Goal: Task Accomplishment & Management: Manage account settings

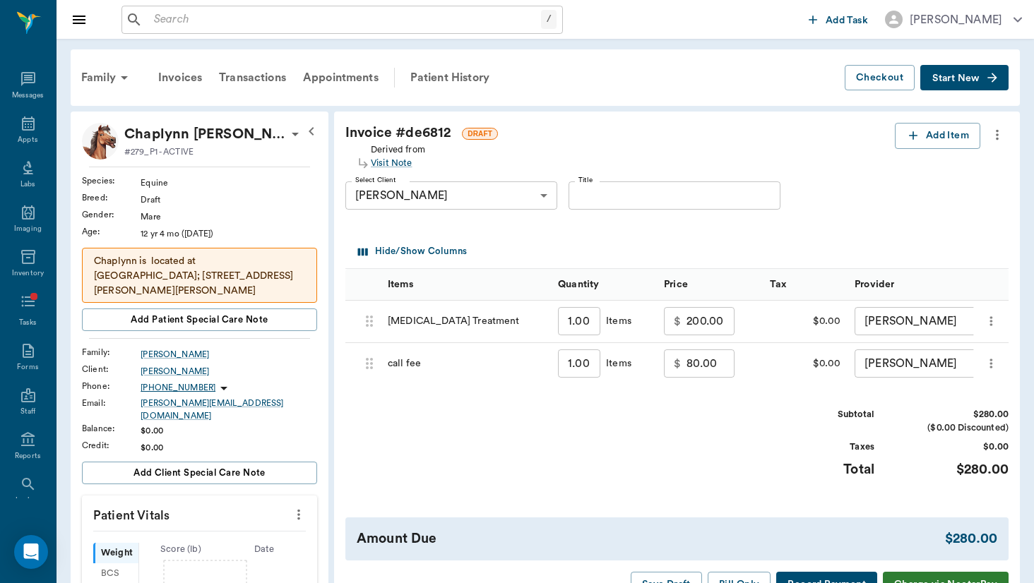
click at [687, 359] on input "80.00" at bounding box center [711, 364] width 48 height 28
type input "30.00"
click at [782, 417] on div "Subtotal" at bounding box center [821, 414] width 106 height 13
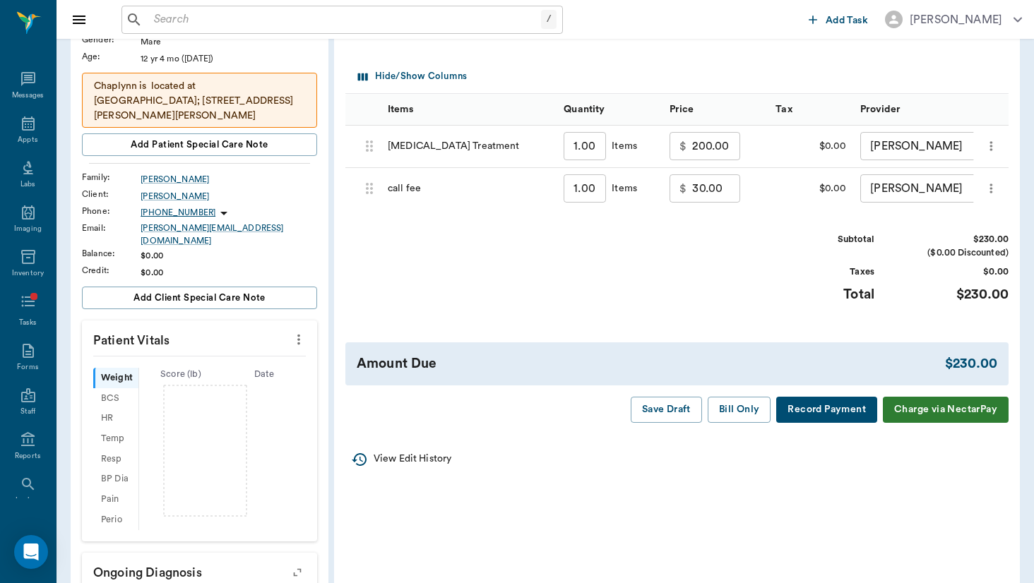
scroll to position [177, 0]
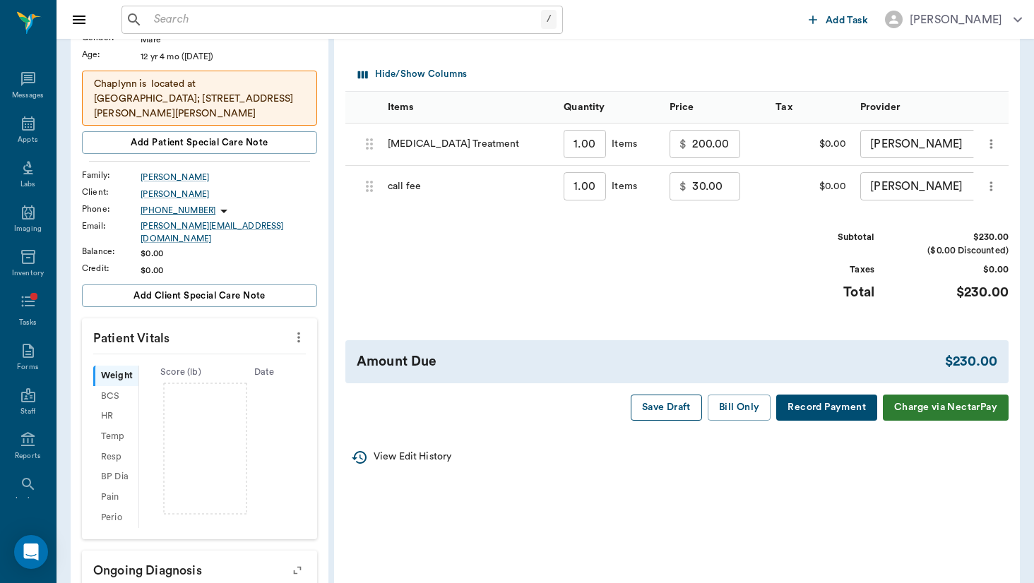
click at [666, 398] on button "Save Draft" at bounding box center [666, 408] width 71 height 26
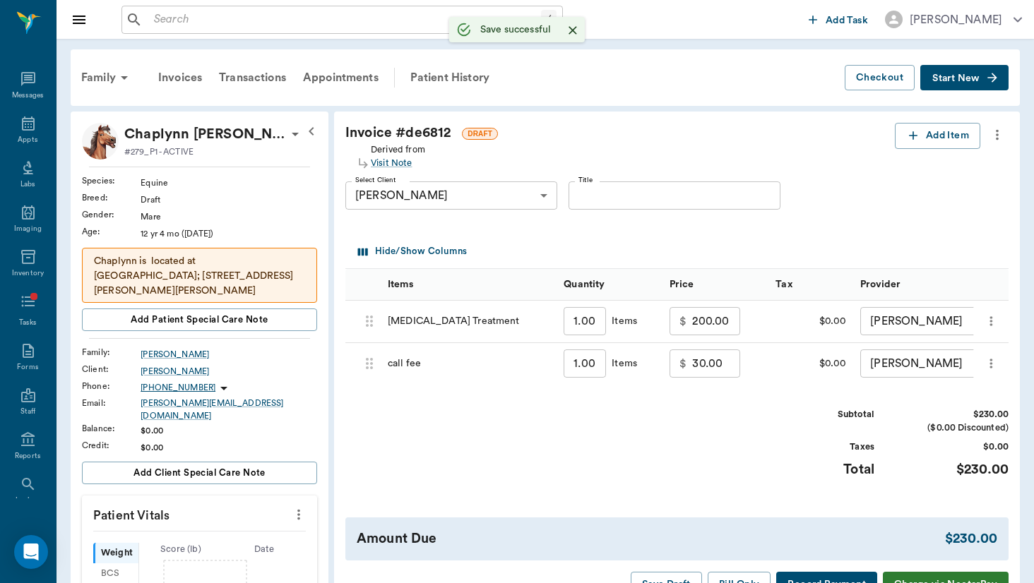
scroll to position [0, 0]
click at [32, 459] on div "Reports" at bounding box center [28, 456] width 26 height 11
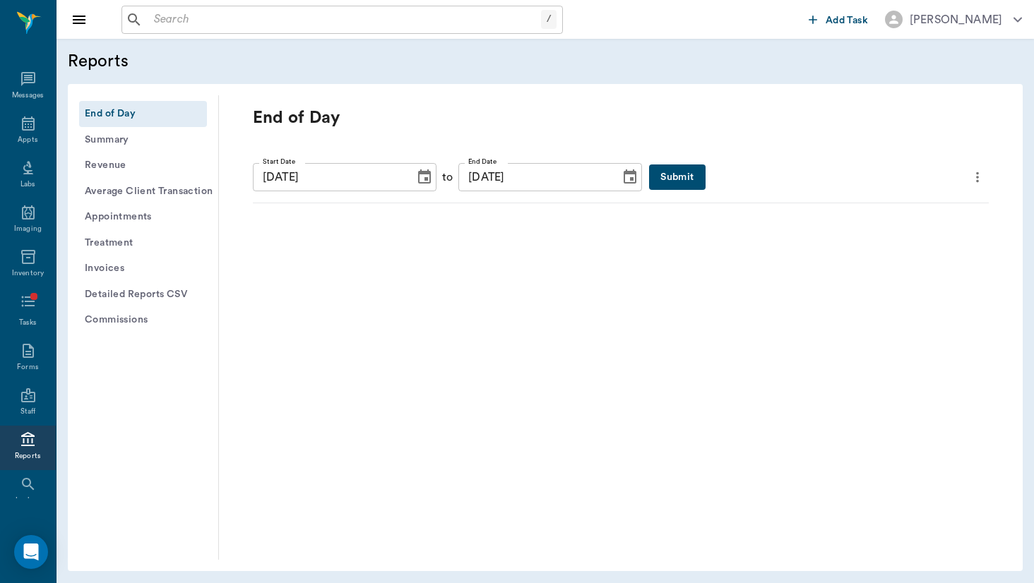
click at [167, 269] on button "Invoices" at bounding box center [143, 269] width 128 height 26
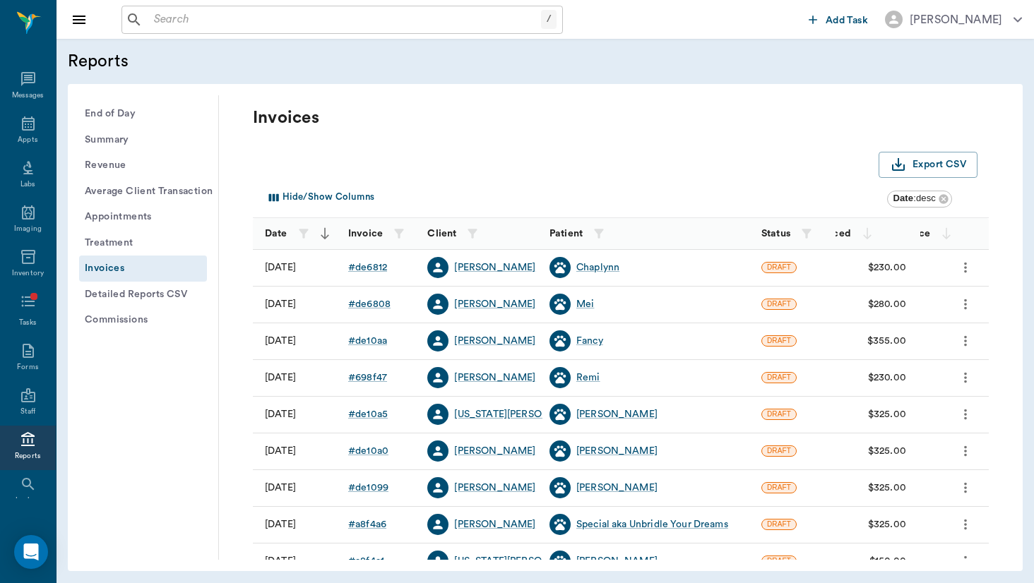
scroll to position [116, 0]
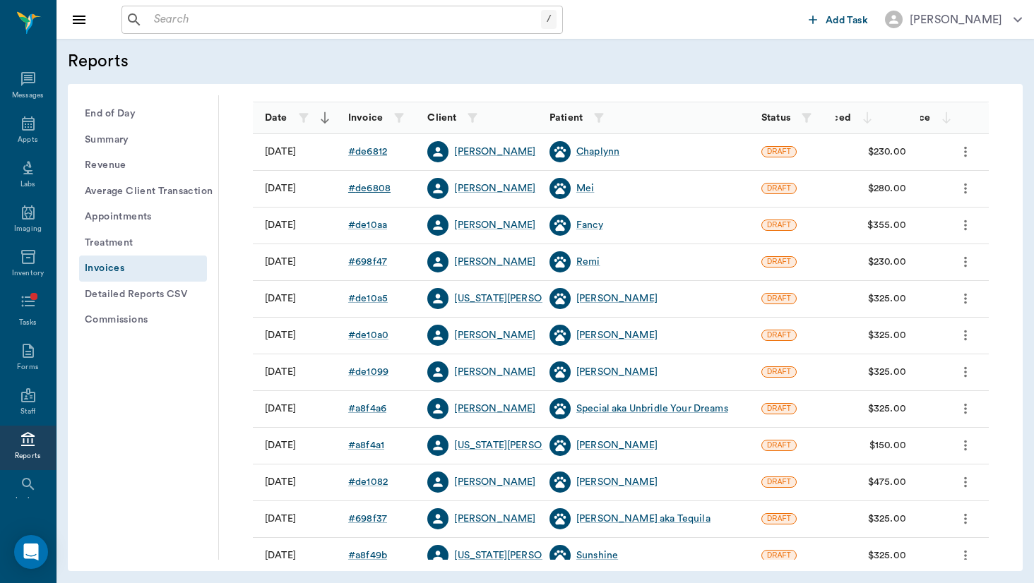
click at [381, 189] on div "# de6808" at bounding box center [369, 189] width 42 height 14
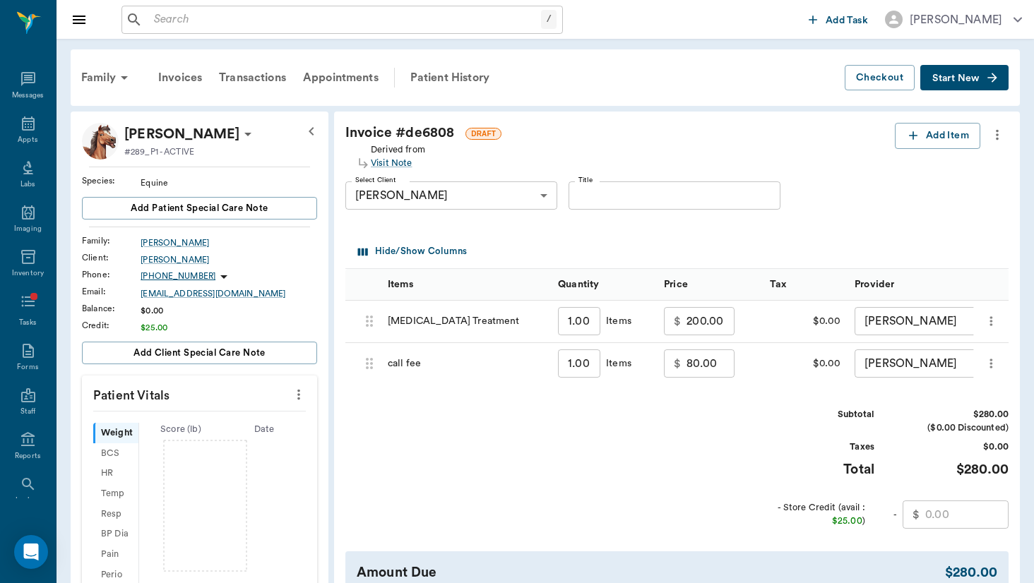
click at [687, 367] on input "80.00" at bounding box center [711, 364] width 48 height 28
type input "30.00"
click at [724, 192] on input "Title" at bounding box center [675, 196] width 212 height 28
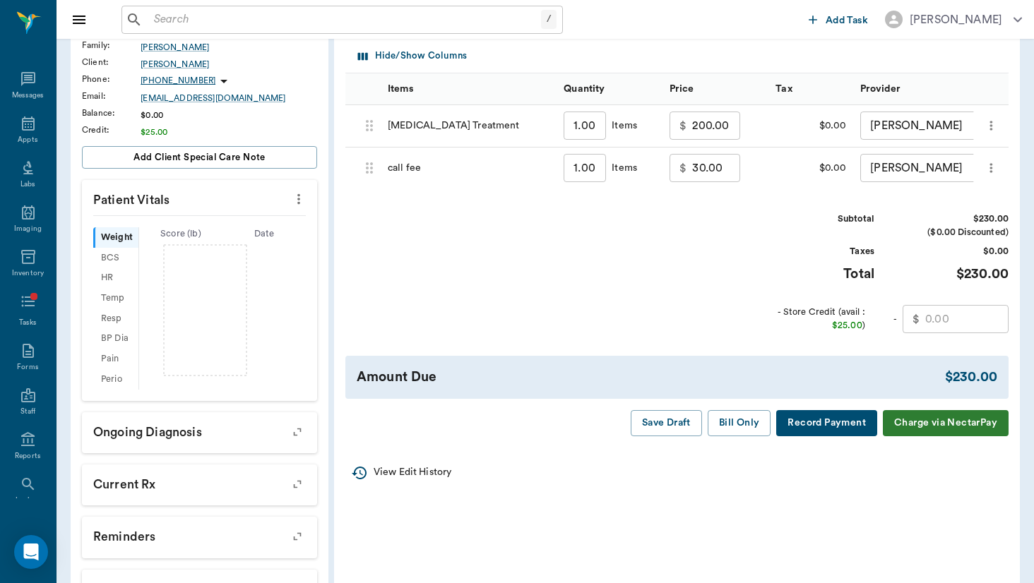
scroll to position [221, 0]
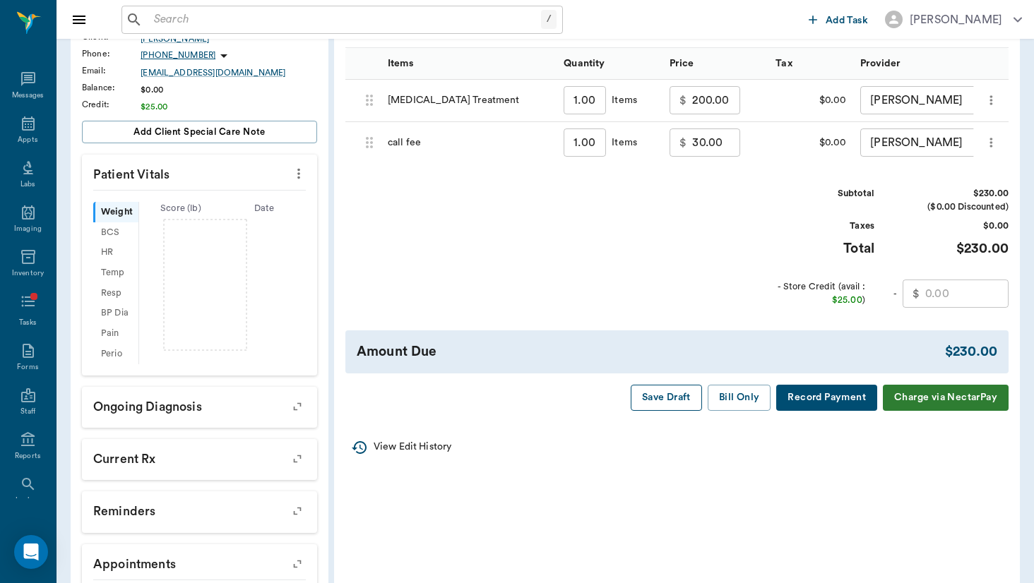
click at [669, 388] on button "Save Draft" at bounding box center [666, 398] width 71 height 26
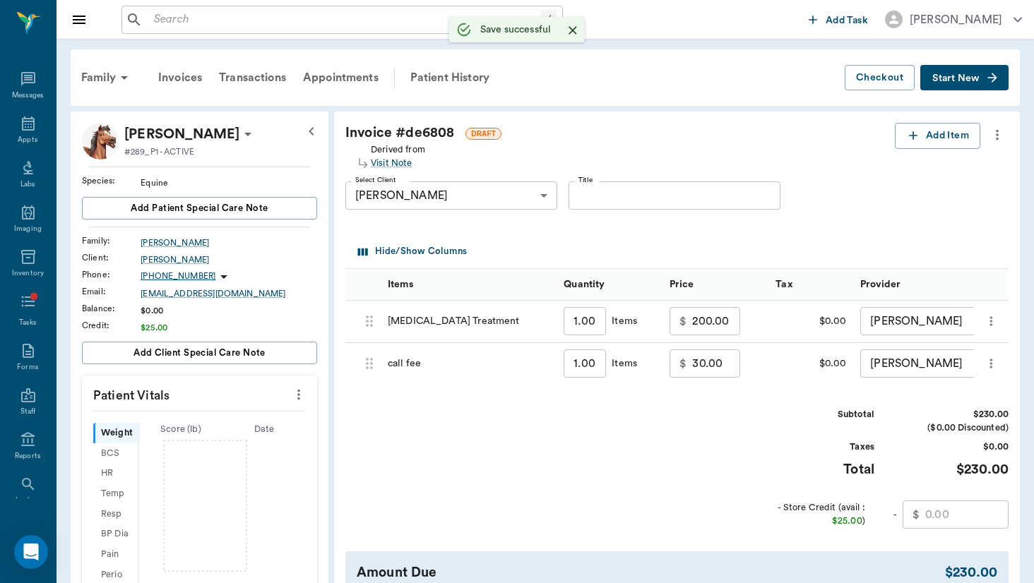
scroll to position [0, 0]
click at [30, 447] on icon at bounding box center [28, 440] width 17 height 17
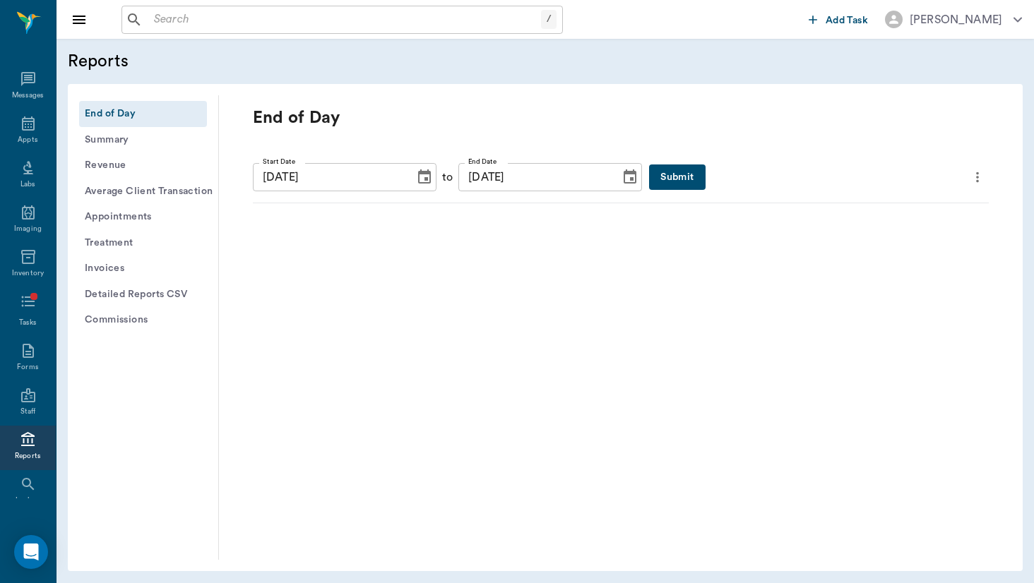
click at [121, 273] on button "Invoices" at bounding box center [143, 269] width 128 height 26
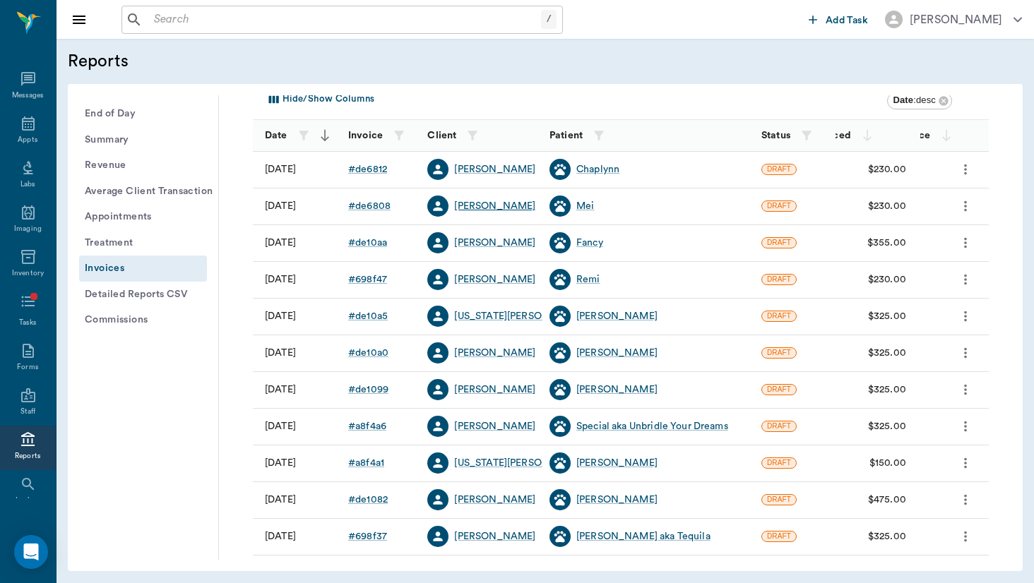
scroll to position [97, 0]
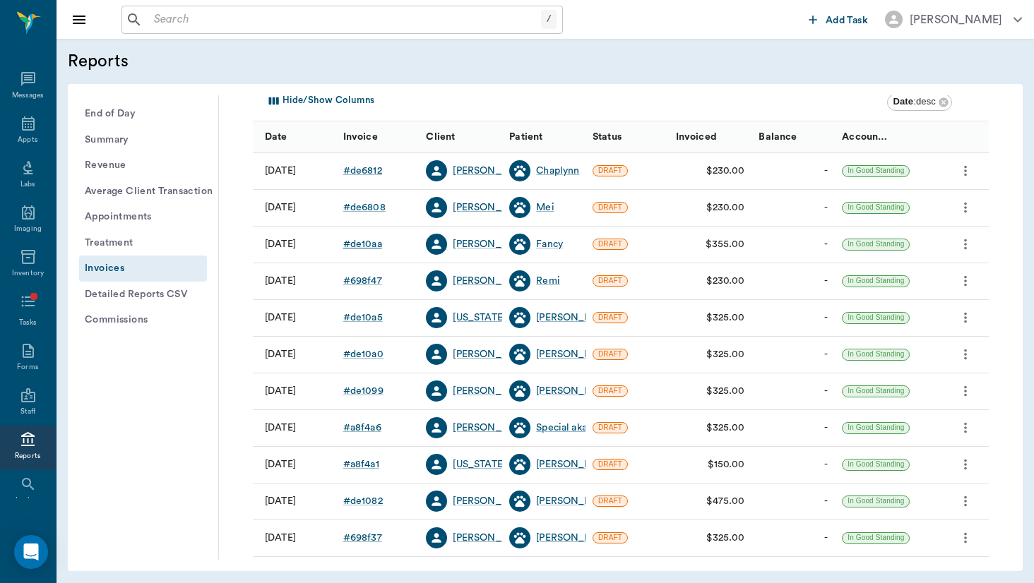
click at [367, 249] on div "# de10aa" at bounding box center [362, 244] width 39 height 14
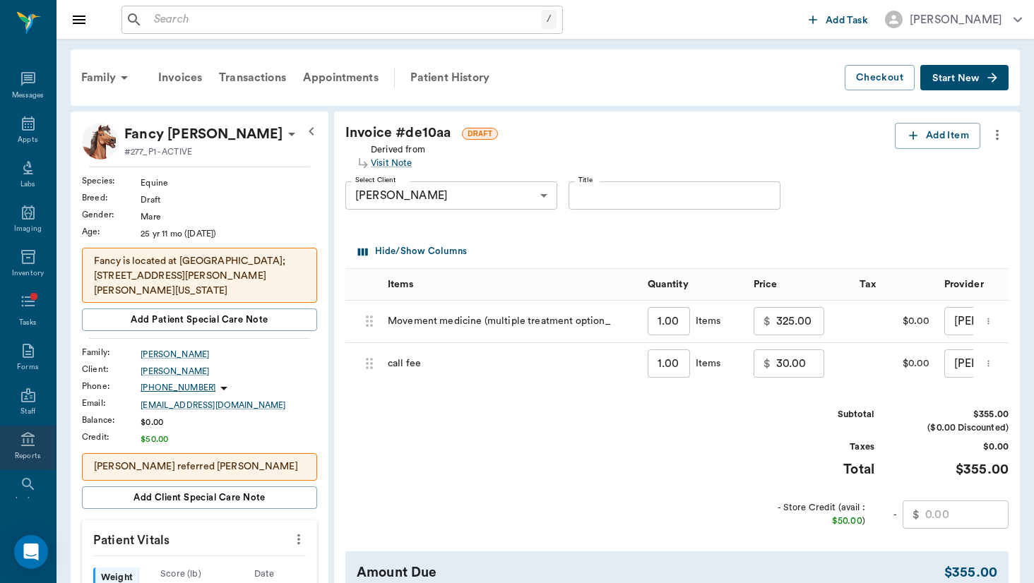
click at [31, 453] on div "Reports" at bounding box center [28, 456] width 26 height 11
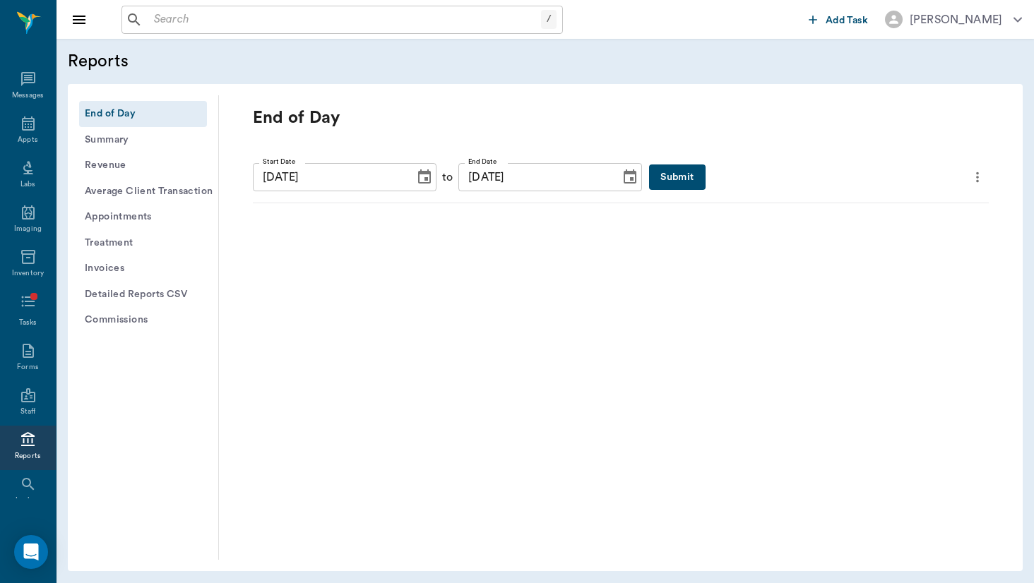
click at [162, 274] on button "Invoices" at bounding box center [143, 269] width 128 height 26
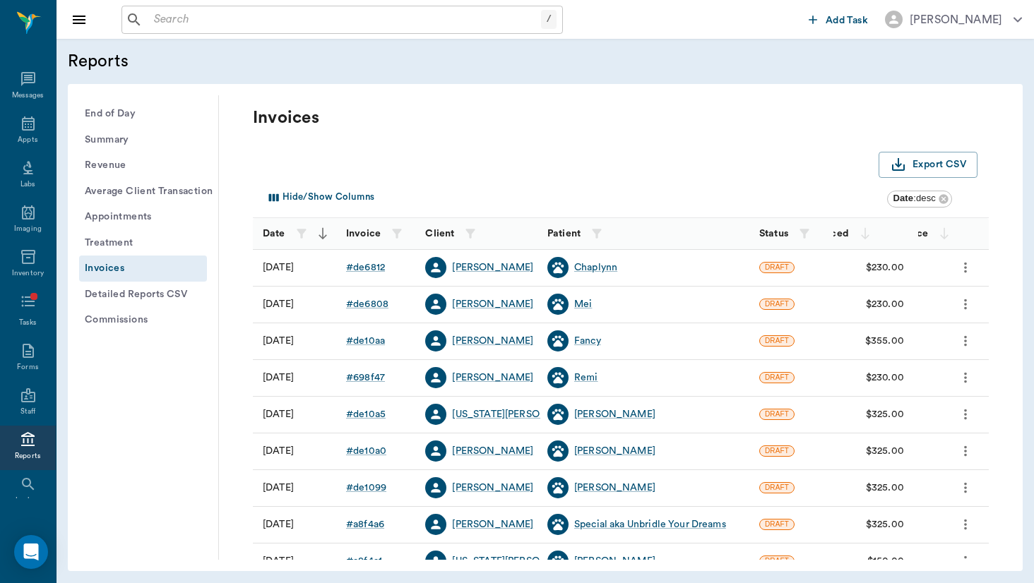
click at [294, 16] on input "text" at bounding box center [344, 20] width 393 height 20
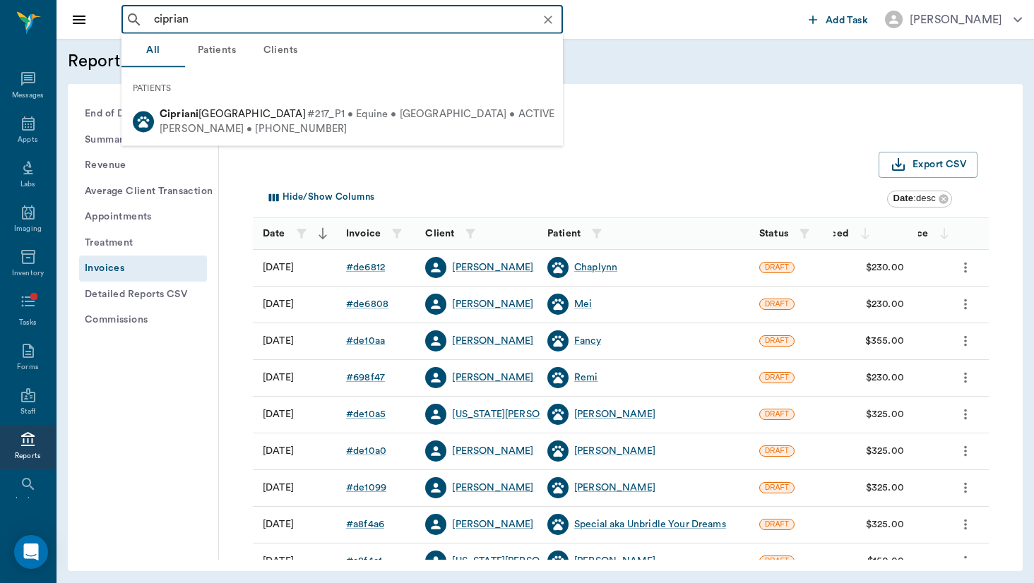
type input "ciprian"
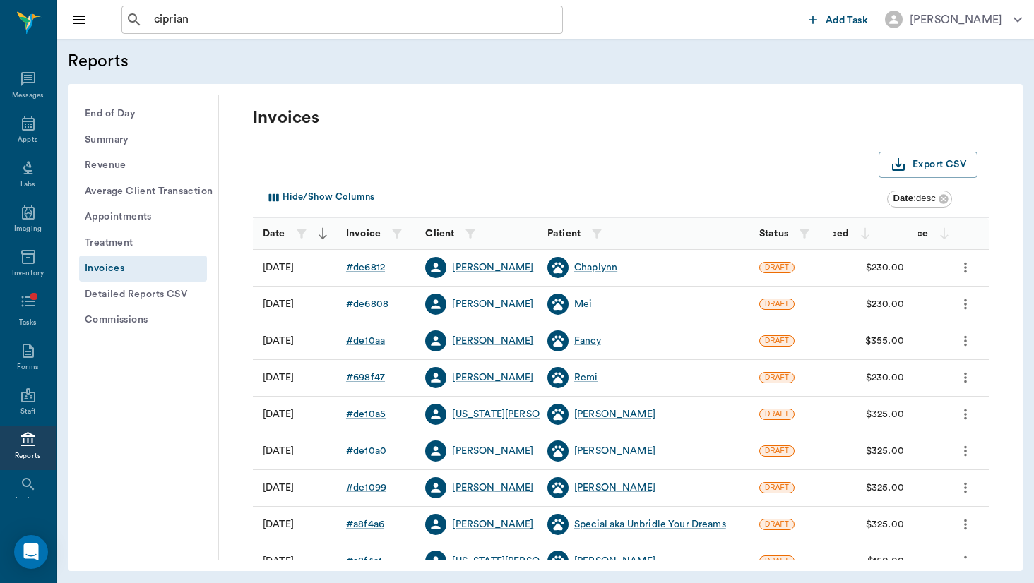
click at [260, 148] on div "Invoices" at bounding box center [621, 129] width 736 height 45
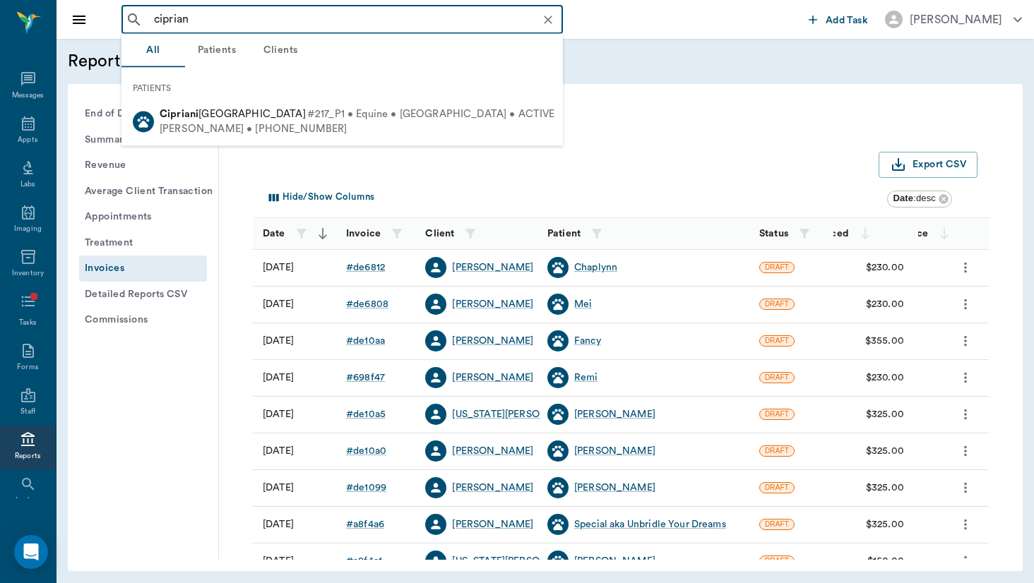
click at [222, 20] on input "ciprian" at bounding box center [353, 20] width 410 height 20
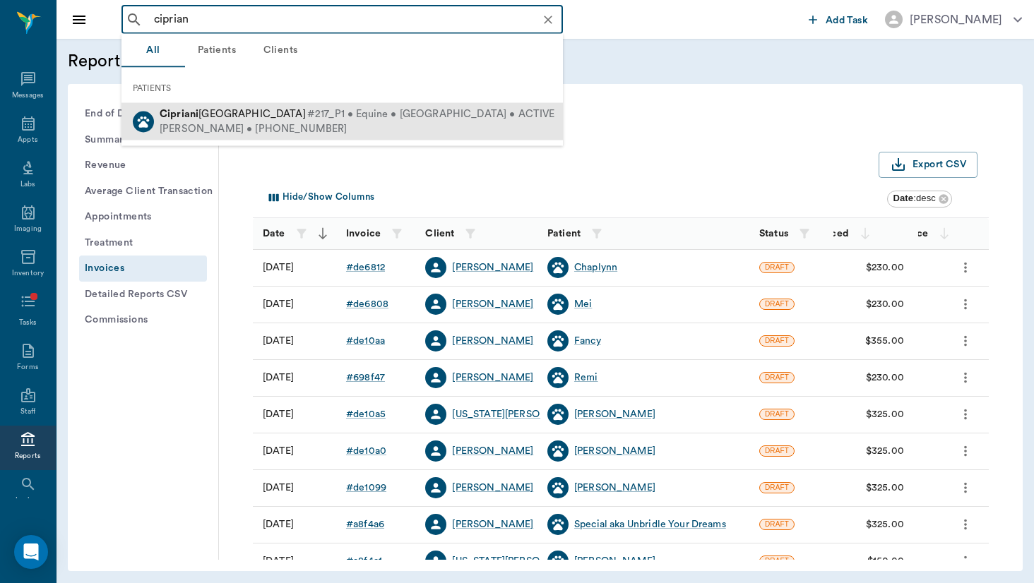
click at [251, 135] on div "[PERSON_NAME] • [PHONE_NUMBER]" at bounding box center [358, 128] width 396 height 15
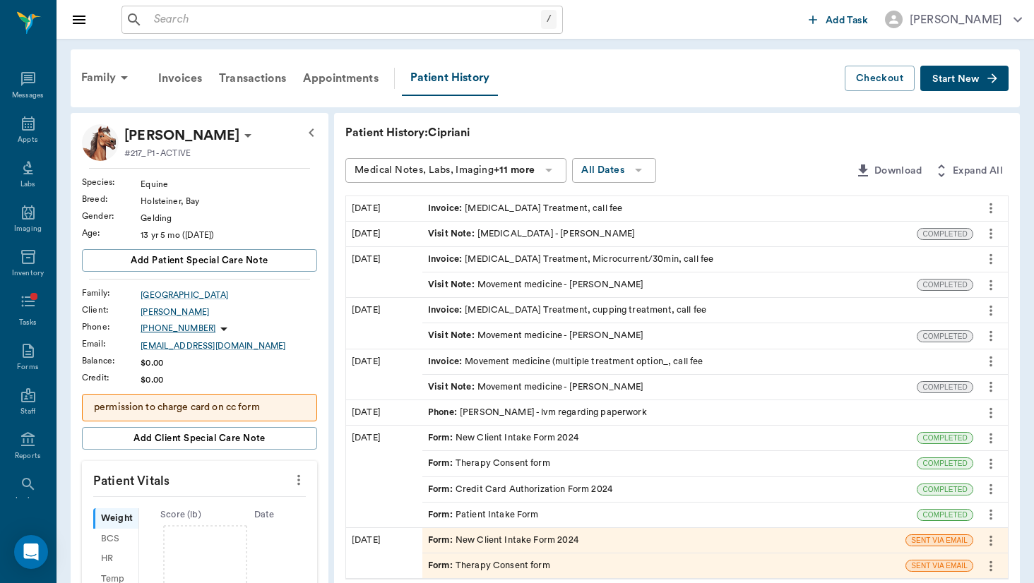
click at [990, 74] on icon "button" at bounding box center [992, 78] width 14 height 14
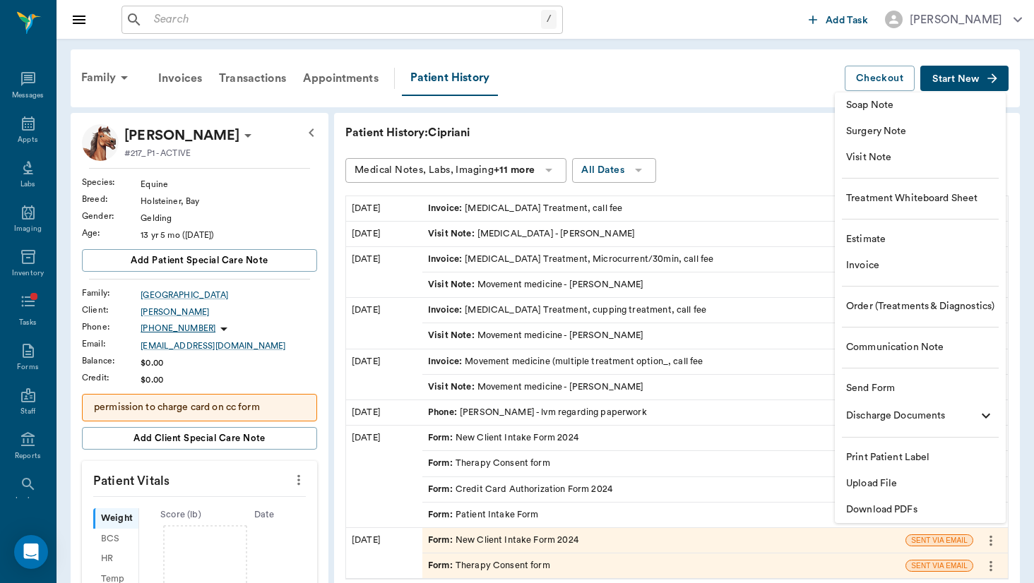
click at [965, 156] on span "Visit Note" at bounding box center [920, 157] width 148 height 15
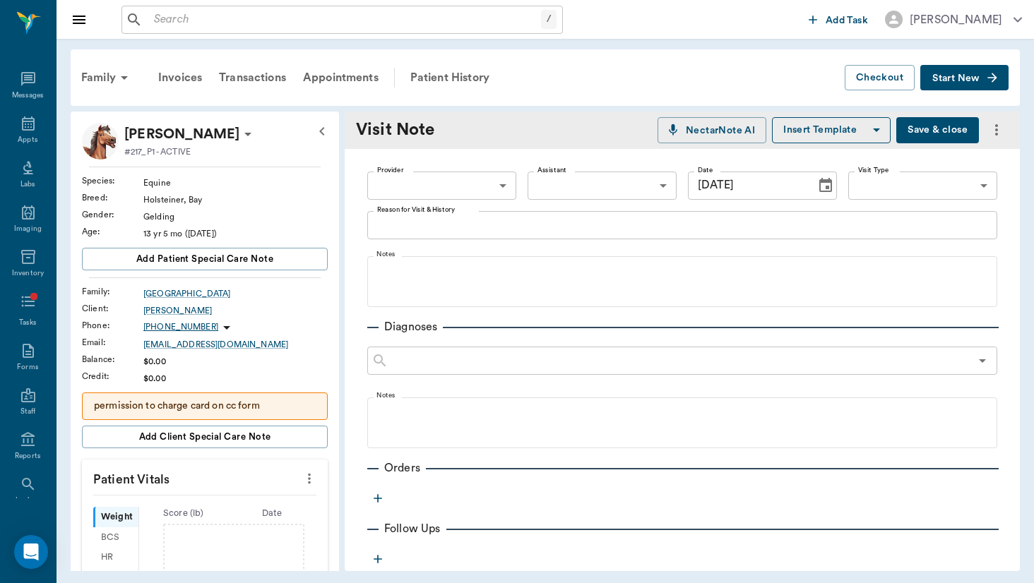
click at [829, 191] on icon "Choose date, selected date is Sep 16, 2025" at bounding box center [825, 185] width 13 height 14
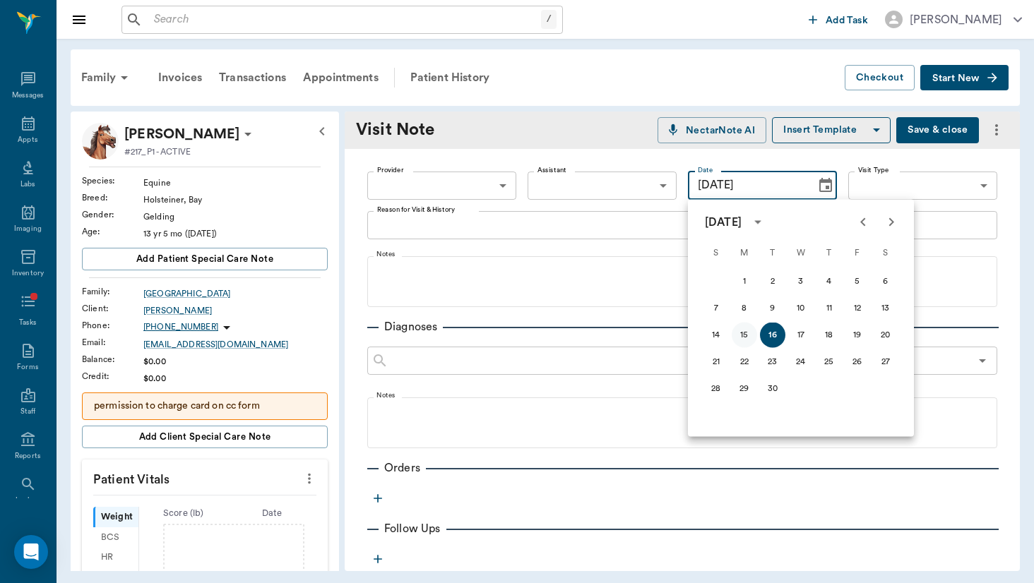
click at [739, 337] on button "15" at bounding box center [744, 335] width 25 height 25
type input "[DATE]"
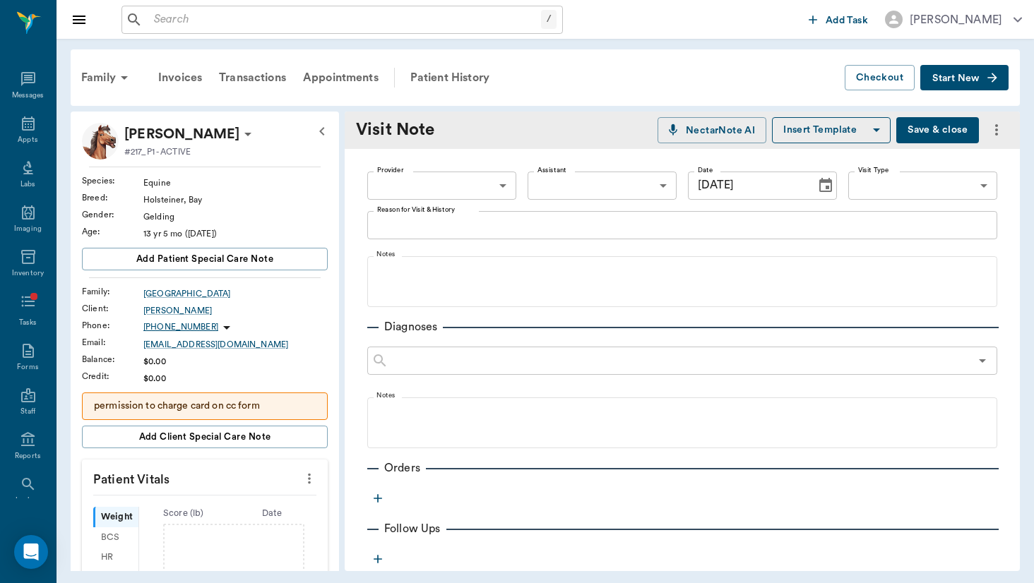
click at [478, 180] on body "/ ​ Add Task [PERSON_NAME] Nectar Messages Appts Labs Imaging Inventory Tasks F…" at bounding box center [517, 291] width 1034 height 583
click at [473, 208] on li "[PERSON_NAME]" at bounding box center [441, 218] width 149 height 25
type input "649b3e03b5bc7e03f9326794"
click at [968, 180] on body "/ ​ Add Task [PERSON_NAME] Nectar Messages Appts Labs Imaging Inventory Tasks F…" at bounding box center [517, 291] width 1034 height 583
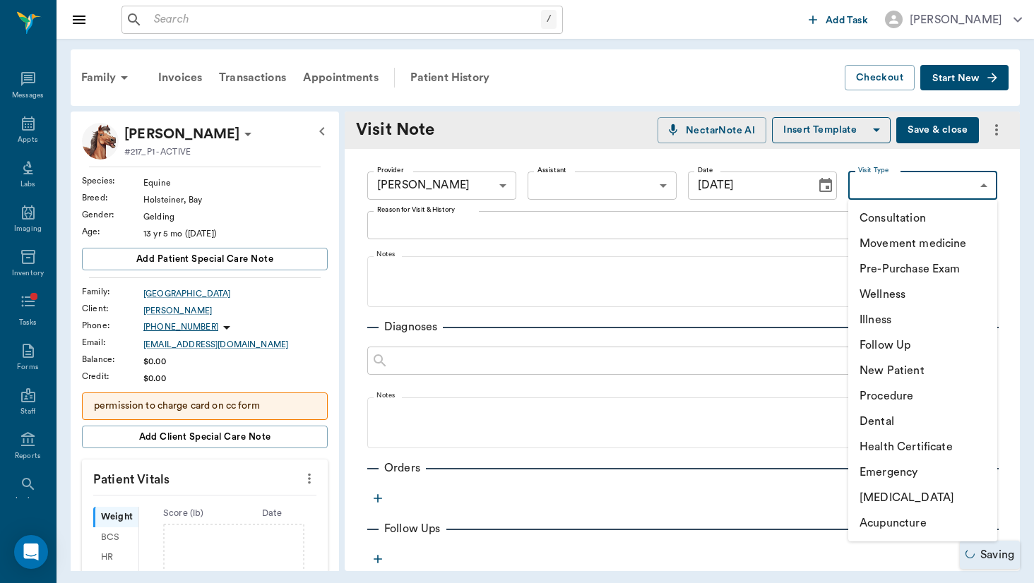
click at [937, 225] on li "Consultation" at bounding box center [922, 218] width 149 height 25
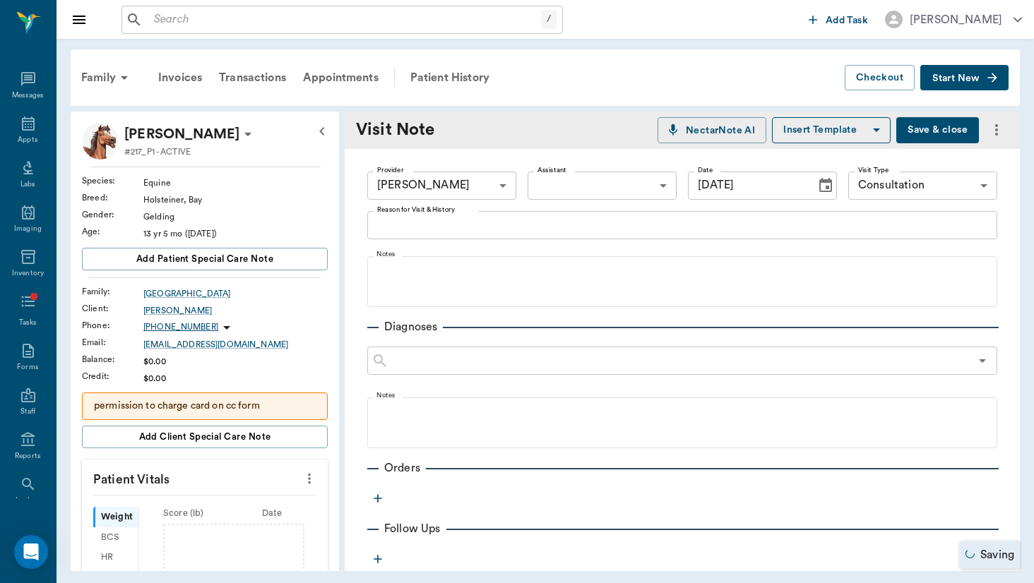
click at [937, 218] on li "Consultation" at bounding box center [923, 210] width 112 height 14
click at [941, 189] on body "/ ​ Add Task [PERSON_NAME] Nectar Messages Appts Labs Imaging Inventory Tasks F…" at bounding box center [517, 291] width 1034 height 583
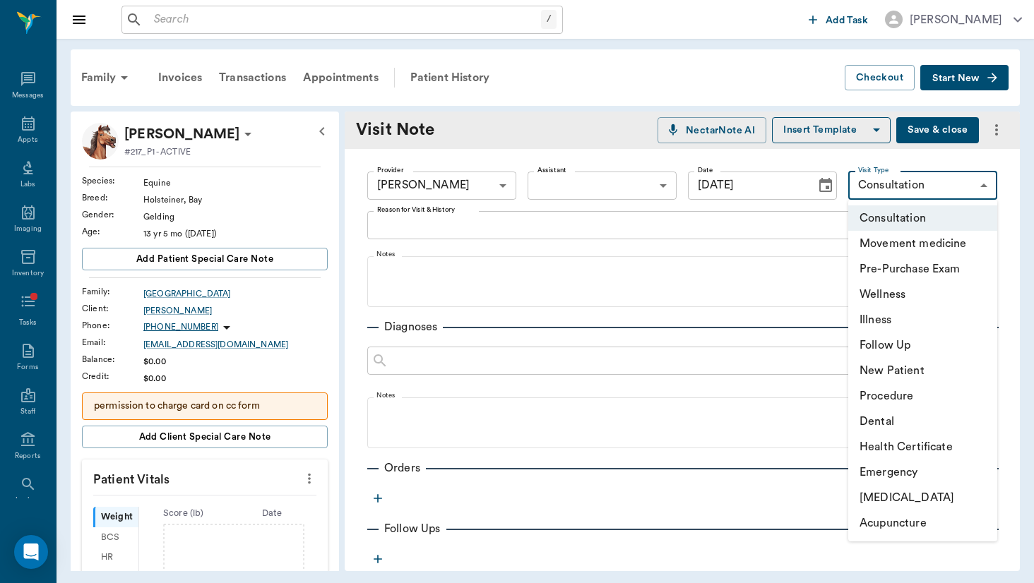
click at [934, 243] on li "Movement medicine" at bounding box center [922, 243] width 149 height 25
type input "6656c4aef87a612ea34fb244"
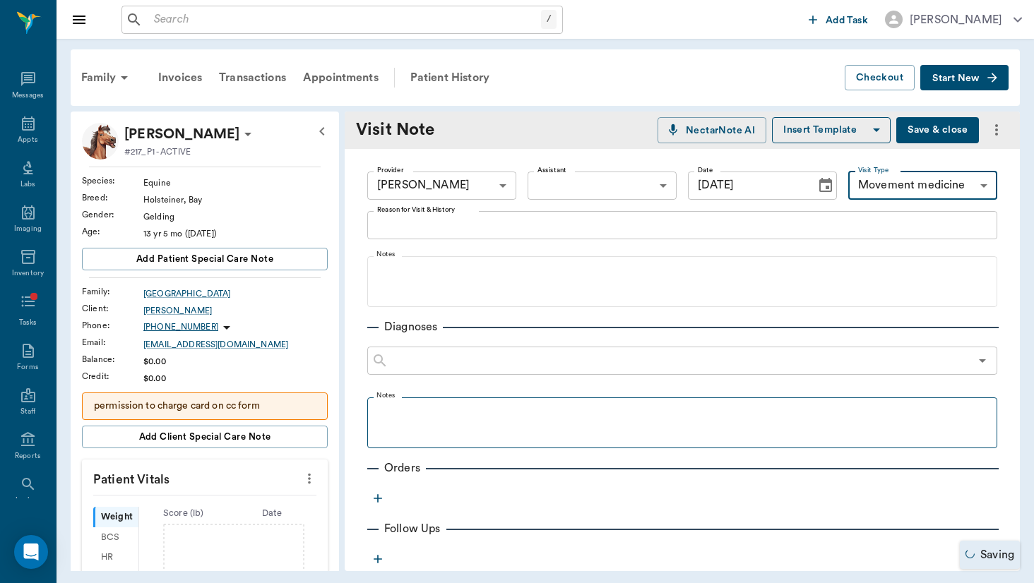
scroll to position [156, 0]
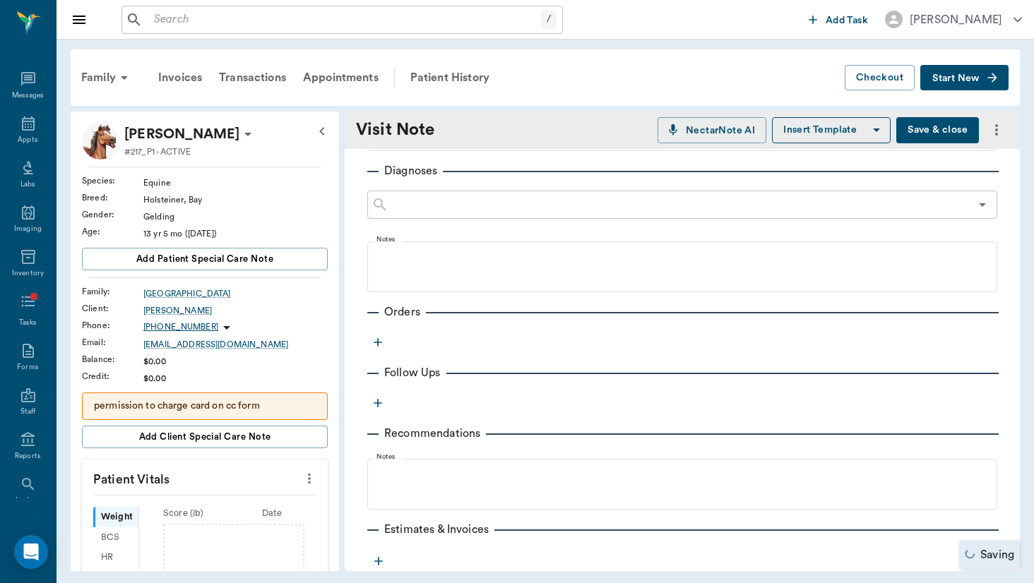
click at [381, 355] on div "Provider [PERSON_NAME] 649b3e03b5bc7e03f9326794 Provider Assistant ​ Assistant …" at bounding box center [682, 316] width 675 height 647
click at [375, 339] on icon "button" at bounding box center [378, 342] width 14 height 14
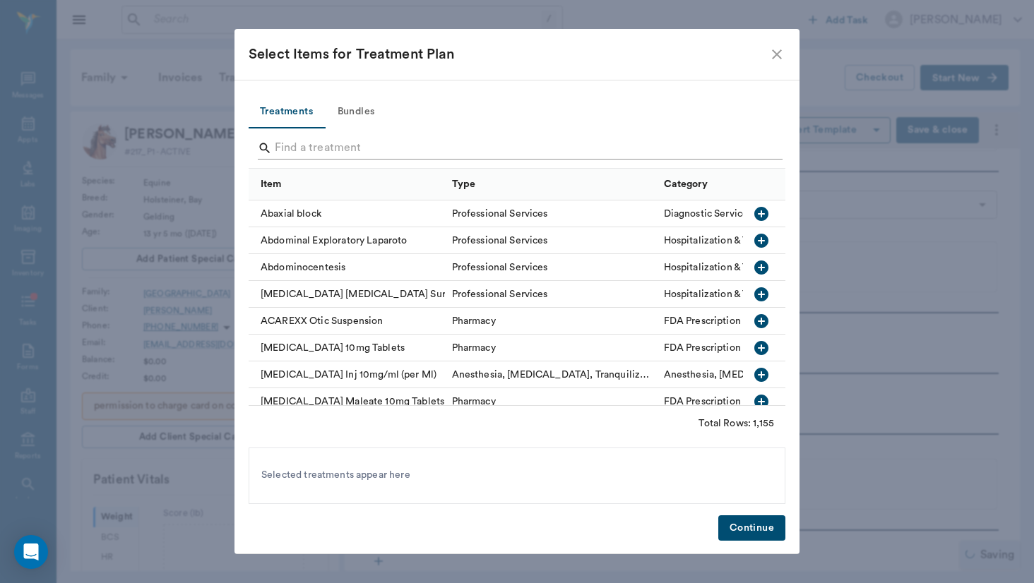
click at [368, 159] on input "Search" at bounding box center [518, 148] width 487 height 23
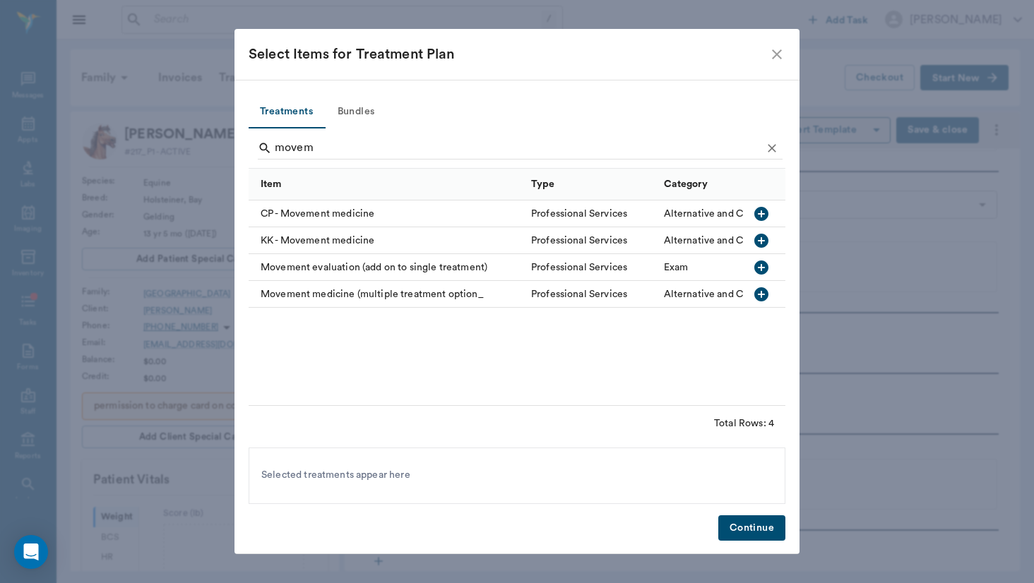
click at [354, 304] on div "Movement medicine (multiple treatment option_" at bounding box center [386, 294] width 275 height 27
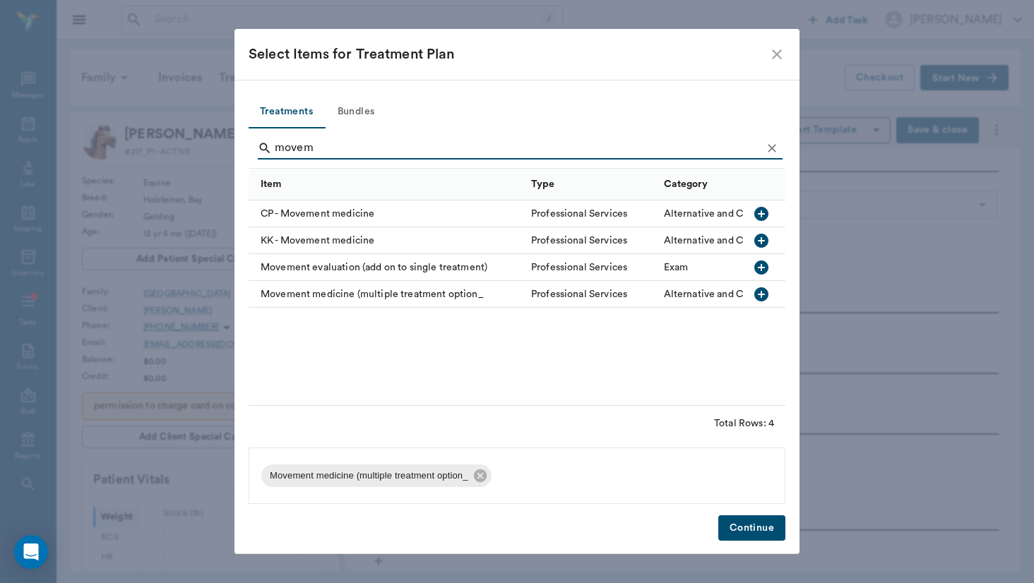
click at [341, 153] on input "movem" at bounding box center [518, 148] width 487 height 23
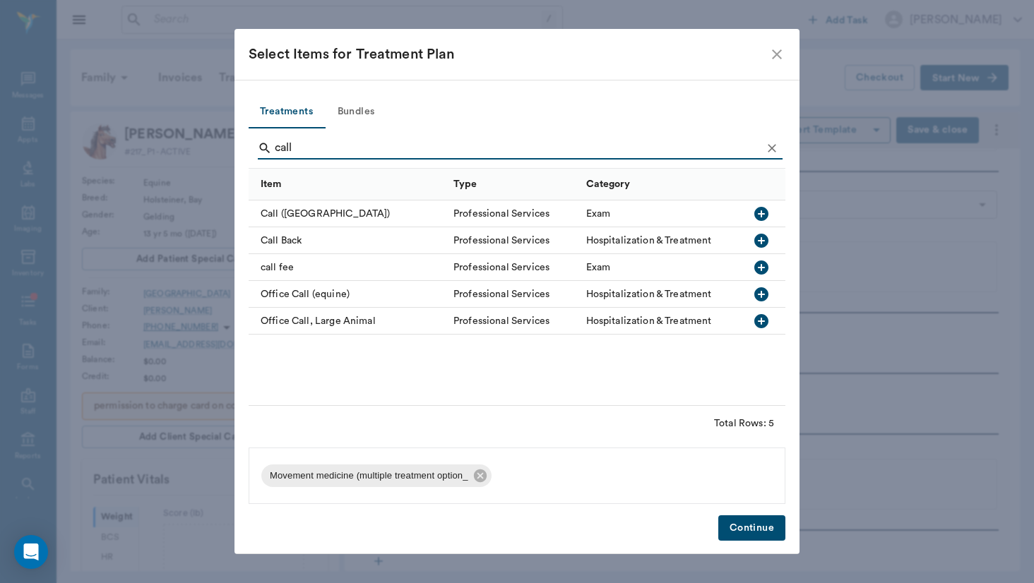
type input "call"
click at [298, 259] on div "call fee" at bounding box center [348, 267] width 198 height 27
click at [750, 533] on button "Continue" at bounding box center [751, 529] width 67 height 26
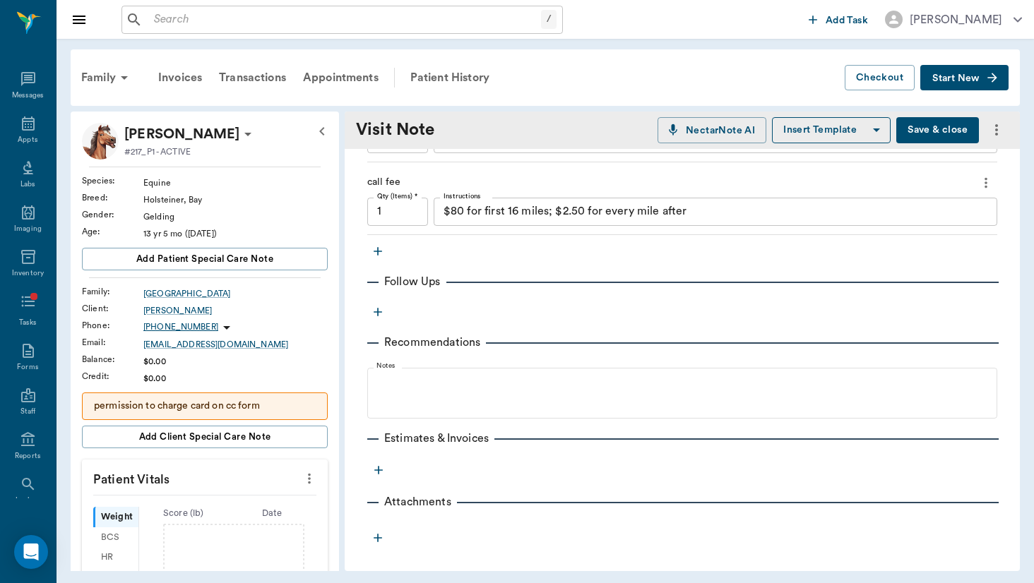
scroll to position [398, 0]
click at [489, 217] on textarea "$80 for first 16 miles; $2.50 for every mile after" at bounding box center [716, 211] width 544 height 16
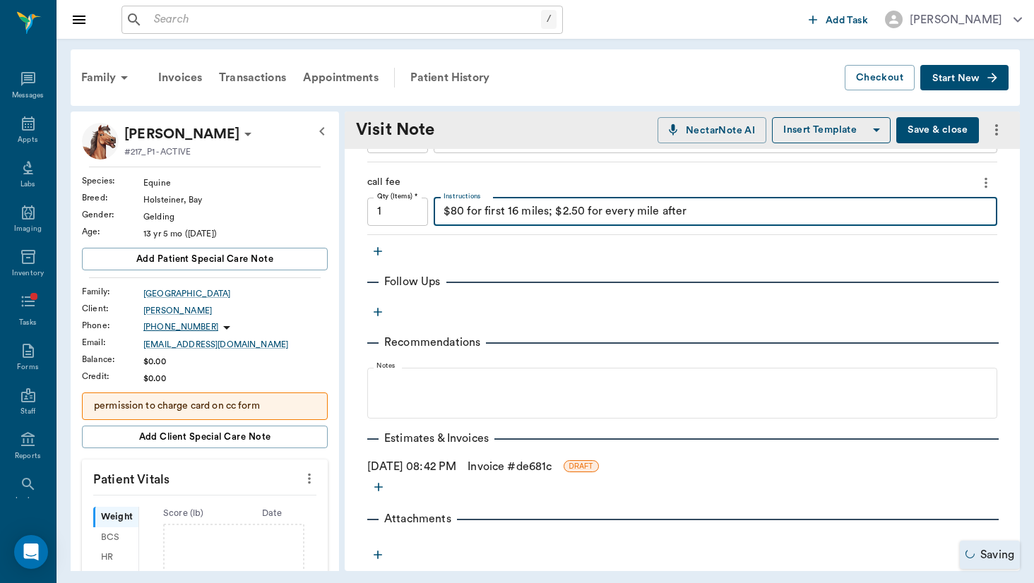
click at [489, 217] on textarea "$80 for first 16 miles; $2.50 for every mile after" at bounding box center [716, 211] width 544 height 16
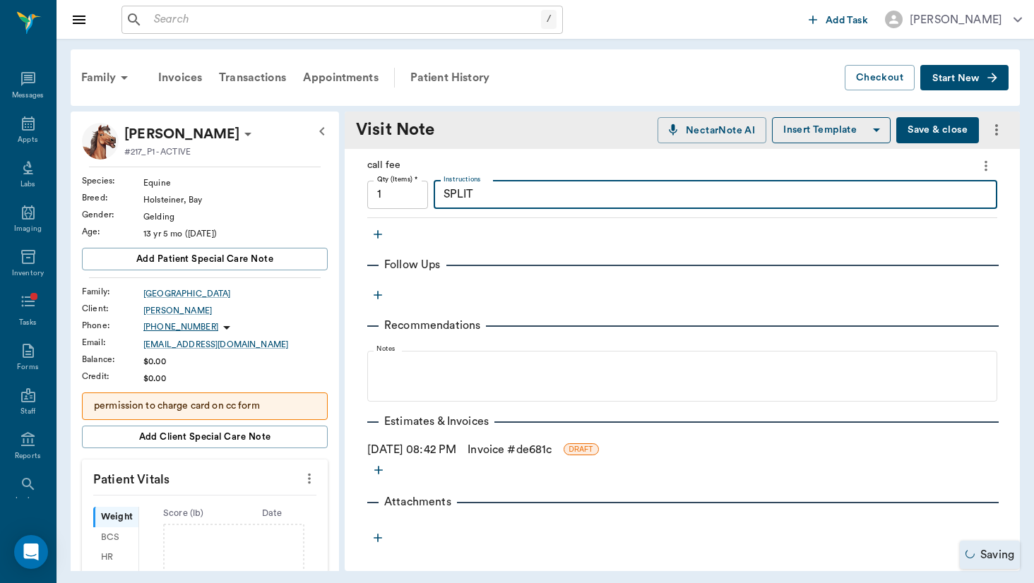
scroll to position [415, 0]
type textarea "SPLIT"
click at [505, 444] on link "Invoice # de681c" at bounding box center [510, 449] width 84 height 17
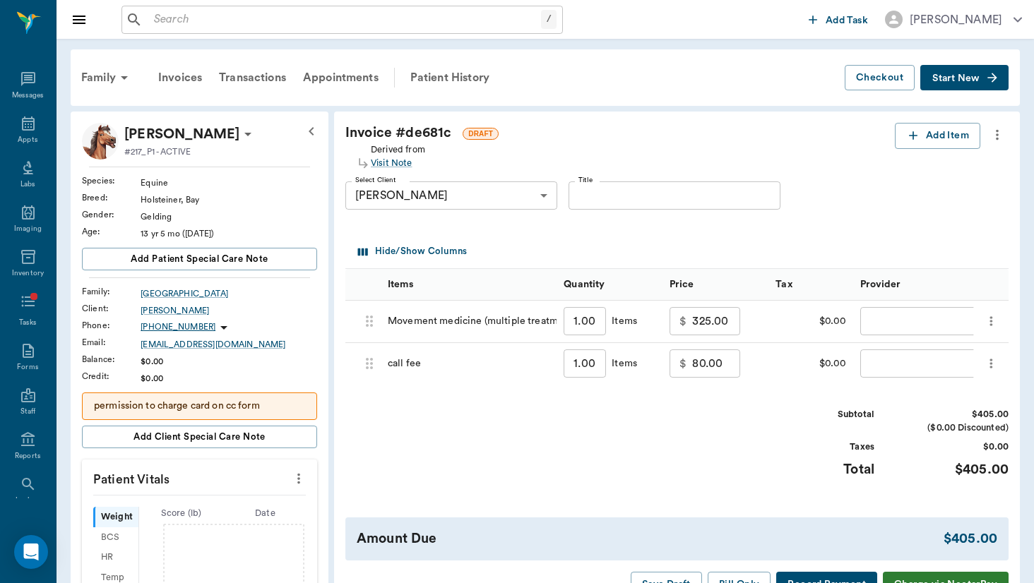
click at [692, 371] on input "80.00" at bounding box center [716, 364] width 48 height 28
type input "0"
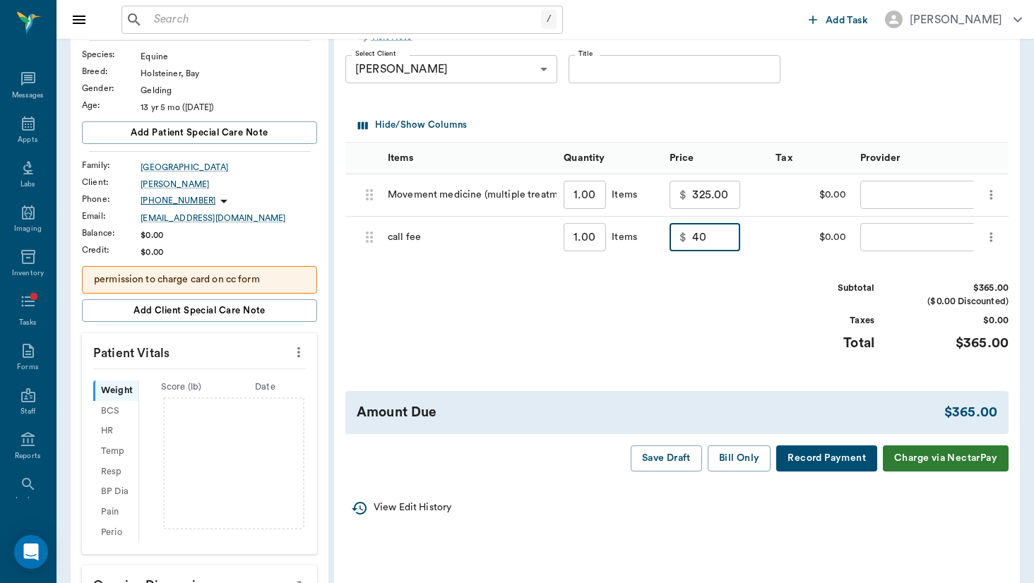
scroll to position [128, 0]
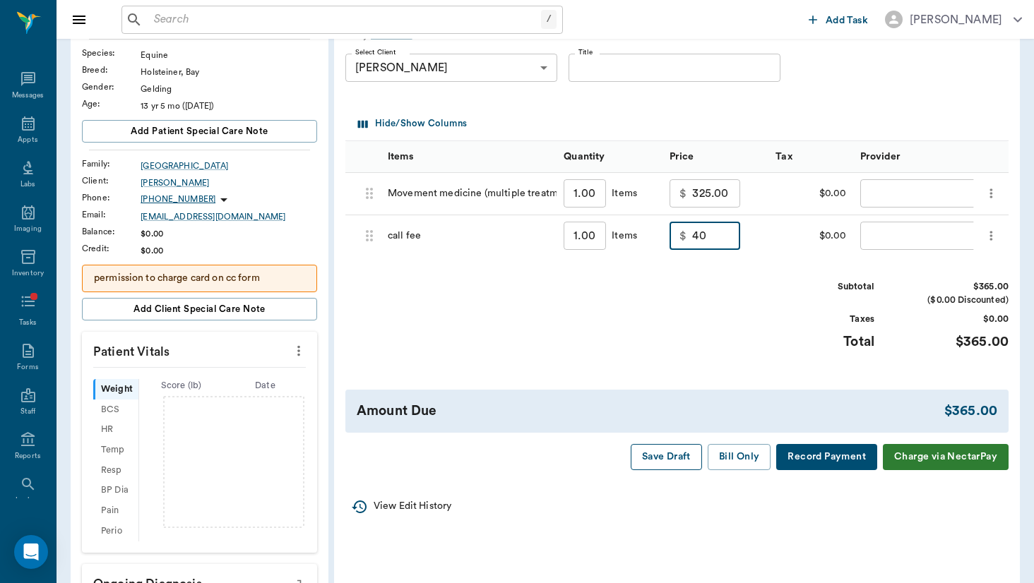
type input "40.00"
click at [679, 444] on button "Save Draft" at bounding box center [666, 457] width 71 height 26
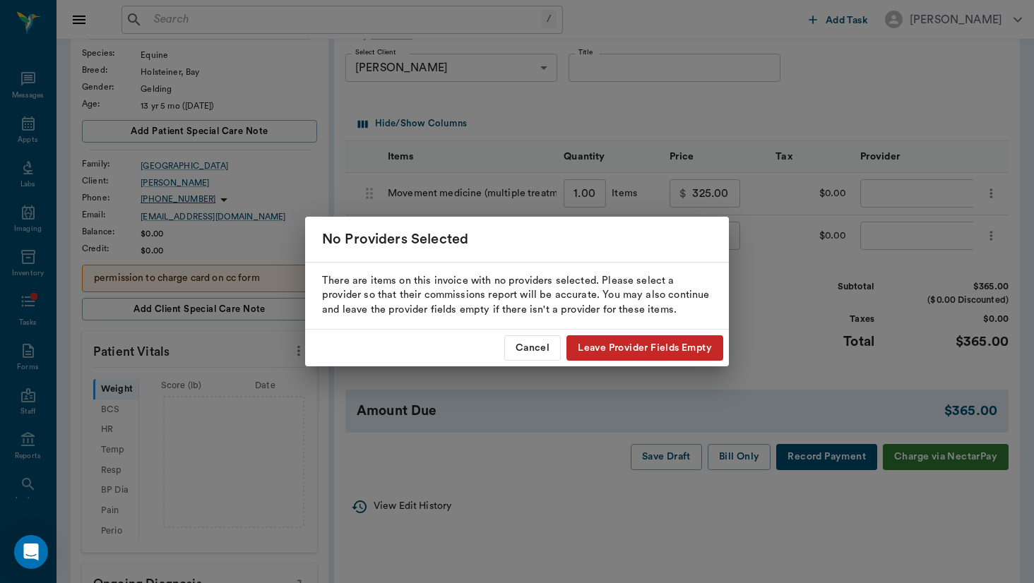
click at [650, 347] on button "Leave Provider Fields Empty" at bounding box center [644, 348] width 157 height 26
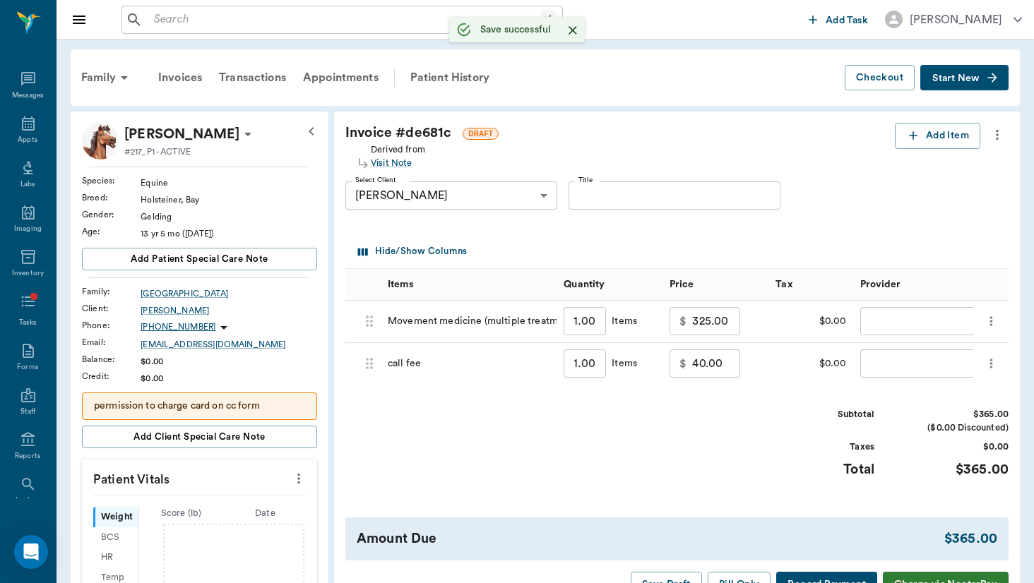
scroll to position [-1, 0]
click at [482, 102] on div "Family Invoices Transactions Appointments Patient History Checkout Start New" at bounding box center [545, 77] width 949 height 57
click at [480, 78] on div "Patient History" at bounding box center [450, 78] width 96 height 34
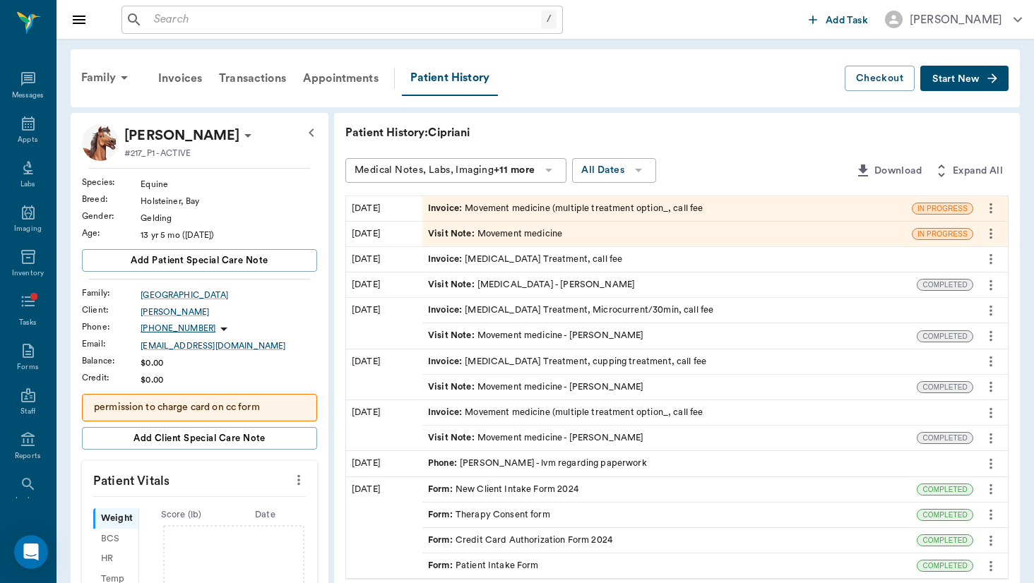
click at [432, 238] on div "Visit Note : Movement medicine" at bounding box center [495, 233] width 134 height 13
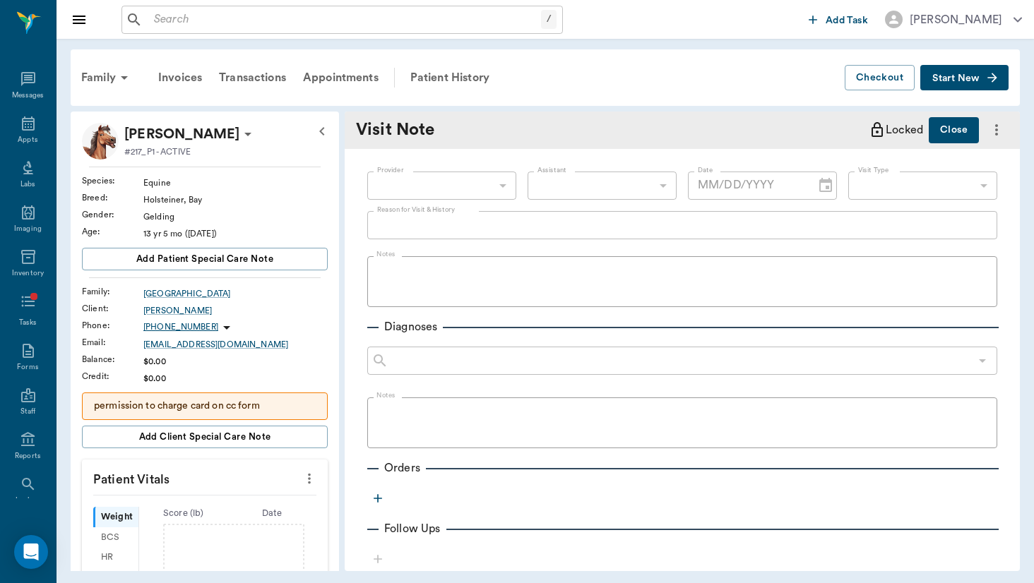
type input "6656c4aef87a612ea34fb244"
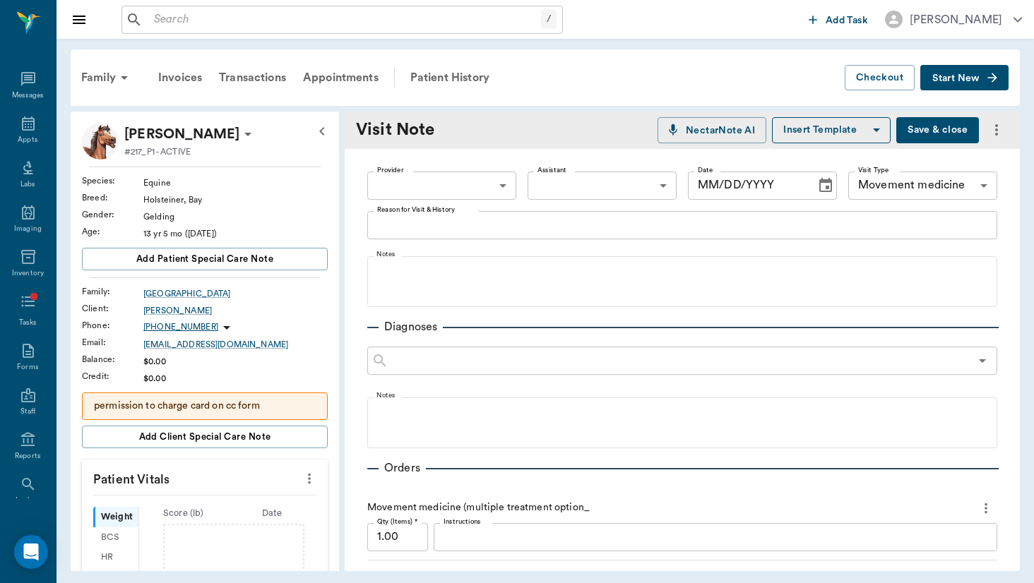
type input "[DATE]"
click at [454, 190] on body "/ ​ Add Task [PERSON_NAME] Nectar Messages Appts Labs Imaging Inventory Tasks F…" at bounding box center [517, 291] width 1034 height 583
click at [455, 230] on li "[PERSON_NAME]" at bounding box center [441, 218] width 149 height 25
type input "649b3e03b5bc7e03f9326794"
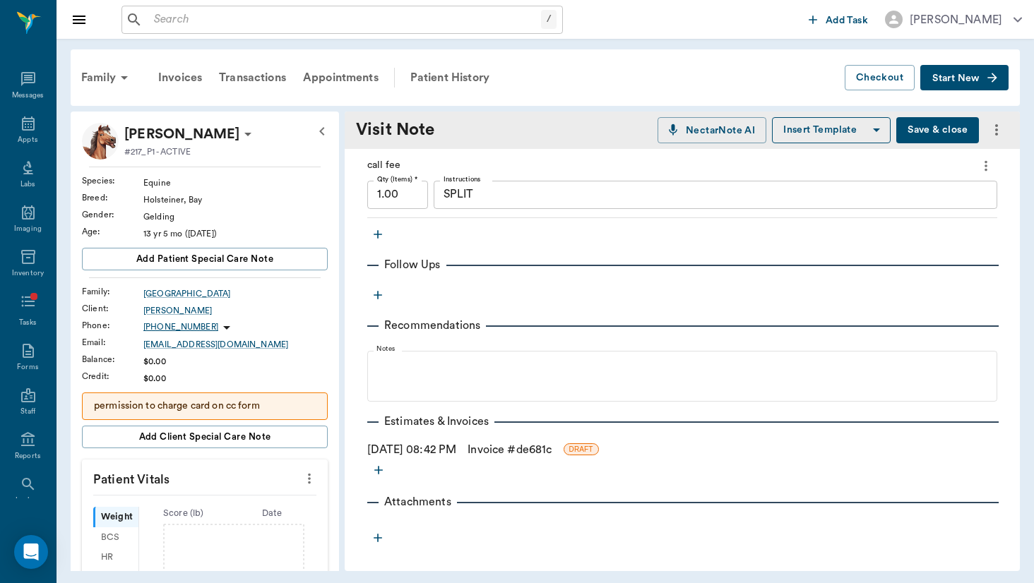
scroll to position [415, 0]
click at [520, 443] on link "Invoice # de681c" at bounding box center [510, 449] width 84 height 17
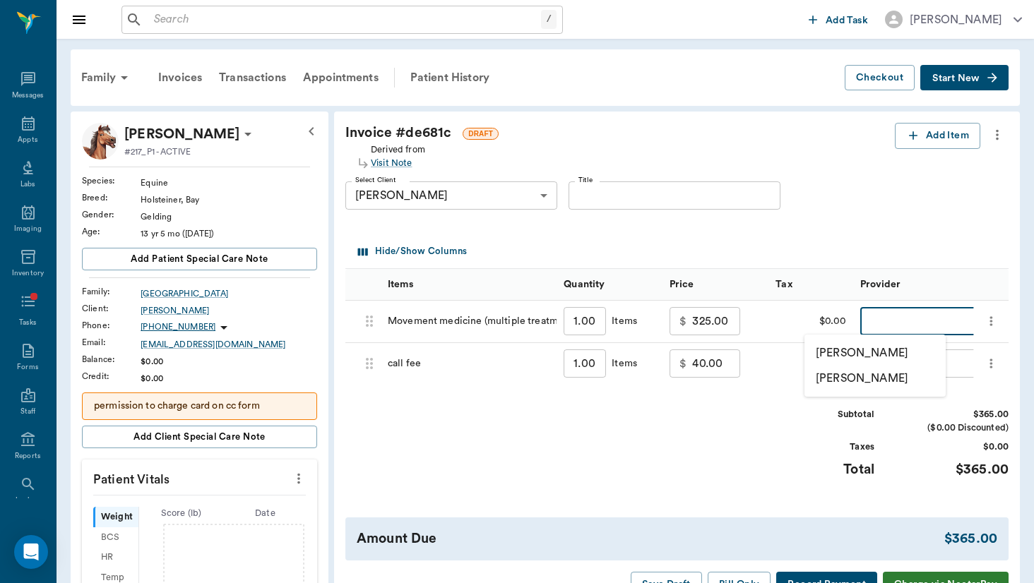
click at [881, 328] on body "/ ​ Add Task [PERSON_NAME] Nectar Messages Appts Labs Imaging Inventory Tasks F…" at bounding box center [517, 484] width 1034 height 968
click at [880, 352] on li "[PERSON_NAME]" at bounding box center [874, 352] width 141 height 25
type input "none-649b3e03b5bc7e03f9326794"
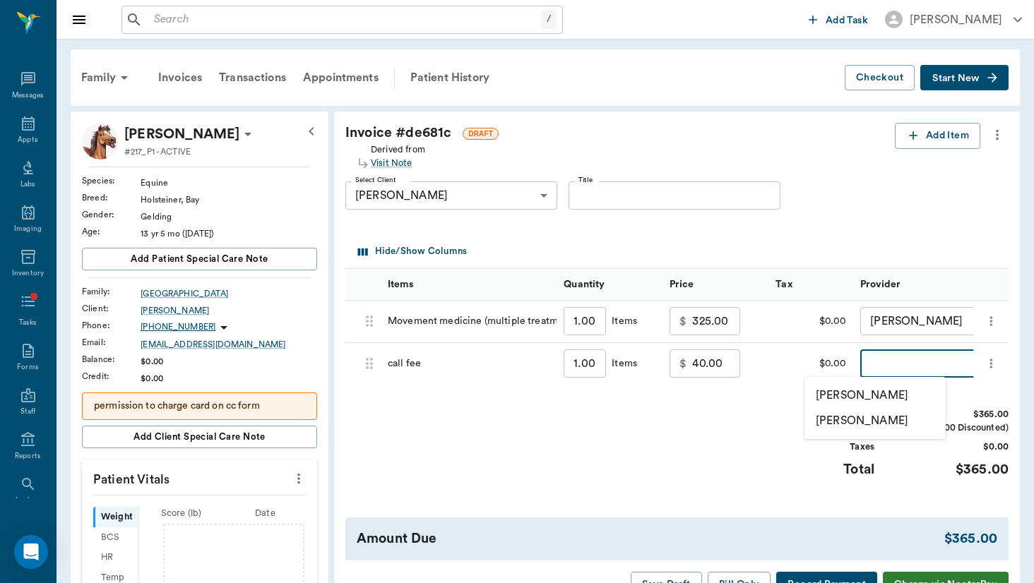
click at [879, 366] on body "/ ​ Add Task [PERSON_NAME] Nectar Messages Appts Labs Imaging Inventory Tasks F…" at bounding box center [517, 484] width 1034 height 968
click at [876, 391] on li "[PERSON_NAME]" at bounding box center [874, 395] width 141 height 25
type input "none-649b3e03b5bc7e03f9326794"
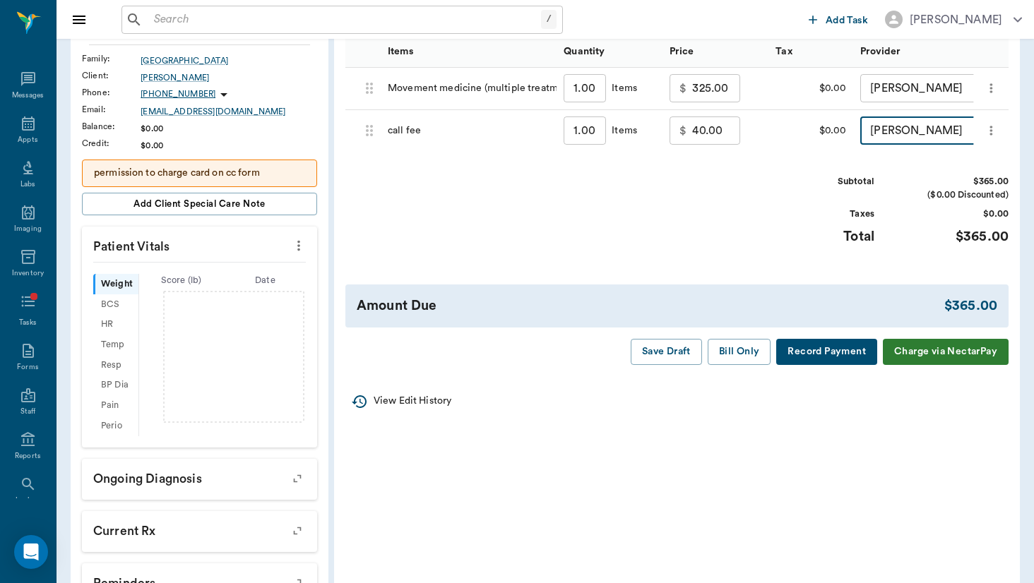
scroll to position [232, 0]
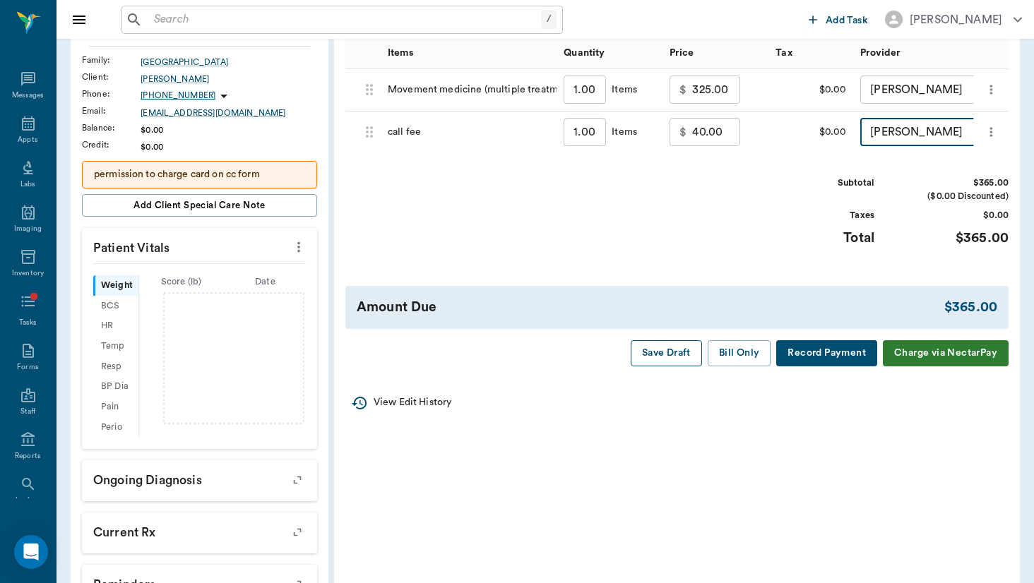
click at [670, 360] on button "Save Draft" at bounding box center [666, 353] width 71 height 26
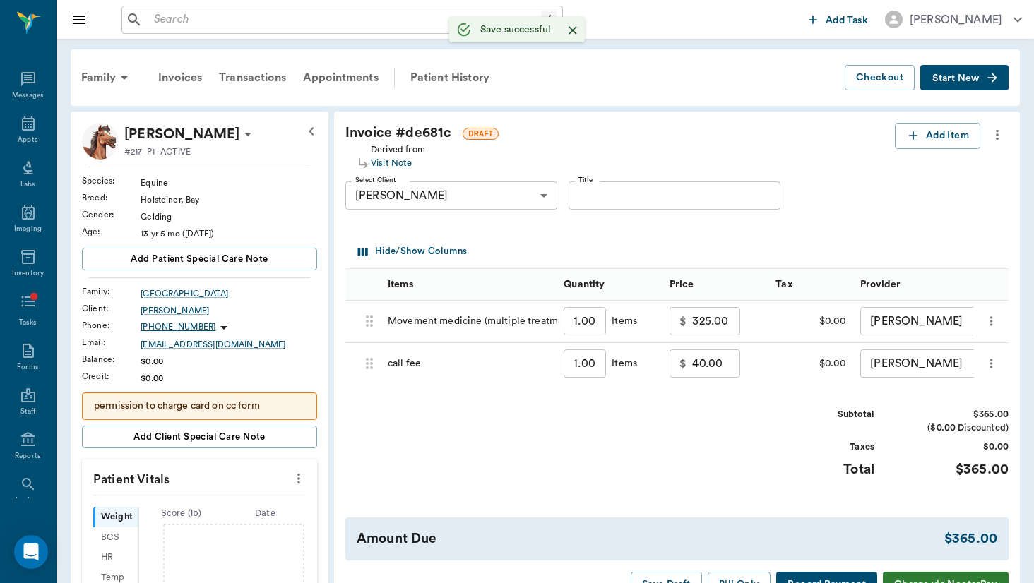
click at [302, 32] on div "/ ​" at bounding box center [341, 20] width 441 height 28
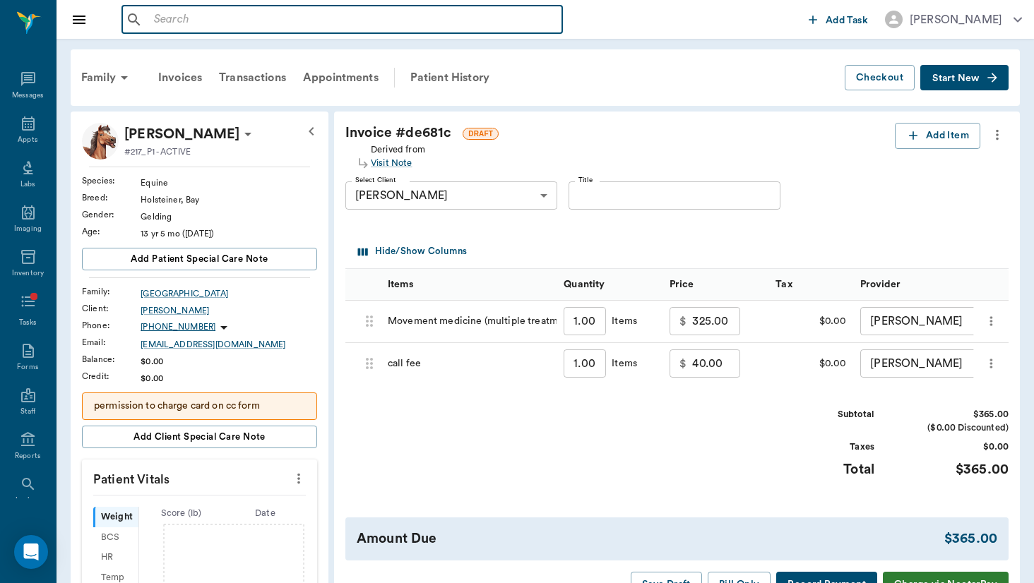
type input "e"
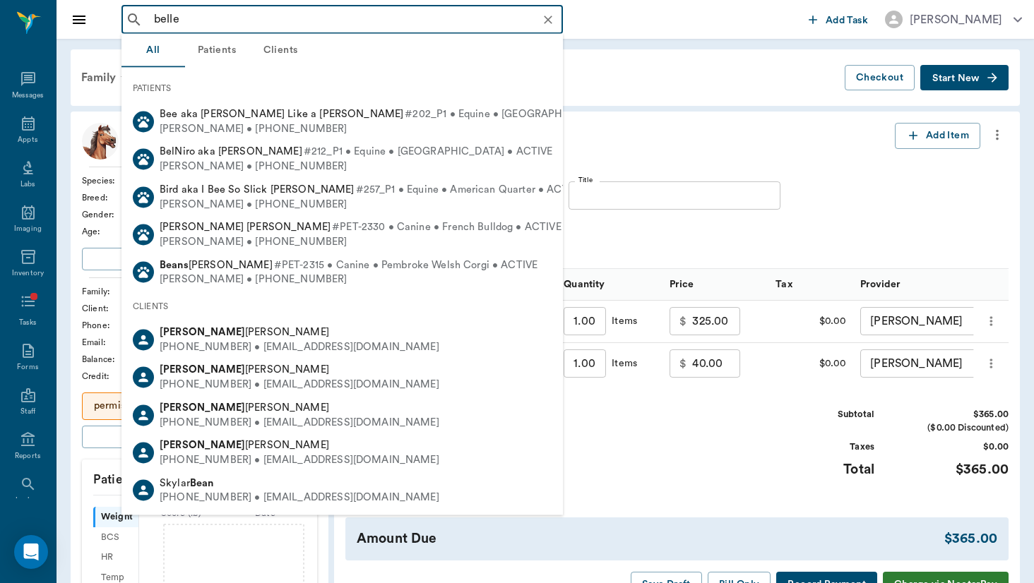
click at [302, 32] on div "belle ​" at bounding box center [341, 20] width 441 height 28
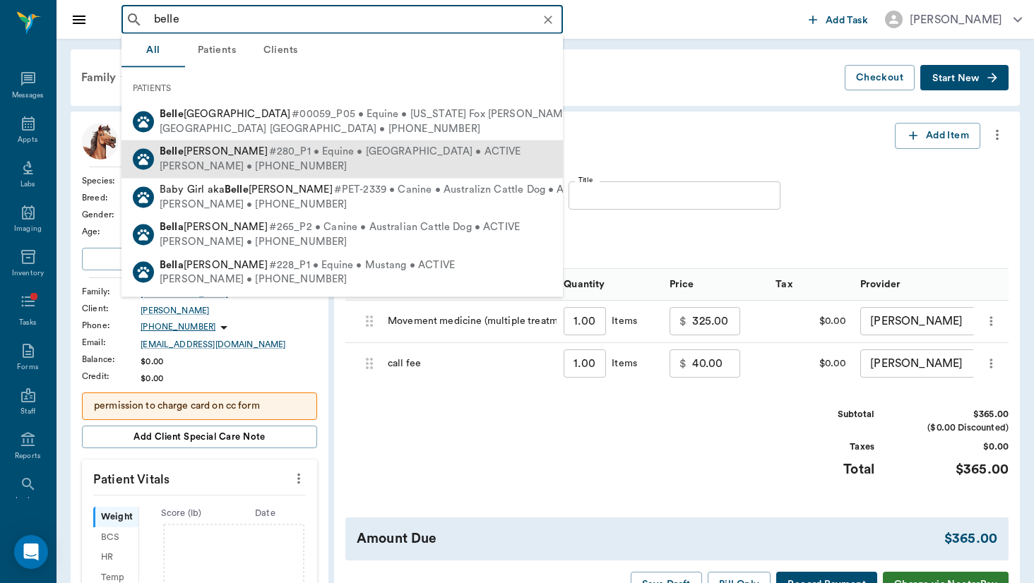
click at [372, 174] on div "[PERSON_NAME] #280_P1 • Equine • [GEOGRAPHIC_DATA] • ACTIVE [PERSON_NAME] • [PH…" at bounding box center [341, 159] width 441 height 37
type input "belle"
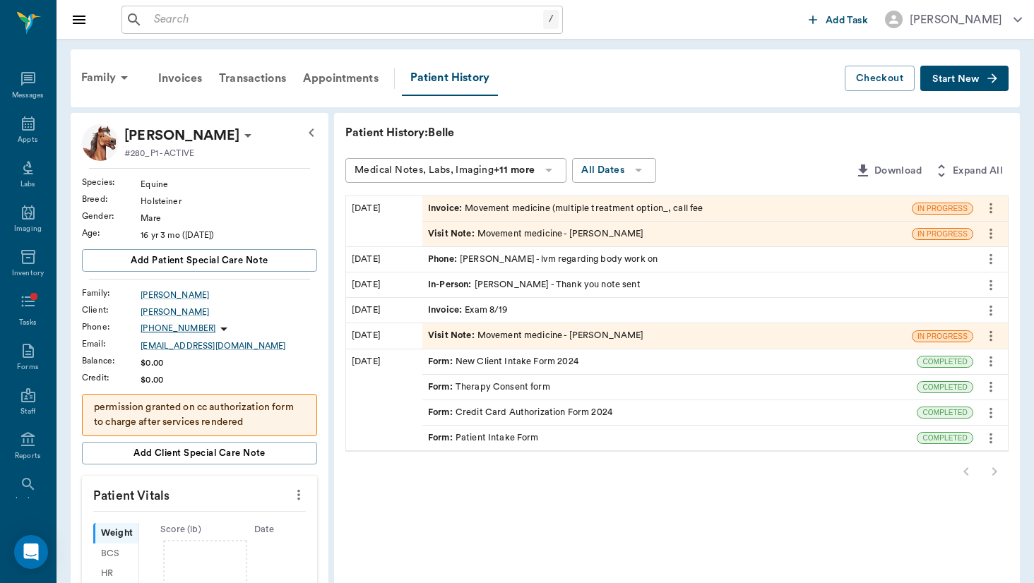
click at [464, 208] on div "Invoice : Movement medicine (multiple treatment option_, call fee" at bounding box center [565, 208] width 275 height 13
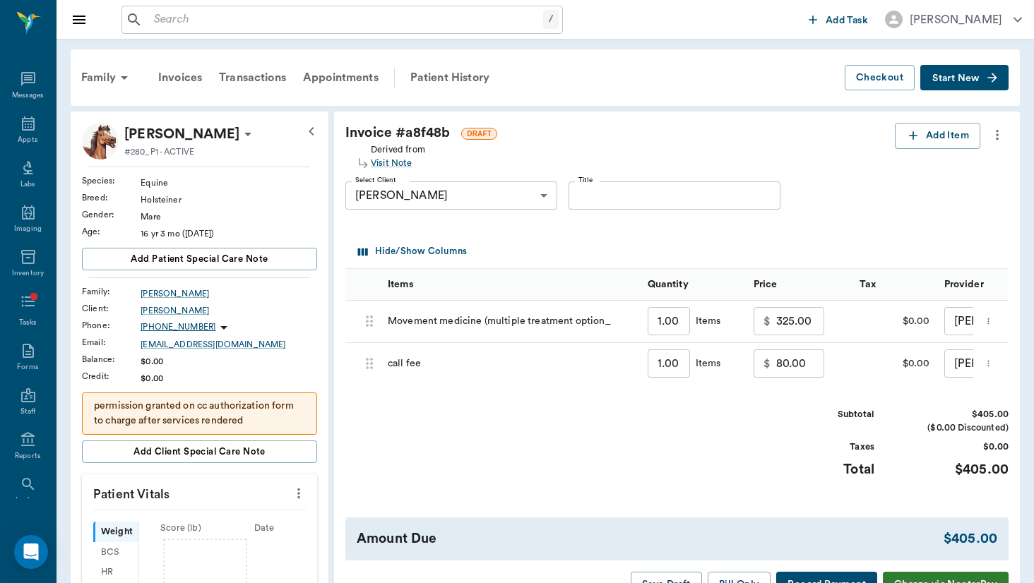
click at [776, 357] on input "80.00" at bounding box center [800, 364] width 48 height 28
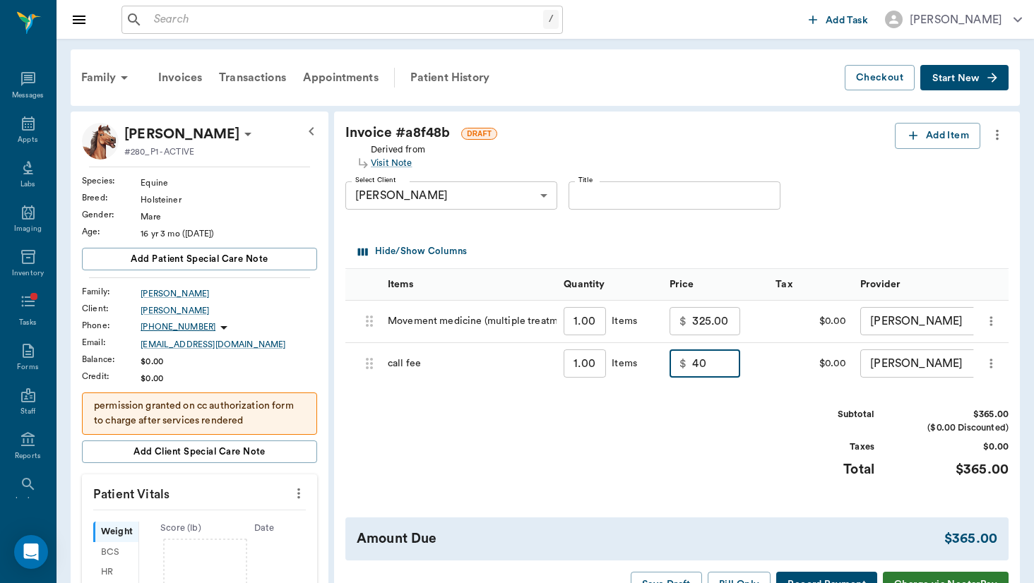
type input "40.00"
click at [750, 420] on div "Subtotal $365.00 ($0.00 Discounted) Taxes $0.00 Total $365.00" at bounding box center [676, 451] width 663 height 87
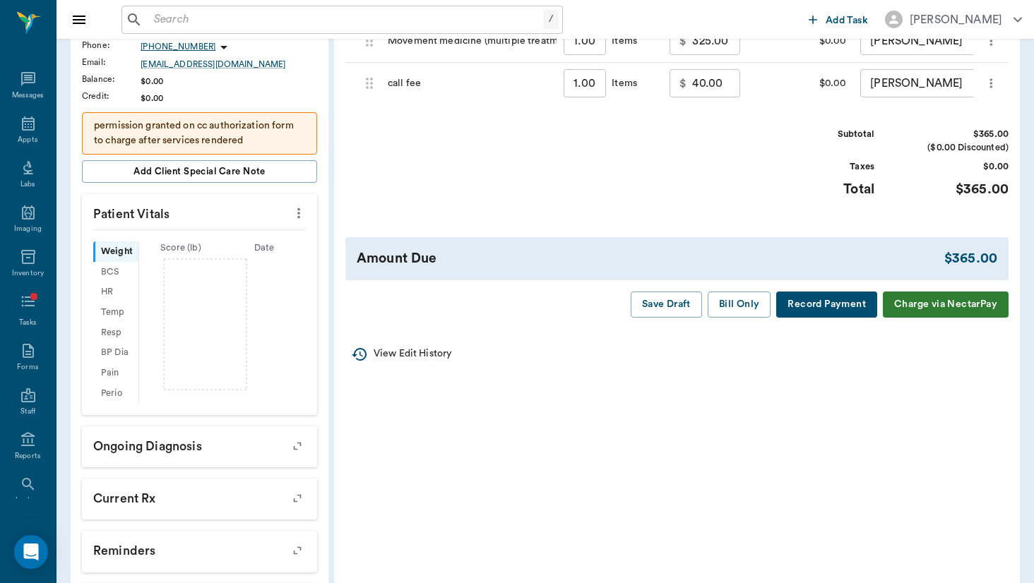
scroll to position [281, 0]
click at [679, 293] on button "Save Draft" at bounding box center [666, 304] width 71 height 26
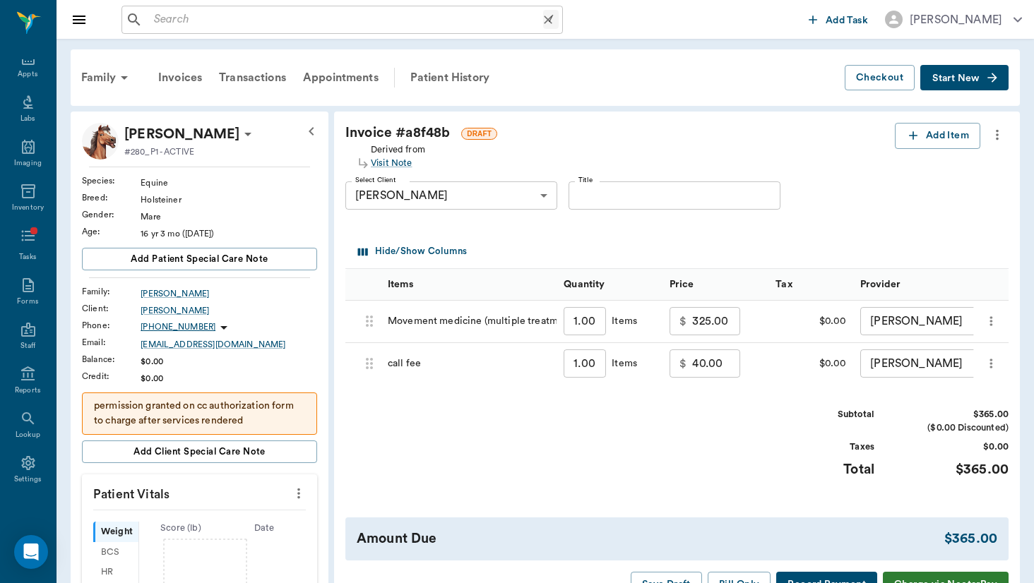
scroll to position [0, 0]
click at [198, 12] on input "text" at bounding box center [345, 20] width 395 height 20
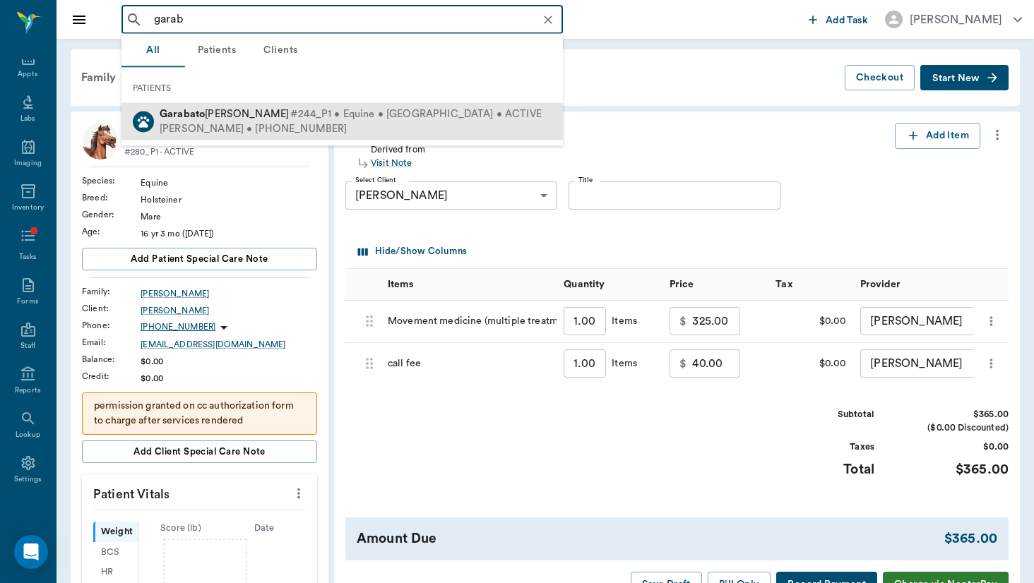
click at [218, 118] on span "[PERSON_NAME]" at bounding box center [224, 114] width 129 height 11
type input "garab"
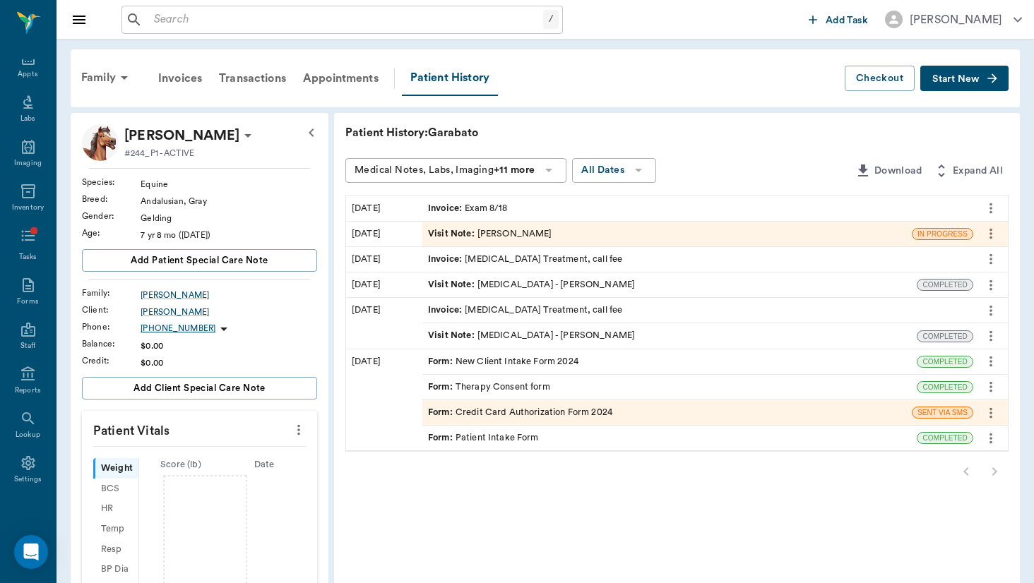
click at [991, 81] on icon "button" at bounding box center [992, 78] width 14 height 14
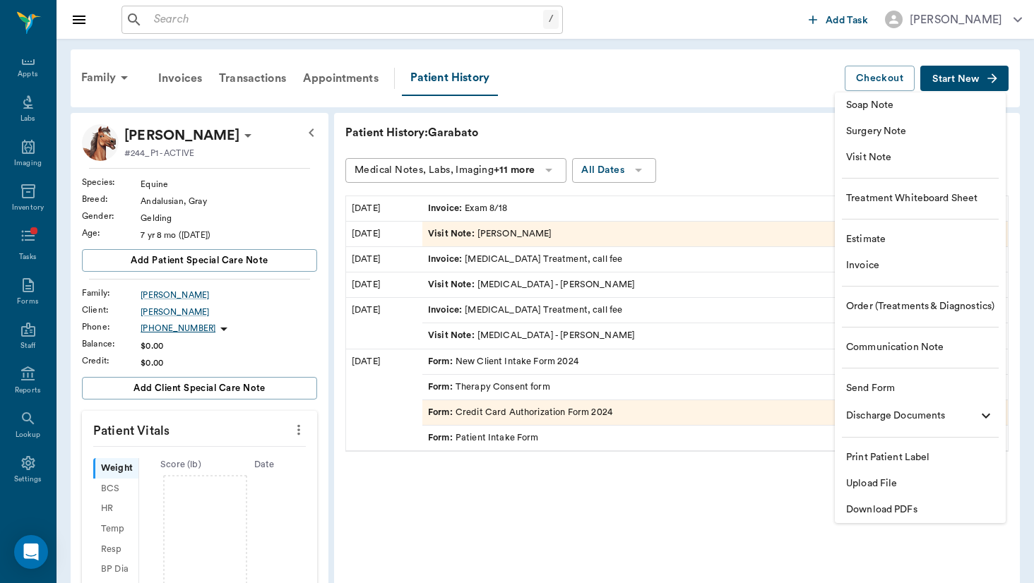
click at [968, 170] on li "Visit Note" at bounding box center [920, 158] width 171 height 26
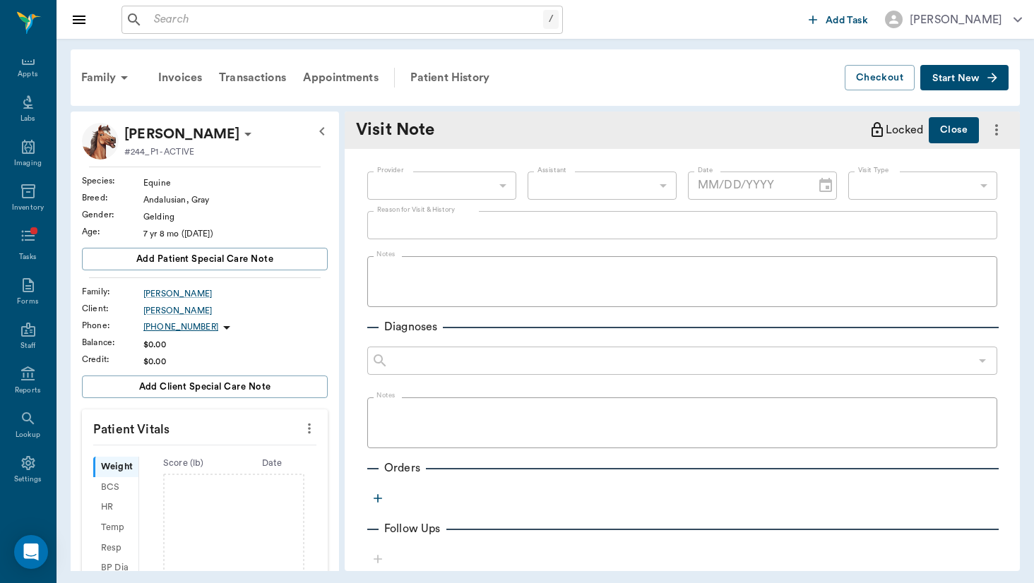
type input "[DATE]"
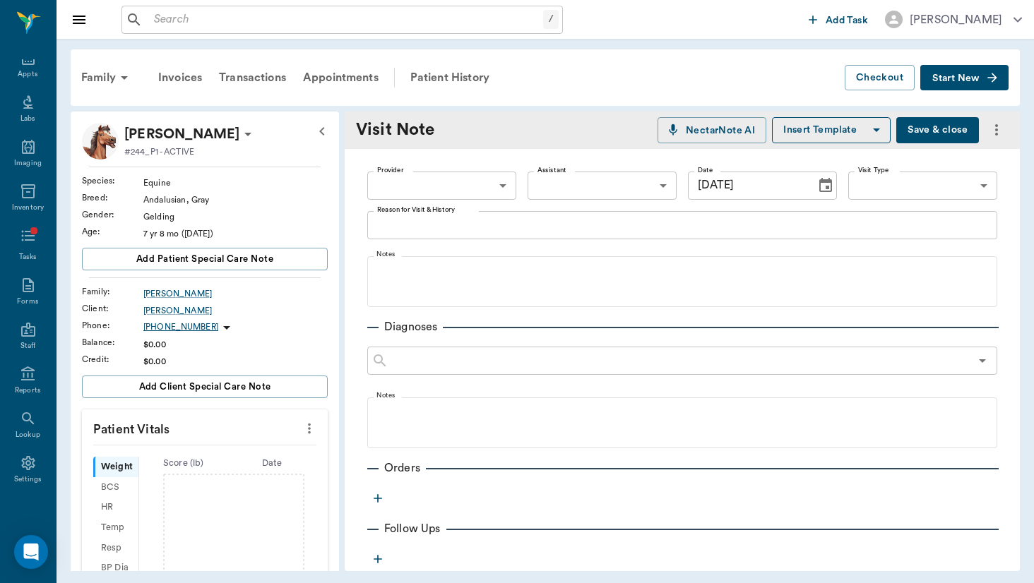
click at [482, 181] on body "/ ​ Add Task [PERSON_NAME] Nectar Messages Appts Labs Imaging Inventory Tasks F…" at bounding box center [517, 291] width 1034 height 583
click at [480, 209] on li "[PERSON_NAME]" at bounding box center [441, 218] width 149 height 25
type input "649b3e03b5bc7e03f9326794"
click at [829, 182] on icon "Choose date, selected date is Sep 16, 2025" at bounding box center [825, 185] width 13 height 14
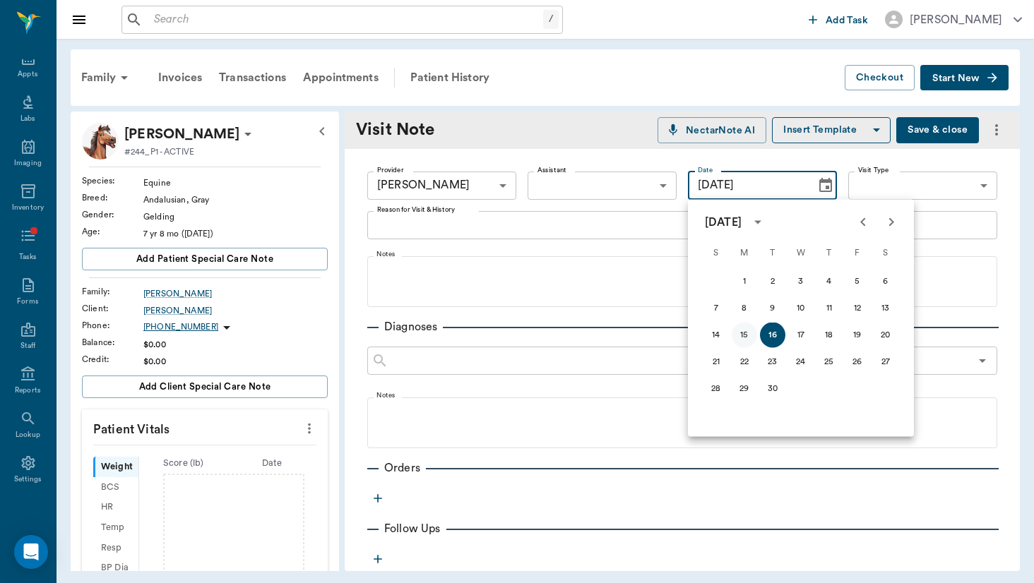
click at [753, 336] on button "15" at bounding box center [744, 335] width 25 height 25
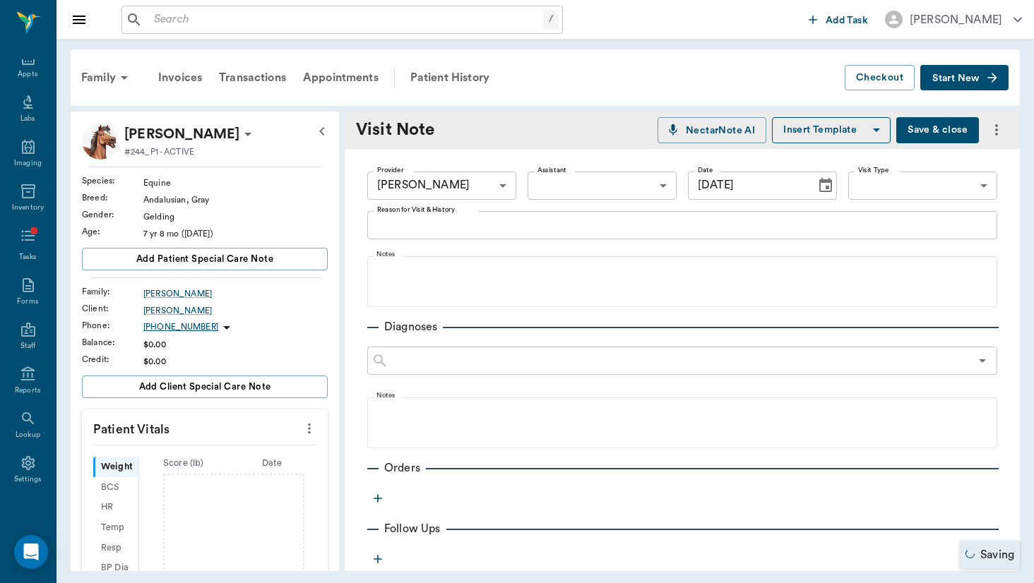
type input "[DATE]"
click at [937, 166] on div "Provider [PERSON_NAME] 649b3e03b5bc7e03f9326794 Provider Assistant ​ Assistant …" at bounding box center [682, 185] width 630 height 51
click at [937, 182] on body "/ ​ Add Task [PERSON_NAME] Nectar Messages Appts Labs Imaging Inventory Tasks F…" at bounding box center [517, 291] width 1034 height 583
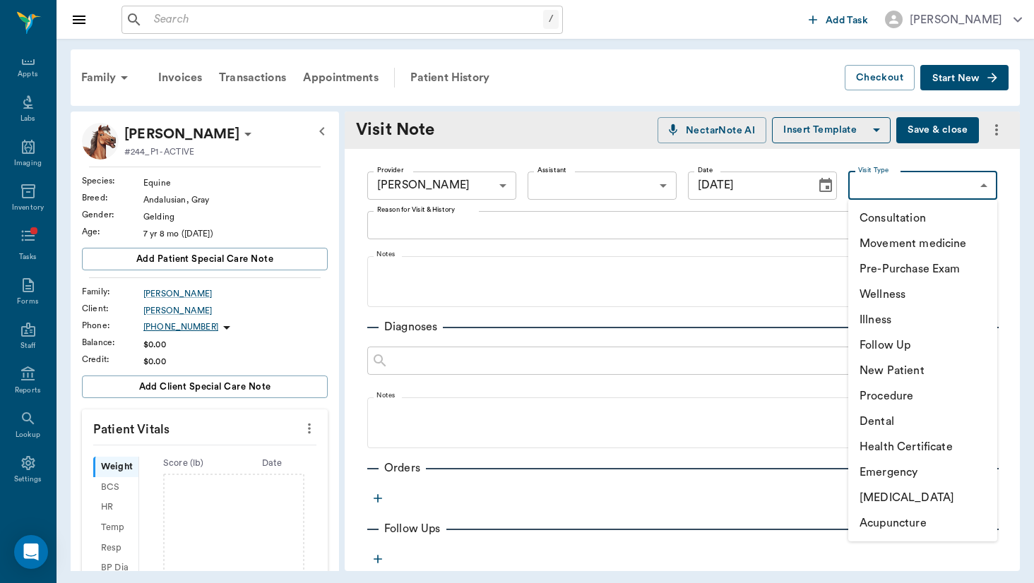
click at [946, 506] on li "[MEDICAL_DATA]" at bounding box center [922, 497] width 149 height 25
type input "65d2c202a8044d23520120ce"
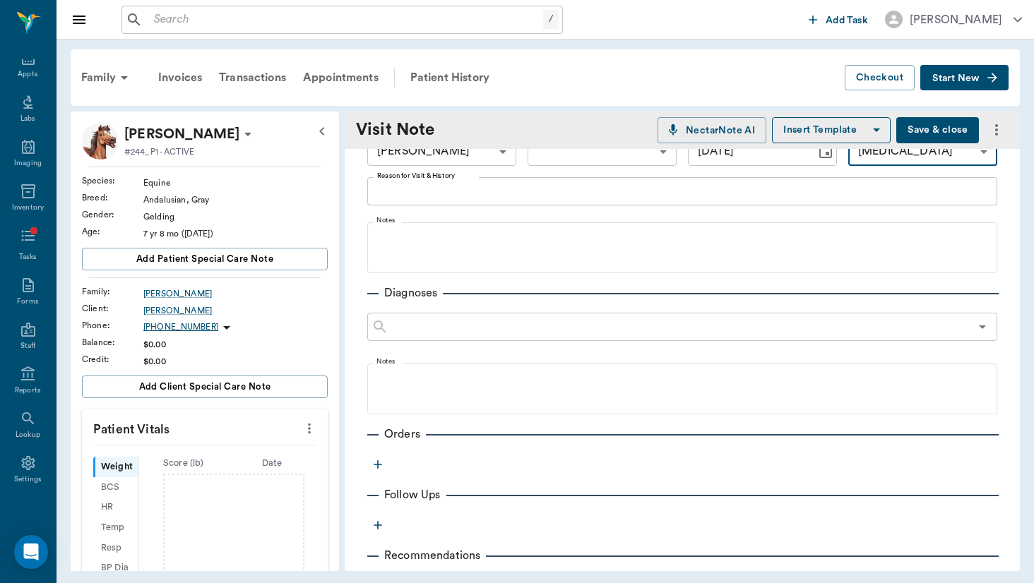
scroll to position [40, 0]
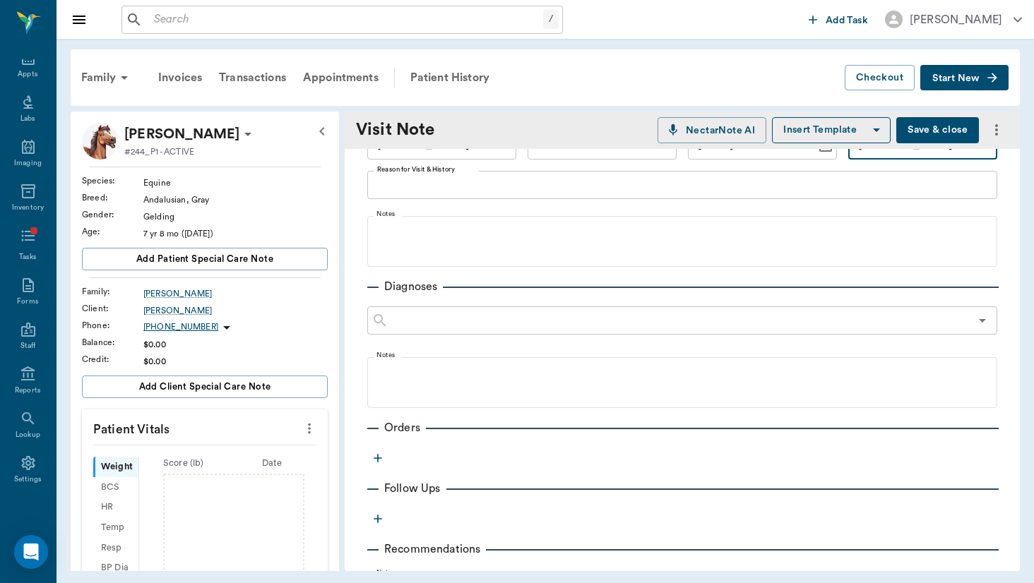
click at [385, 453] on button "button" at bounding box center [377, 458] width 21 height 21
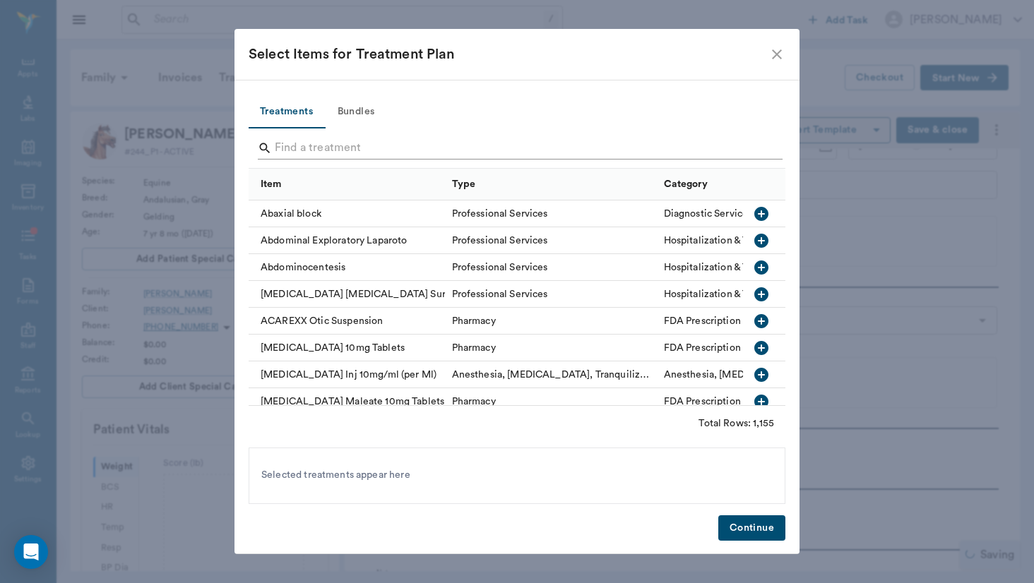
click at [398, 158] on input "Search" at bounding box center [518, 148] width 487 height 23
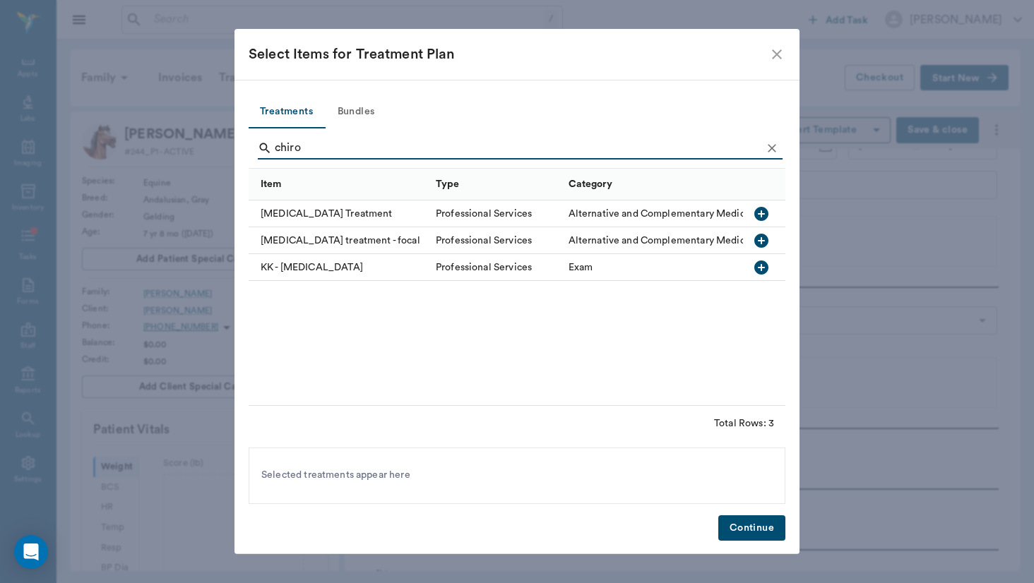
type input "chiro"
click at [362, 218] on div "[MEDICAL_DATA] Treatment" at bounding box center [339, 214] width 180 height 27
click at [345, 151] on input "chiro" at bounding box center [518, 148] width 487 height 23
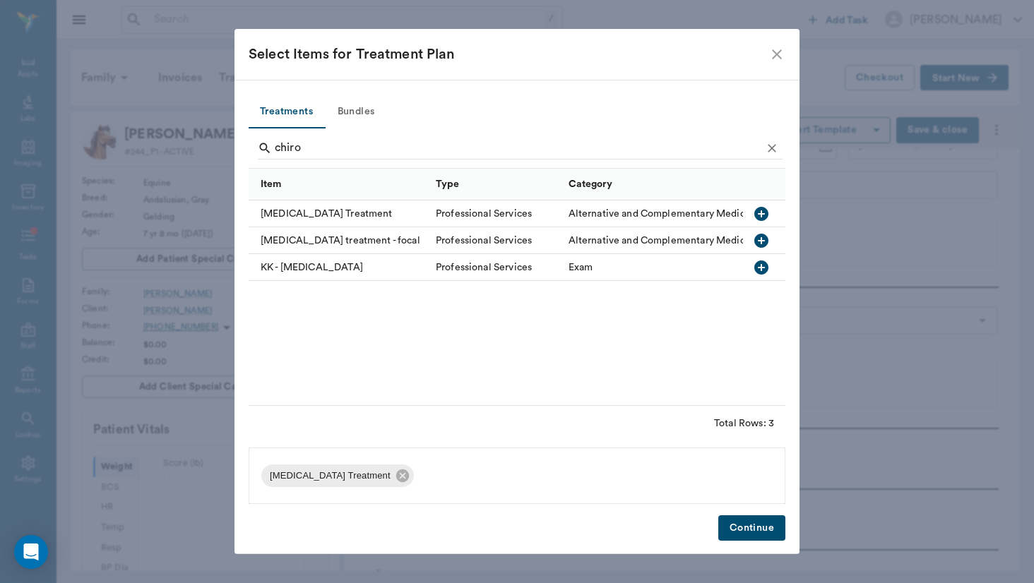
click at [751, 507] on div "Treatments Bundles chiro Item Type Category [MEDICAL_DATA] Treatment Profession…" at bounding box center [516, 317] width 565 height 474
click at [751, 538] on button "Continue" at bounding box center [751, 529] width 67 height 26
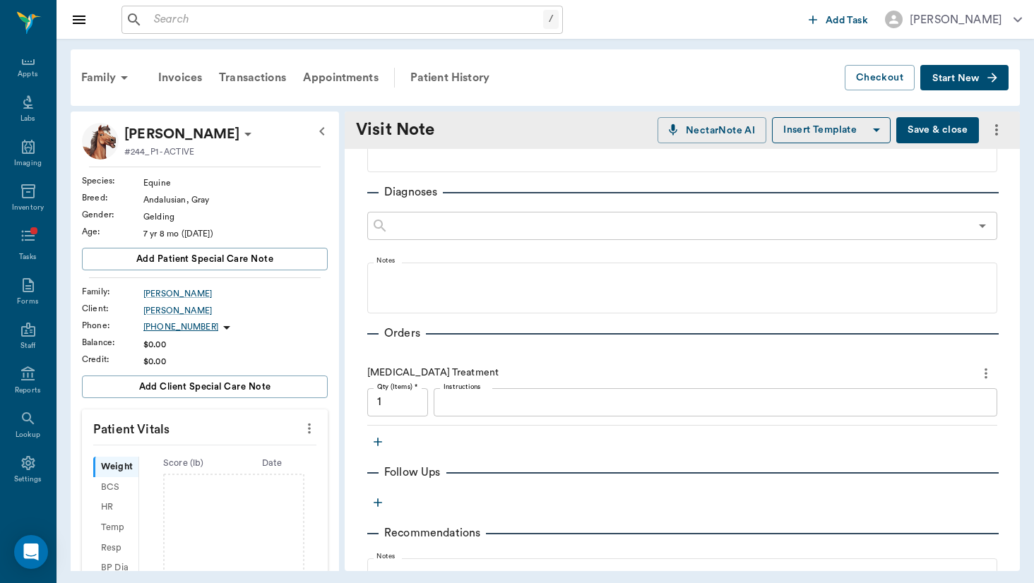
scroll to position [155, 0]
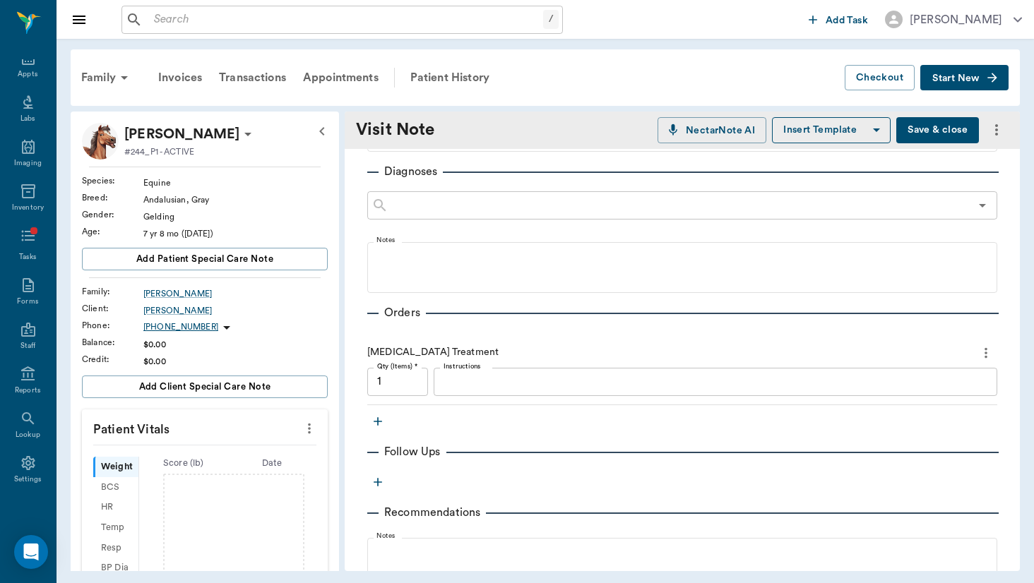
click at [379, 420] on icon "button" at bounding box center [378, 422] width 14 height 14
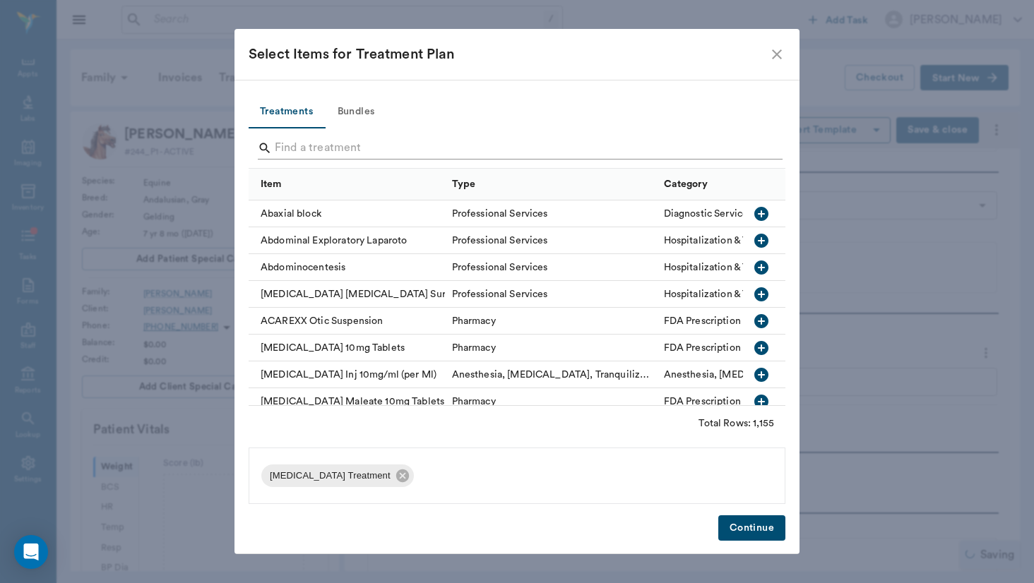
click at [350, 145] on input "Search" at bounding box center [518, 148] width 487 height 23
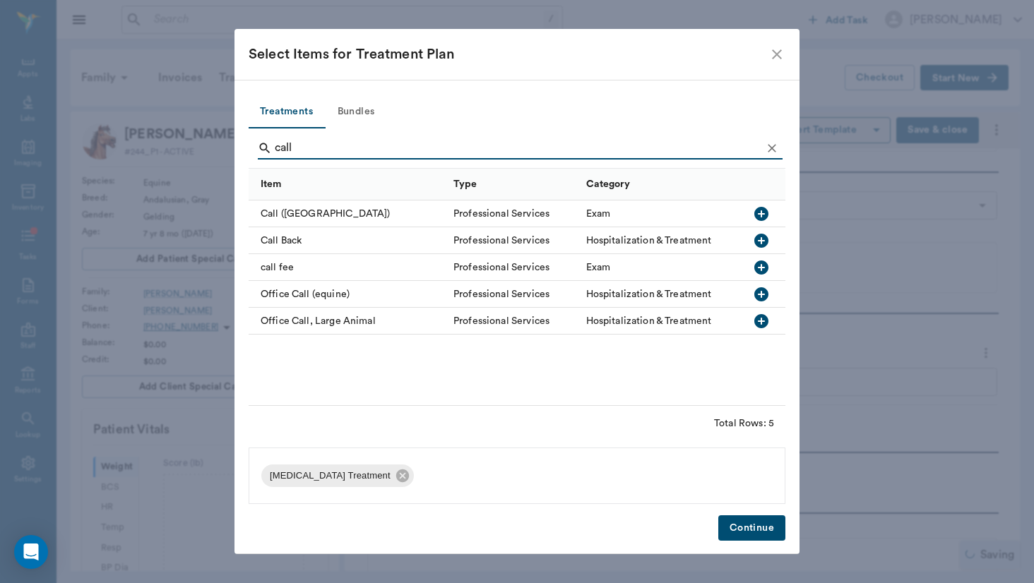
type input "call"
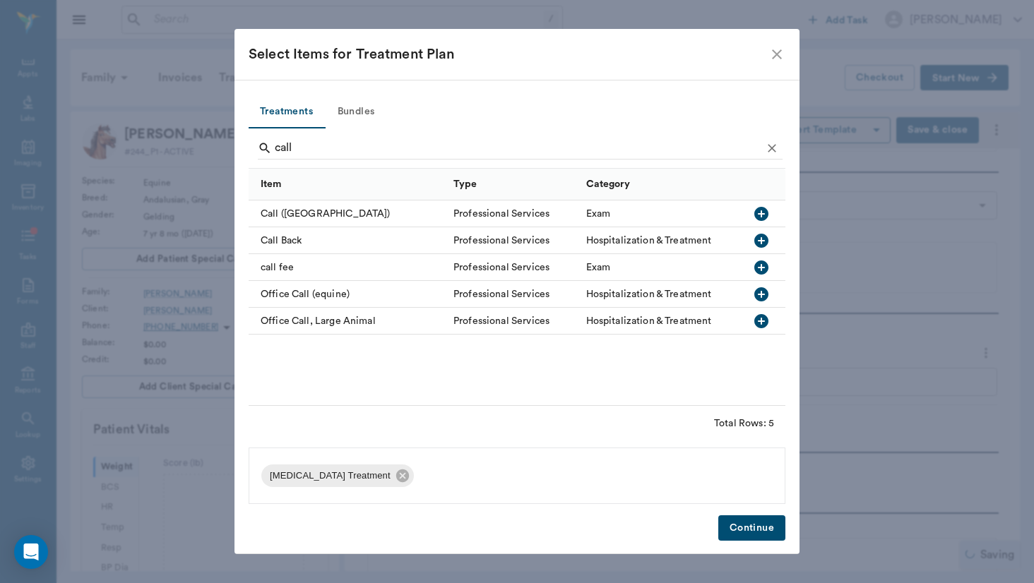
click at [292, 267] on div "call fee" at bounding box center [348, 267] width 198 height 27
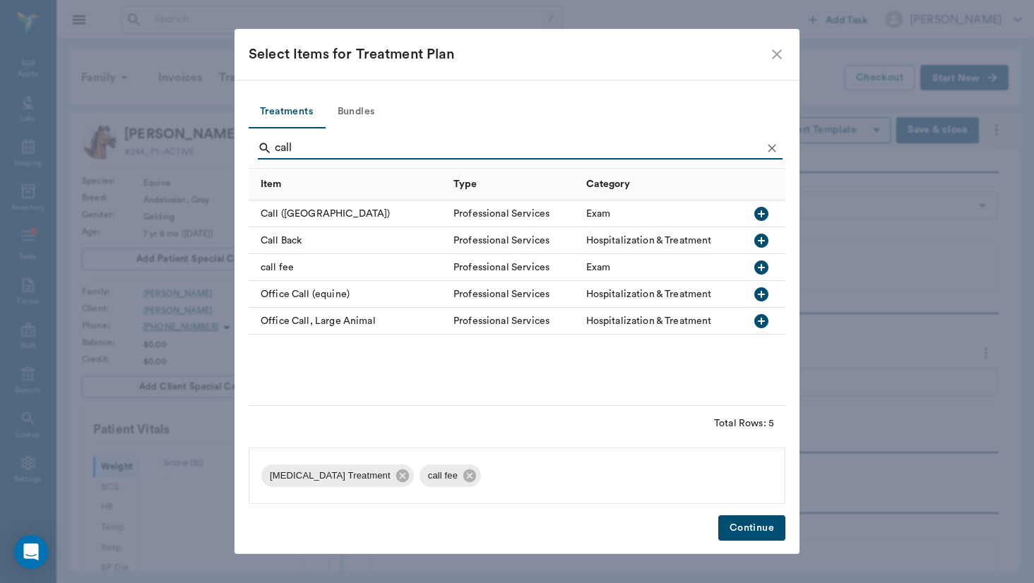
click at [763, 533] on button "Continue" at bounding box center [751, 529] width 67 height 26
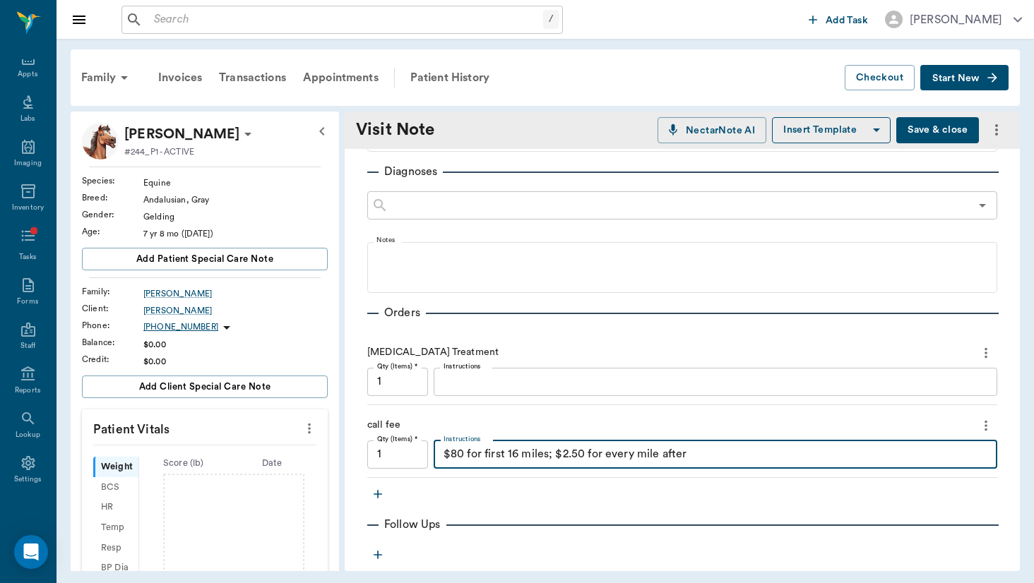
click at [564, 447] on textarea "$80 for first 16 miles; $2.50 for every mile after" at bounding box center [716, 454] width 544 height 16
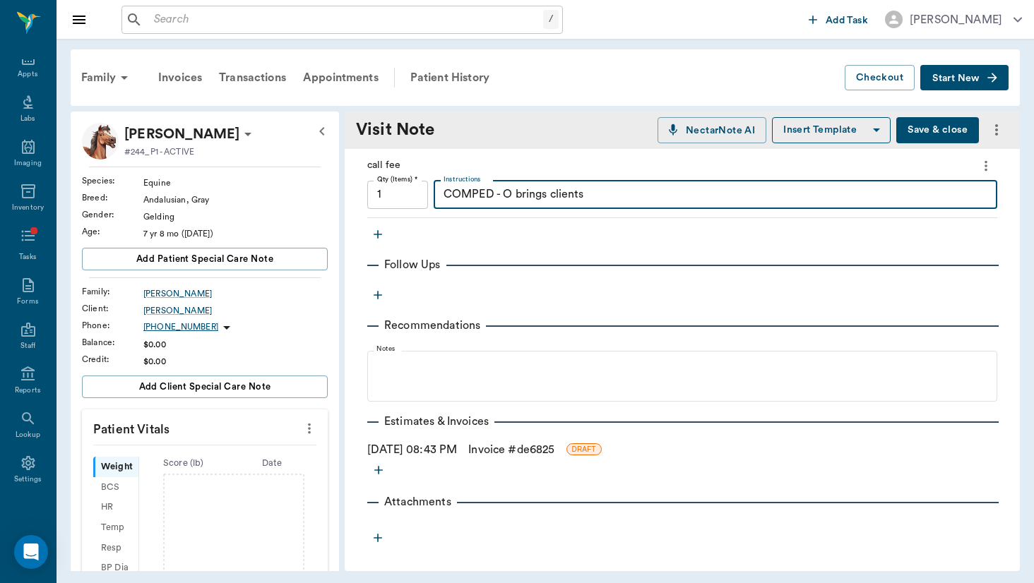
scroll to position [415, 0]
type textarea "COMPED - O brings clients"
click at [506, 458] on div "Provider [PERSON_NAME] 649b3e03b5bc7e03f9326794 Provider Assistant ​ Assistant …" at bounding box center [682, 141] width 675 height 815
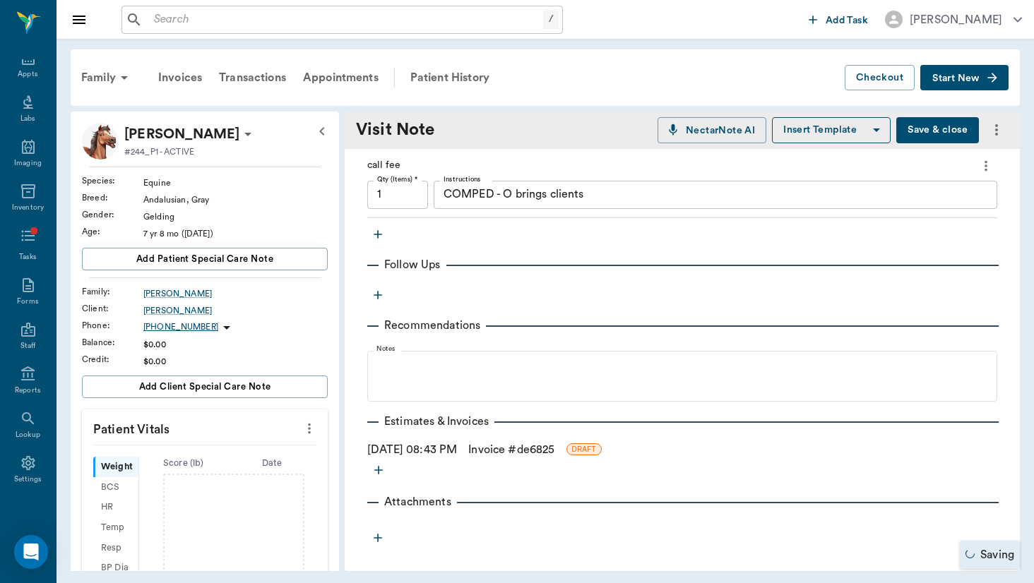
click at [506, 458] on div "Provider [PERSON_NAME] 649b3e03b5bc7e03f9326794 Provider Assistant ​ Assistant …" at bounding box center [682, 141] width 675 height 815
click at [509, 452] on link "Invoice # de6825" at bounding box center [511, 449] width 86 height 17
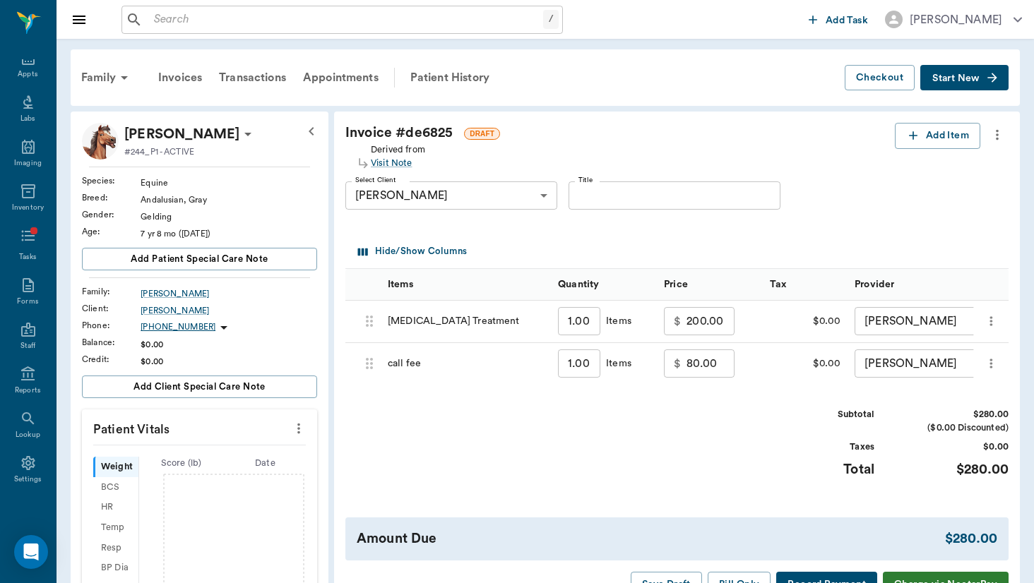
click at [687, 365] on input "80.00" at bounding box center [711, 364] width 48 height 28
type input "0.00"
click at [702, 445] on div "Subtotal $200.00 ($0.00 Discounted) Taxes $0.00 Total $200.00" at bounding box center [676, 451] width 663 height 87
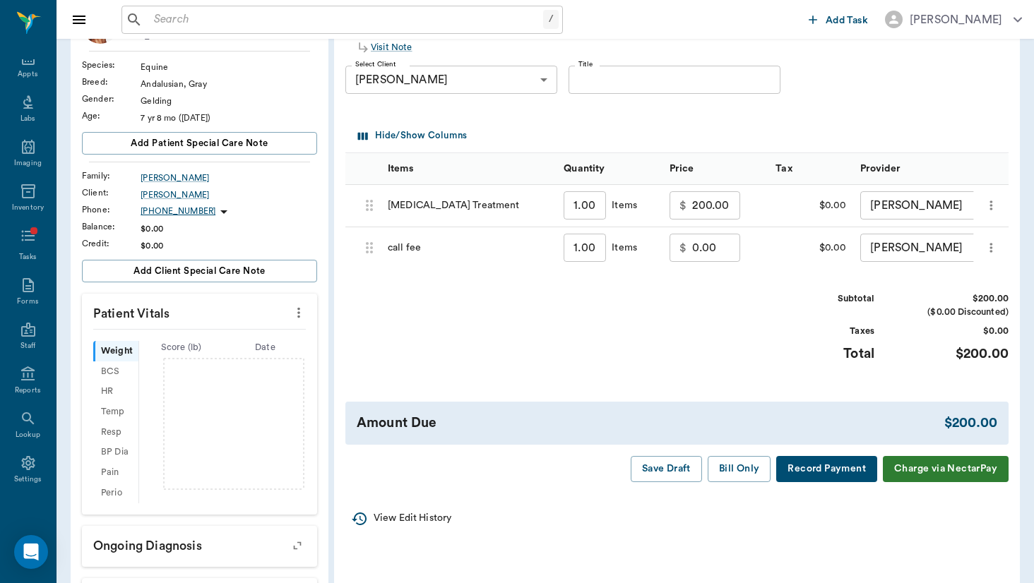
scroll to position [121, 0]
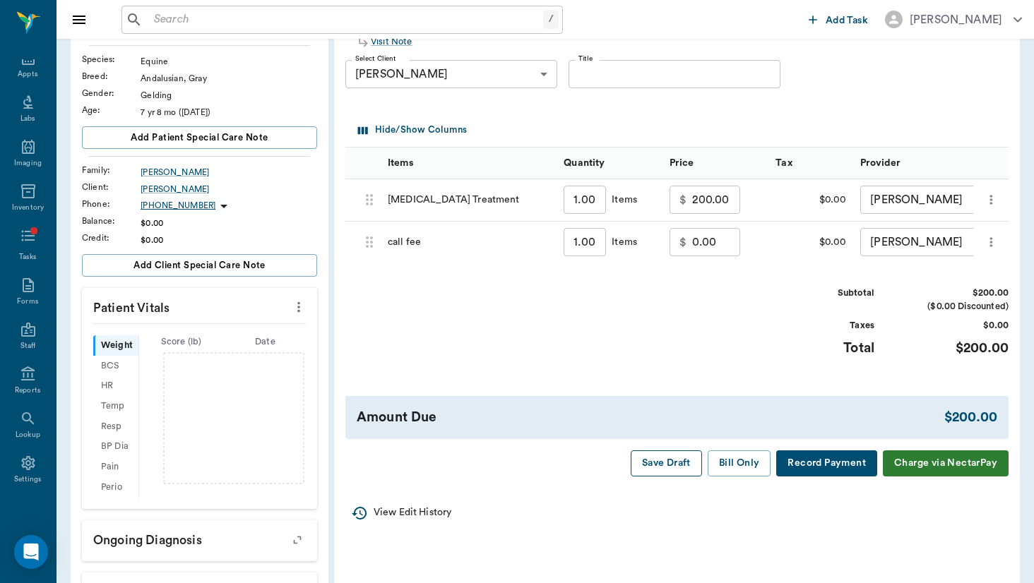
click at [672, 466] on button "Save Draft" at bounding box center [666, 464] width 71 height 26
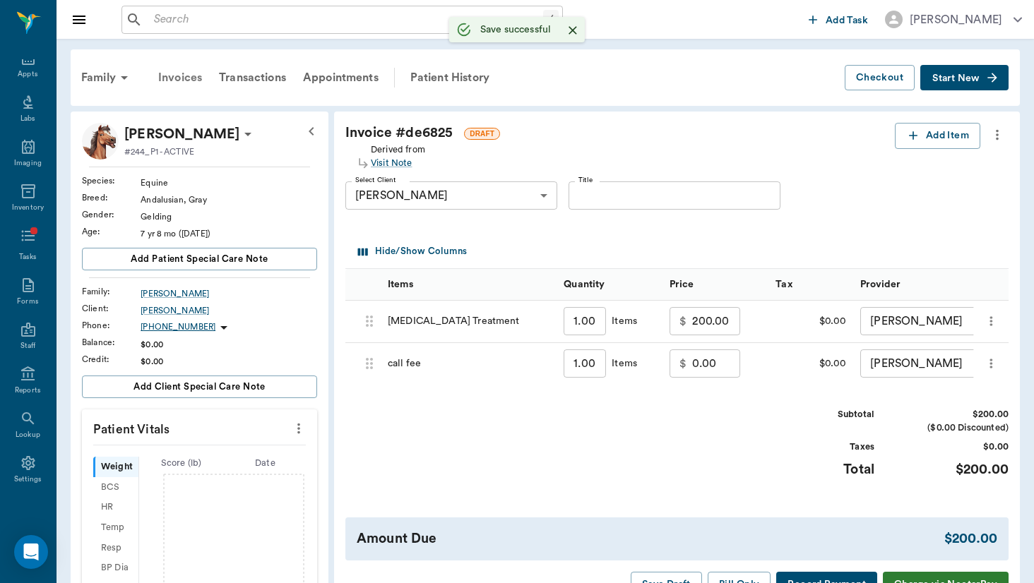
scroll to position [0, 0]
click at [29, 364] on div "Reports" at bounding box center [28, 382] width 56 height 44
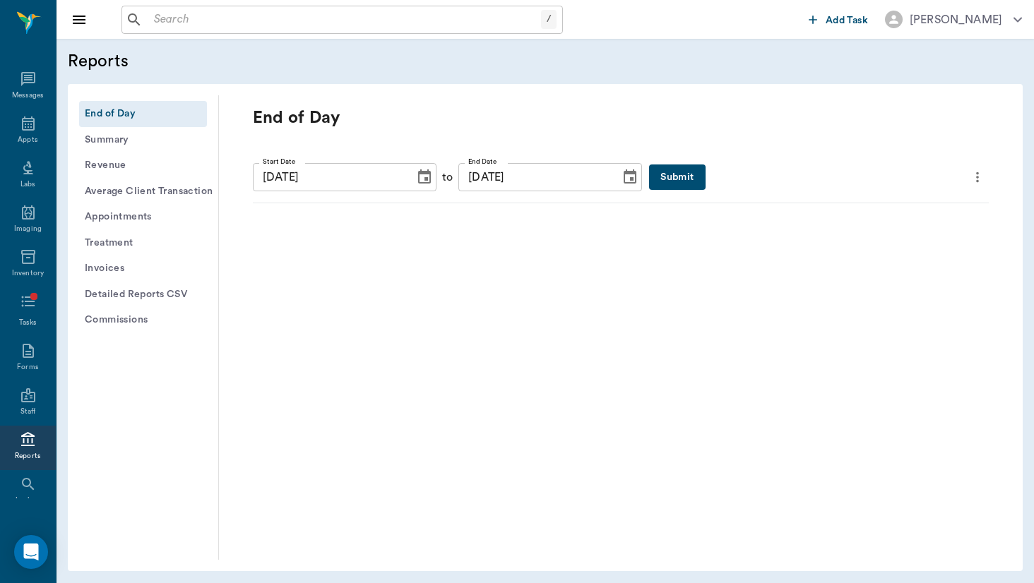
scroll to position [66, 0]
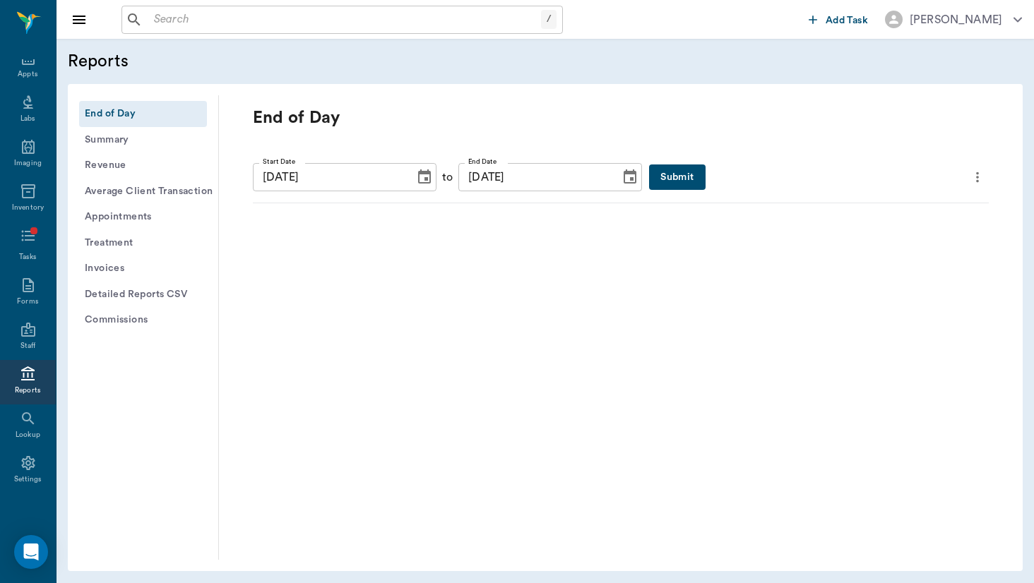
click at [115, 267] on button "Invoices" at bounding box center [143, 269] width 128 height 26
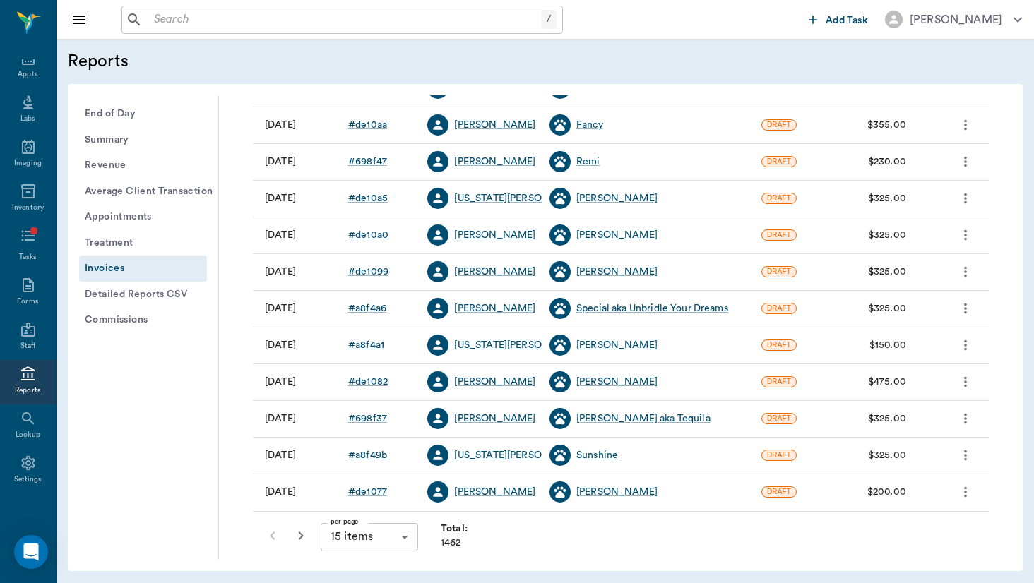
scroll to position [289, 0]
click at [305, 536] on icon "button" at bounding box center [300, 536] width 17 height 17
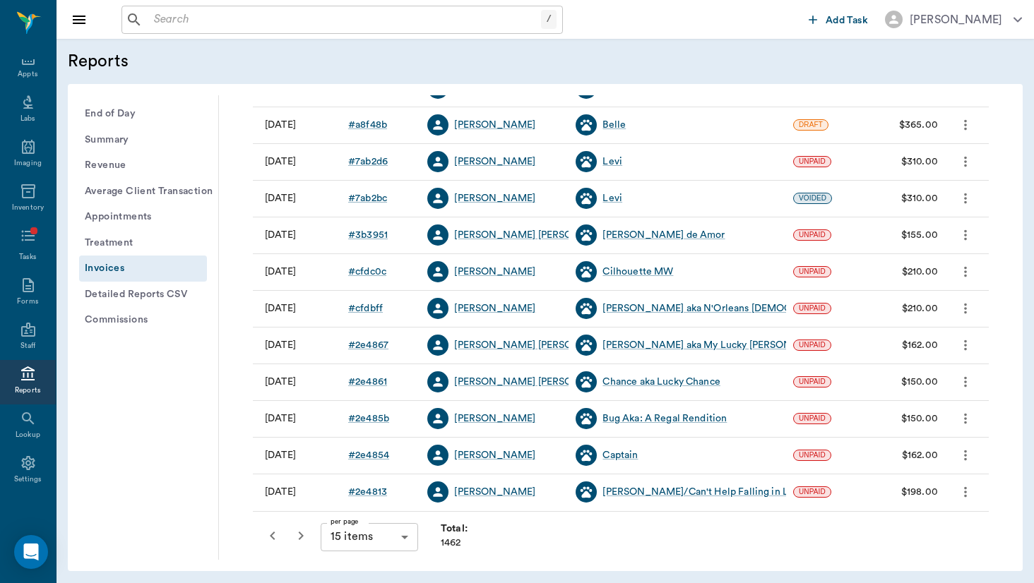
scroll to position [289, 0]
click at [402, 537] on body "/ ​ Add Task [PERSON_NAME] Nectar Messages Appts Labs Imaging Inventory Tasks F…" at bounding box center [517, 291] width 1034 height 583
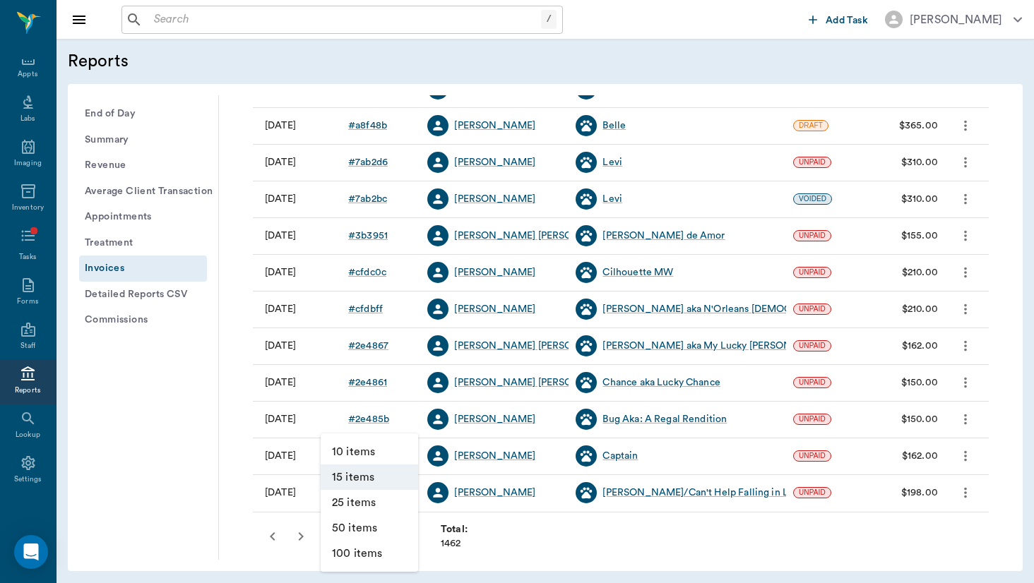
click at [391, 533] on li "50 items" at bounding box center [369, 528] width 97 height 25
type input "50"
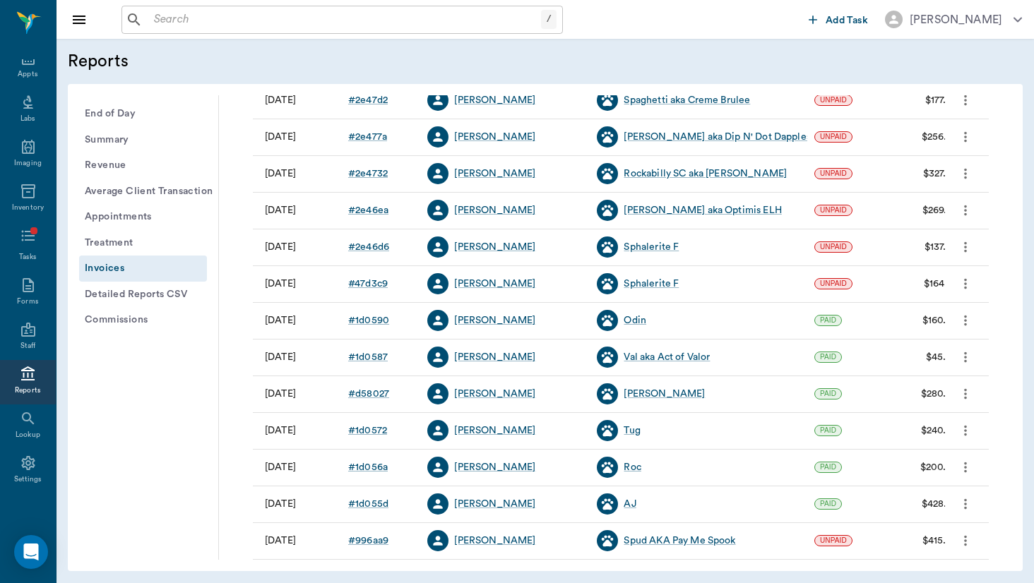
scroll to position [1273, 0]
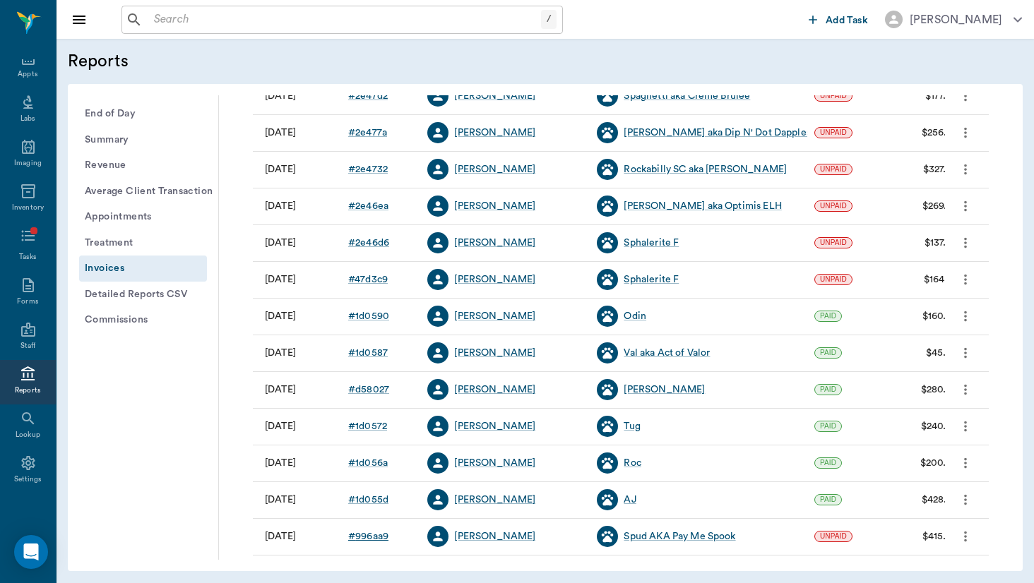
click at [388, 536] on div "# 996aa9" at bounding box center [368, 537] width 40 height 14
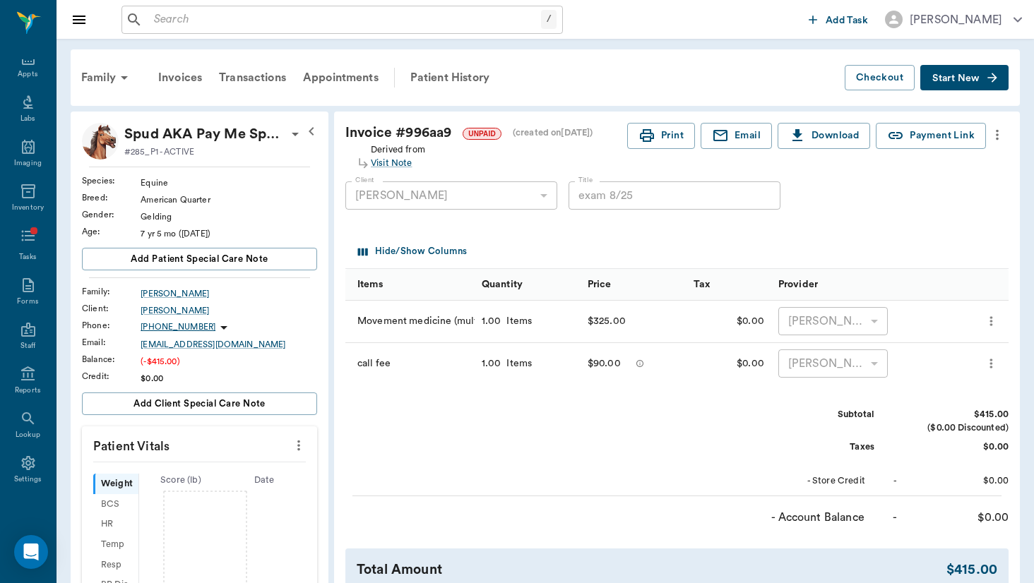
click at [1004, 137] on icon "more" at bounding box center [998, 134] width 16 height 17
click at [781, 218] on div at bounding box center [517, 291] width 1034 height 583
click at [275, 81] on div "Transactions" at bounding box center [252, 78] width 84 height 34
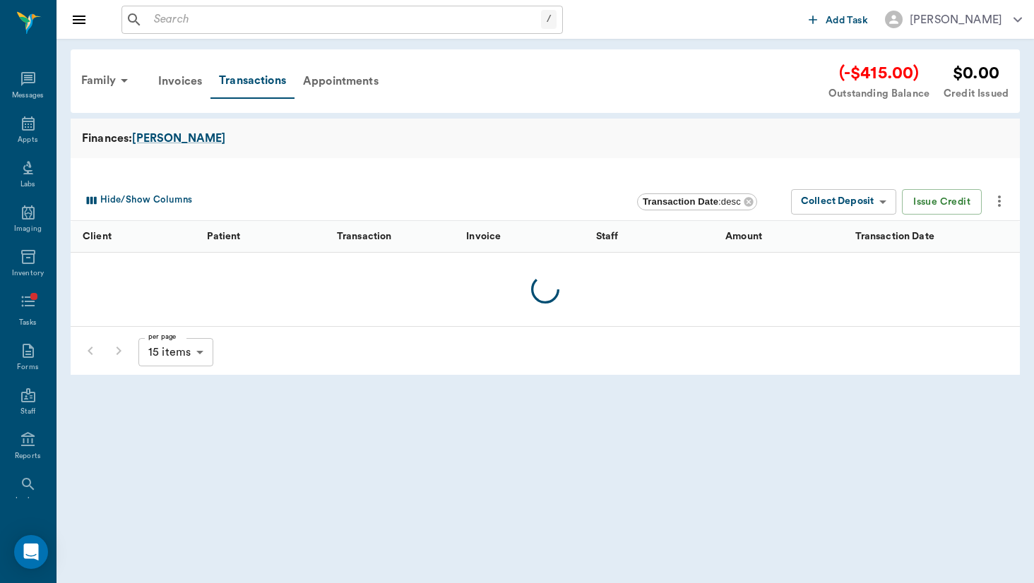
scroll to position [66, 0]
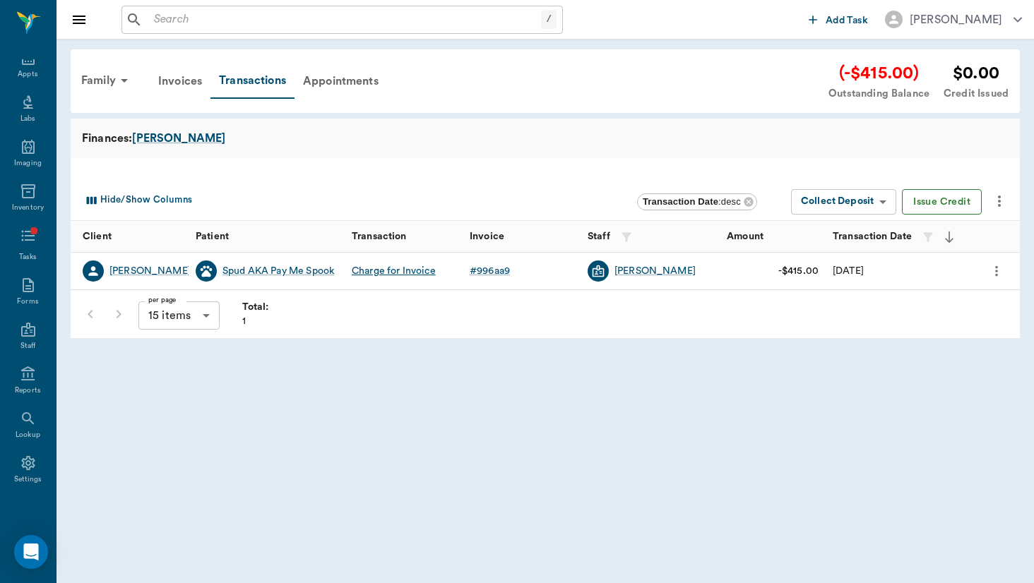
click at [968, 203] on button "Issue Credit" at bounding box center [942, 202] width 80 height 26
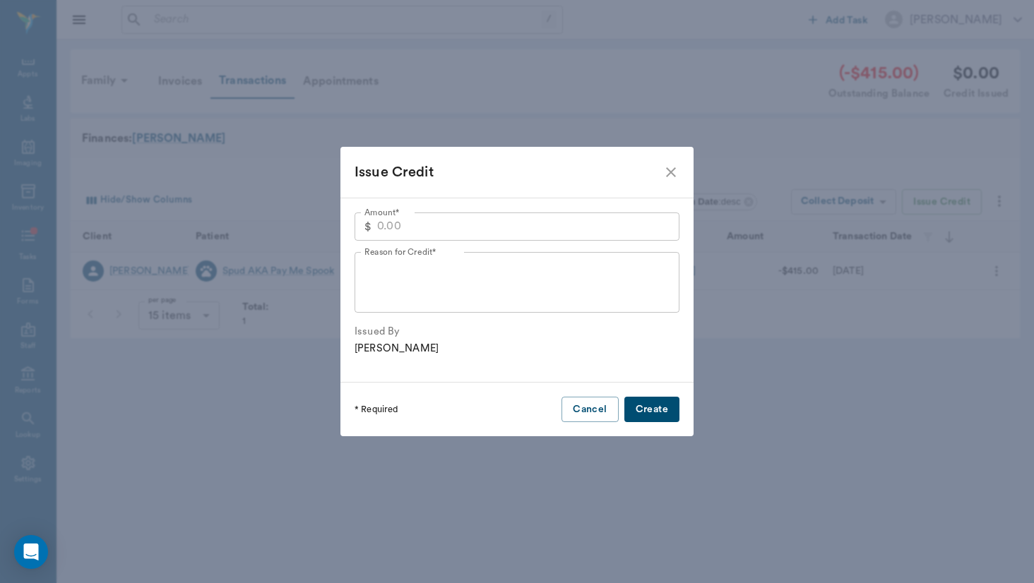
click at [451, 230] on input "Amount*" at bounding box center [528, 227] width 302 height 28
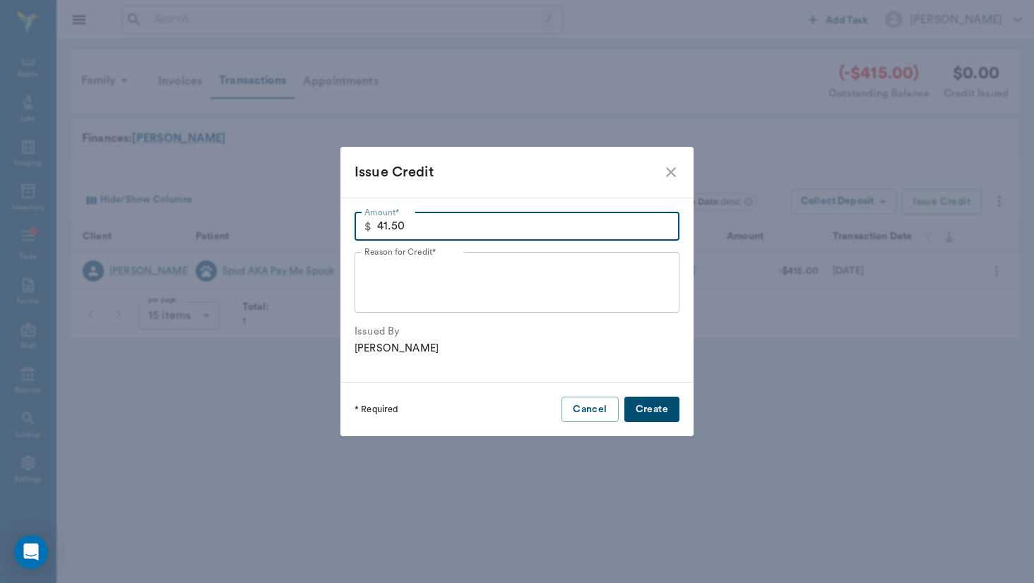
type input "41.50"
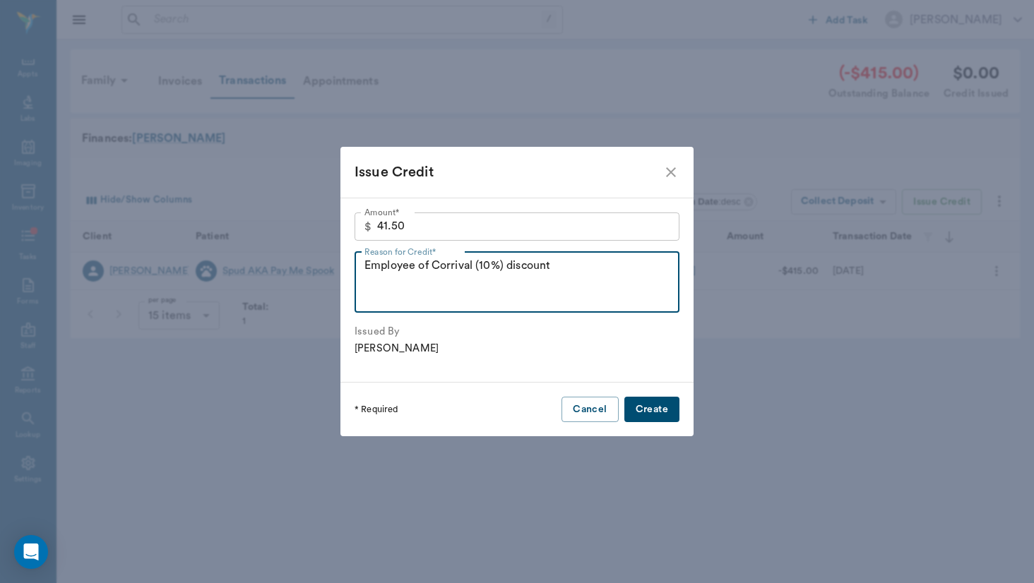
type textarea "Employee of Corrival (10%) discount"
click at [650, 408] on button "Create" at bounding box center [651, 410] width 55 height 26
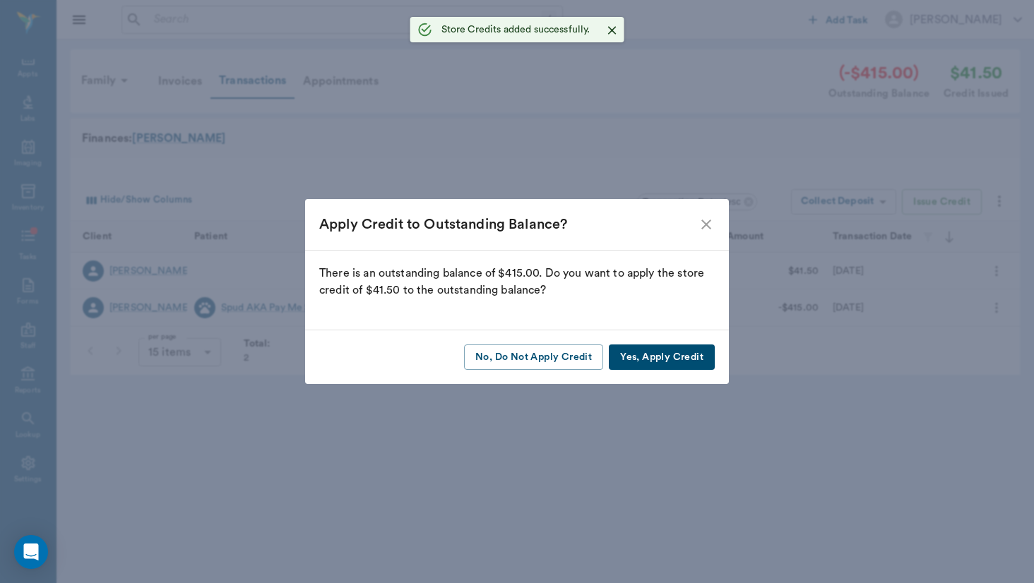
click at [672, 358] on button "Yes, Apply Credit" at bounding box center [662, 358] width 106 height 26
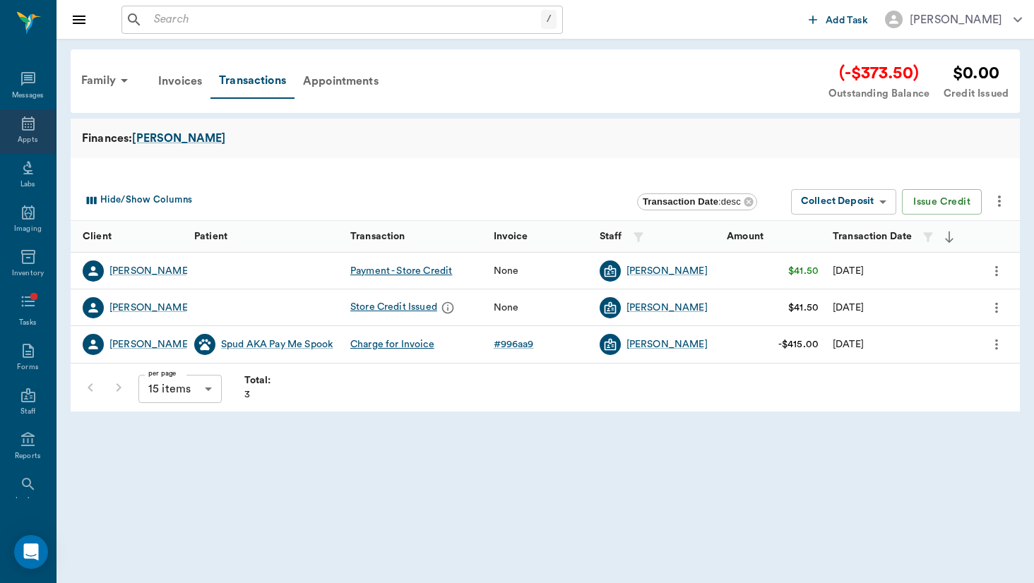
scroll to position [-1, 0]
click at [28, 143] on div "Appts" at bounding box center [28, 140] width 20 height 11
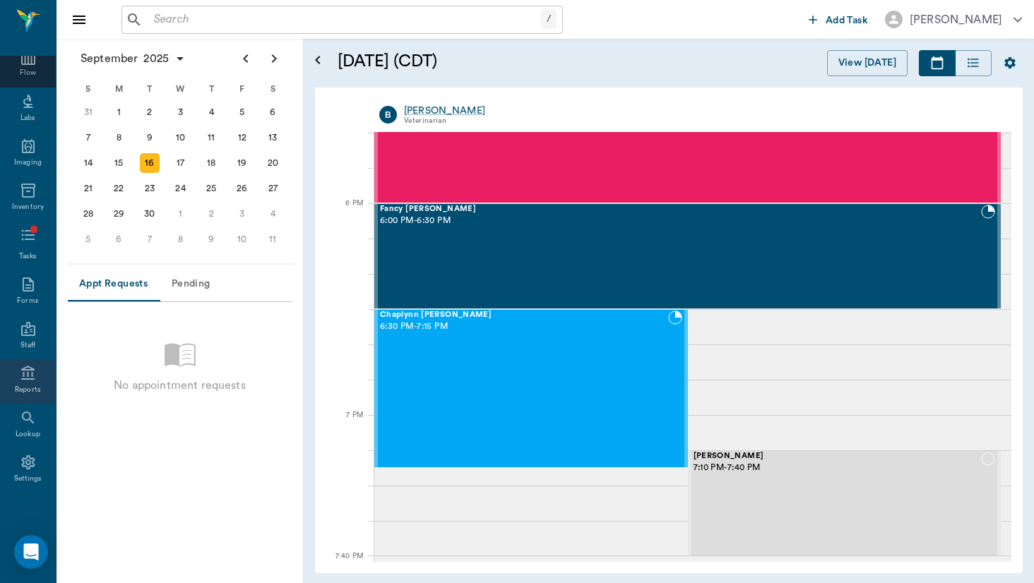
scroll to position [148, 0]
click at [37, 381] on div "Reports" at bounding box center [28, 381] width 56 height 44
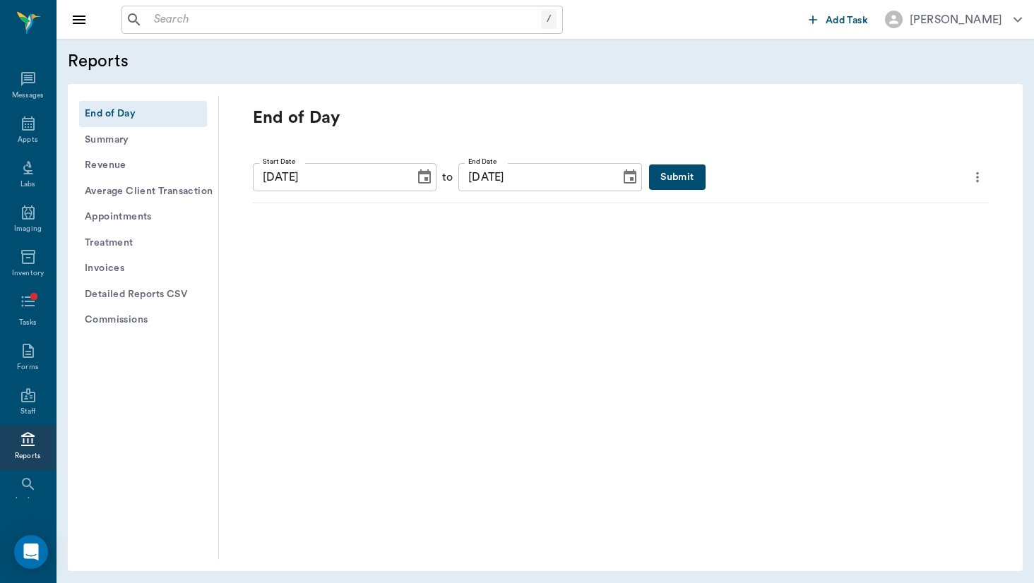
scroll to position [66, 0]
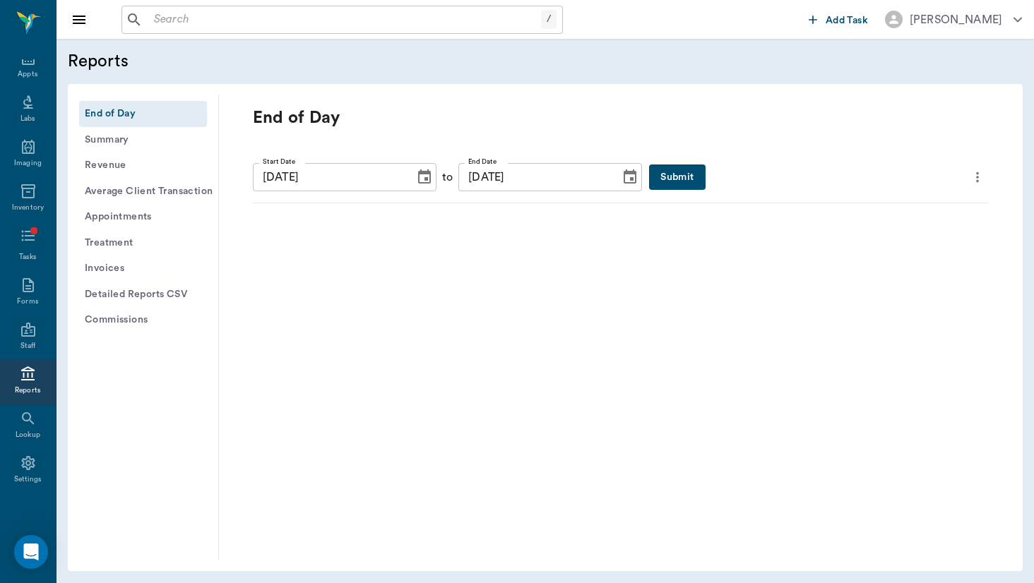
click at [120, 267] on button "Invoices" at bounding box center [143, 269] width 128 height 26
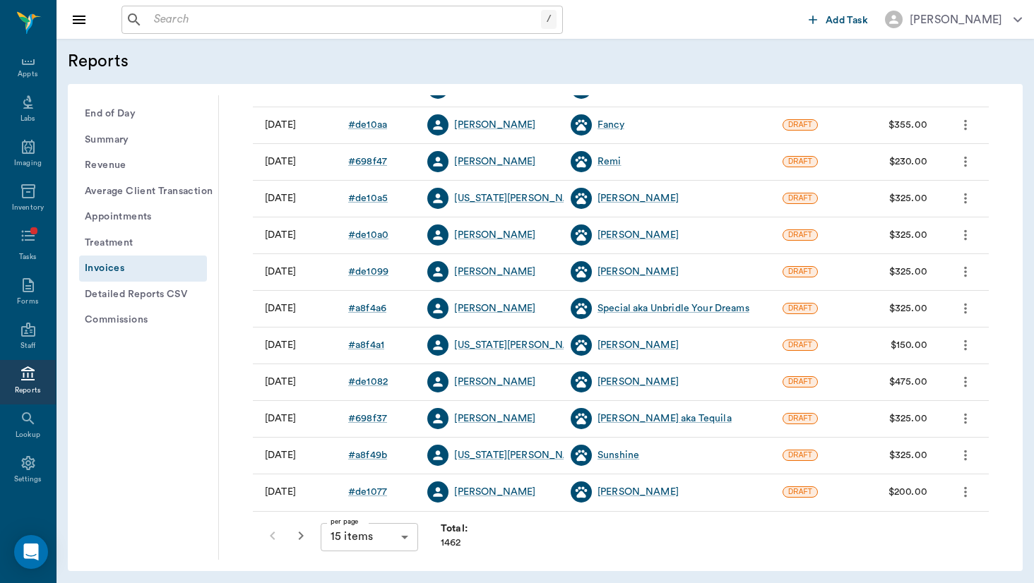
scroll to position [289, 0]
click at [372, 535] on body "/ ​ Add Task [PERSON_NAME] Nectar Messages Appts Labs Imaging Inventory Tasks F…" at bounding box center [517, 291] width 1034 height 583
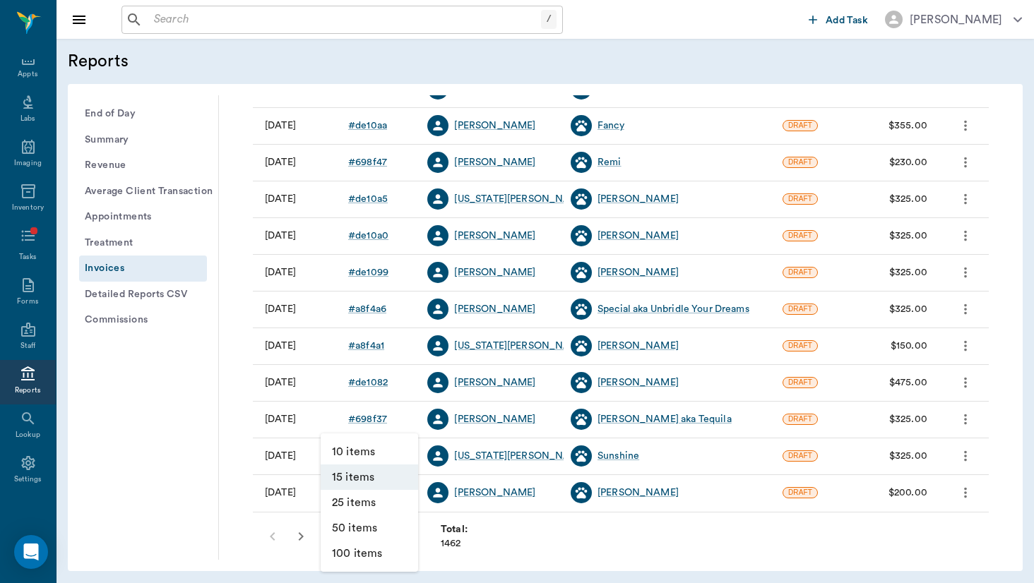
click at [376, 529] on li "50 items" at bounding box center [369, 528] width 97 height 25
type input "50"
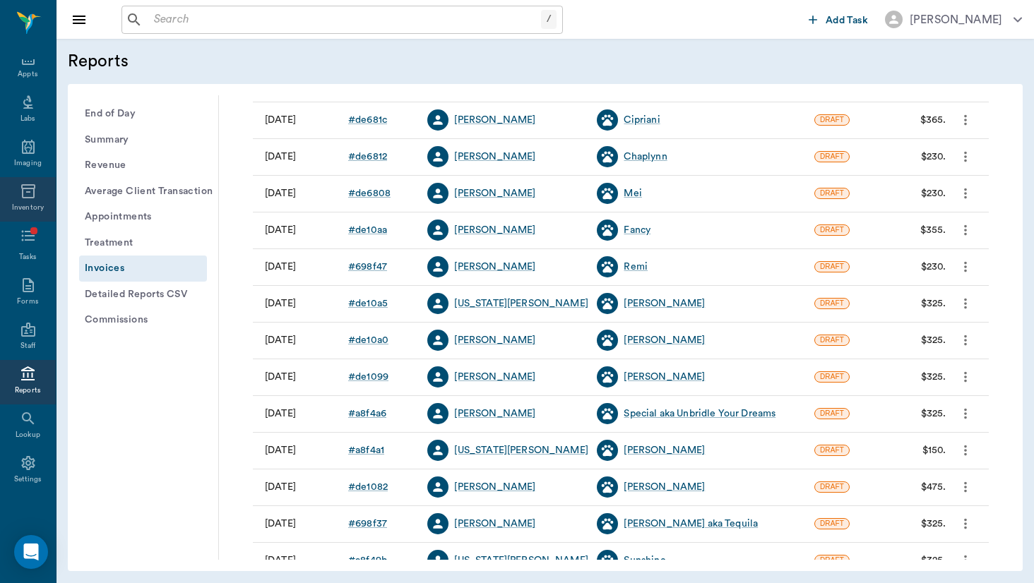
scroll to position [186, 0]
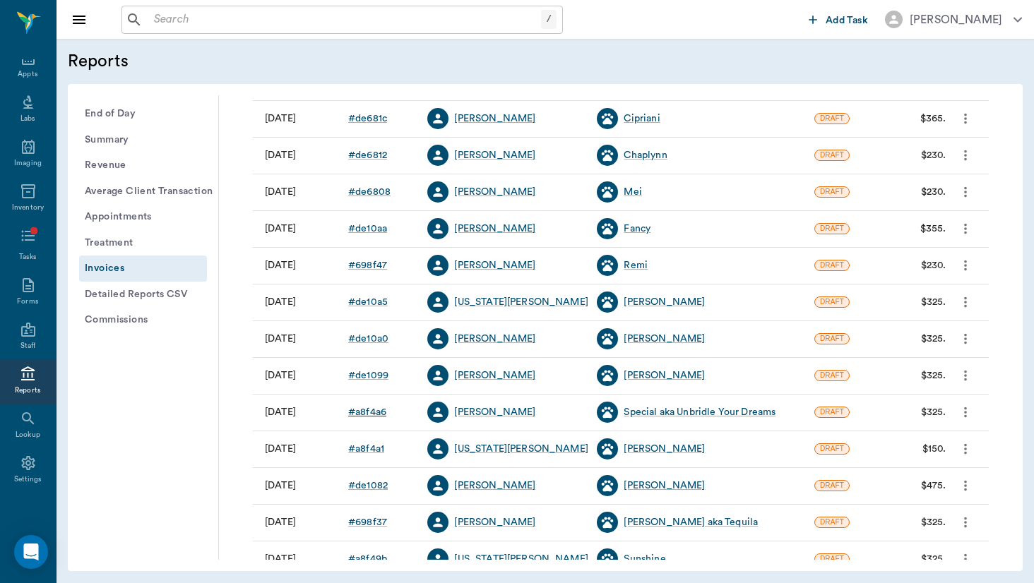
click at [371, 414] on div "# a8f4a6" at bounding box center [367, 412] width 38 height 14
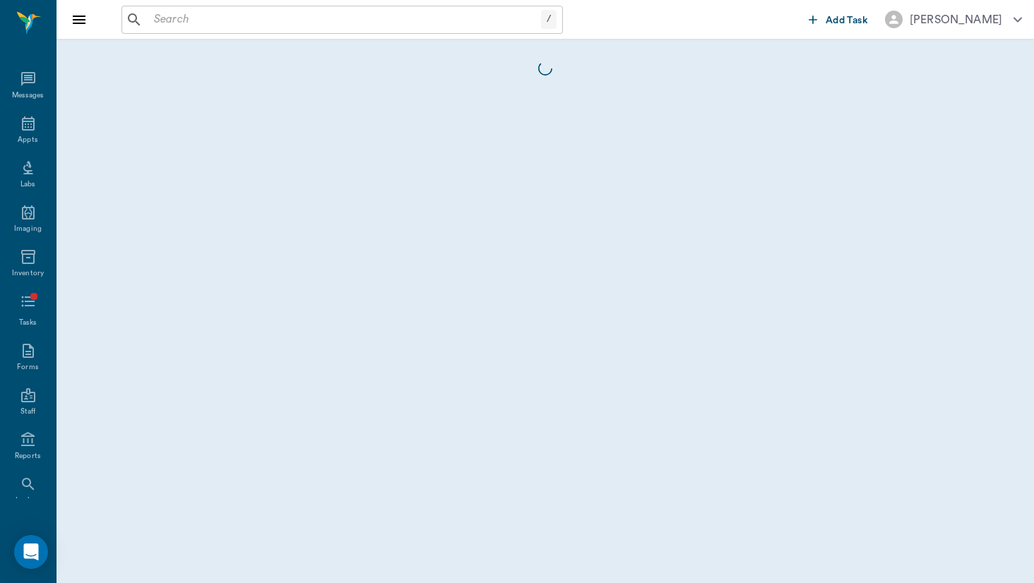
scroll to position [66, 0]
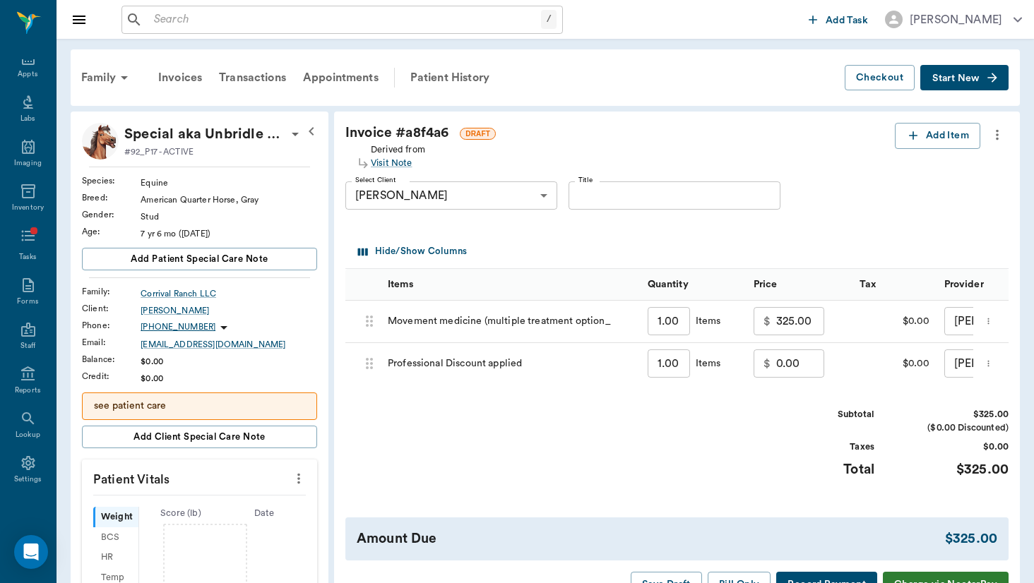
click at [776, 357] on input "0.00" at bounding box center [800, 364] width 48 height 28
click at [269, 69] on div "Transactions" at bounding box center [252, 78] width 84 height 34
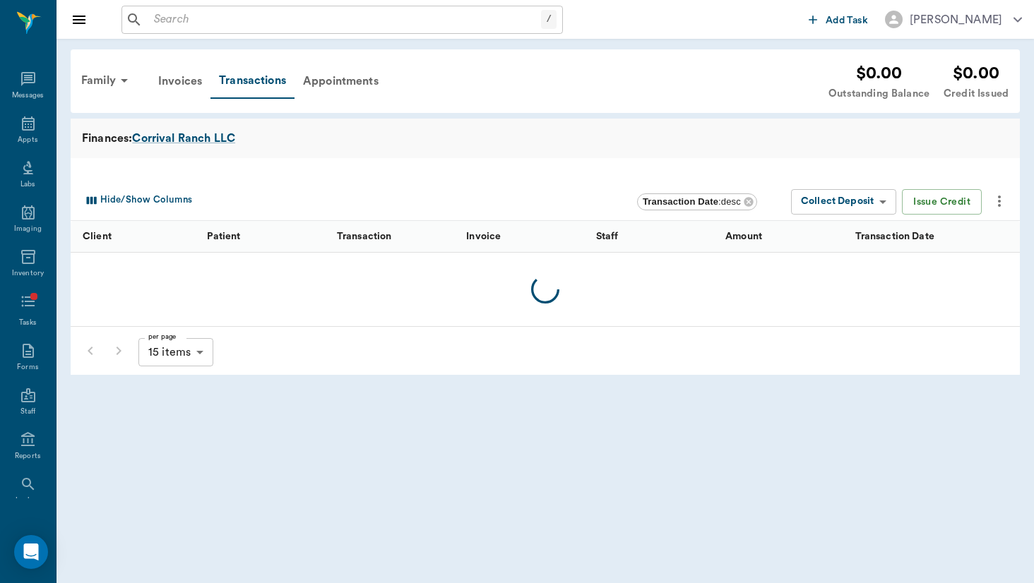
scroll to position [66, 0]
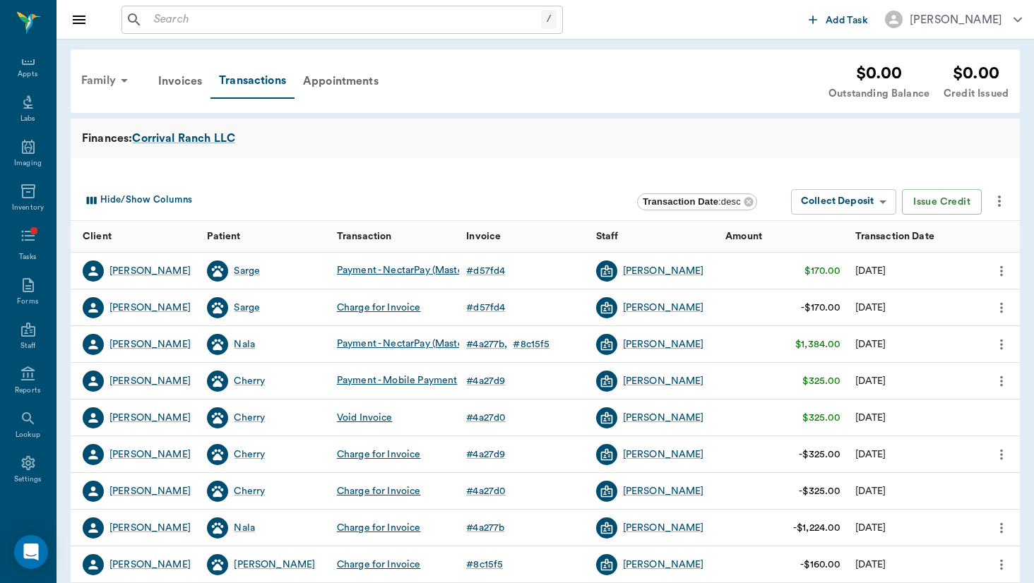
click at [82, 78] on div "Family" at bounding box center [107, 81] width 69 height 34
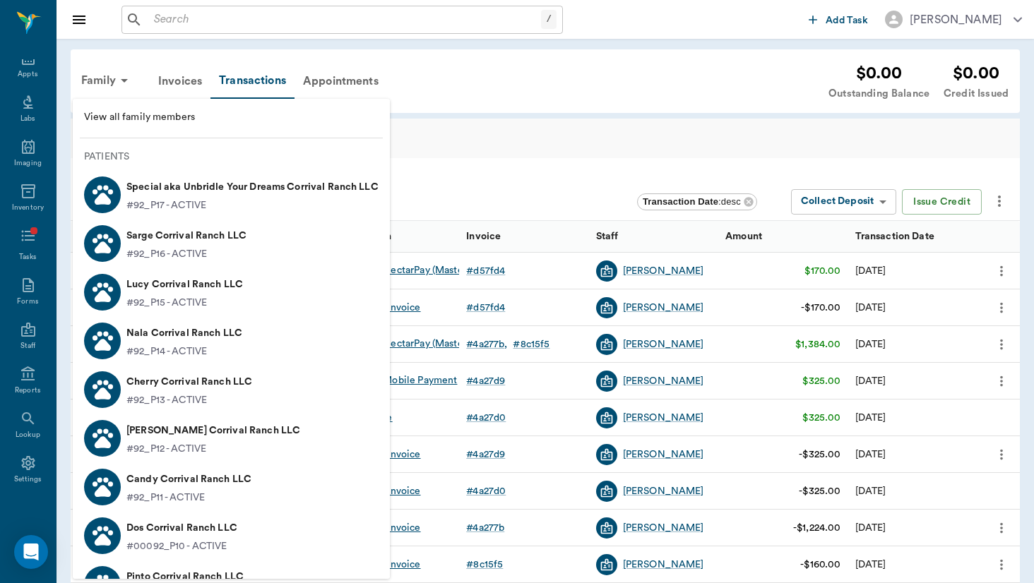
click at [227, 203] on div "#92_P17 - ACTIVE" at bounding box center [252, 205] width 252 height 15
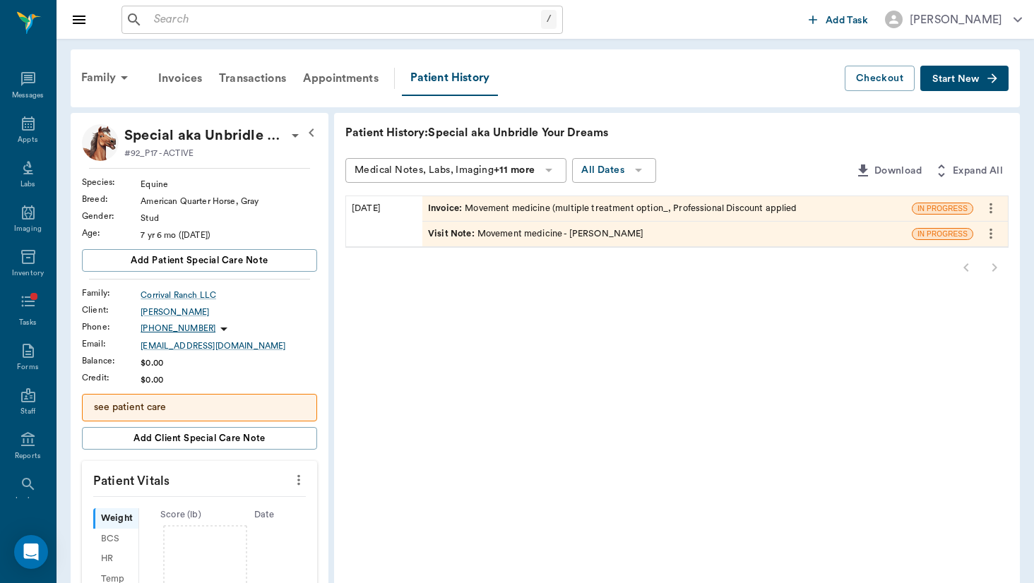
scroll to position [66, 0]
click at [508, 233] on div "Visit Note : Movement medicine - [PERSON_NAME]" at bounding box center [536, 233] width 216 height 13
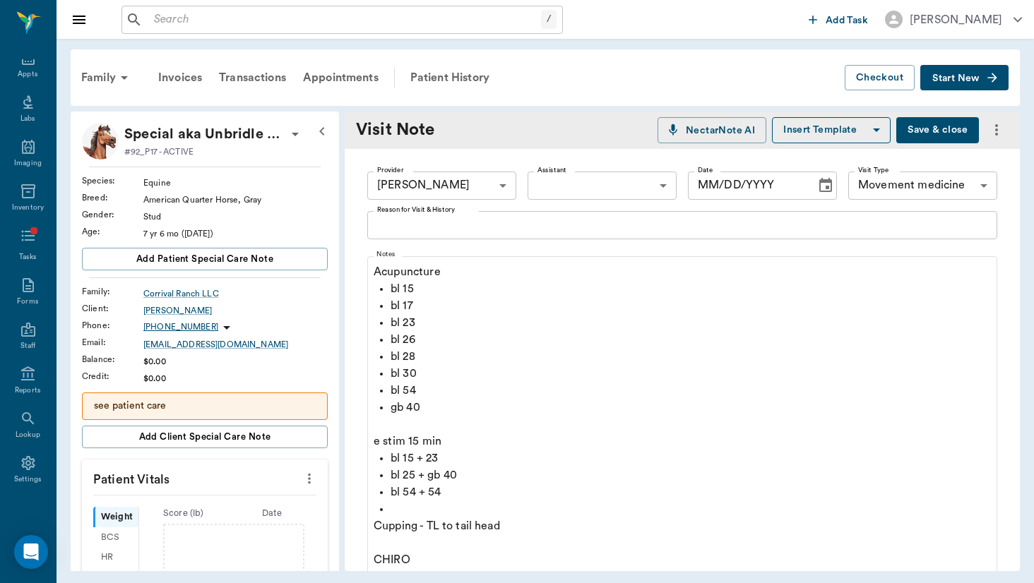
type input "[DATE]"
click at [109, 71] on div "Family" at bounding box center [107, 78] width 69 height 34
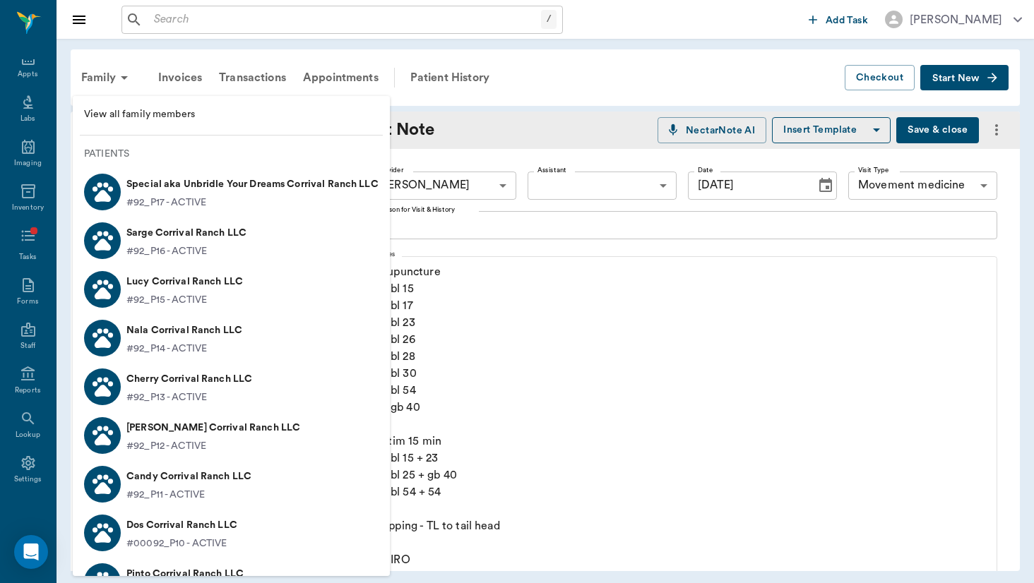
click at [451, 170] on div at bounding box center [517, 291] width 1034 height 583
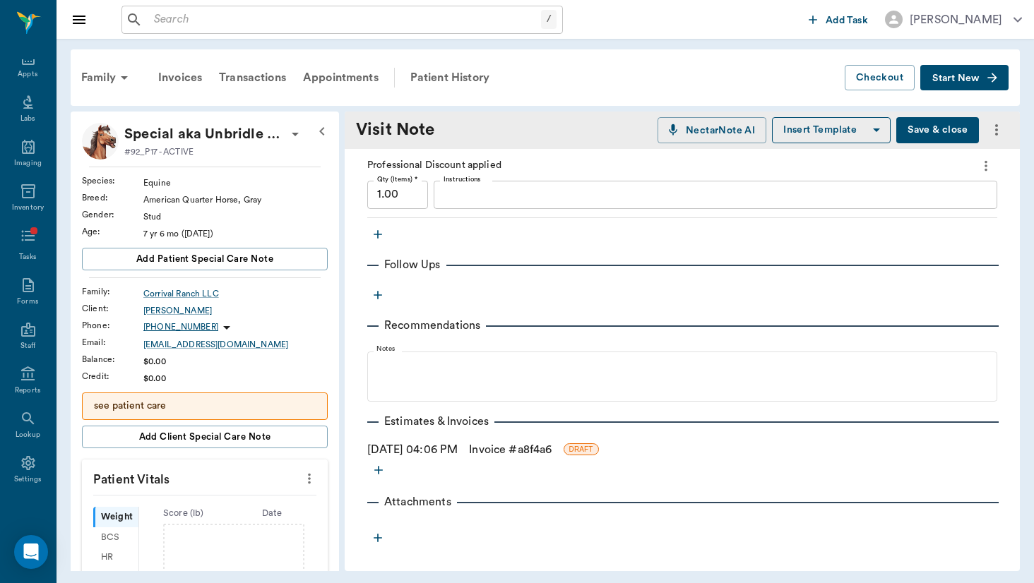
scroll to position [813, 0]
click at [516, 454] on link "Invoice # a8f4a6" at bounding box center [510, 449] width 83 height 17
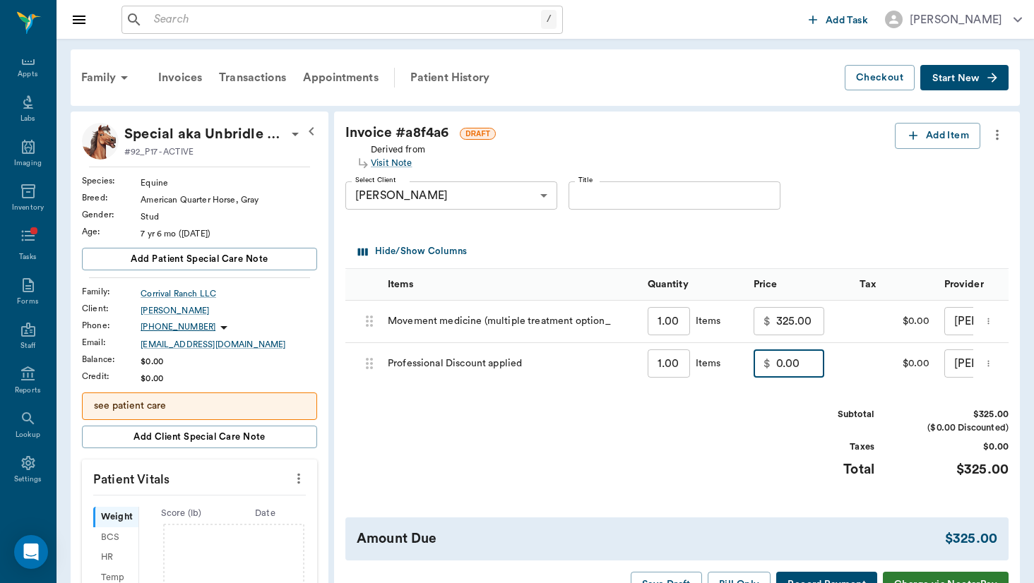
click at [776, 364] on input "0.00" at bounding box center [800, 364] width 48 height 28
type input "0"
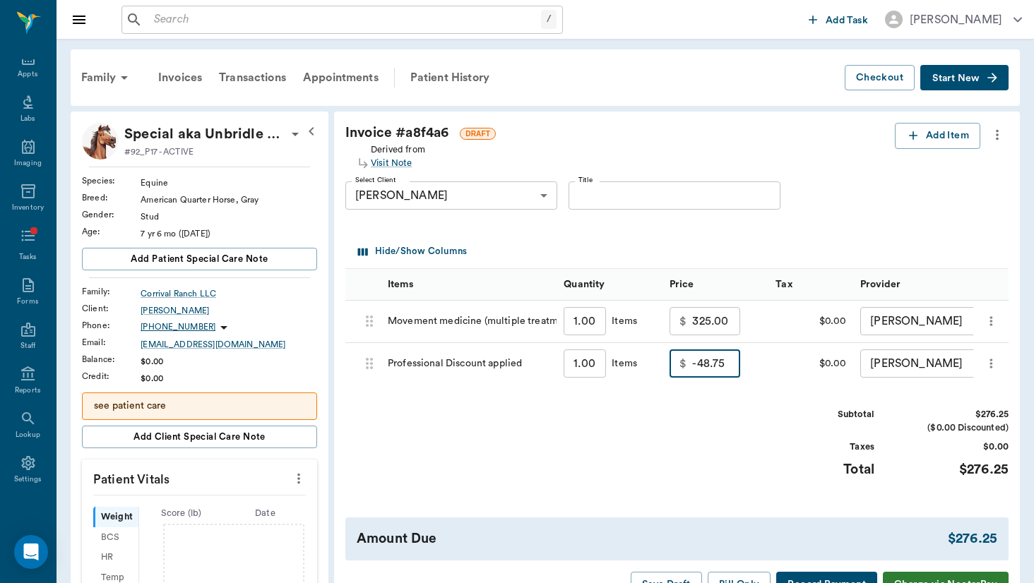
type input "-48.75"
click at [889, 446] on div "Taxes $0.00" at bounding box center [888, 444] width 240 height 19
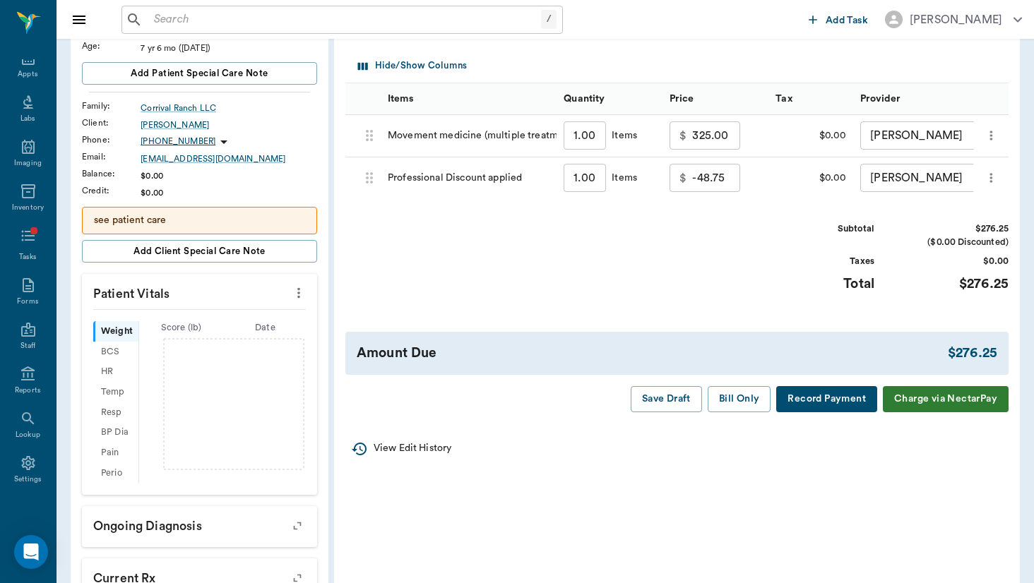
scroll to position [186, 0]
click at [743, 396] on button "Bill Only" at bounding box center [740, 399] width 64 height 26
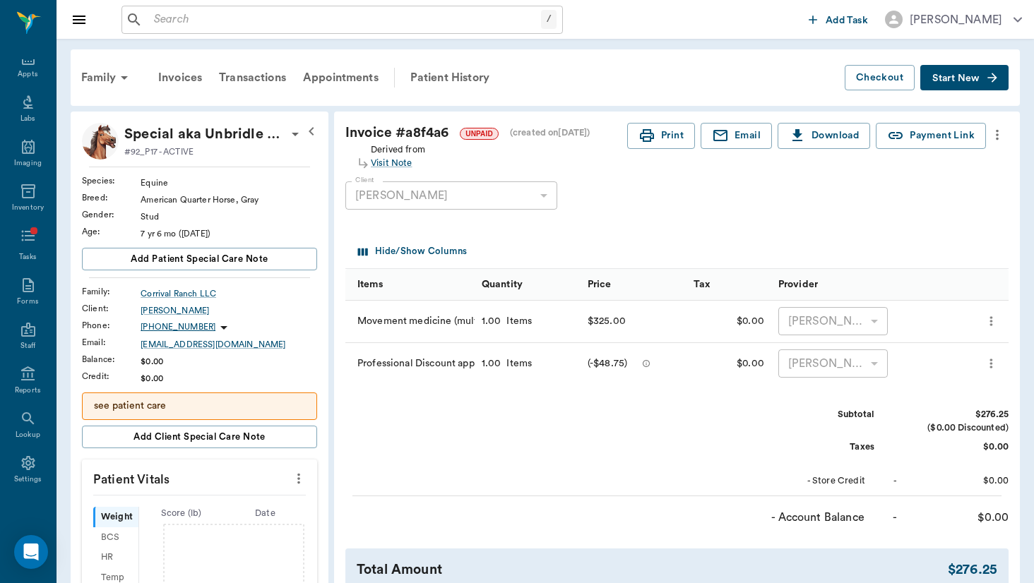
scroll to position [0, 0]
click at [28, 477] on div "Settings" at bounding box center [28, 480] width 28 height 11
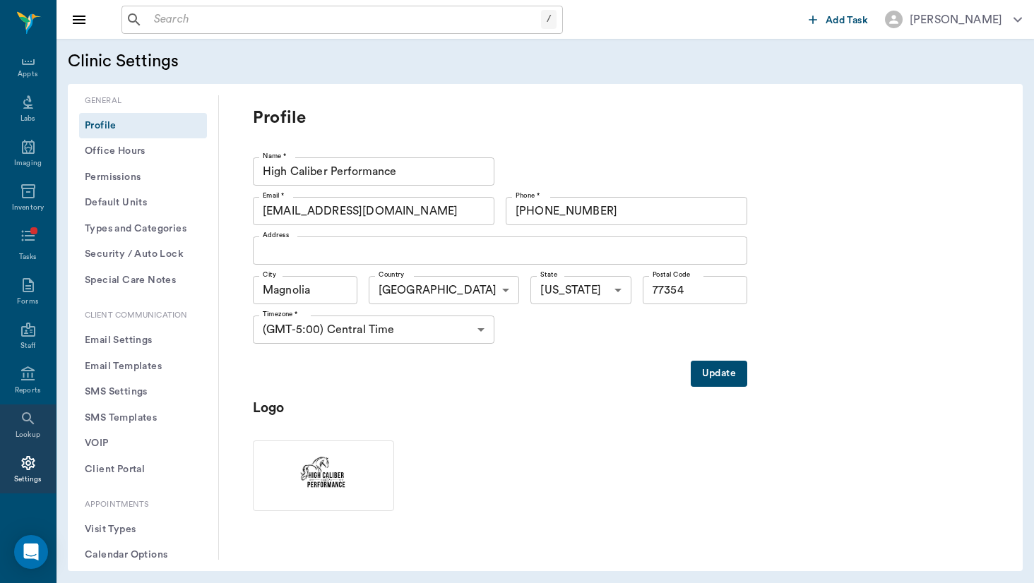
click at [36, 422] on icon at bounding box center [28, 418] width 17 height 17
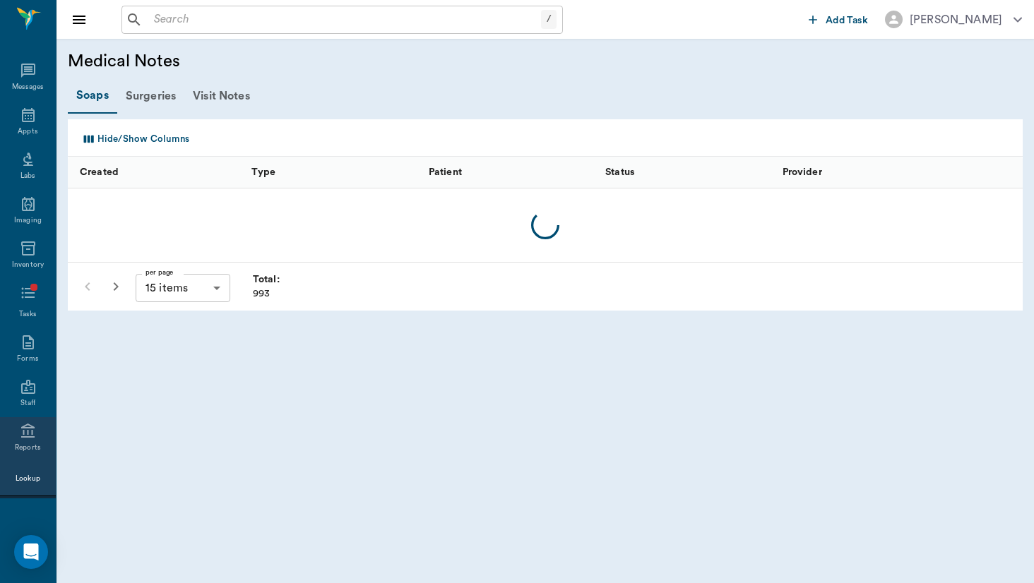
scroll to position [66, 0]
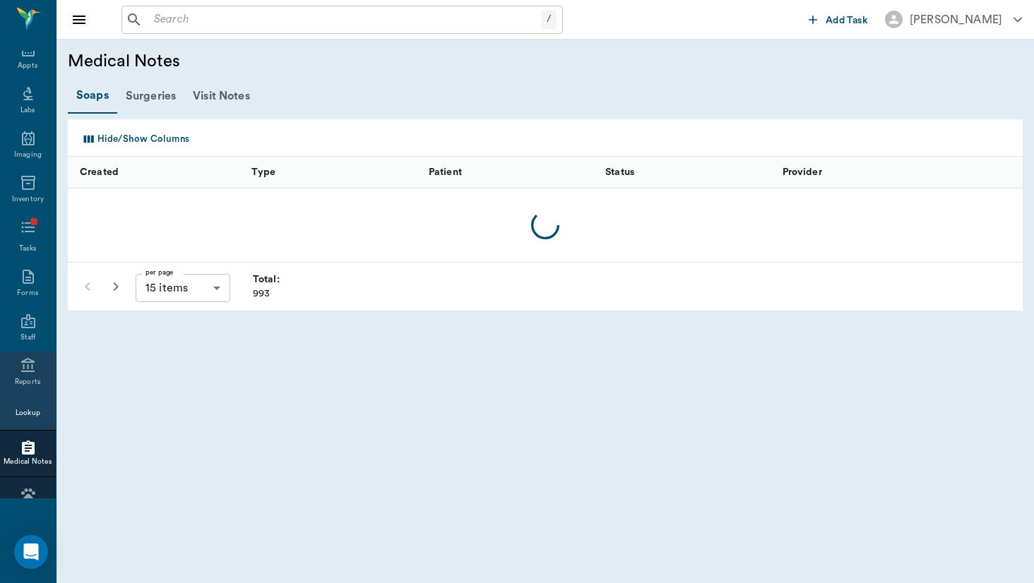
click at [35, 372] on icon at bounding box center [28, 365] width 17 height 17
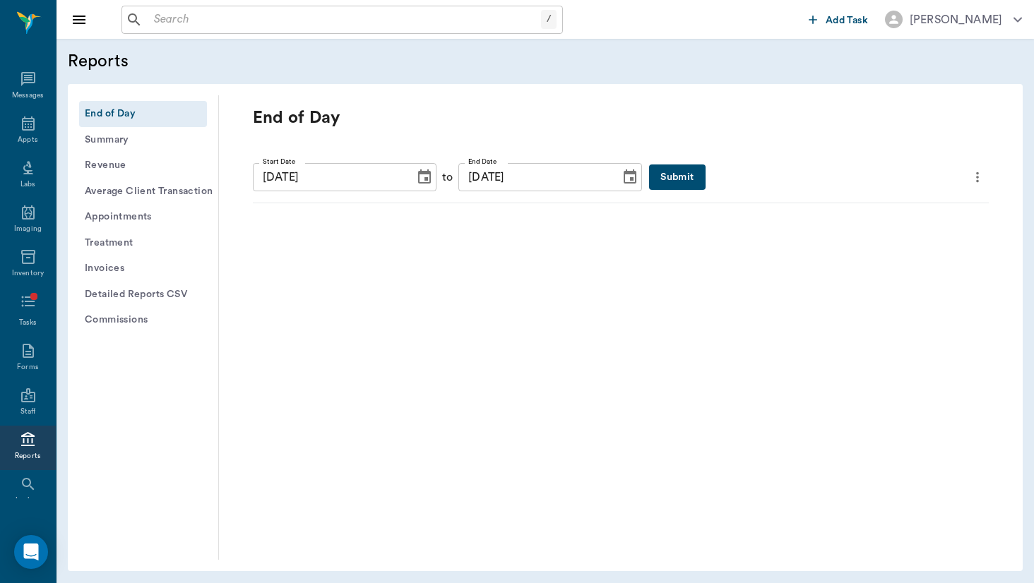
scroll to position [66, 0]
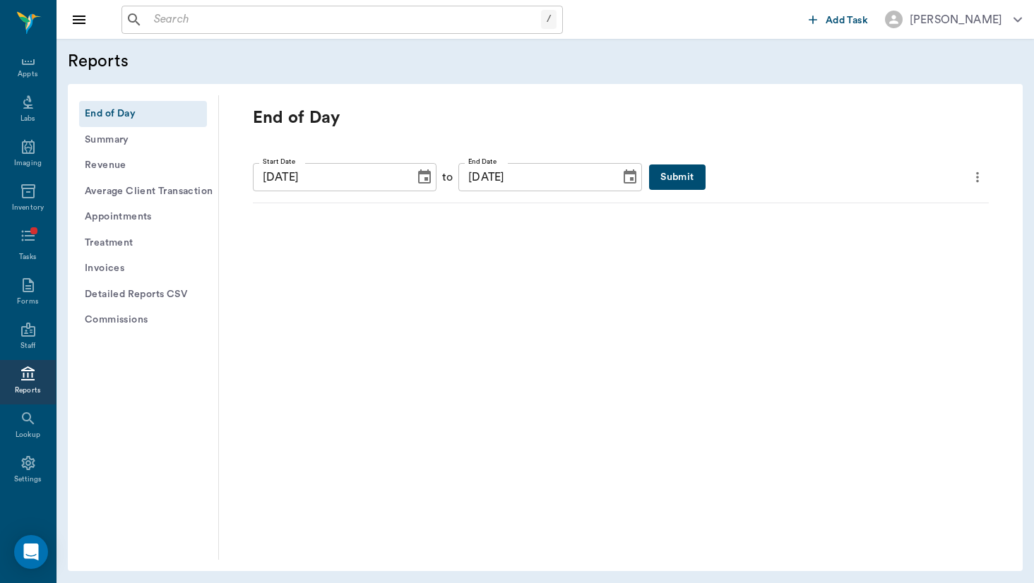
click at [108, 264] on button "Invoices" at bounding box center [143, 269] width 128 height 26
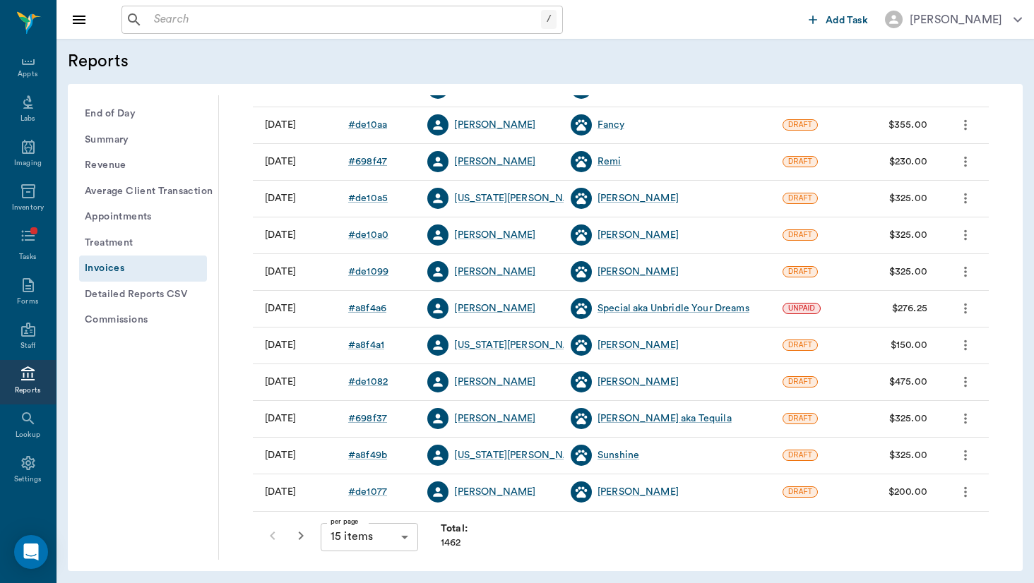
scroll to position [289, 0]
click at [352, 537] on body "/ ​ Add Task [PERSON_NAME] Nectar Messages Appts Labs Imaging Inventory Tasks F…" at bounding box center [517, 291] width 1034 height 583
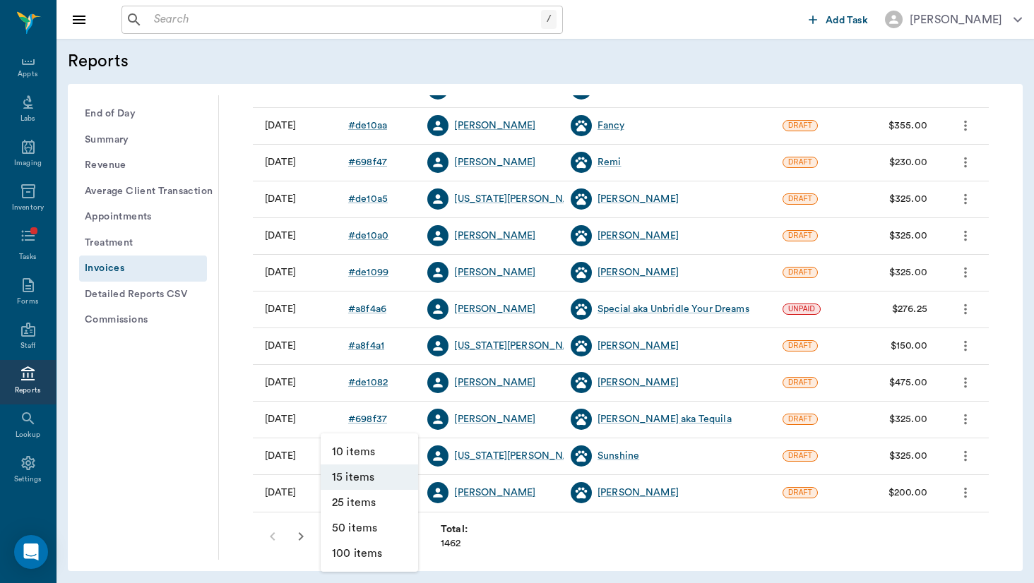
click at [357, 535] on li "50 items" at bounding box center [369, 528] width 97 height 25
type input "50"
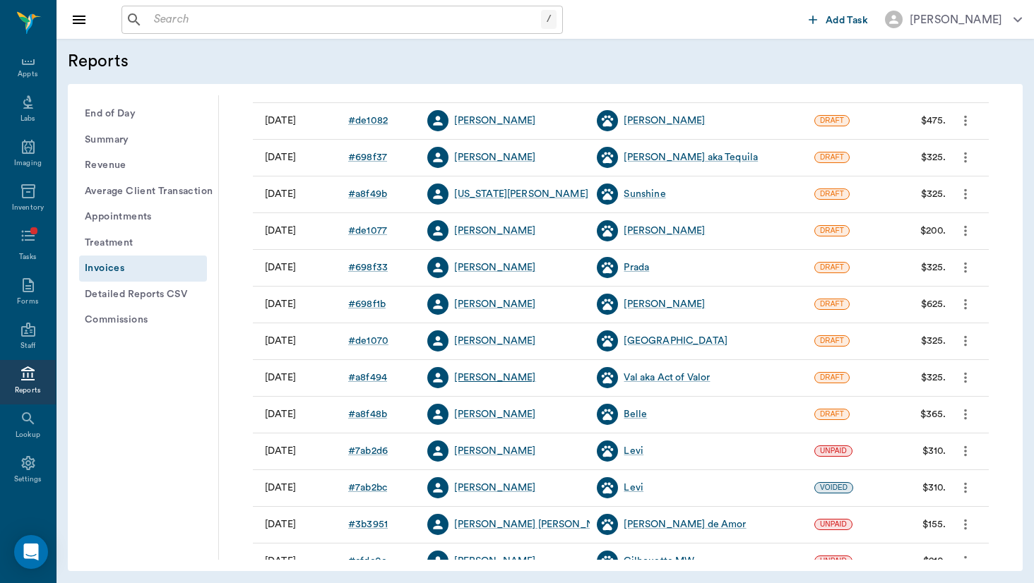
scroll to position [547, 0]
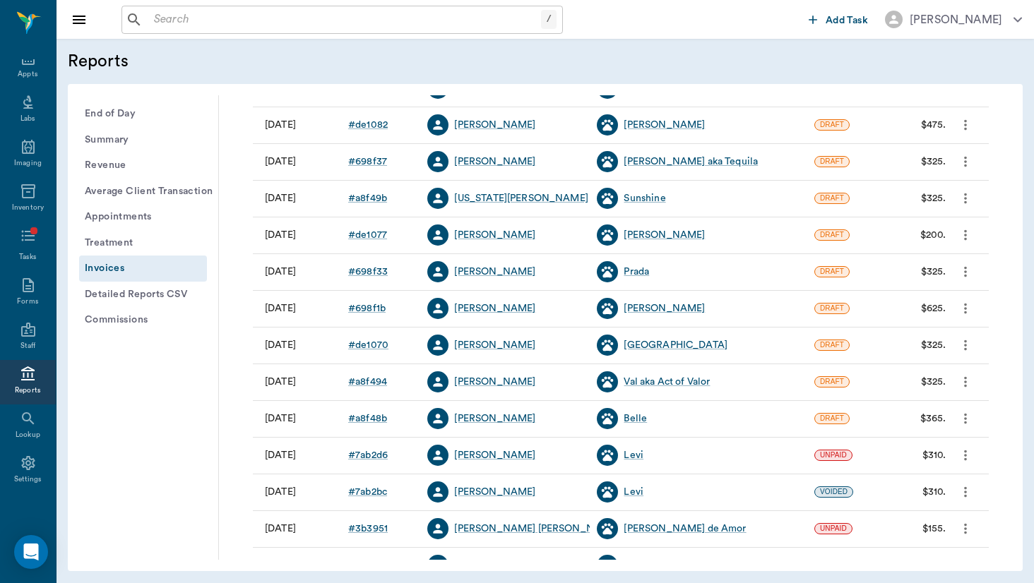
click at [973, 421] on icon "more" at bounding box center [966, 418] width 16 height 17
click at [922, 441] on span "View" at bounding box center [906, 443] width 119 height 15
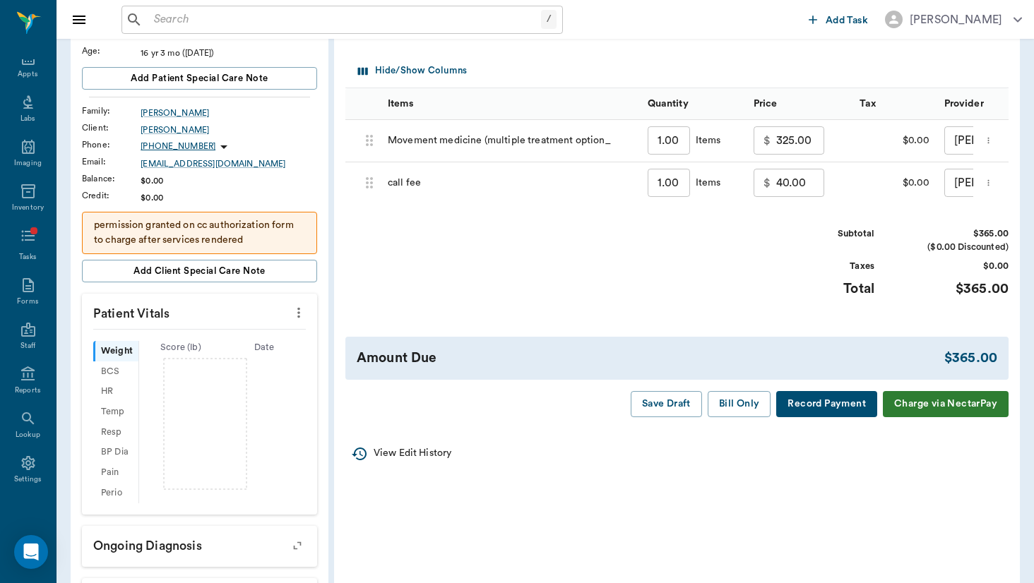
scroll to position [185, 0]
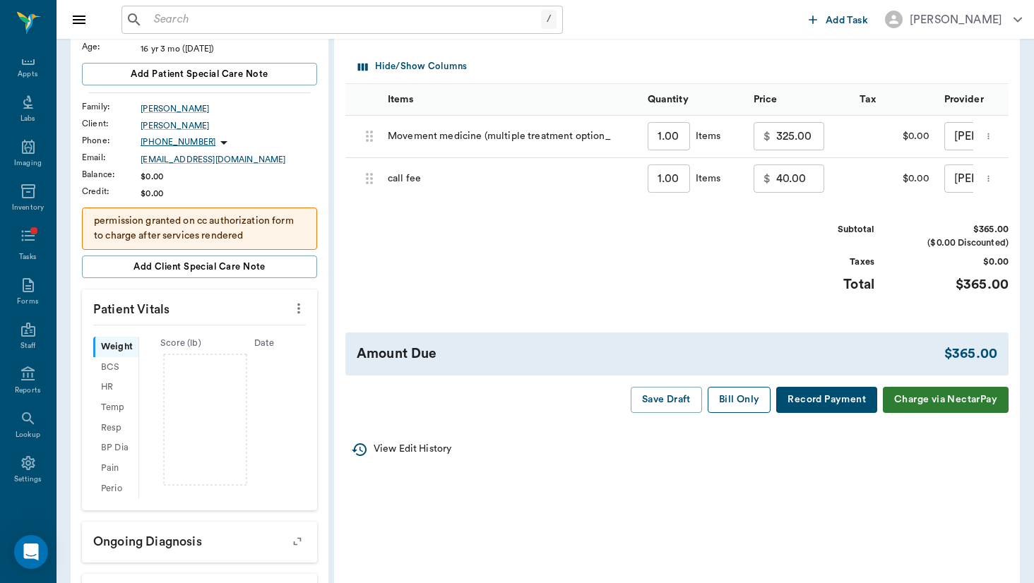
click at [730, 392] on button "Bill Only" at bounding box center [740, 400] width 64 height 26
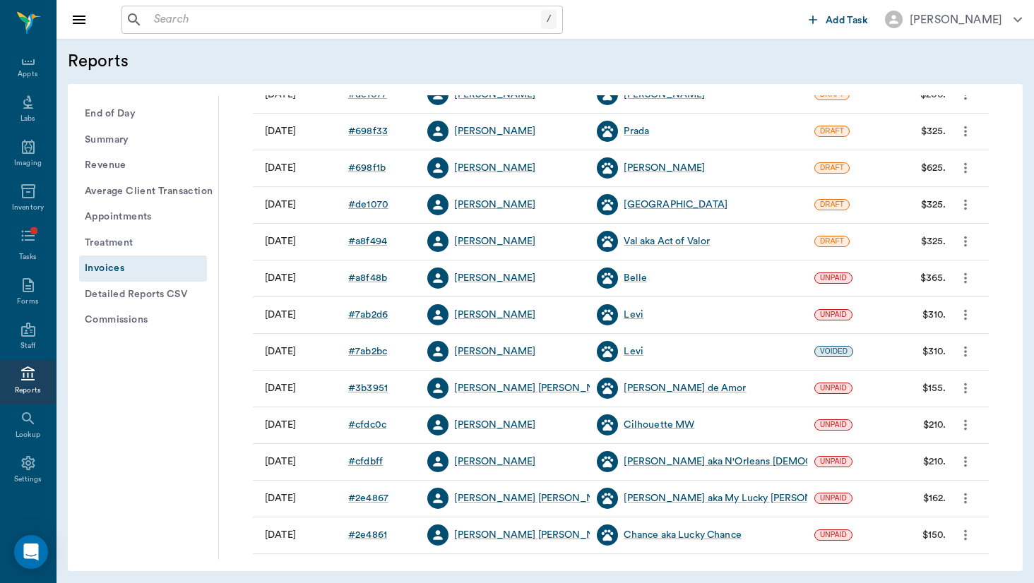
scroll to position [686, 0]
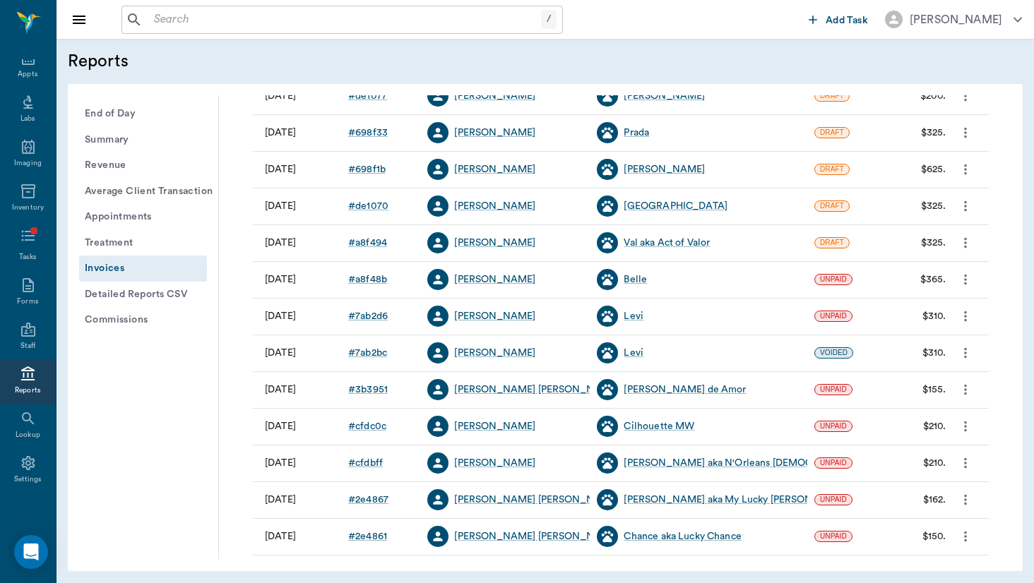
click at [370, 251] on div "# a8f494" at bounding box center [381, 243] width 80 height 37
click at [370, 250] on div "# a8f494" at bounding box center [381, 243] width 80 height 37
click at [377, 240] on div "# a8f494" at bounding box center [367, 243] width 39 height 14
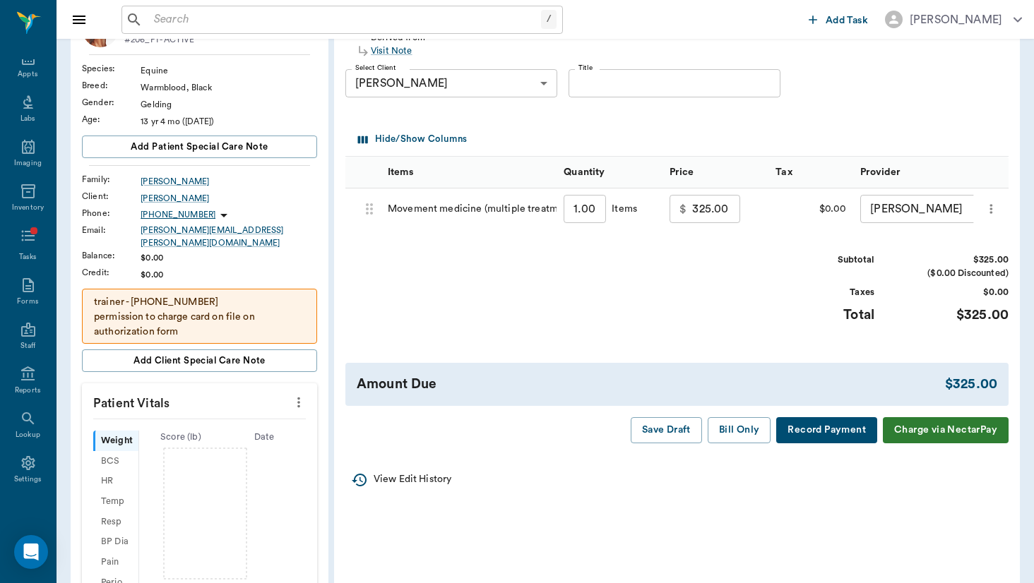
scroll to position [129, 0]
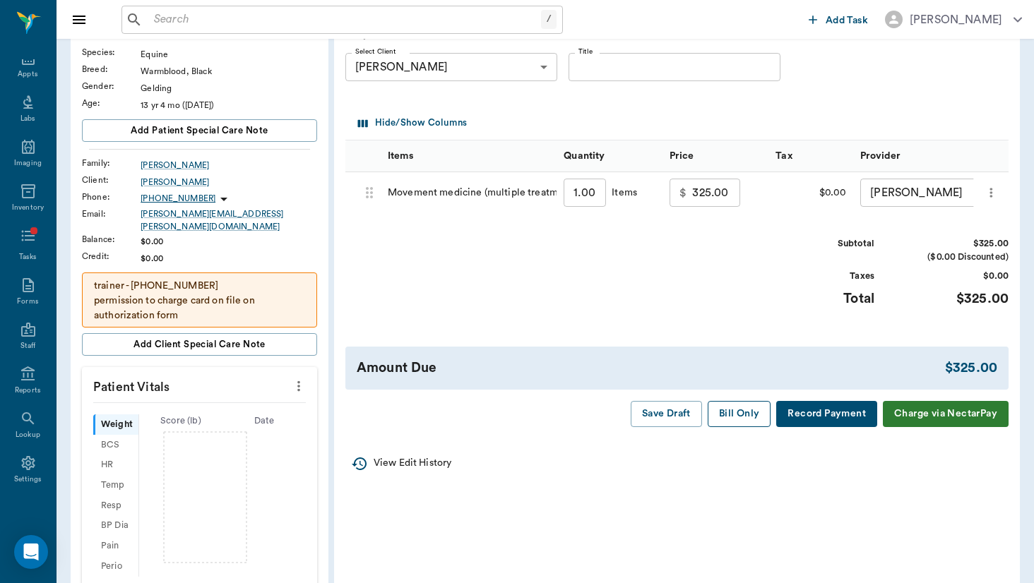
click at [742, 415] on button "Bill Only" at bounding box center [740, 414] width 64 height 26
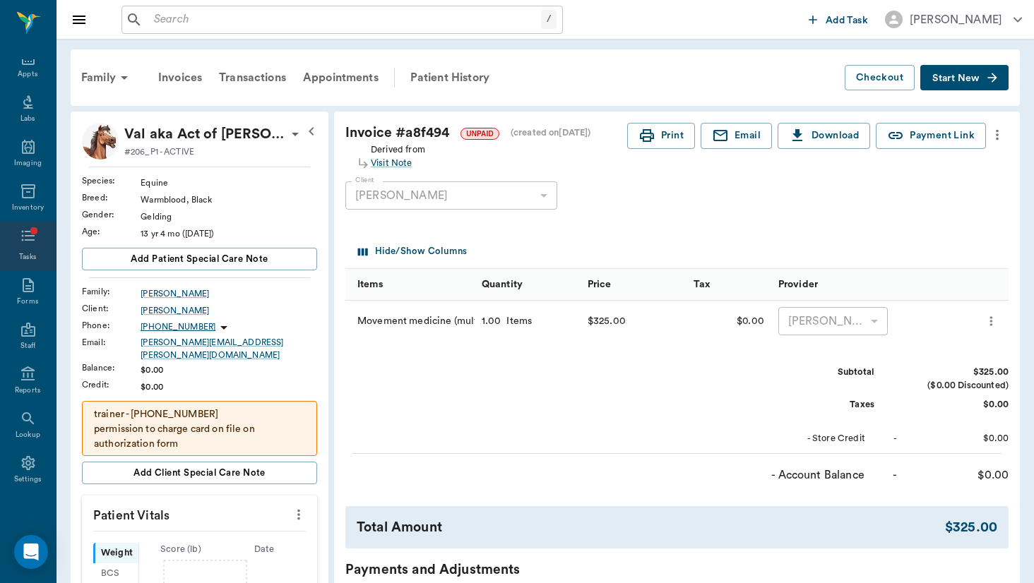
scroll to position [0, 0]
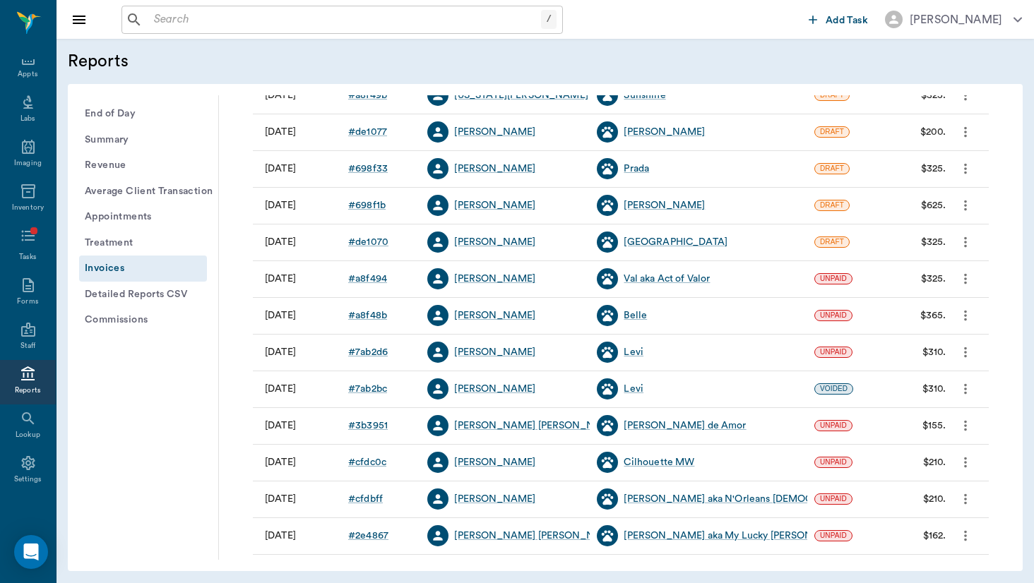
scroll to position [651, 0]
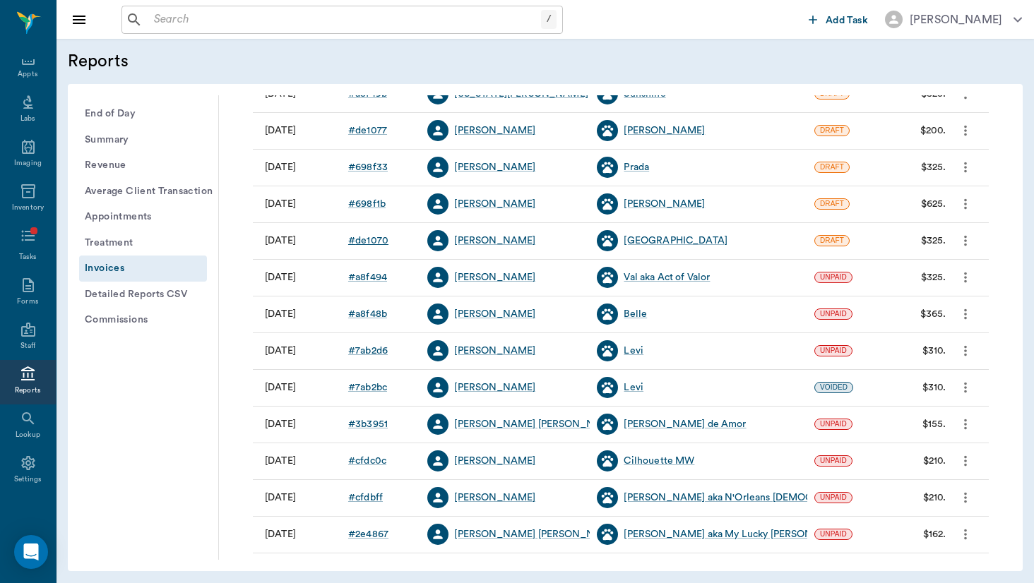
click at [362, 241] on div "# de1070" at bounding box center [368, 241] width 40 height 14
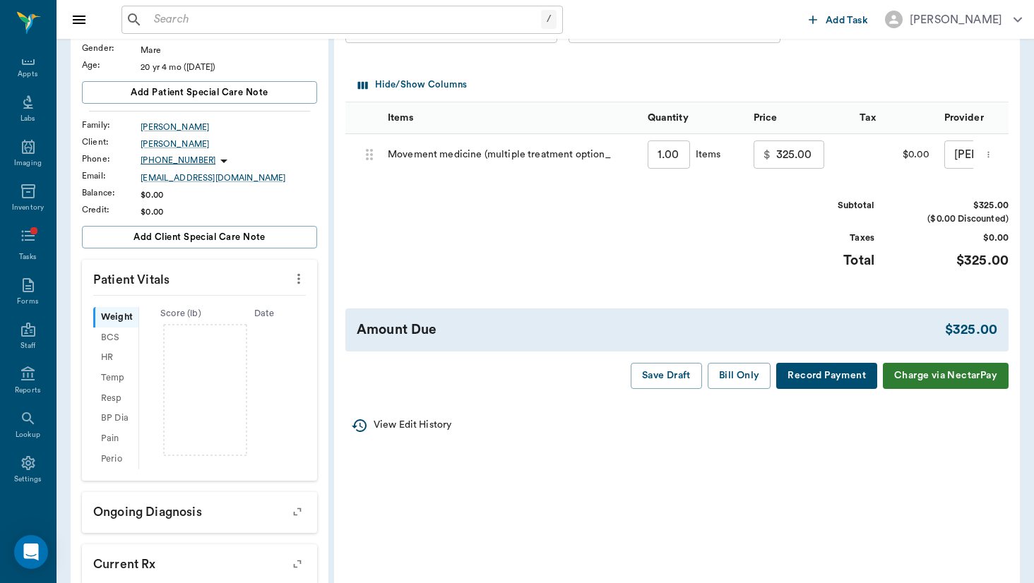
scroll to position [169, 0]
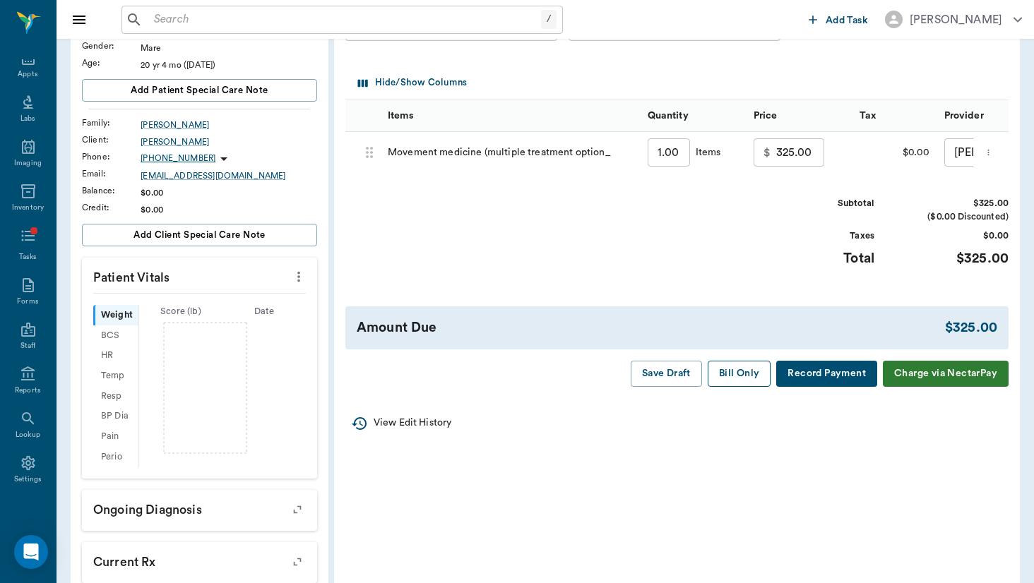
click at [736, 372] on button "Bill Only" at bounding box center [740, 374] width 64 height 26
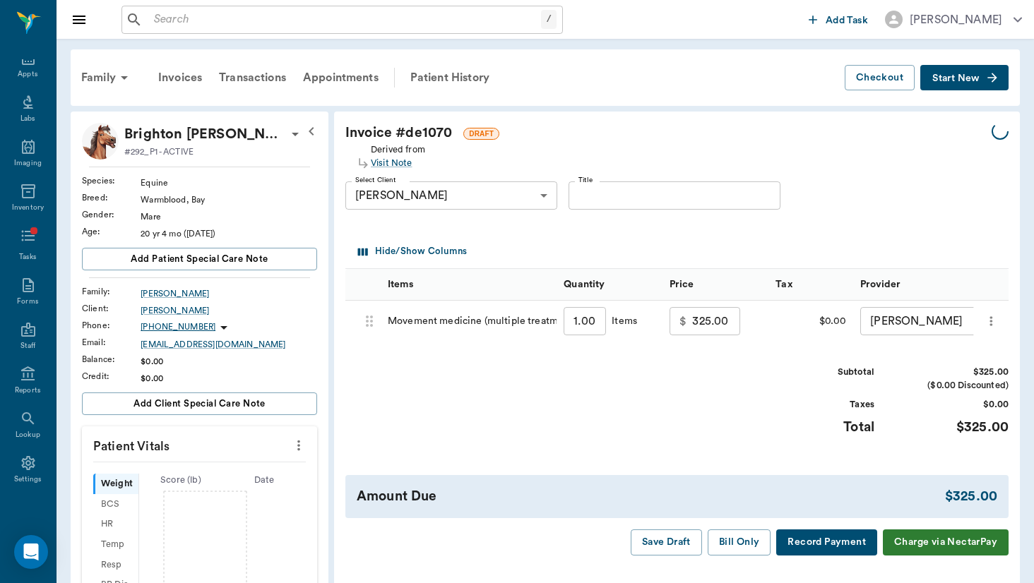
scroll to position [-1, 0]
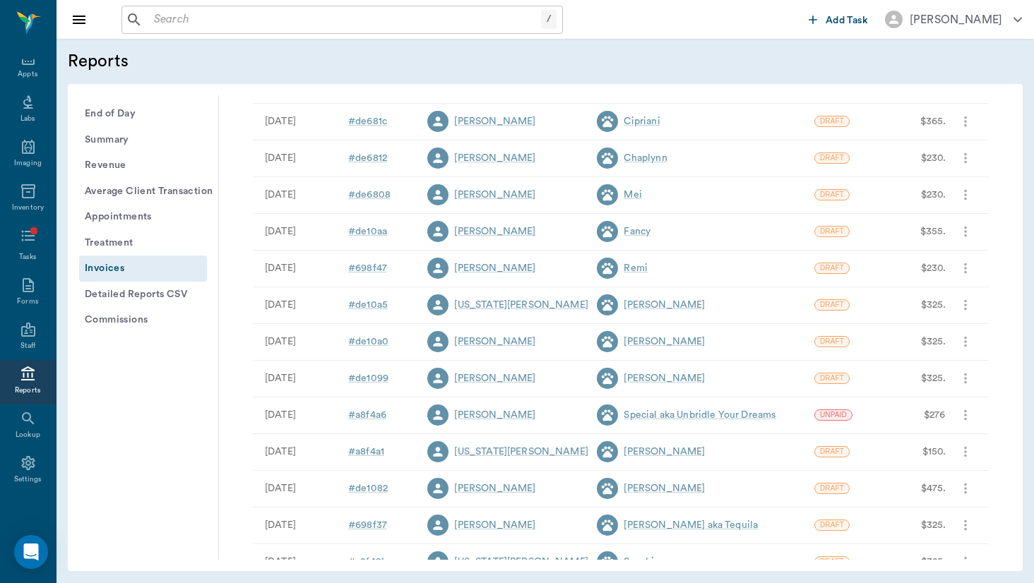
scroll to position [222, 0]
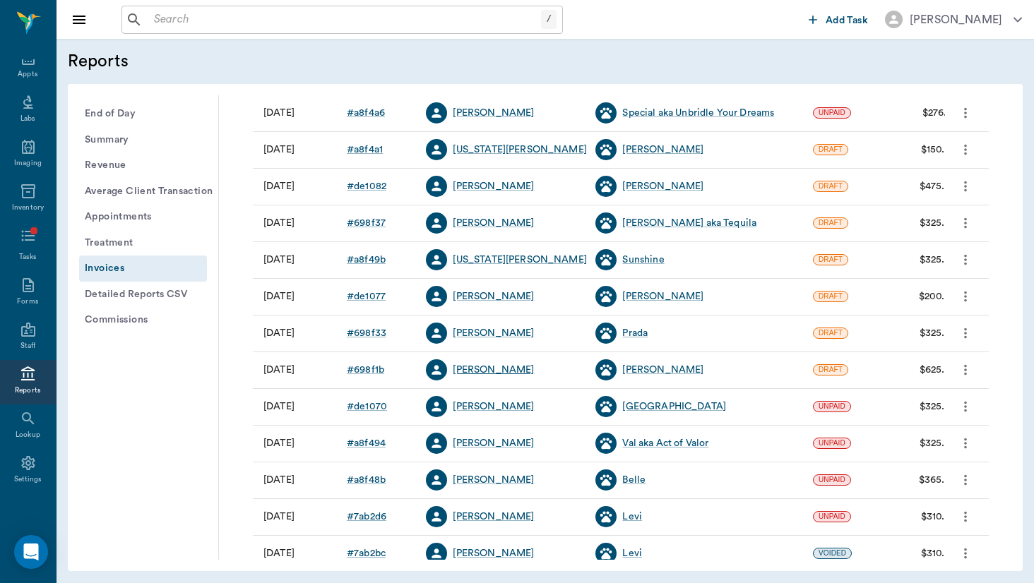
click at [502, 368] on div "[PERSON_NAME]" at bounding box center [493, 370] width 81 height 14
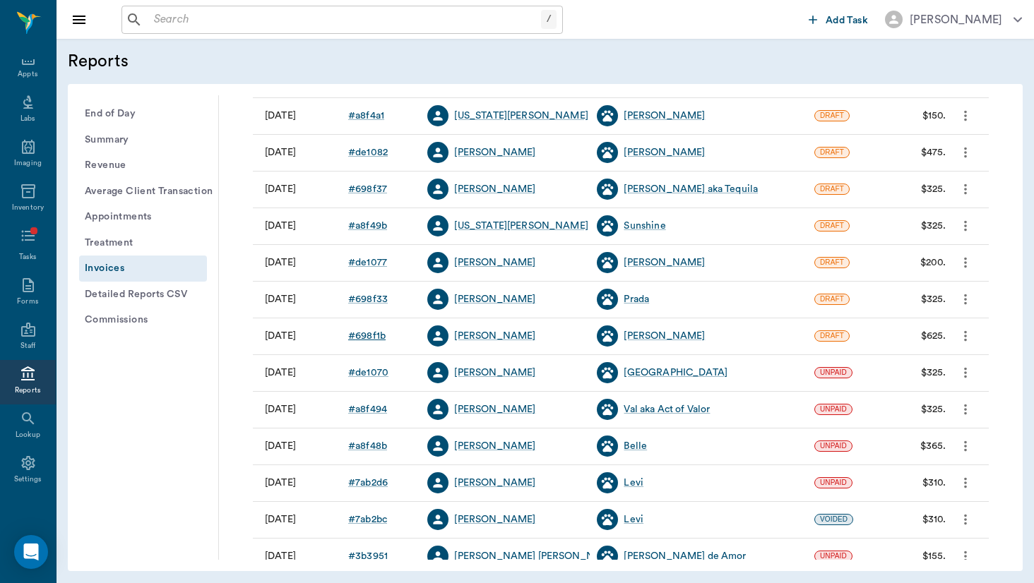
click at [375, 336] on div "# 698f1b" at bounding box center [366, 336] width 37 height 14
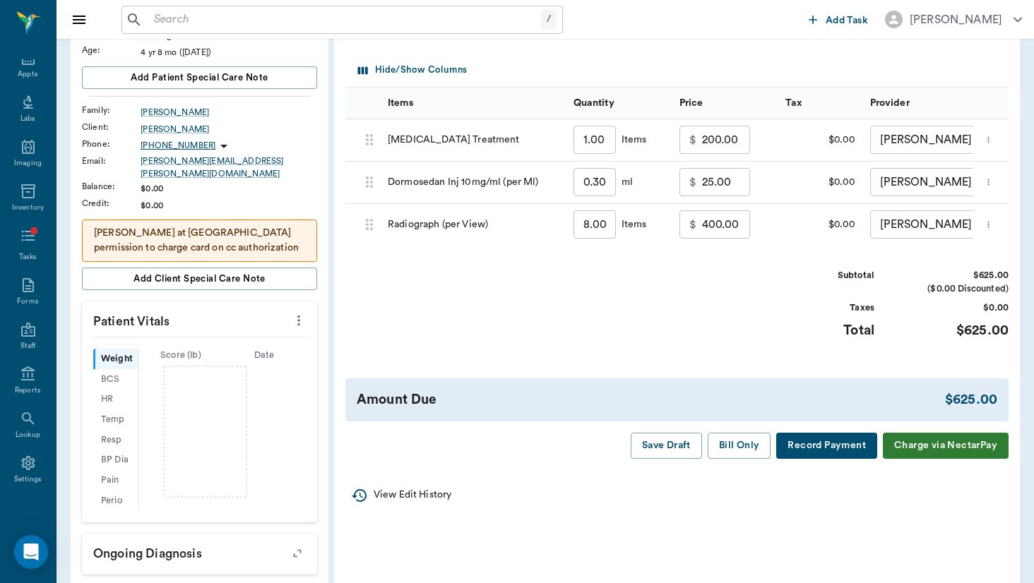
click at [992, 186] on icon "more" at bounding box center [988, 182] width 9 height 17
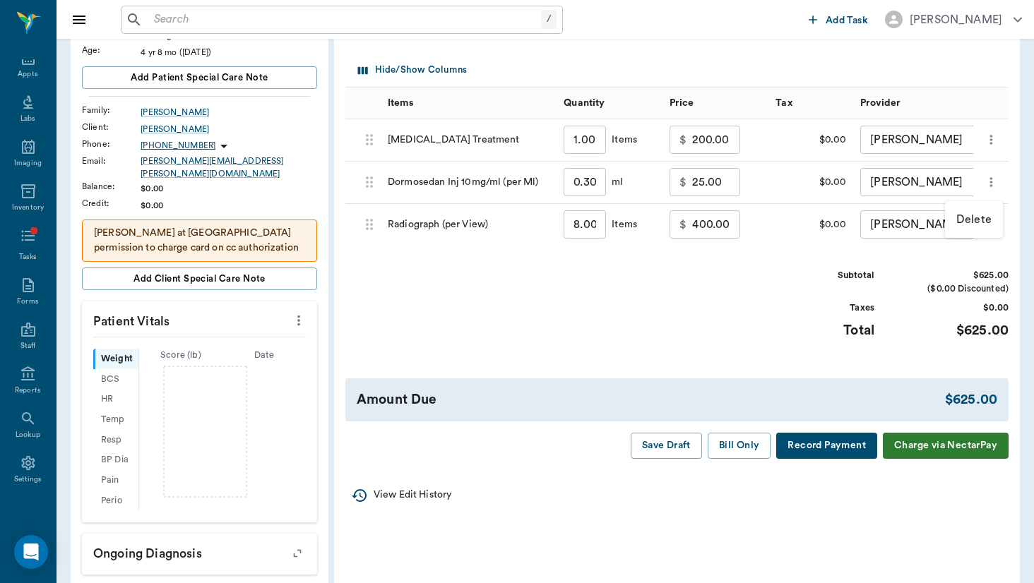
click at [882, 95] on div at bounding box center [517, 291] width 1034 height 583
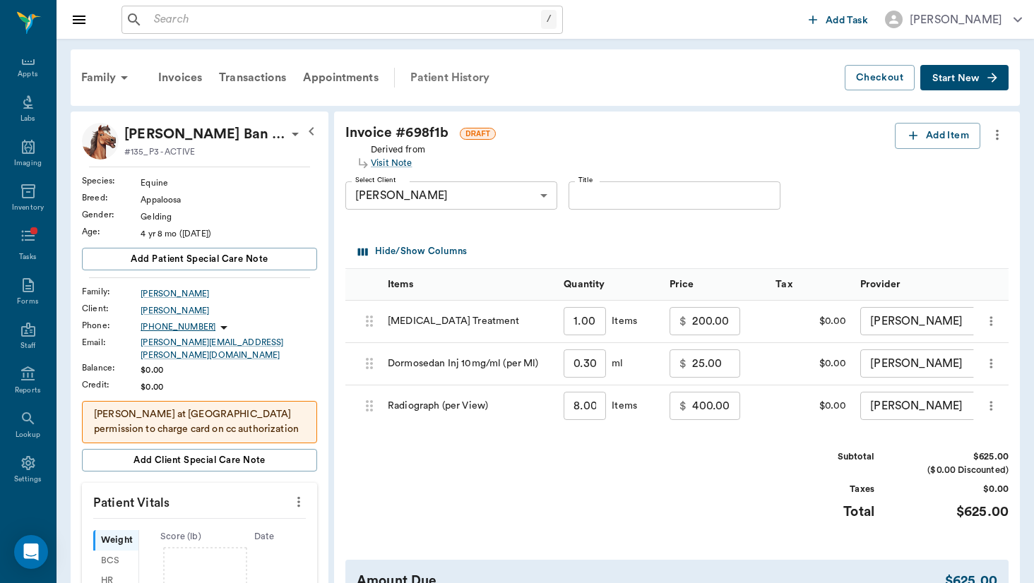
click at [479, 81] on div "Patient History" at bounding box center [450, 78] width 96 height 34
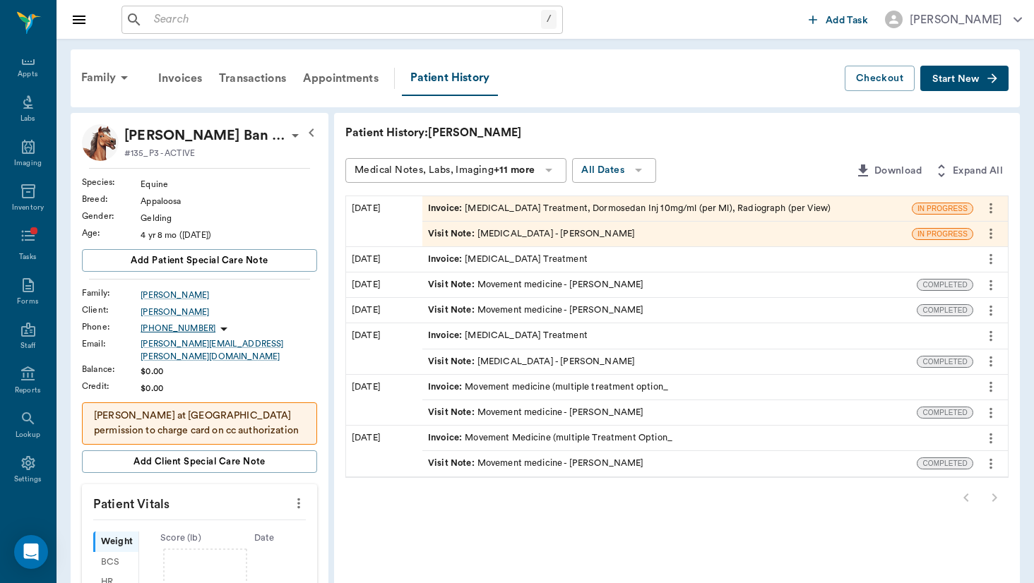
click at [488, 240] on div "Visit Note : [MEDICAL_DATA] - [PERSON_NAME]" at bounding box center [666, 234] width 489 height 25
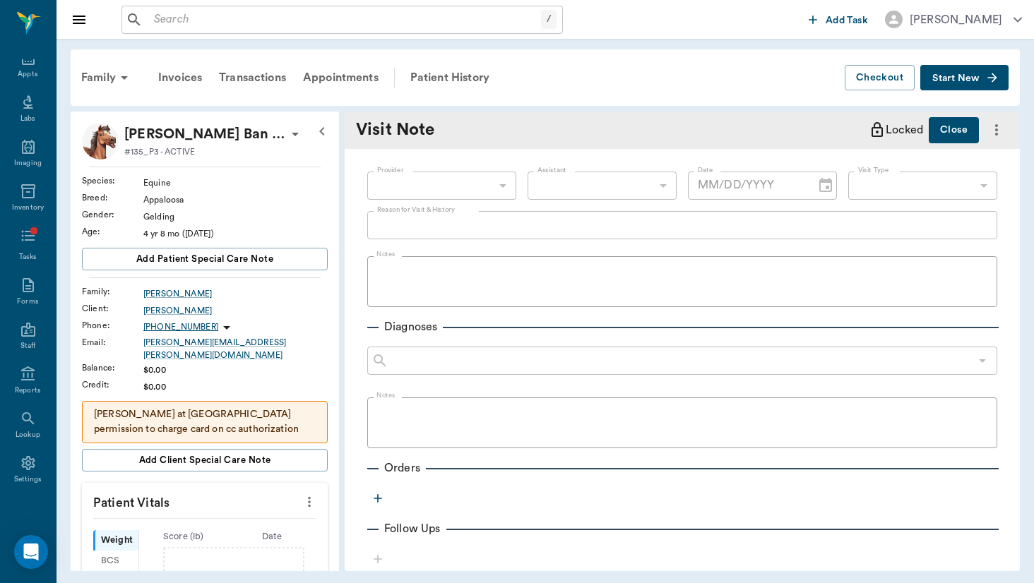
type input "649b3e03b5bc7e03f9326794"
type input "[DATE]"
type input "65d2c202a8044d23520120ce"
type textarea "Needs foot rads/poss chiro"
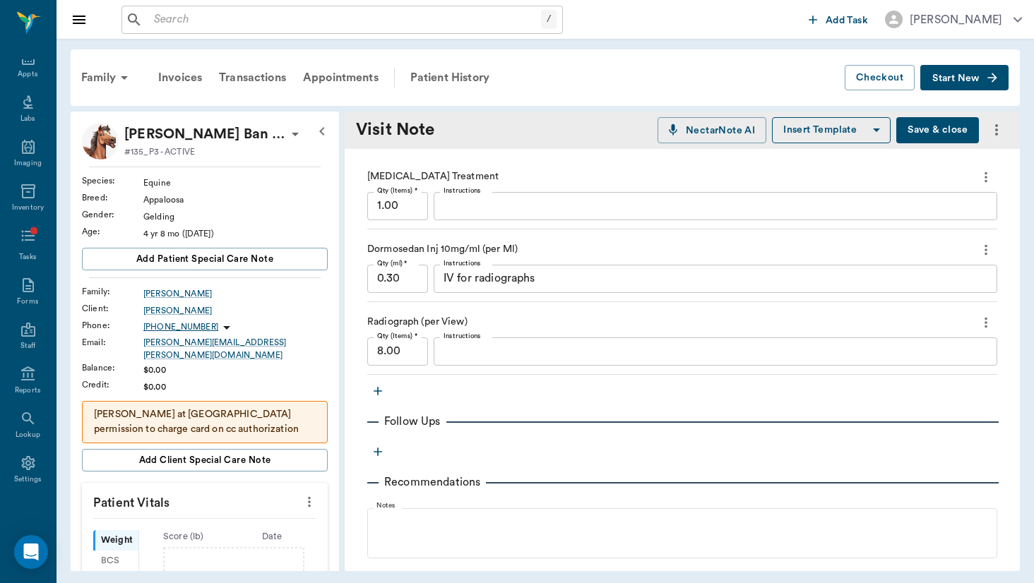
click at [980, 259] on button "more" at bounding box center [986, 250] width 23 height 24
click at [960, 307] on span "Delete" at bounding box center [926, 300] width 119 height 15
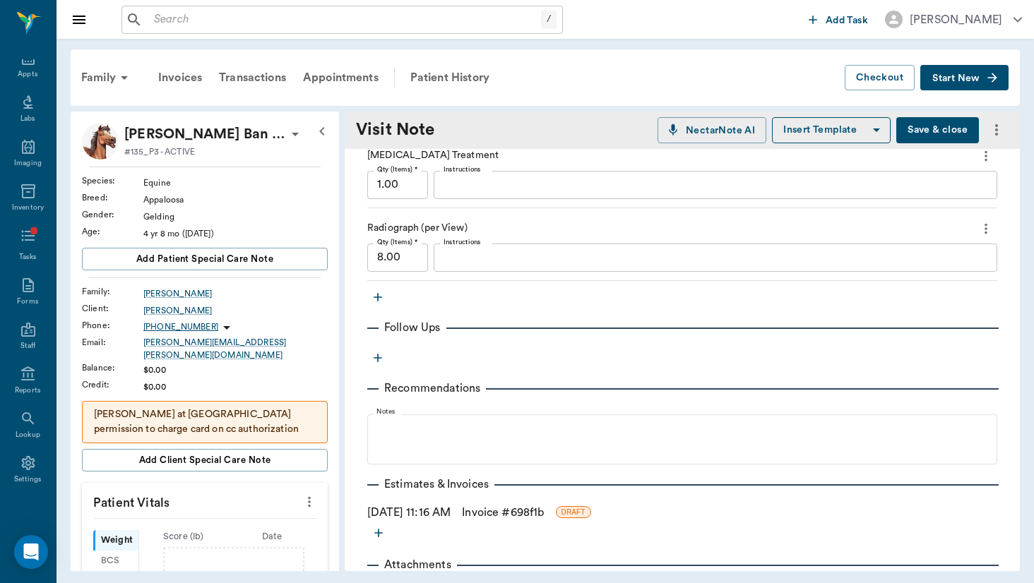
click at [374, 294] on icon "button" at bounding box center [378, 297] width 14 height 14
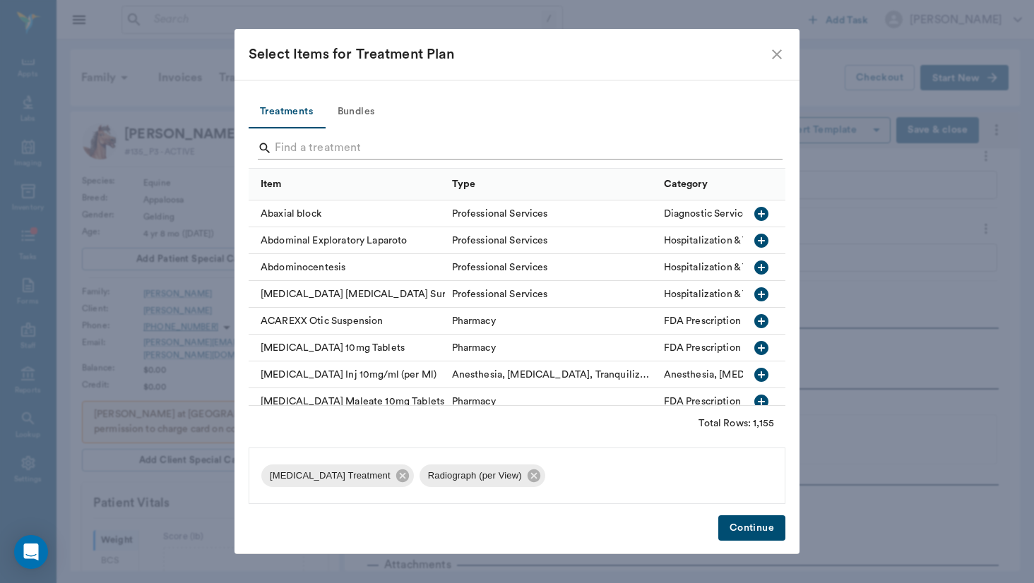
click at [350, 141] on input "Search" at bounding box center [518, 148] width 487 height 23
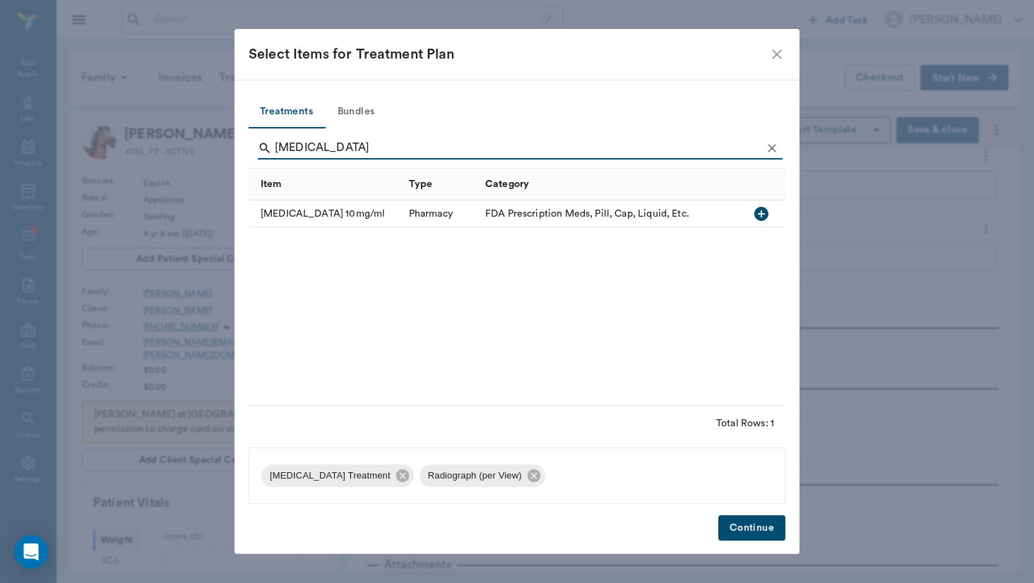
type input "[MEDICAL_DATA]"
click at [311, 199] on div "Item" at bounding box center [328, 185] width 134 height 32
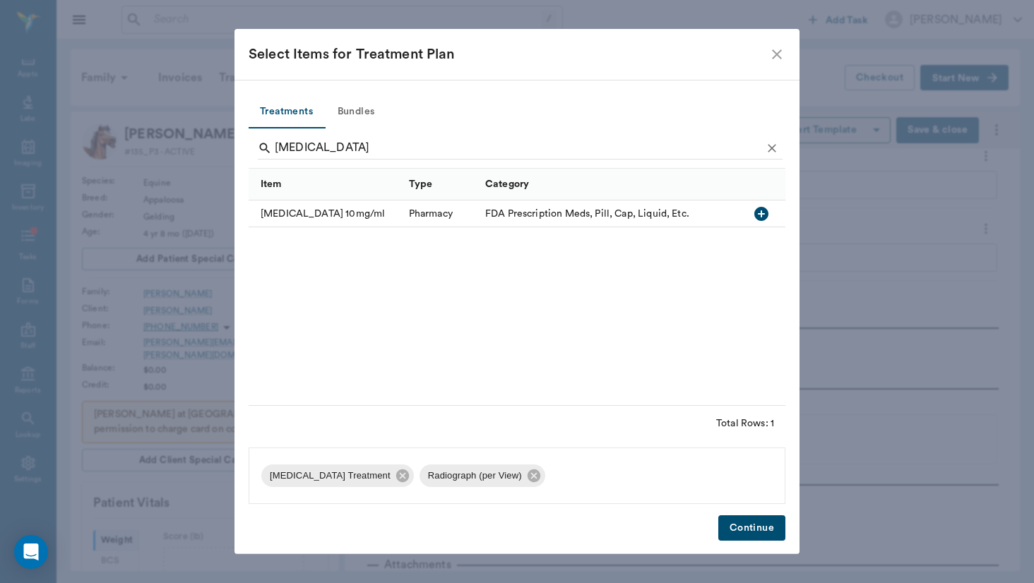
click at [316, 213] on div "[MEDICAL_DATA] 10mg/ml" at bounding box center [325, 214] width 153 height 27
click at [746, 537] on button "Continue" at bounding box center [751, 529] width 67 height 26
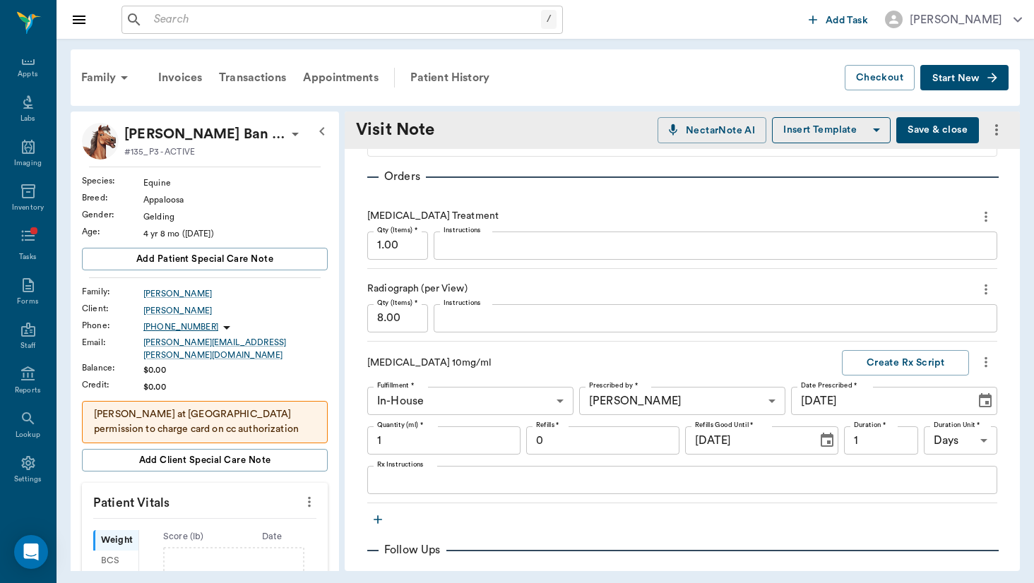
scroll to position [421, 0]
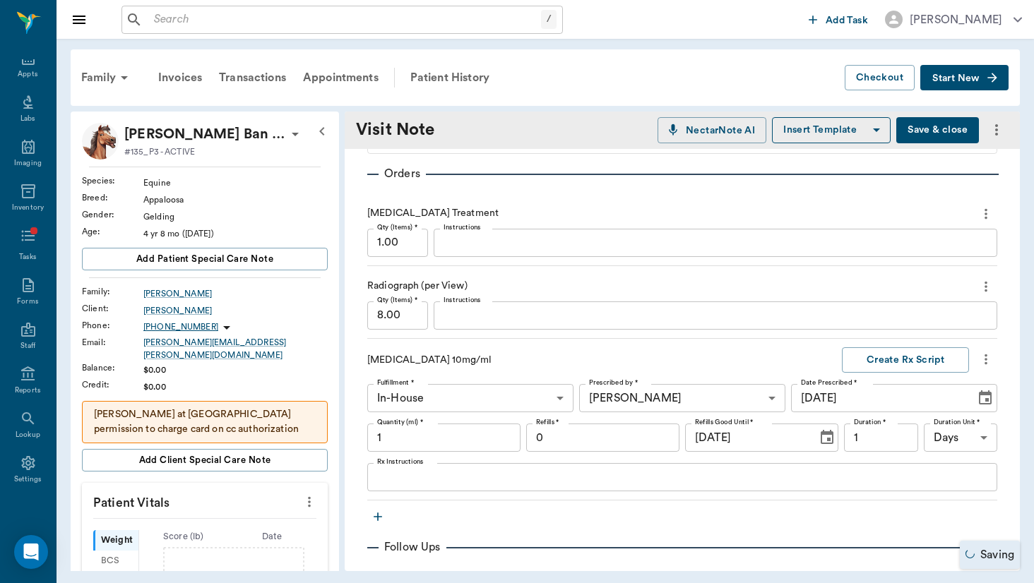
click at [503, 403] on body "/ ​ Add Task [PERSON_NAME] Nectar Messages Appts Labs Imaging Inventory Tasks F…" at bounding box center [517, 291] width 1034 height 583
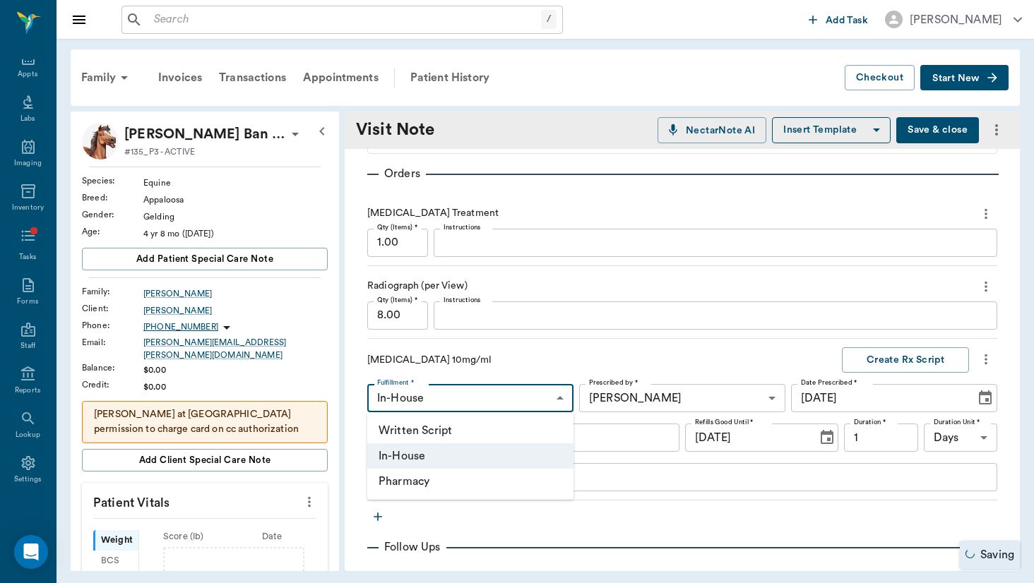
click at [552, 307] on div at bounding box center [517, 291] width 1034 height 583
click at [453, 484] on textarea "Rx Instructions" at bounding box center [682, 478] width 610 height 16
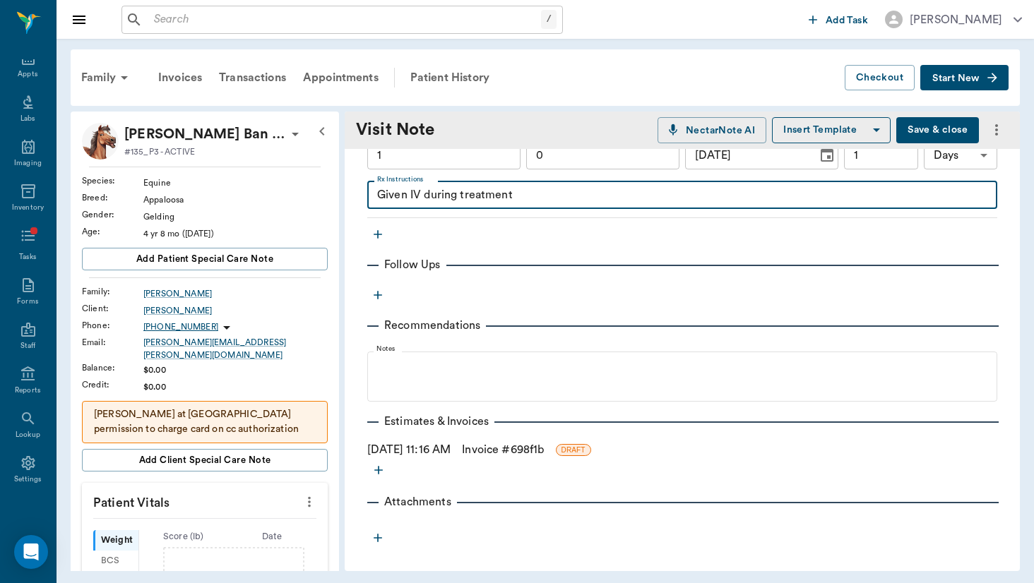
scroll to position [703, 0]
type textarea "Given IV during treatment"
click at [492, 447] on link "Invoice # 698f1b" at bounding box center [503, 449] width 82 height 17
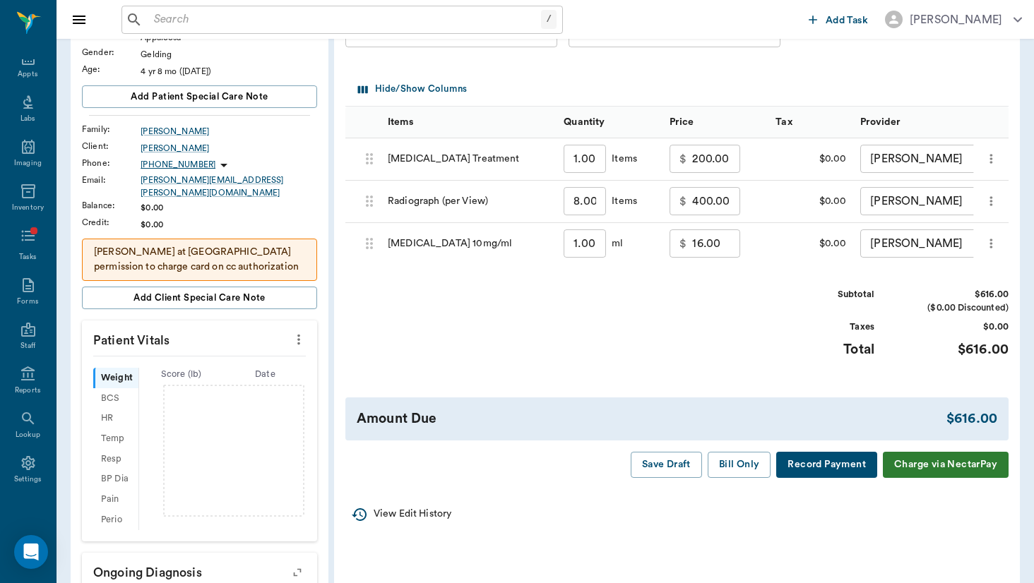
scroll to position [162, 0]
click at [692, 239] on input "16.00" at bounding box center [716, 244] width 48 height 28
type input "25.00"
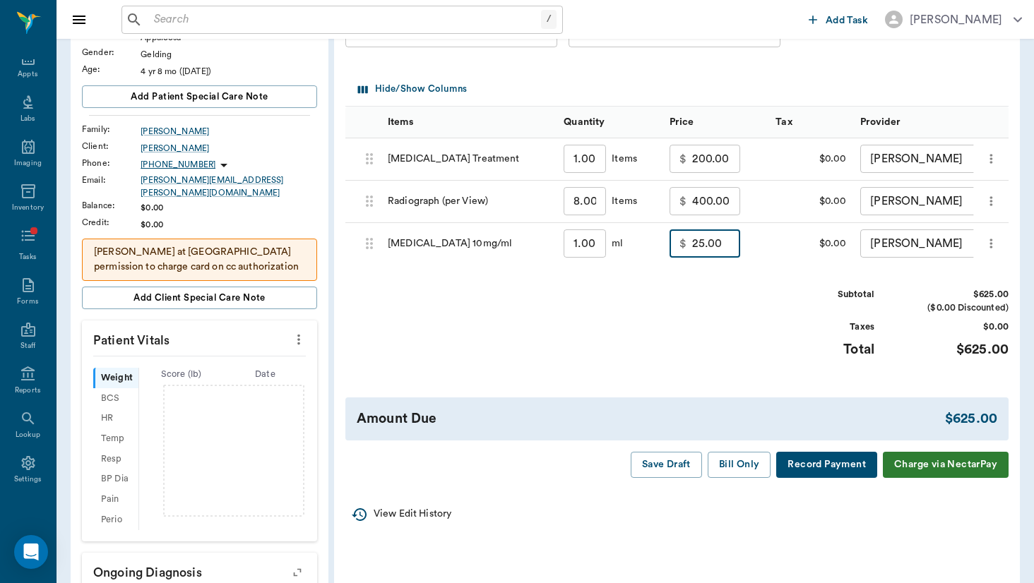
click at [683, 314] on div "Subtotal $625.00 ($0.00 Discounted) Taxes $0.00 Total $625.00" at bounding box center [676, 331] width 663 height 87
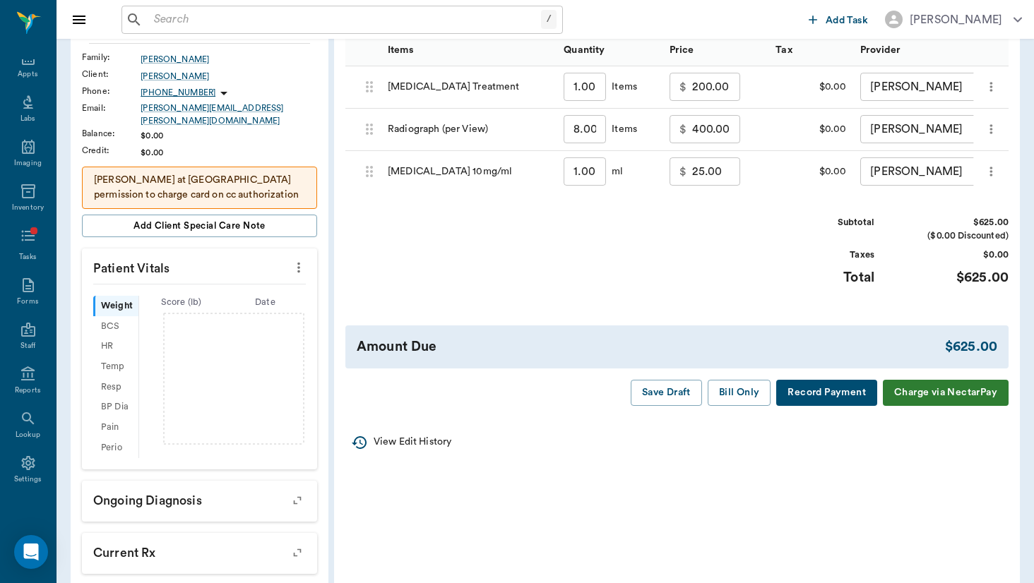
scroll to position [235, 0]
click at [739, 386] on button "Bill Only" at bounding box center [740, 392] width 64 height 26
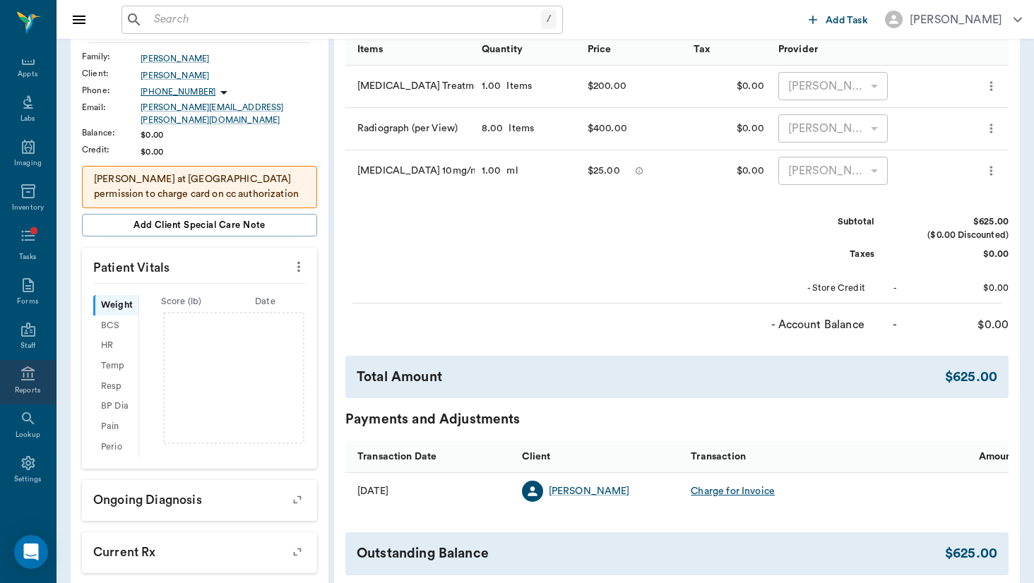
click at [32, 375] on icon at bounding box center [27, 374] width 13 height 14
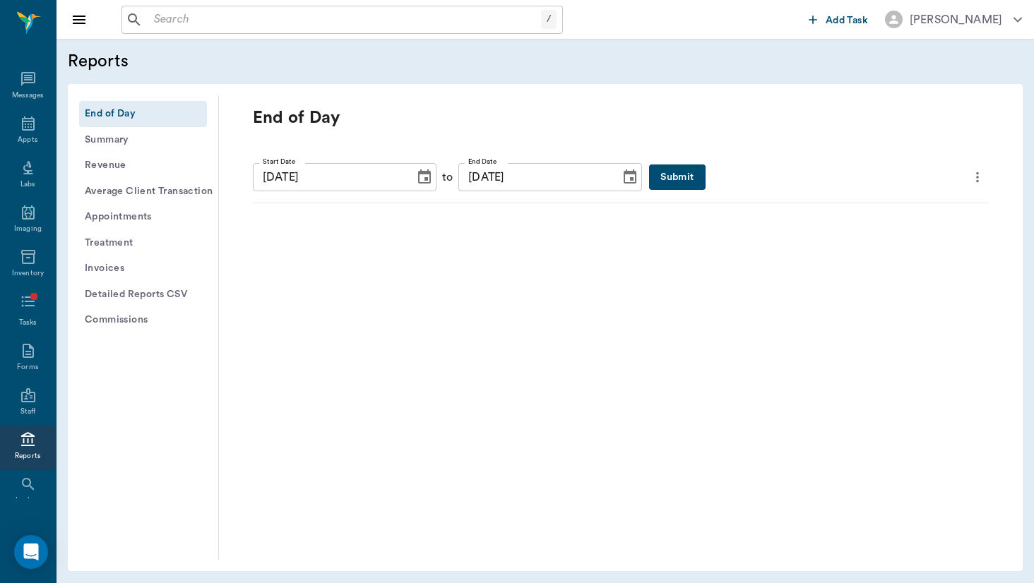
scroll to position [66, 0]
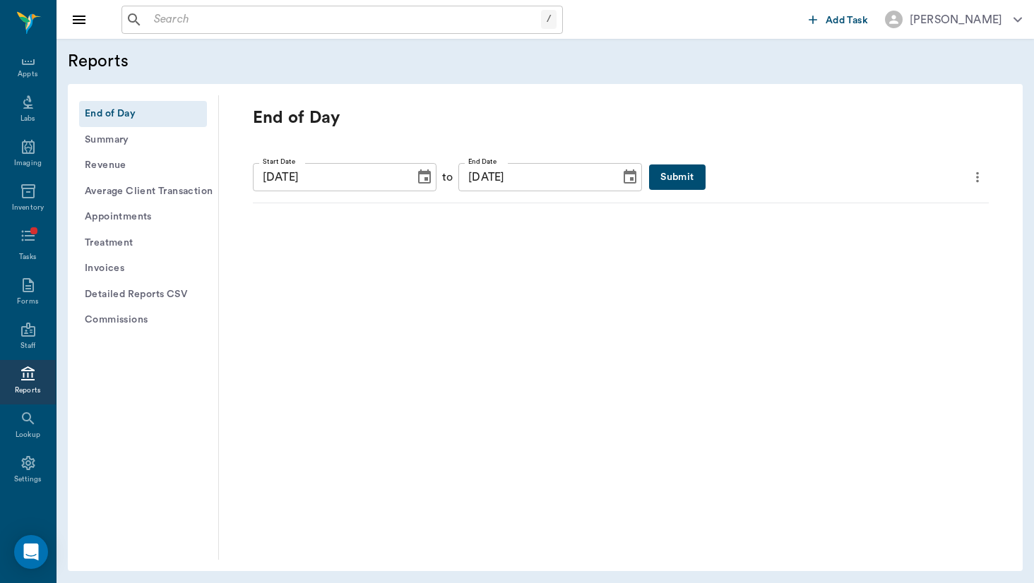
click at [142, 268] on button "Invoices" at bounding box center [143, 269] width 128 height 26
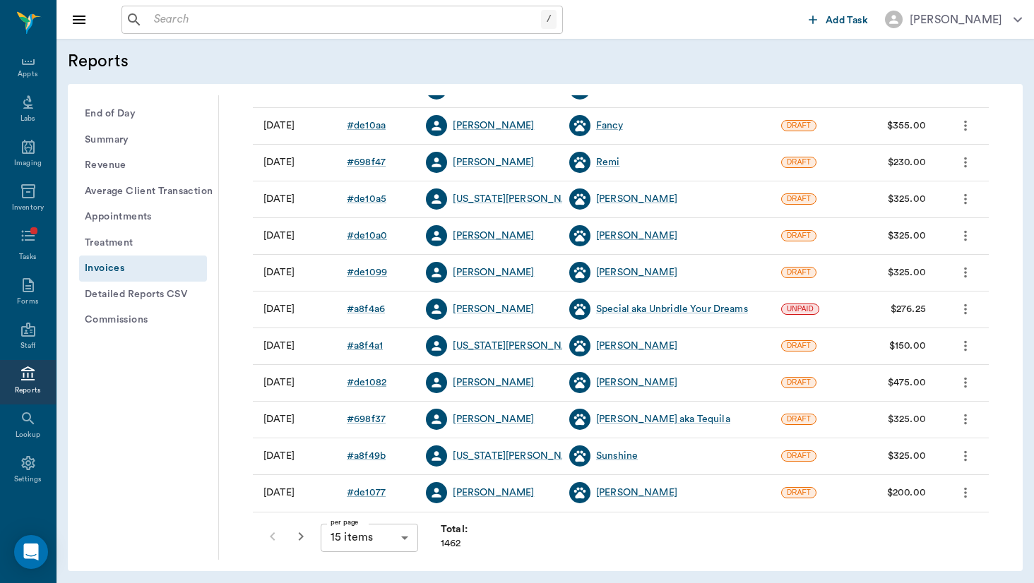
click at [379, 548] on body "/ ​ Add Task [PERSON_NAME] Nectar Messages Appts Labs Imaging Inventory Tasks F…" at bounding box center [517, 291] width 1034 height 583
click at [386, 534] on li "50 items" at bounding box center [369, 528] width 97 height 25
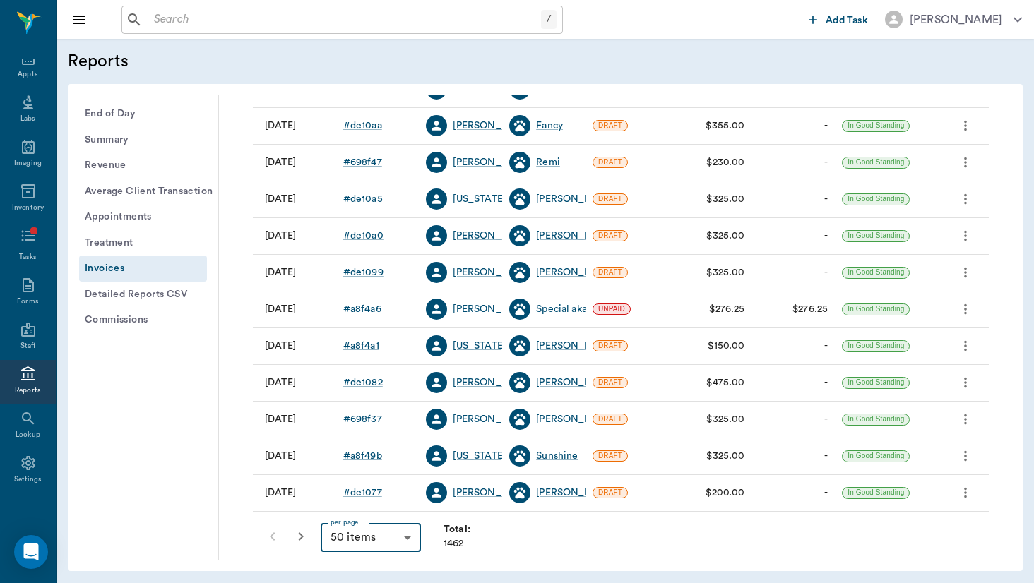
type input "50"
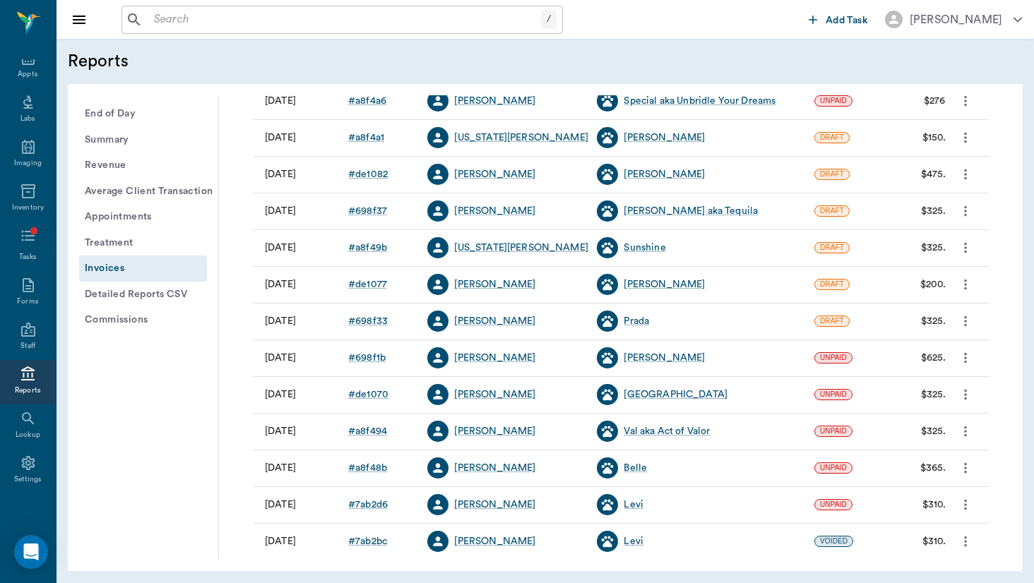
scroll to position [499, 0]
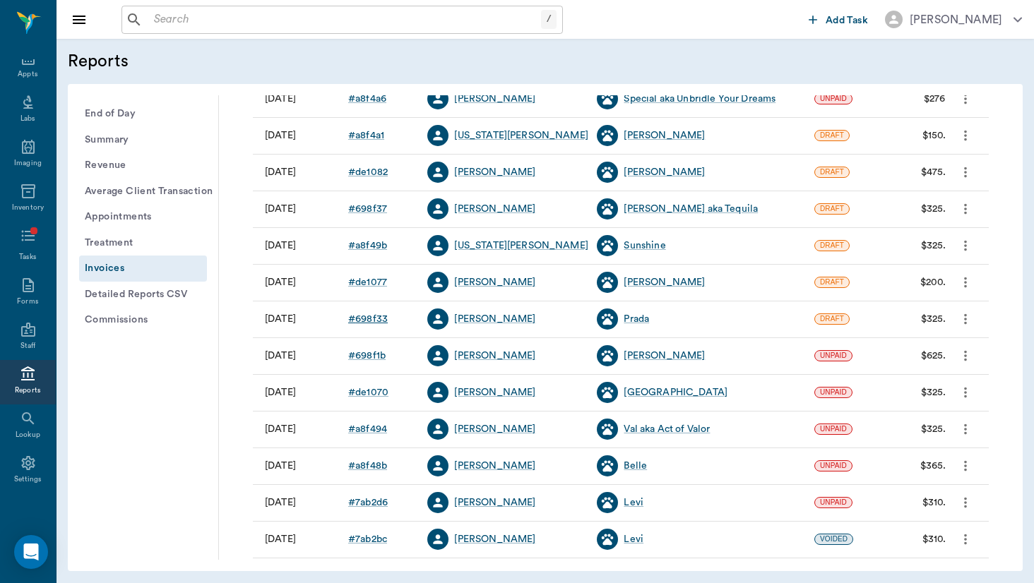
click at [369, 319] on div "# 698f33" at bounding box center [368, 319] width 40 height 14
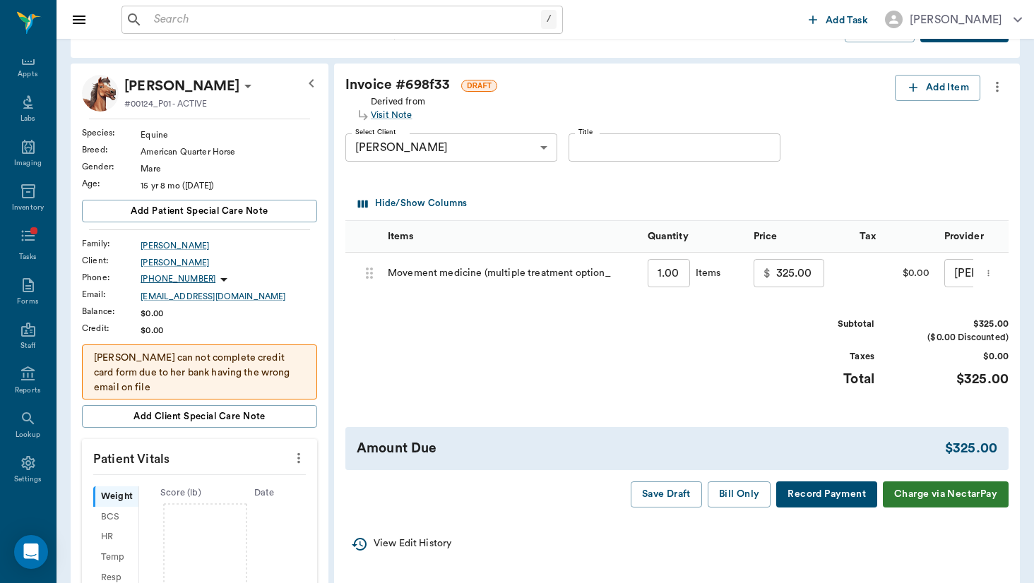
scroll to position [61, 0]
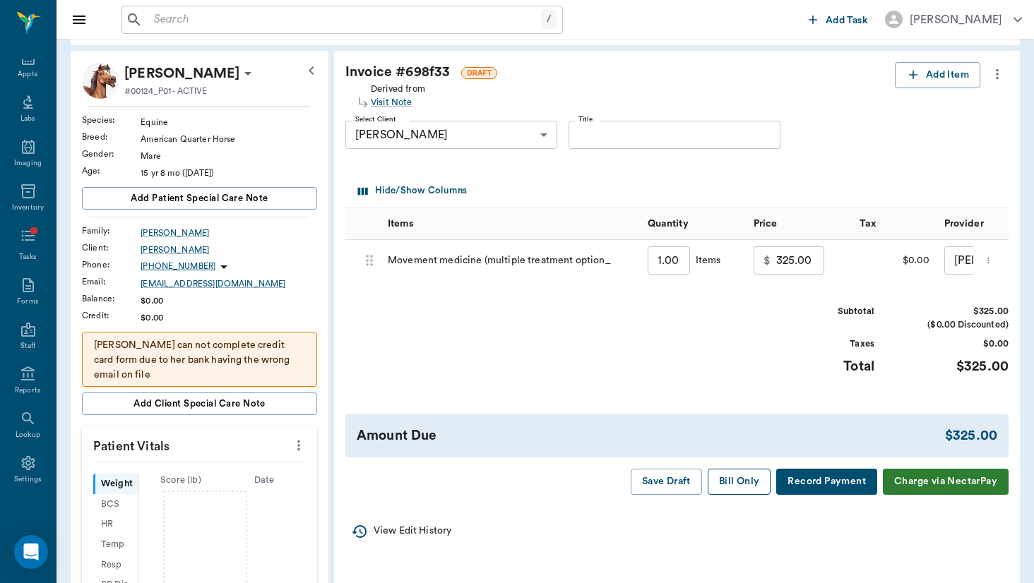
click at [730, 474] on button "Bill Only" at bounding box center [740, 482] width 64 height 26
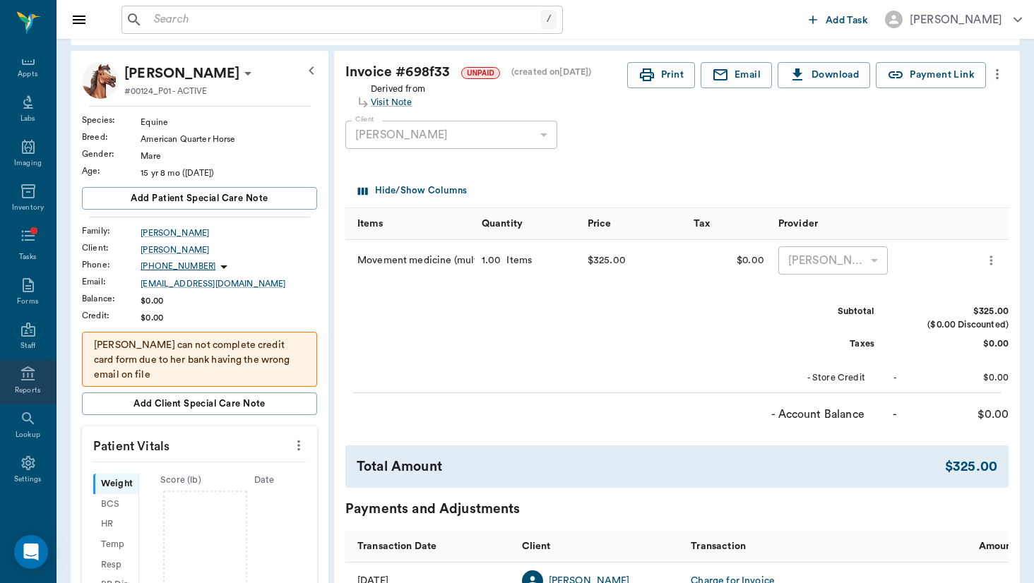
click at [39, 386] on div "Reports" at bounding box center [28, 391] width 26 height 11
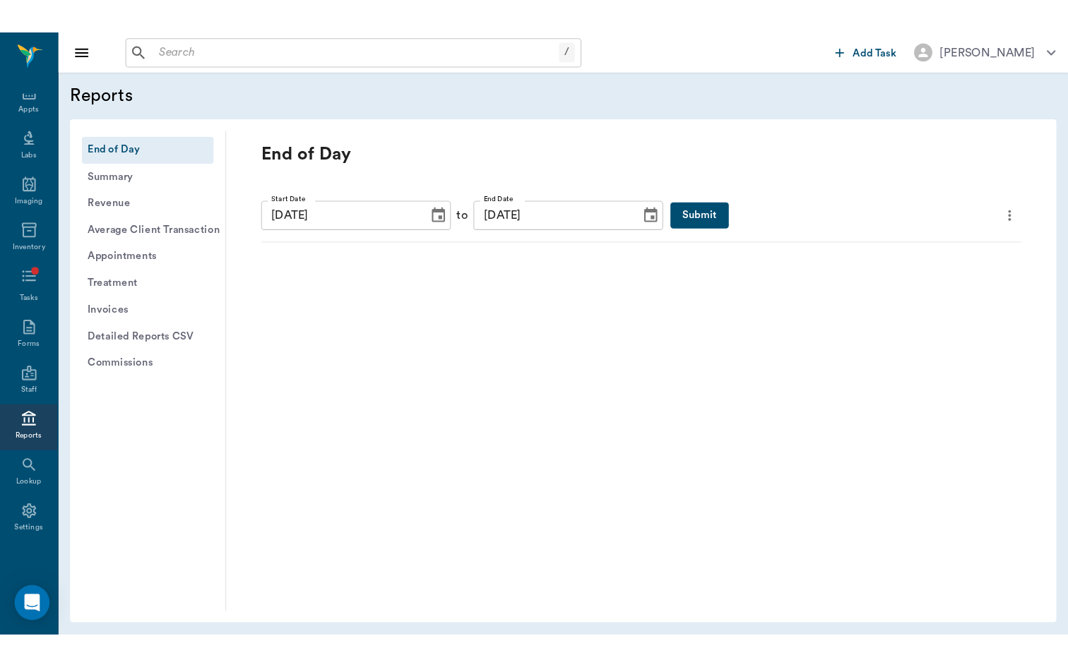
scroll to position [58, 0]
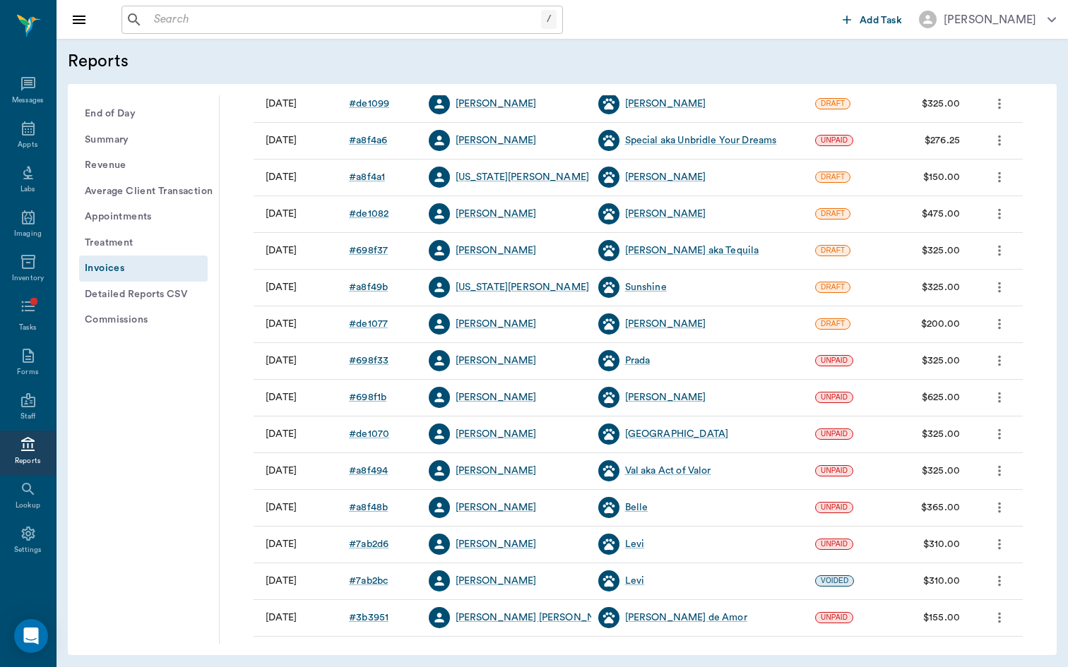
scroll to position [457, 0]
click at [366, 321] on div "# de1077" at bounding box center [368, 325] width 39 height 14
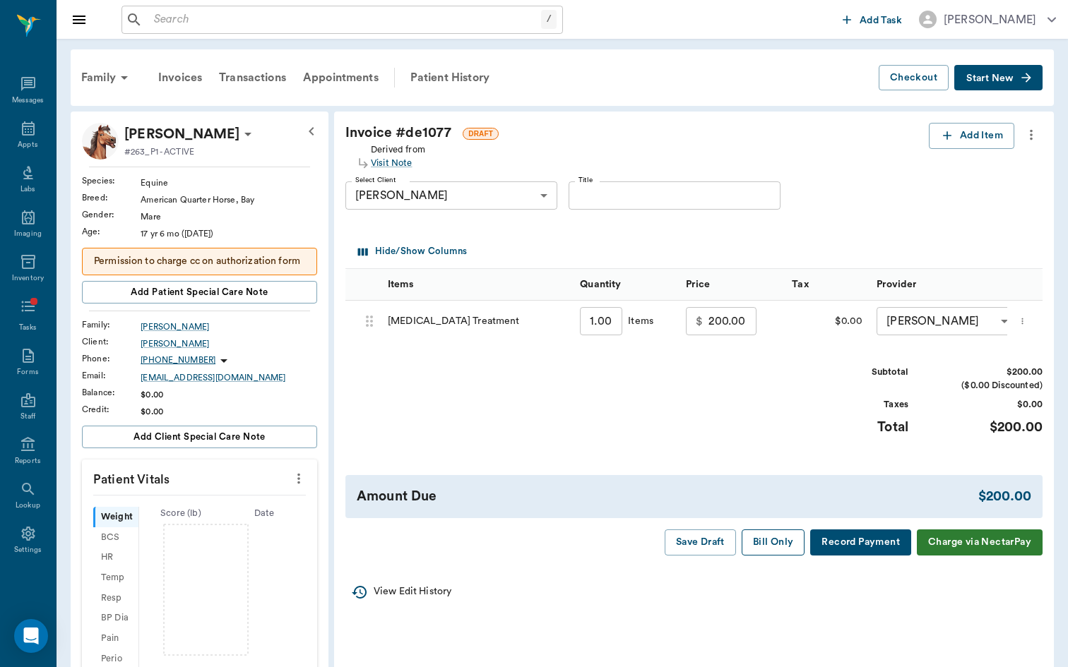
click at [766, 542] on button "Bill Only" at bounding box center [774, 543] width 64 height 26
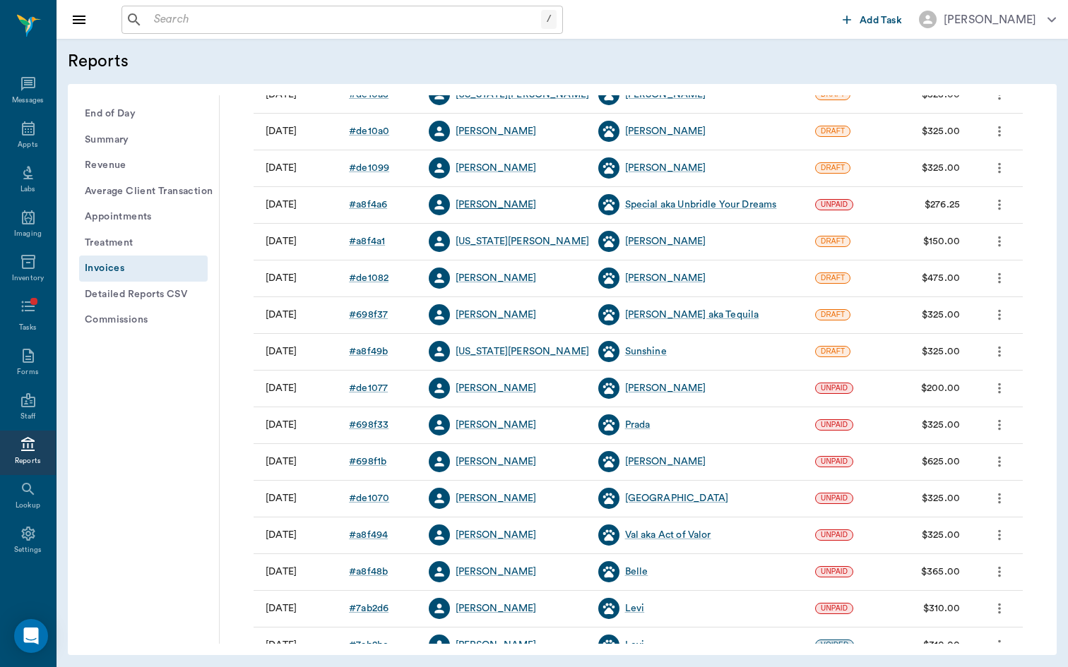
scroll to position [392, 0]
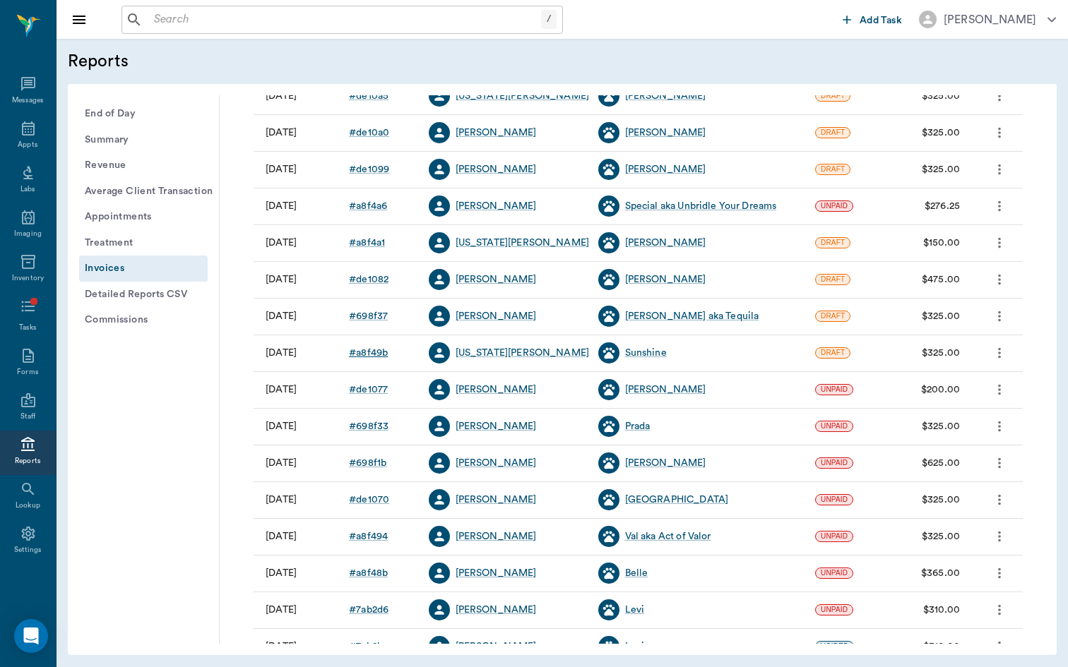
click at [377, 350] on div "# a8f49b" at bounding box center [368, 353] width 39 height 14
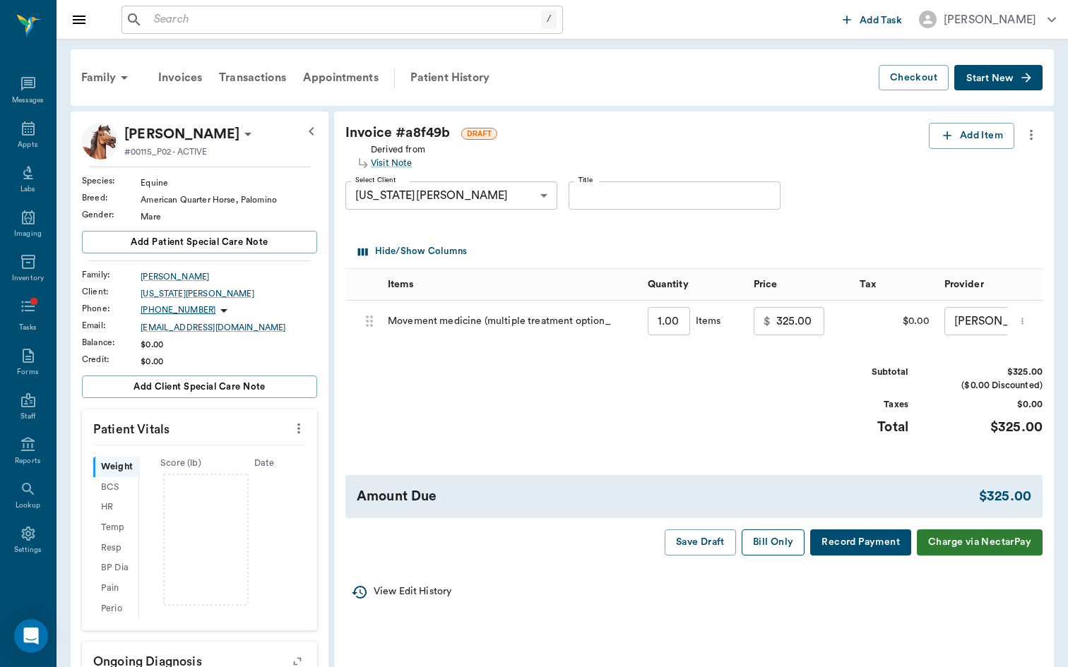
click at [758, 531] on button "Bill Only" at bounding box center [774, 543] width 64 height 26
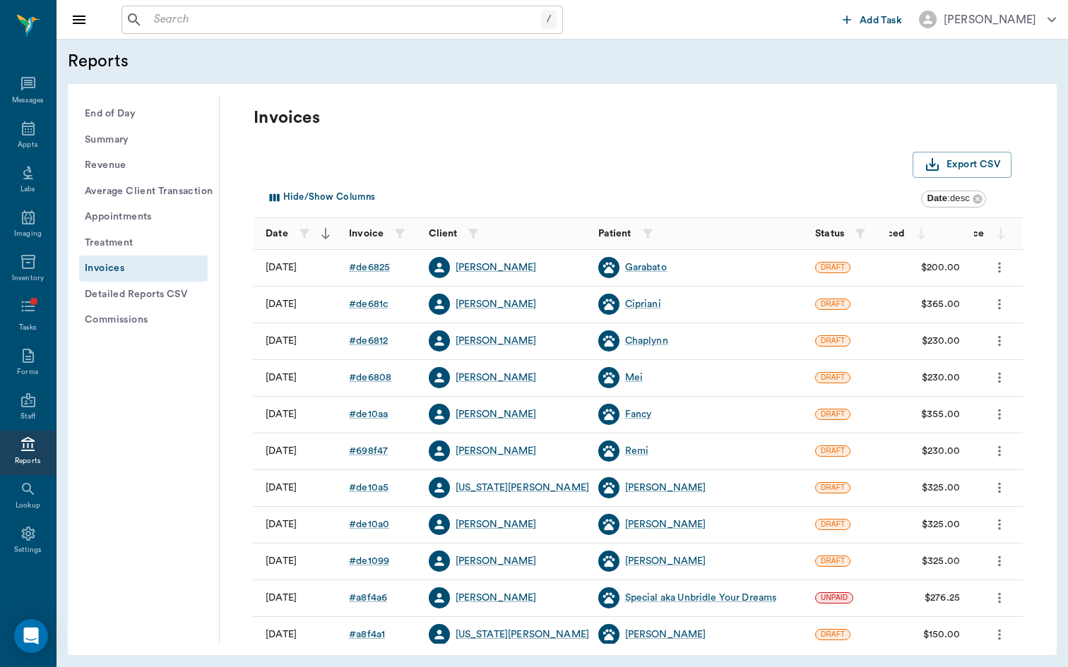
scroll to position [251, 0]
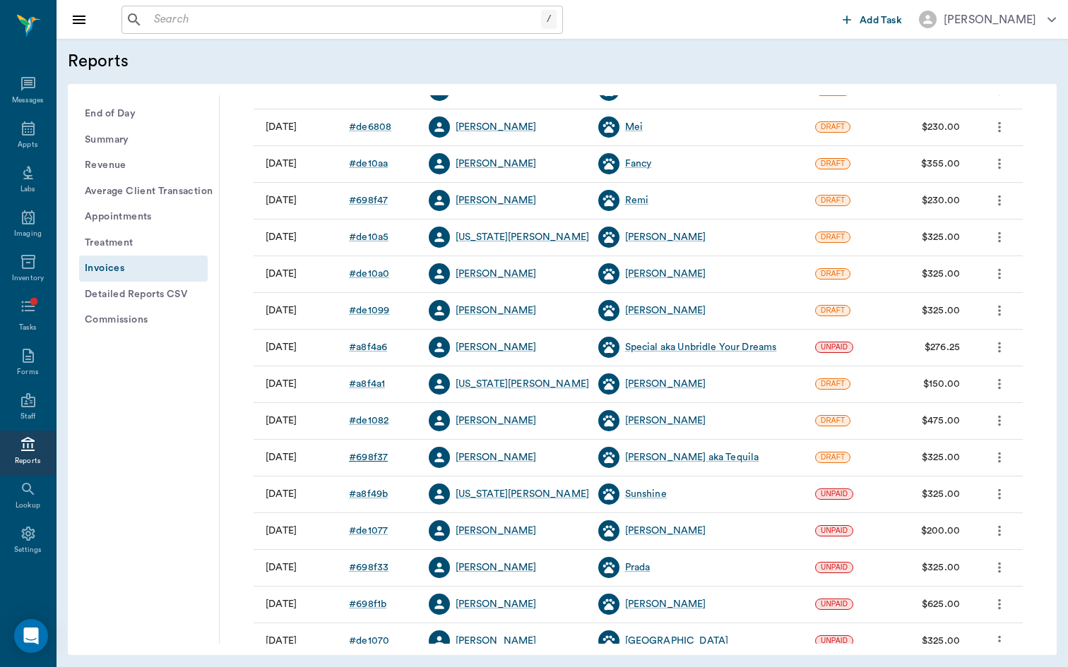
click at [381, 456] on div "# 698f37" at bounding box center [368, 458] width 39 height 14
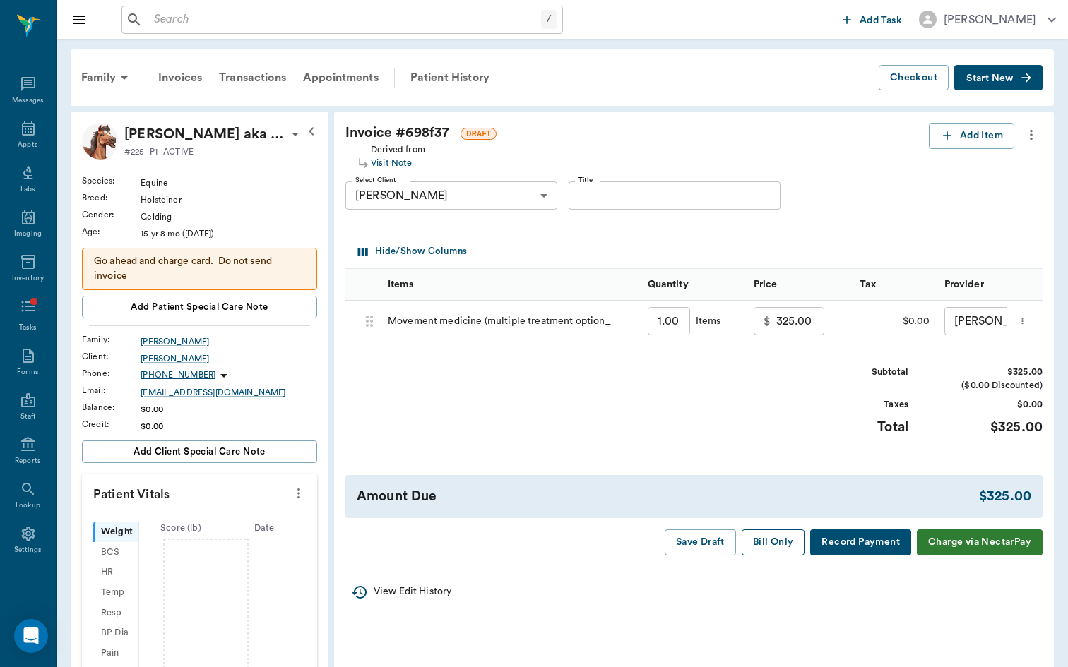
click at [772, 545] on button "Bill Only" at bounding box center [774, 543] width 64 height 26
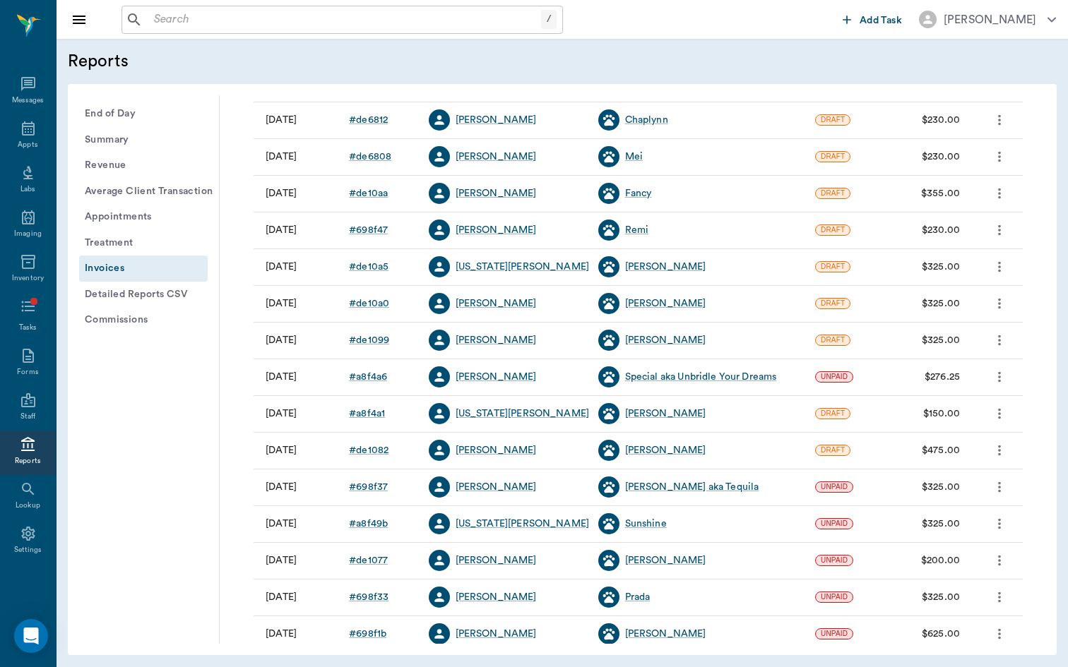
scroll to position [220, 0]
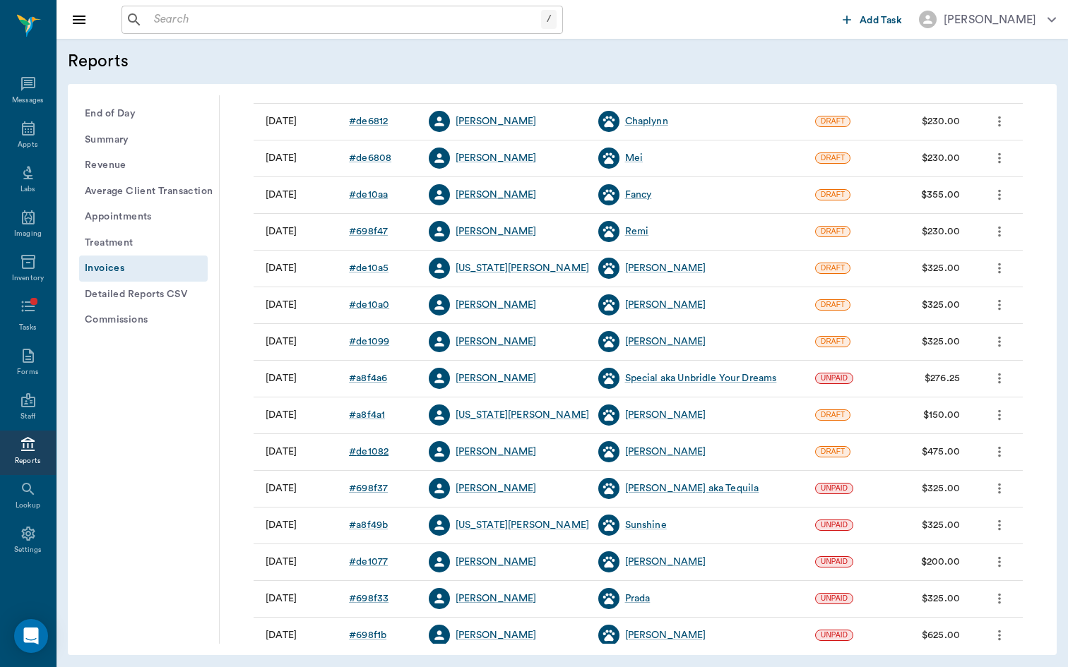
click at [364, 448] on div "# de1082" at bounding box center [369, 452] width 40 height 14
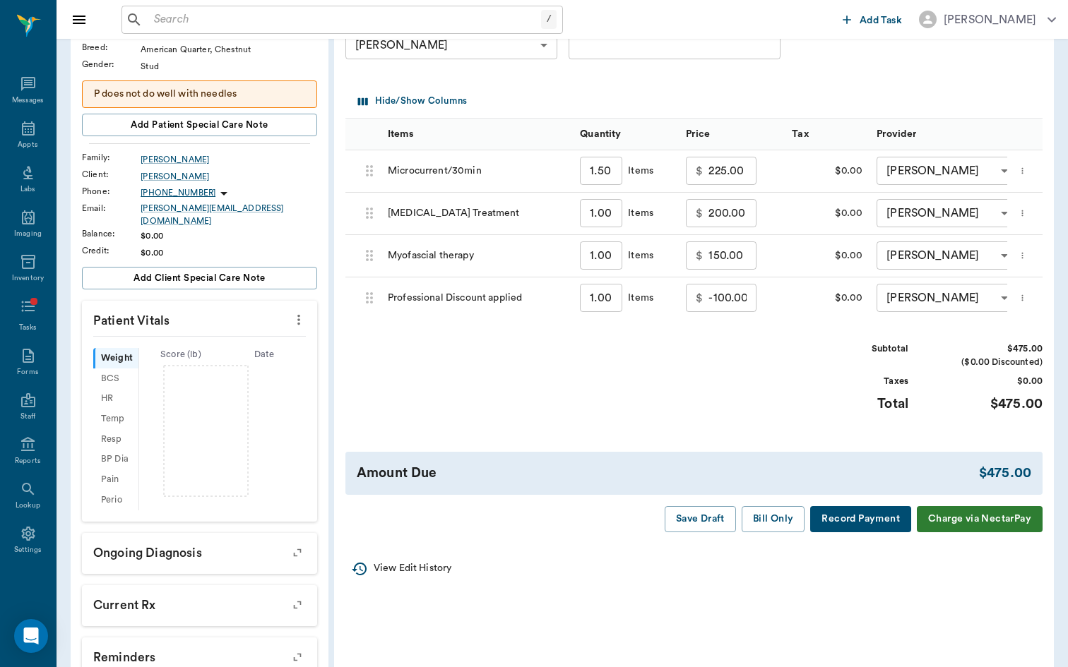
scroll to position [136, 0]
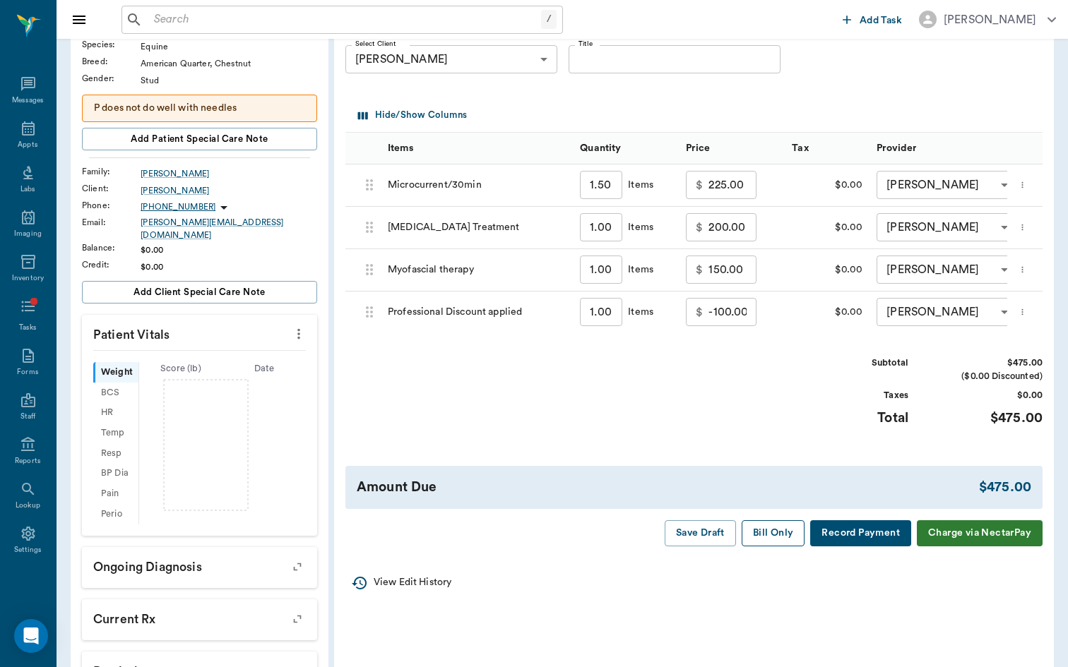
click at [790, 534] on button "Bill Only" at bounding box center [774, 534] width 64 height 26
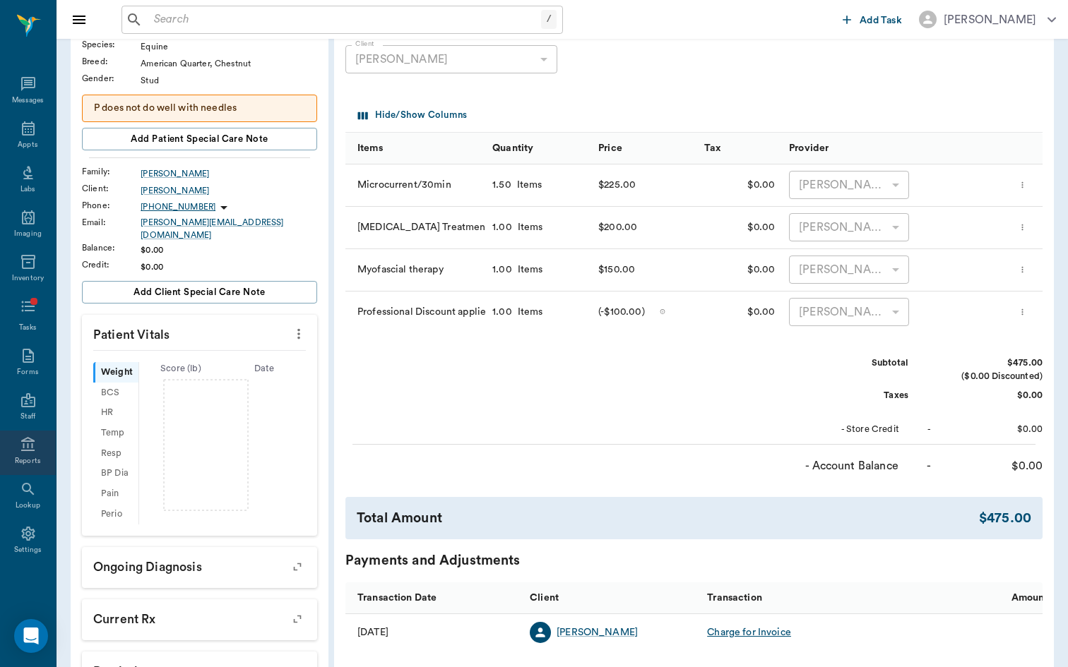
click at [28, 458] on div "Reports" at bounding box center [28, 461] width 26 height 11
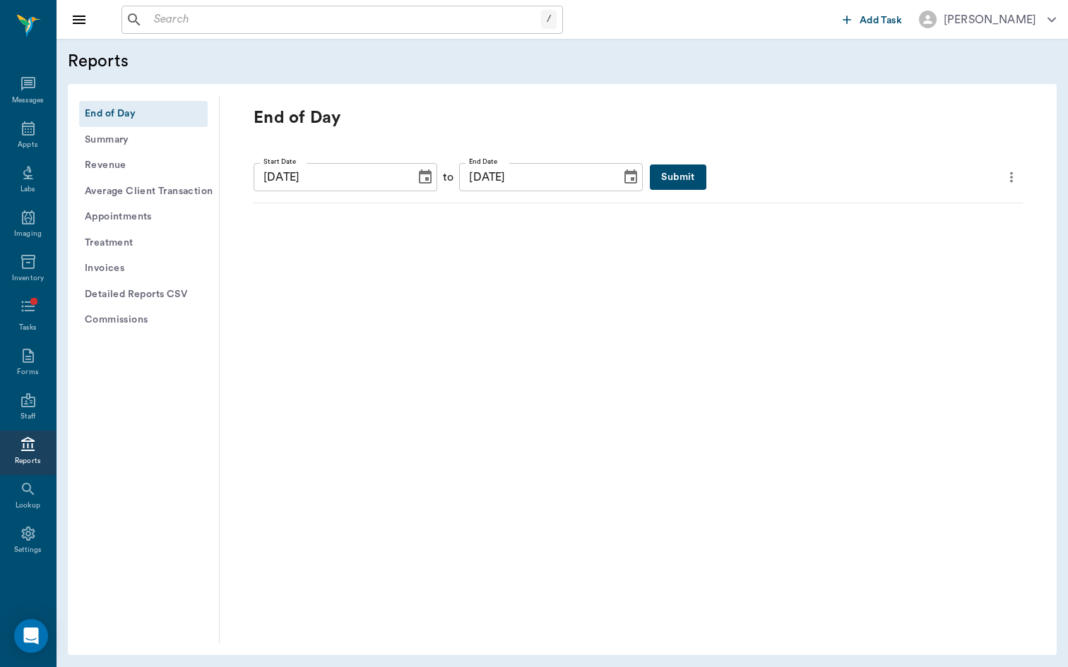
click at [132, 266] on button "Invoices" at bounding box center [143, 269] width 129 height 26
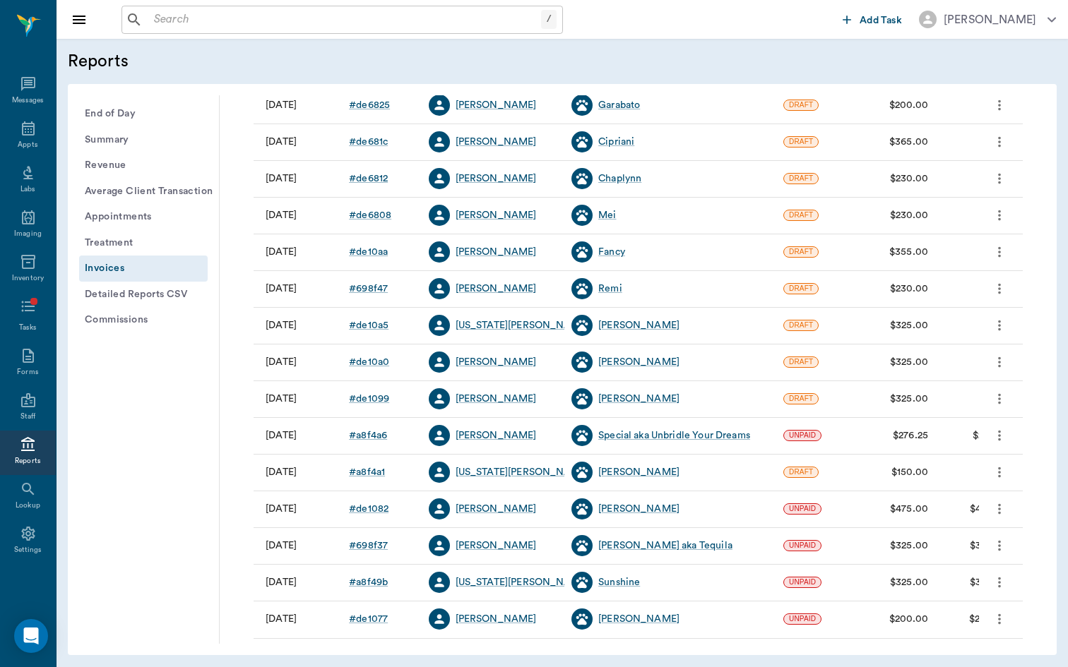
scroll to position [174, 0]
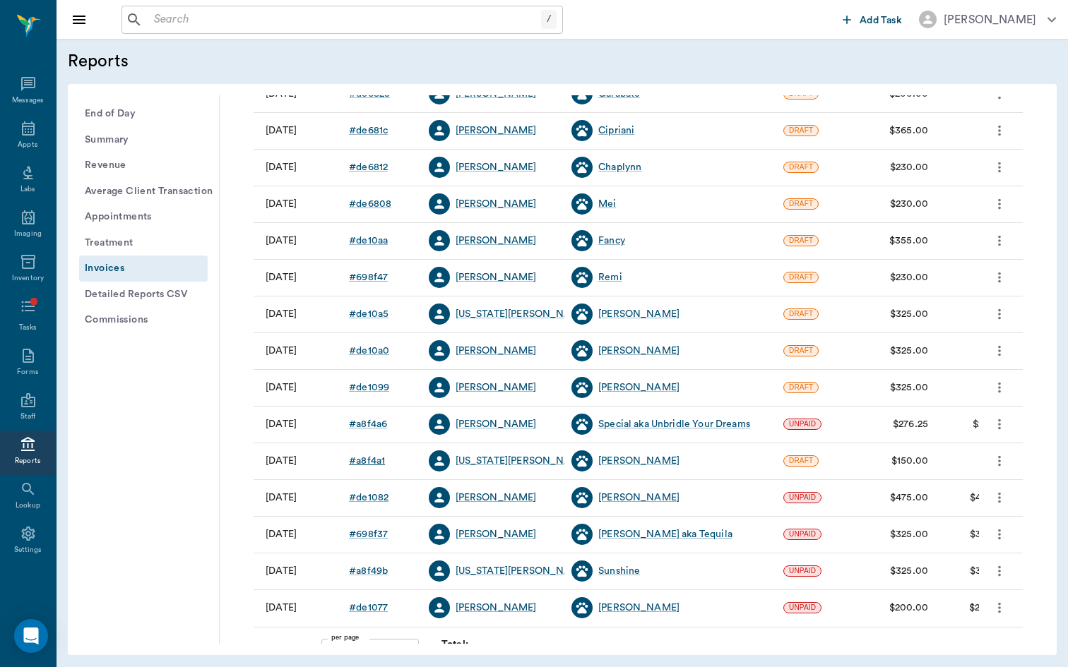
click at [373, 459] on div "# a8f4a1" at bounding box center [367, 461] width 36 height 14
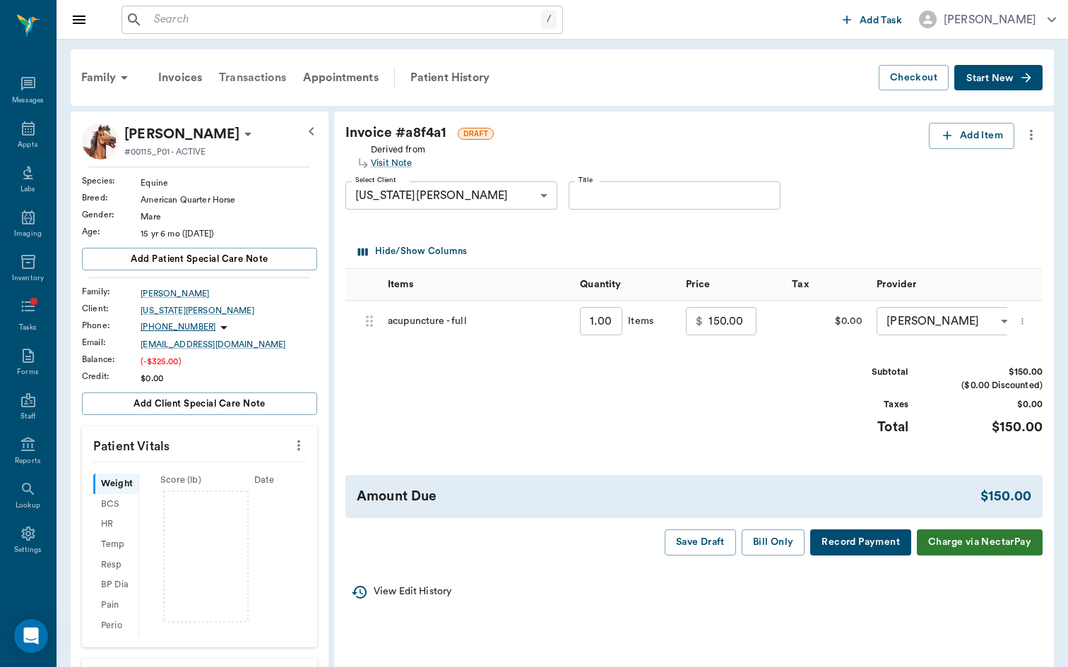
click at [244, 80] on div "Transactions" at bounding box center [252, 78] width 84 height 34
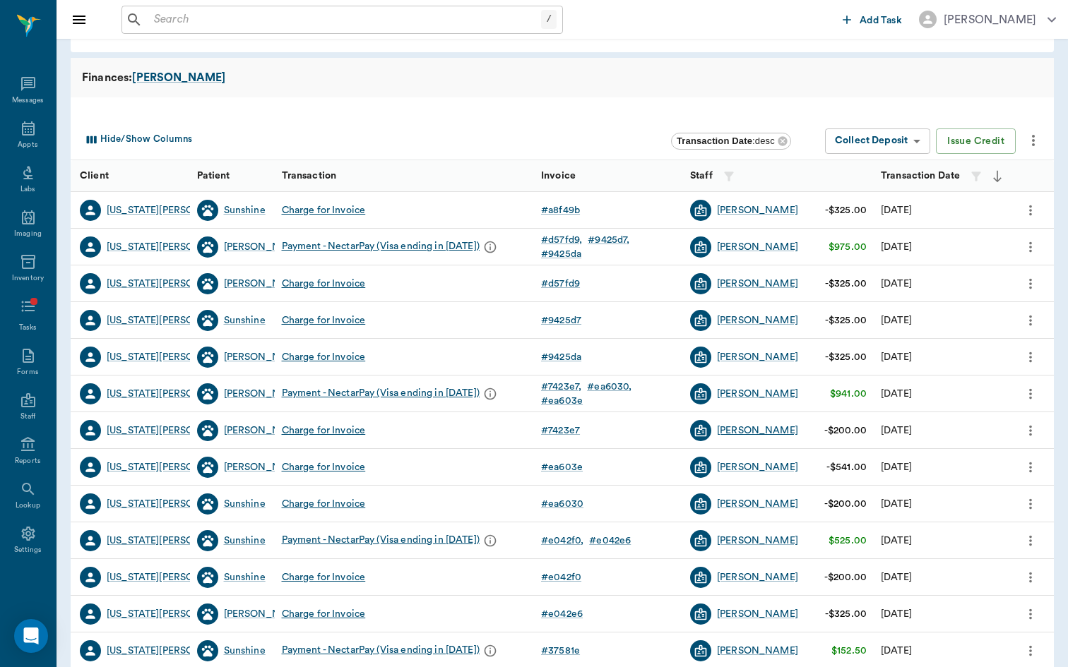
scroll to position [62, 0]
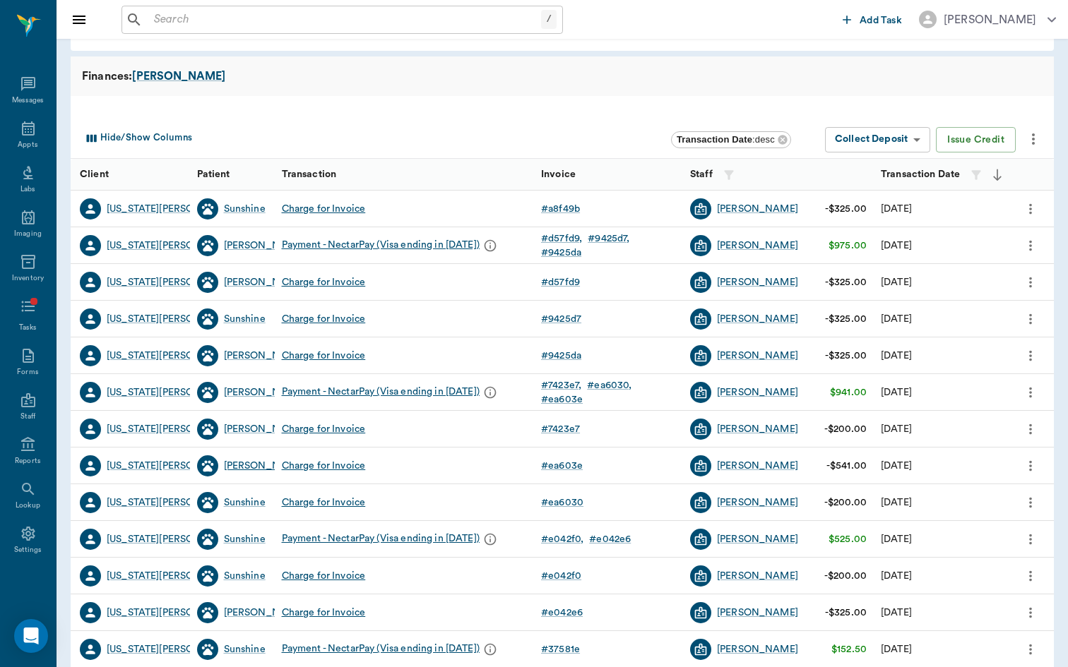
click at [235, 464] on div "[PERSON_NAME]" at bounding box center [264, 466] width 81 height 14
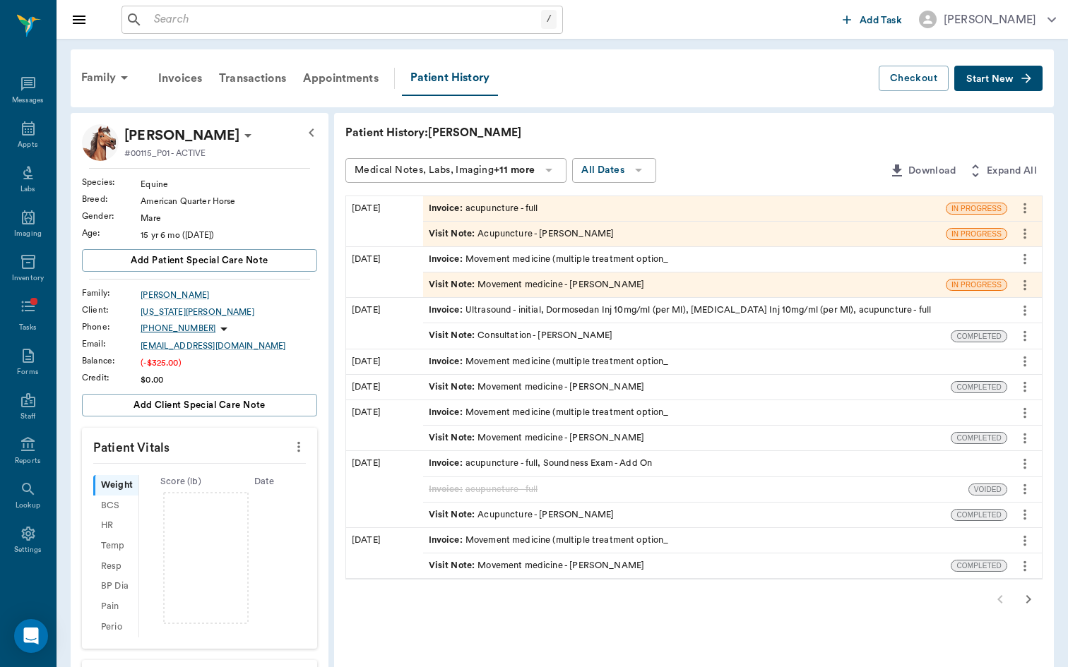
click at [475, 509] on div "Visit Note : Acupuncture - [PERSON_NAME]" at bounding box center [522, 515] width 186 height 13
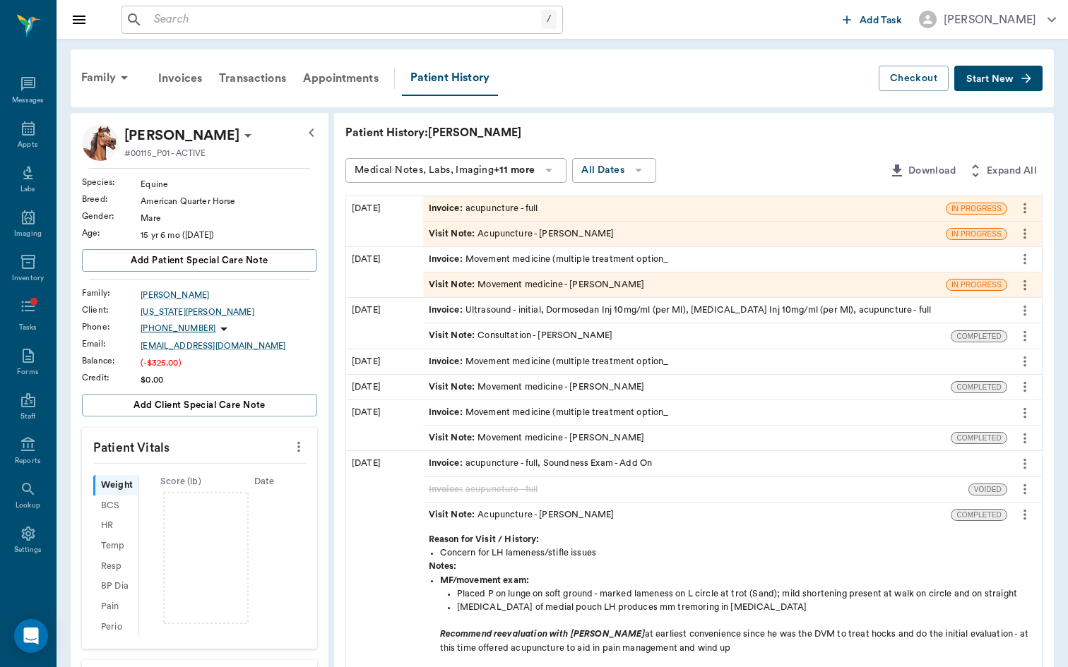
click at [480, 458] on div "Invoice : acupuncture - full, Soundness Exam - Add On" at bounding box center [541, 463] width 224 height 13
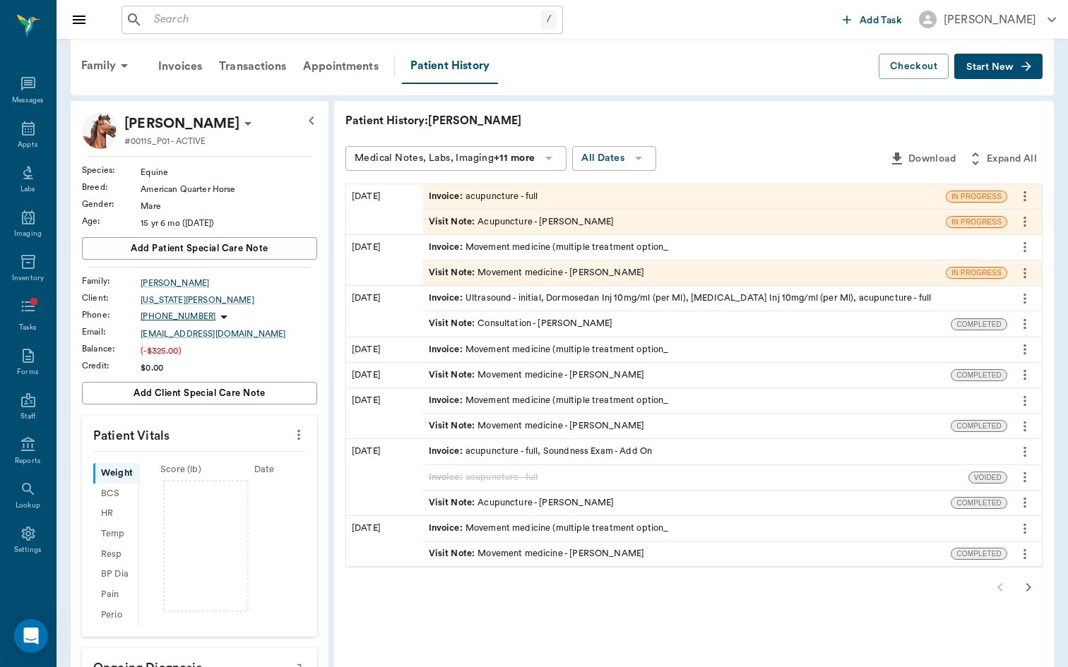
scroll to position [13, 0]
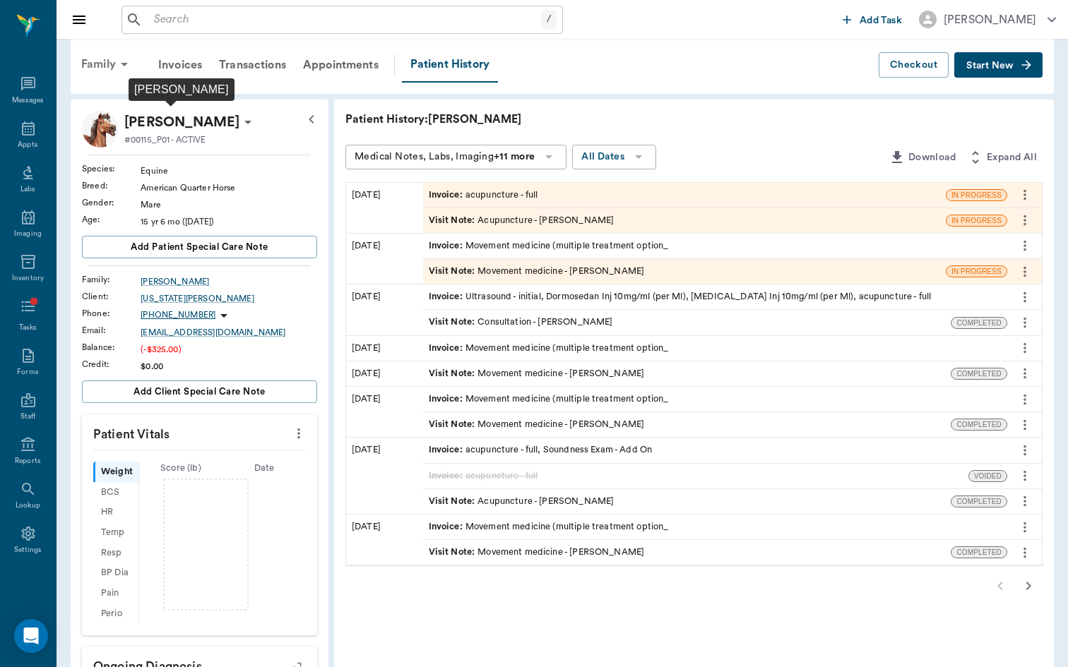
click at [102, 59] on div "Family" at bounding box center [107, 64] width 69 height 34
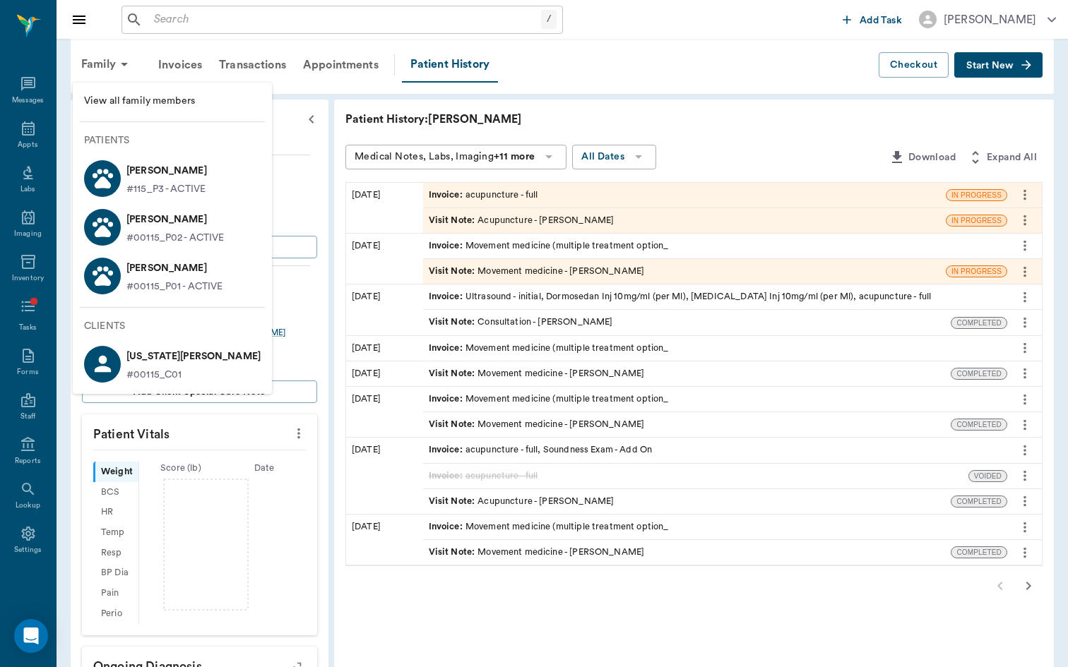
click at [153, 237] on p "#00115_P02 - ACTIVE" at bounding box center [175, 238] width 98 height 15
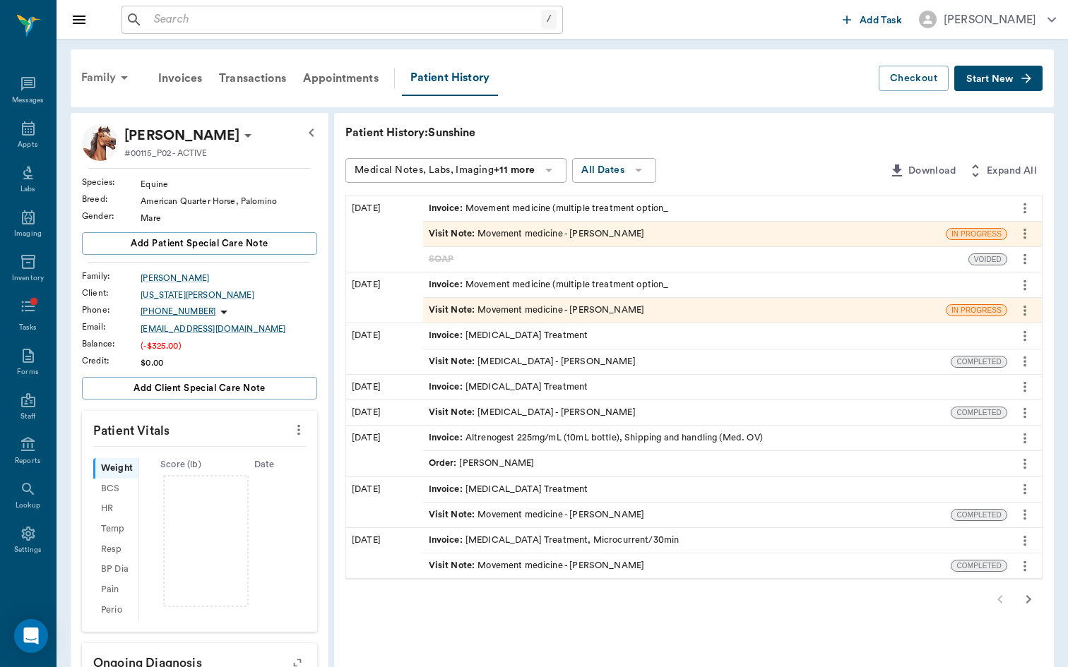
click at [107, 78] on div "Family" at bounding box center [107, 78] width 69 height 34
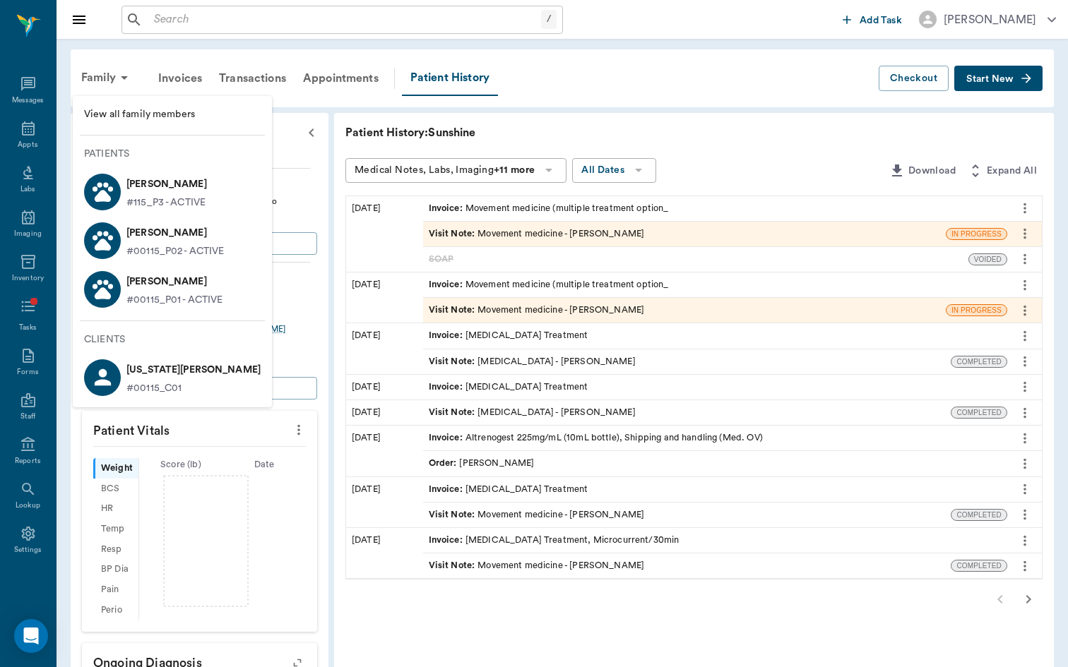
click at [140, 297] on p "#00115_P01 - ACTIVE" at bounding box center [174, 300] width 97 height 15
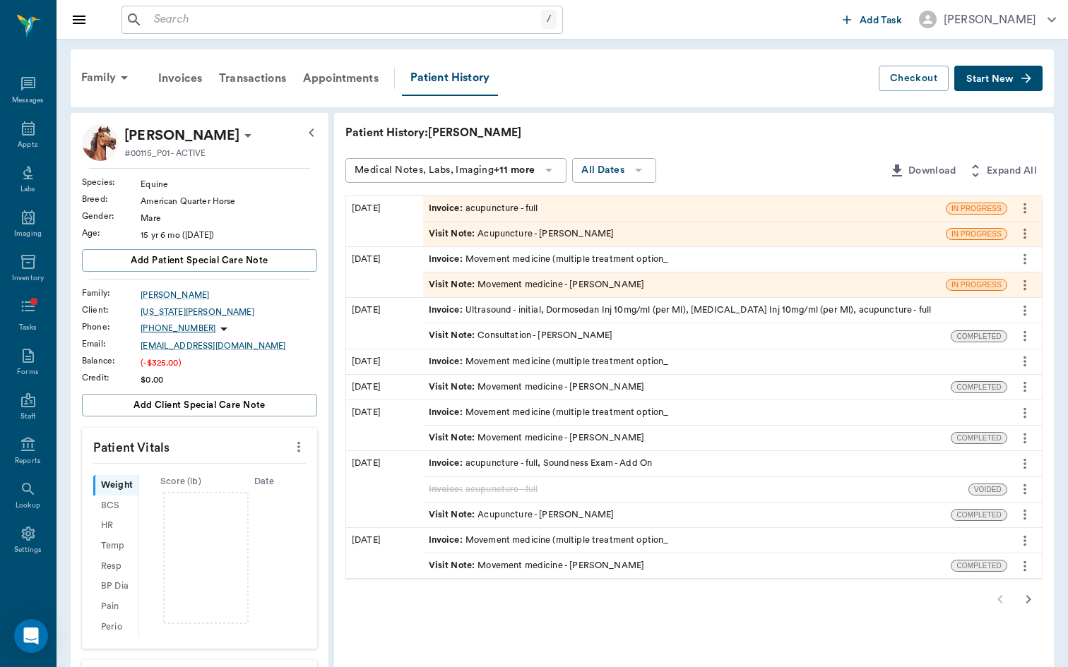
click at [451, 208] on div "Invoice : acupuncture - full" at bounding box center [483, 208] width 109 height 13
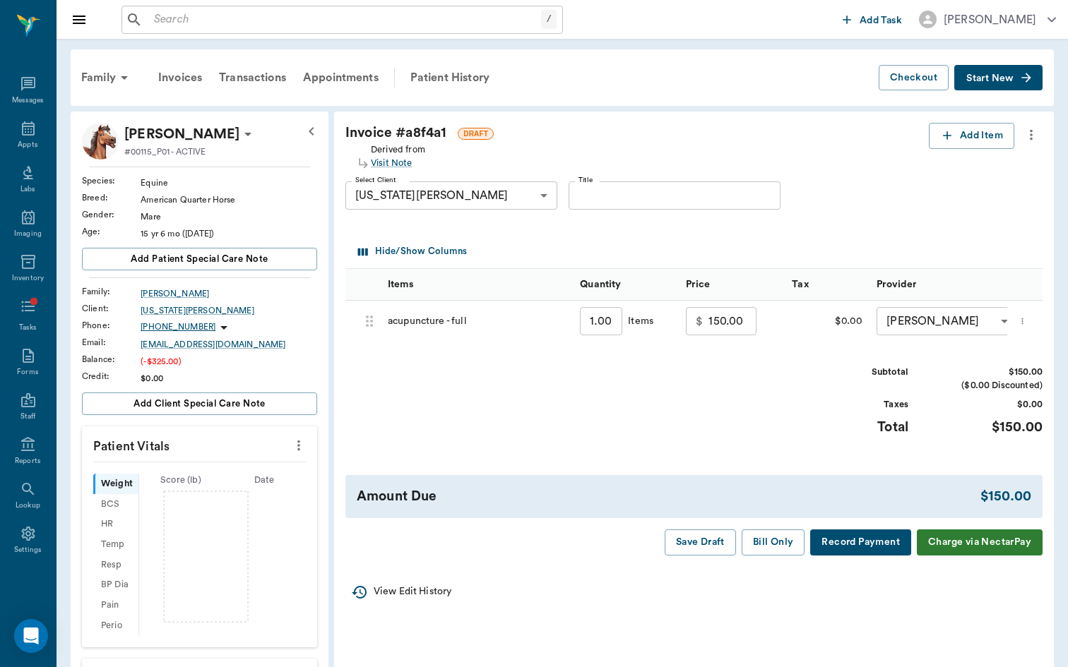
click at [708, 319] on input "150.00" at bounding box center [732, 321] width 48 height 28
type input "200.00"
click at [800, 459] on div "Invoice # a8f4a1 DRAFT Derived from Visit Note Add Item Select Client [US_STATE…" at bounding box center [694, 340] width 720 height 456
click at [778, 533] on button "Bill Only" at bounding box center [774, 543] width 64 height 26
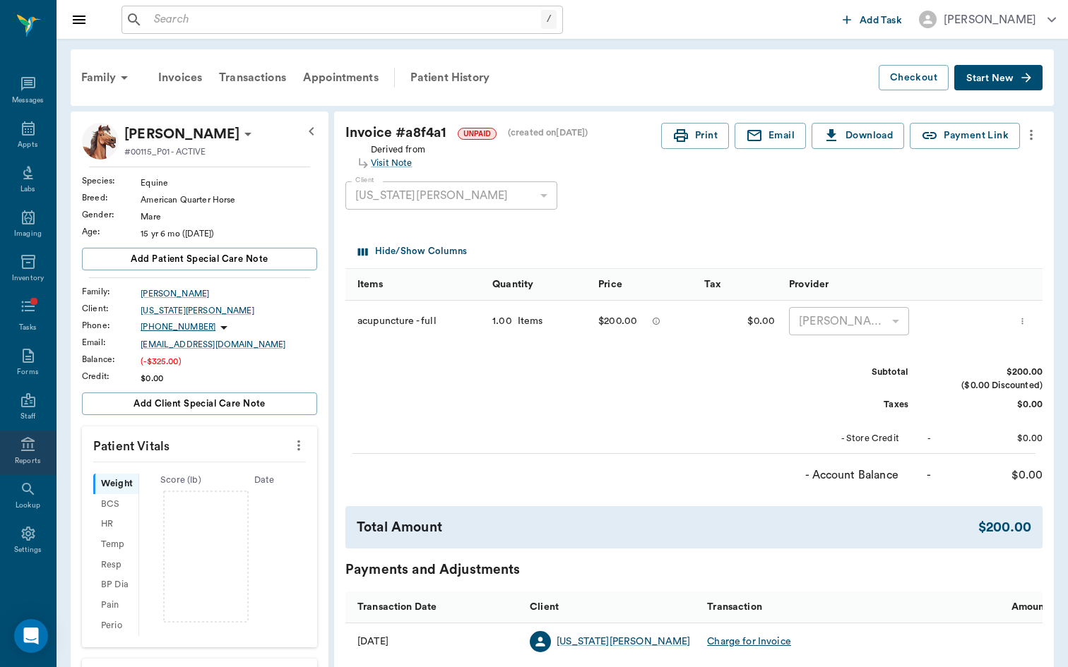
click at [28, 450] on icon at bounding box center [27, 444] width 13 height 14
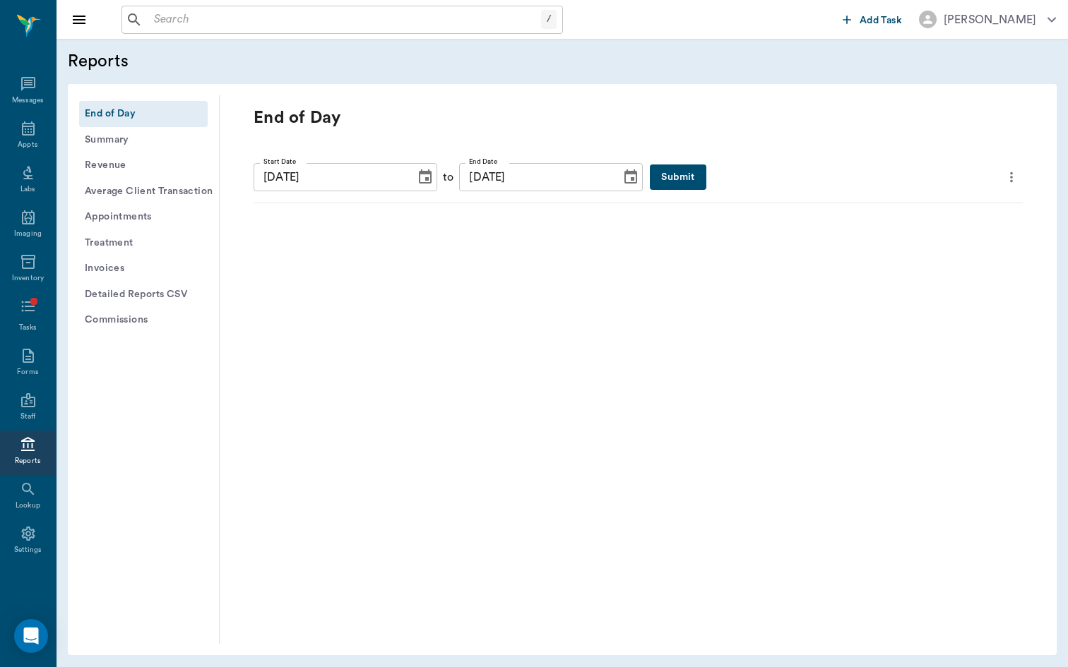
click at [114, 262] on button "Invoices" at bounding box center [143, 269] width 129 height 26
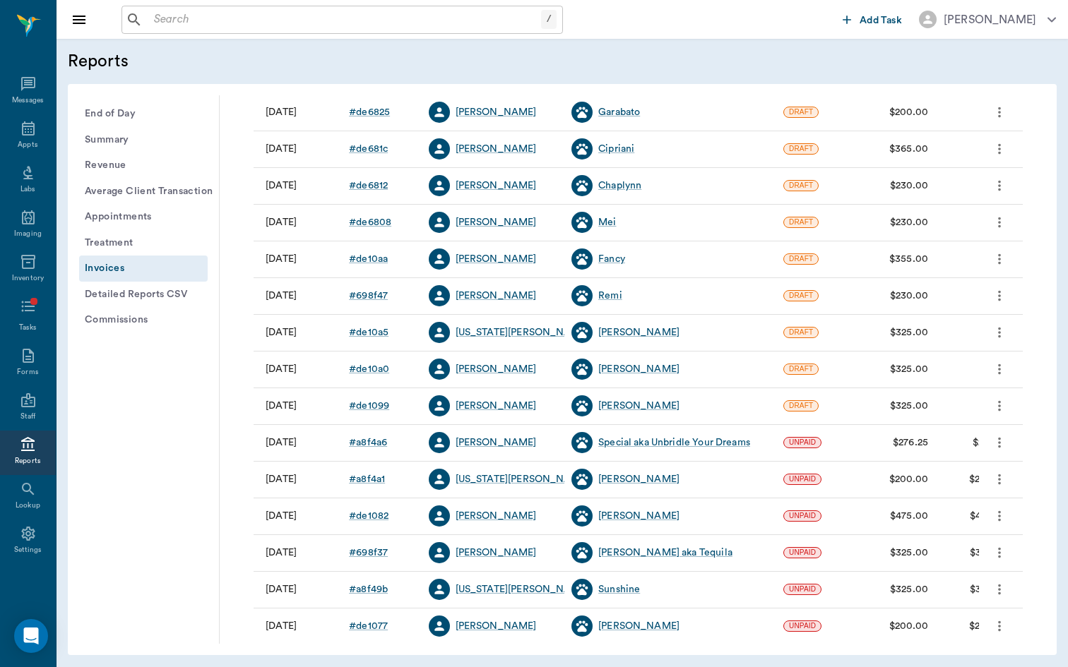
scroll to position [160, 0]
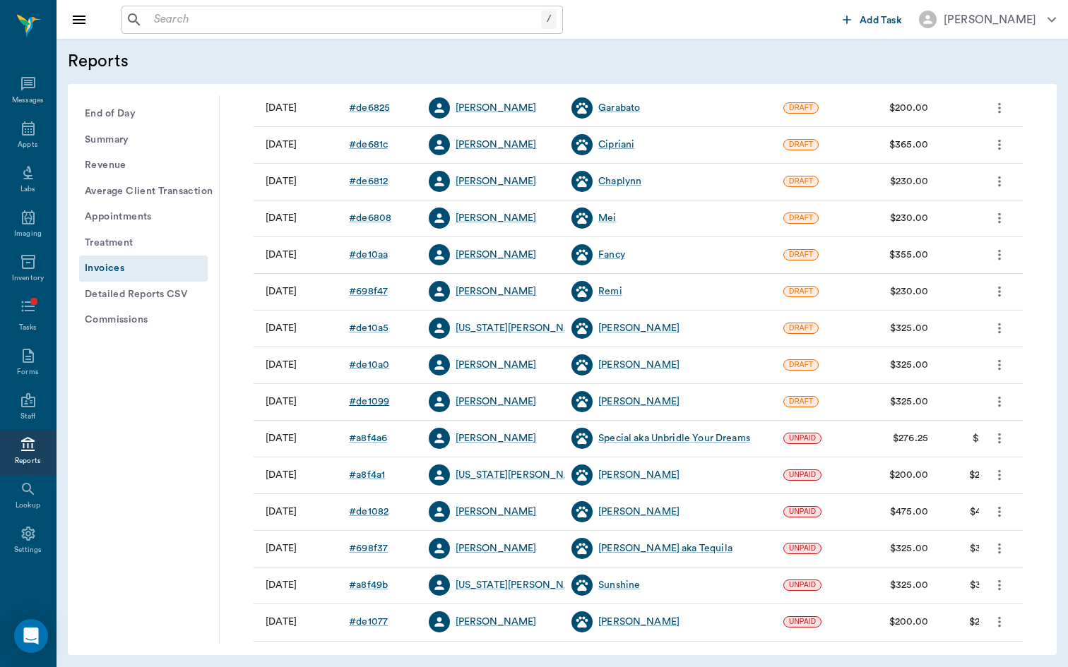
click at [363, 396] on div "# de1099" at bounding box center [369, 402] width 40 height 14
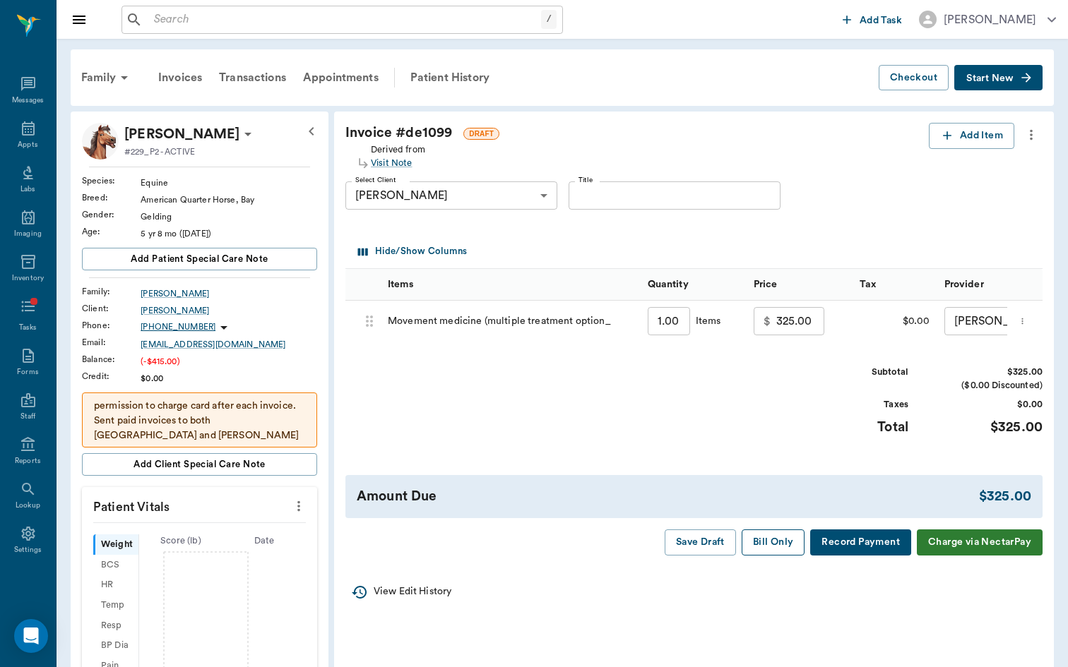
click at [771, 537] on button "Bill Only" at bounding box center [774, 543] width 64 height 26
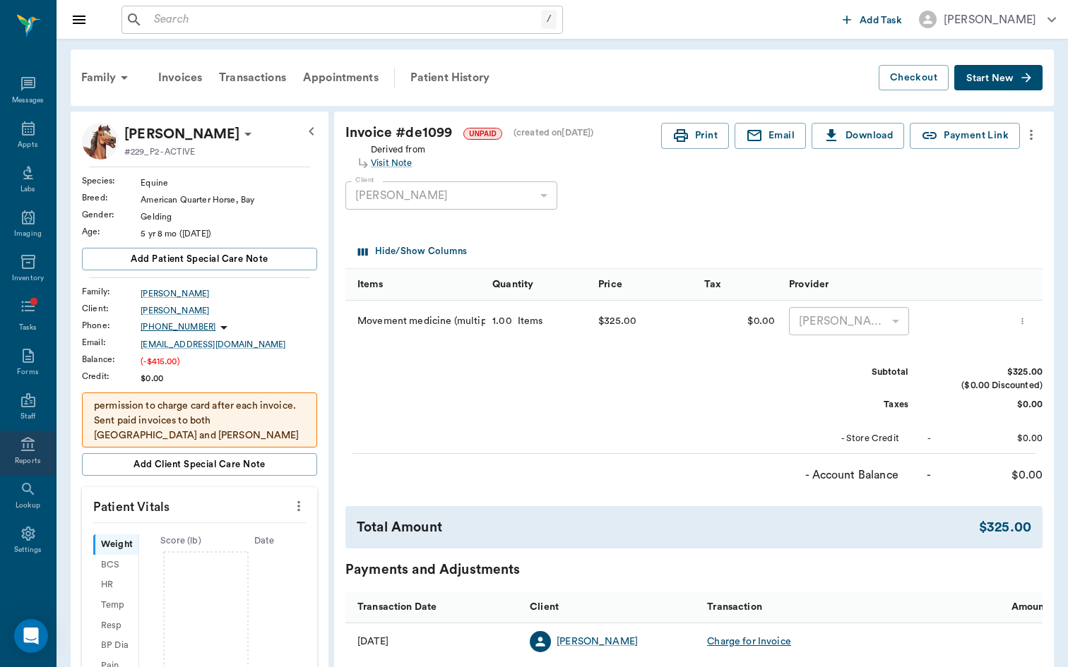
click at [13, 447] on div "Reports" at bounding box center [28, 453] width 56 height 44
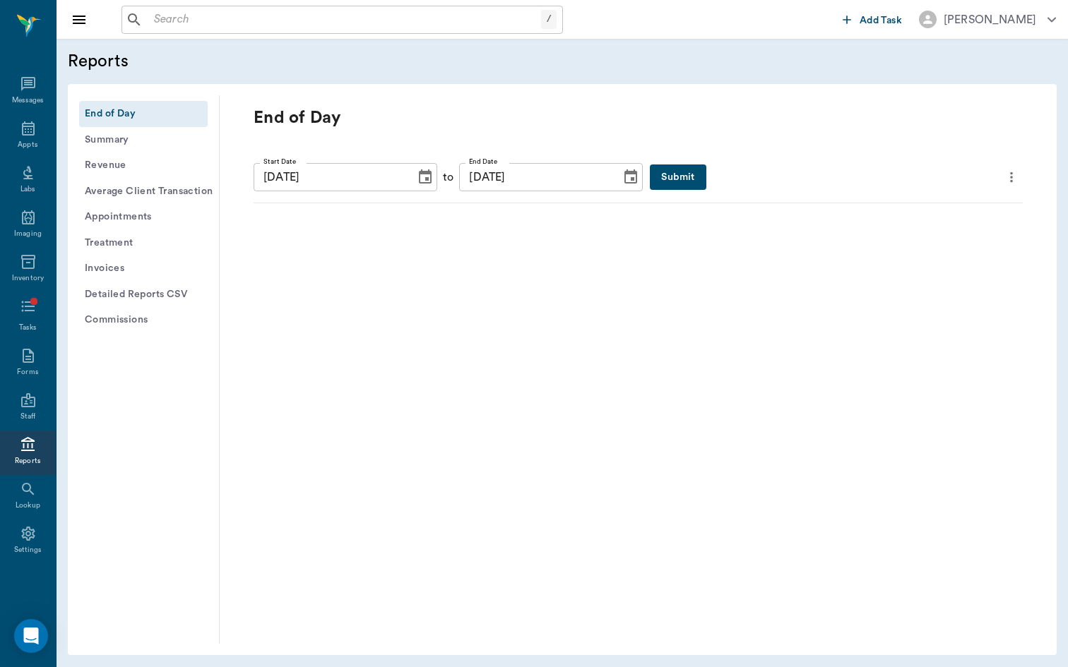
click at [126, 266] on button "Invoices" at bounding box center [143, 269] width 129 height 26
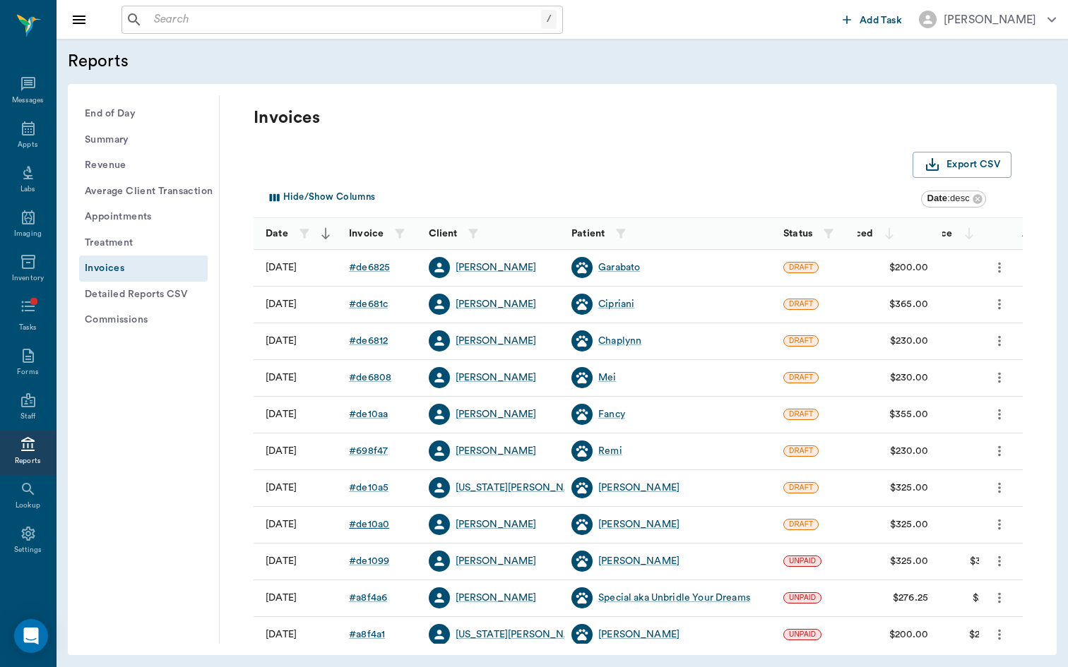
click at [377, 521] on div "# de10a0" at bounding box center [369, 525] width 40 height 14
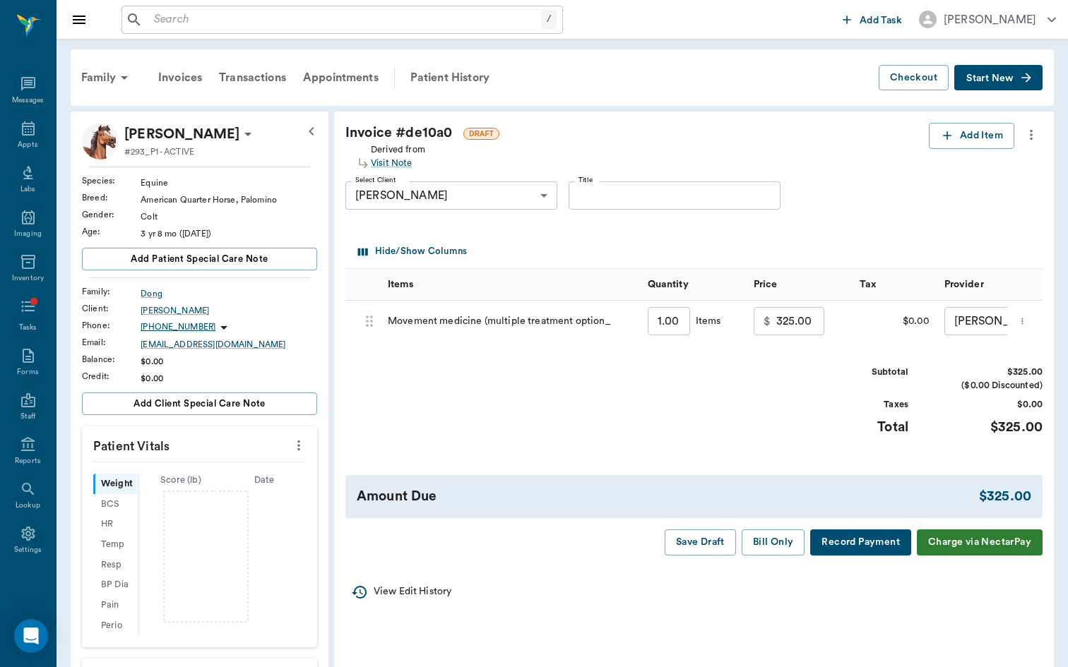
scroll to position [23, 0]
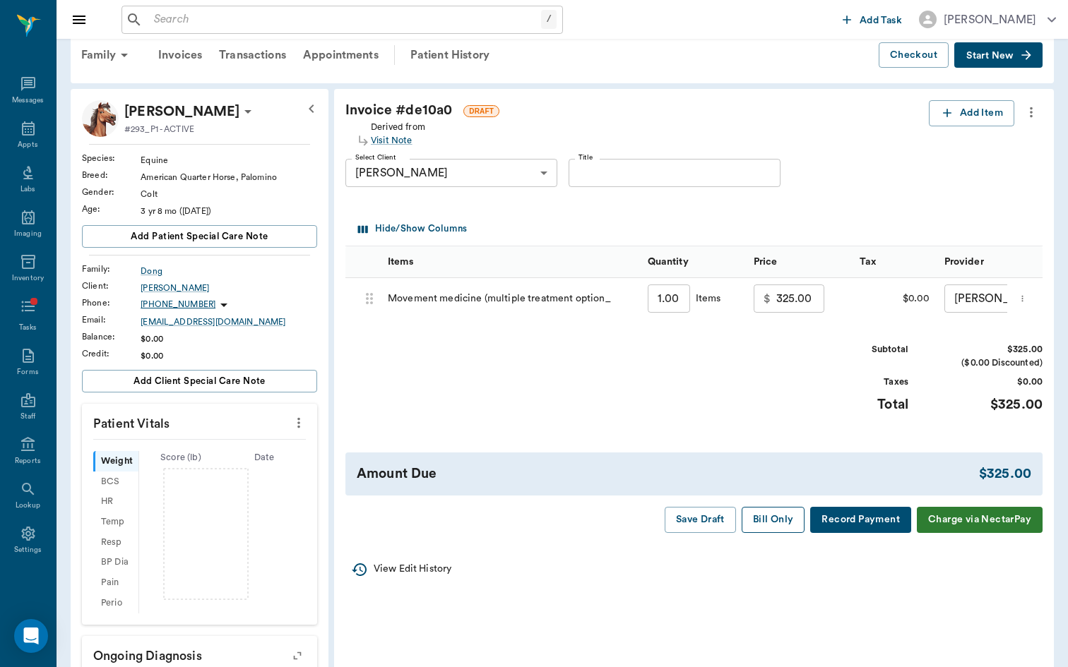
click at [772, 508] on button "Bill Only" at bounding box center [774, 520] width 64 height 26
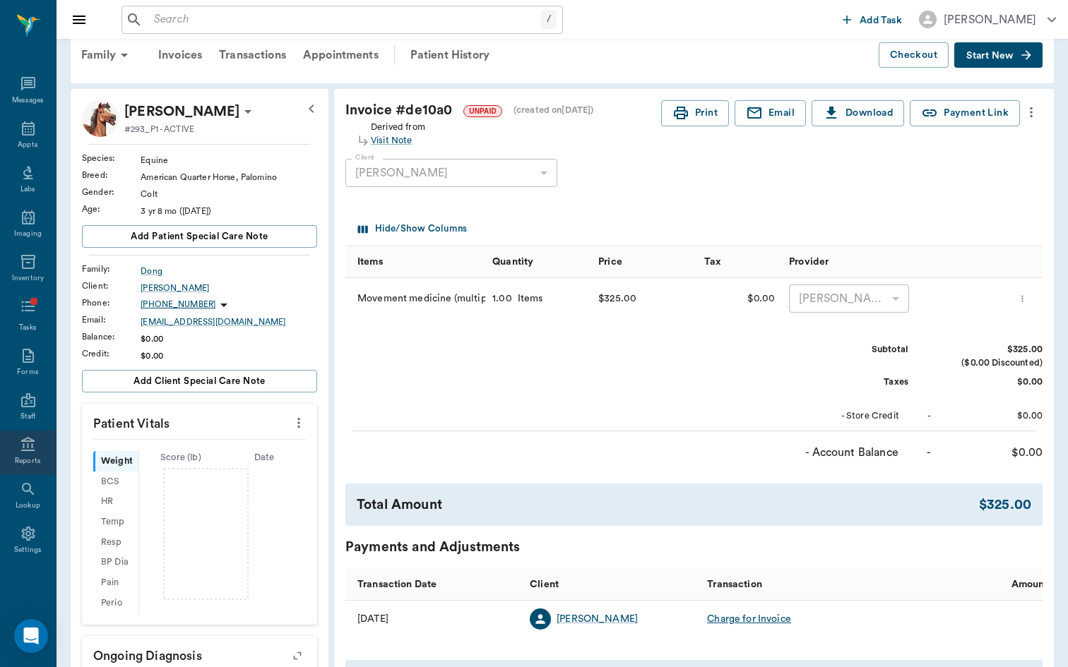
click at [20, 440] on icon at bounding box center [28, 444] width 17 height 17
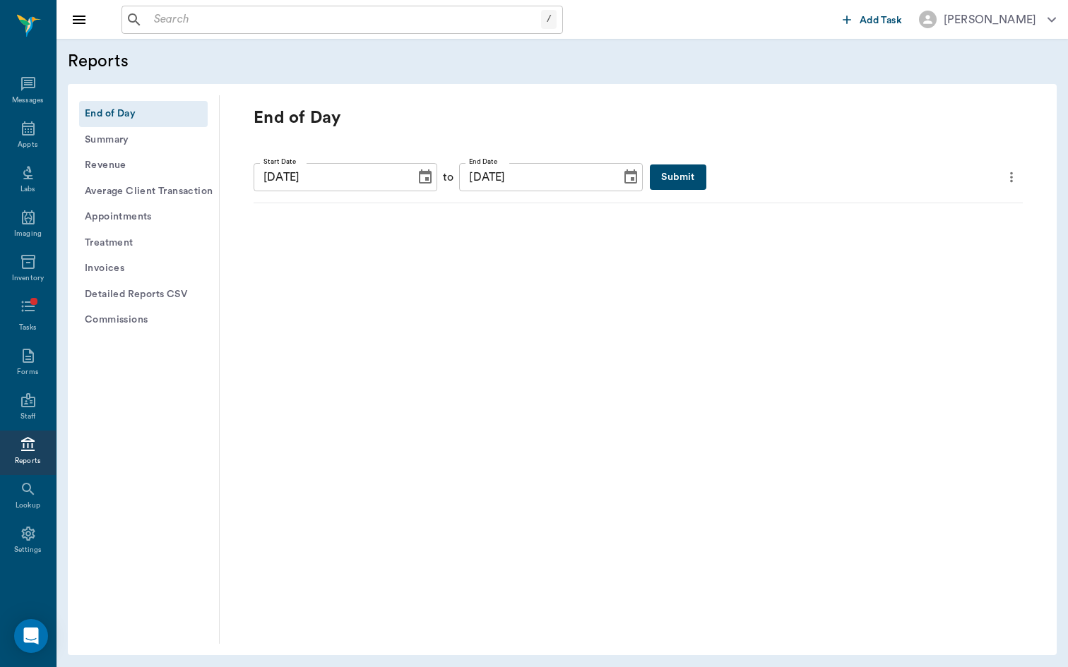
click at [129, 263] on button "Invoices" at bounding box center [143, 269] width 129 height 26
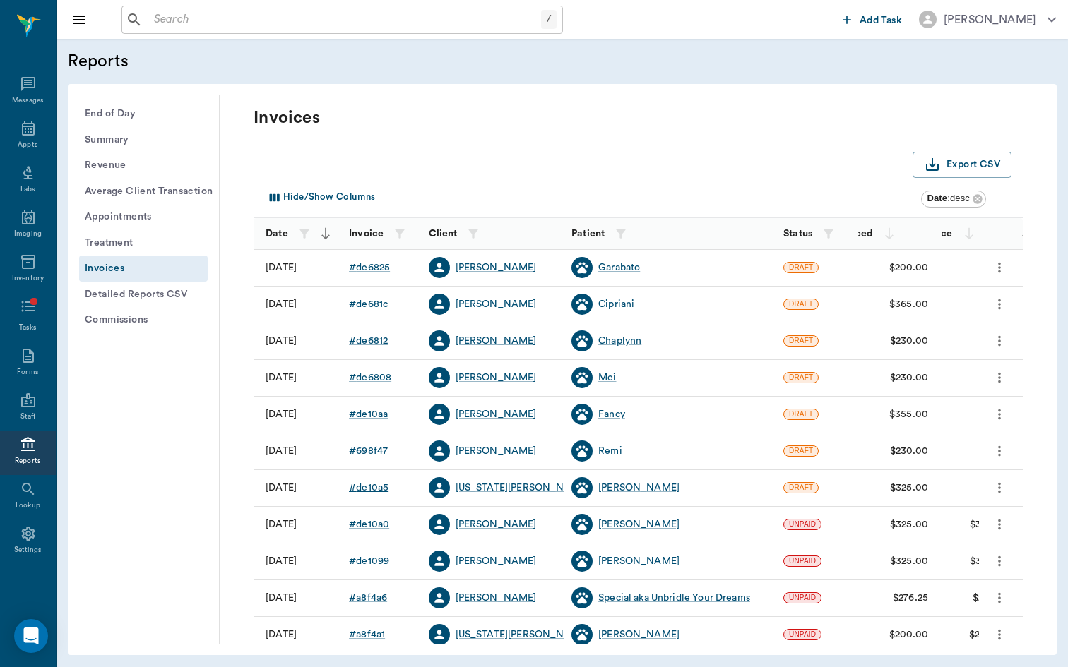
click at [373, 489] on div "# de10a5" at bounding box center [369, 488] width 40 height 14
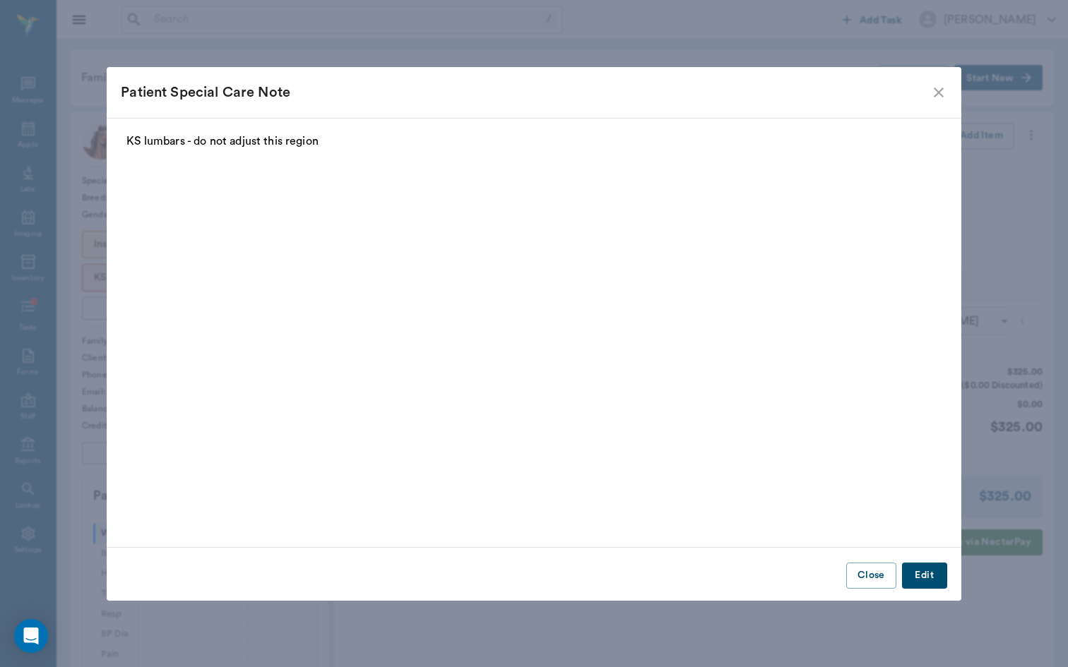
click at [934, 92] on icon "close" at bounding box center [938, 92] width 17 height 17
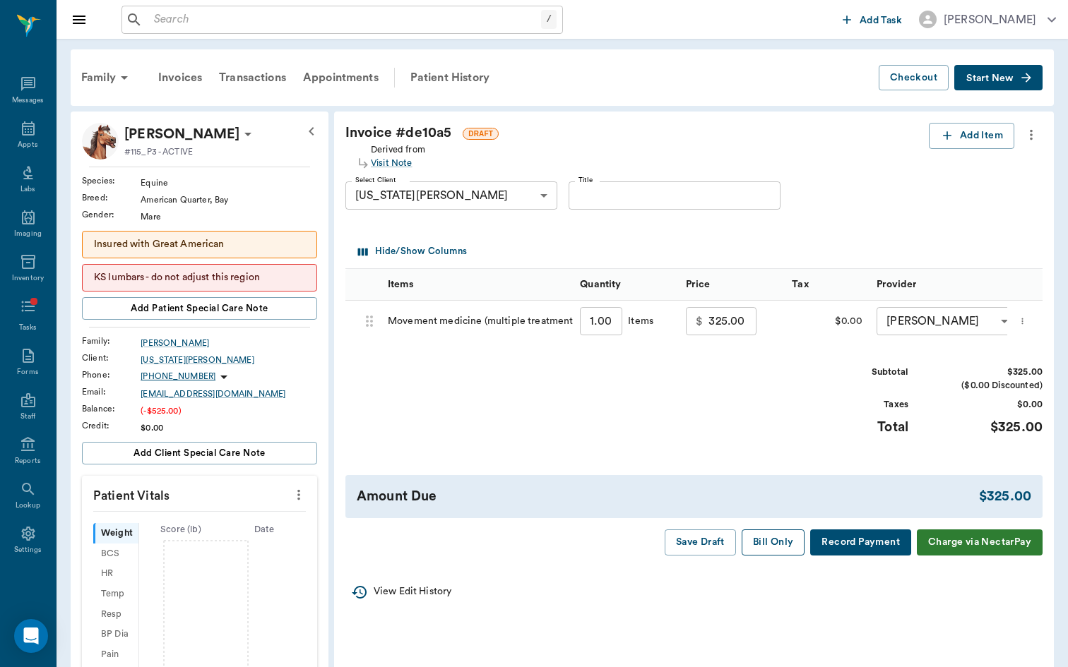
click at [774, 533] on button "Bill Only" at bounding box center [774, 543] width 64 height 26
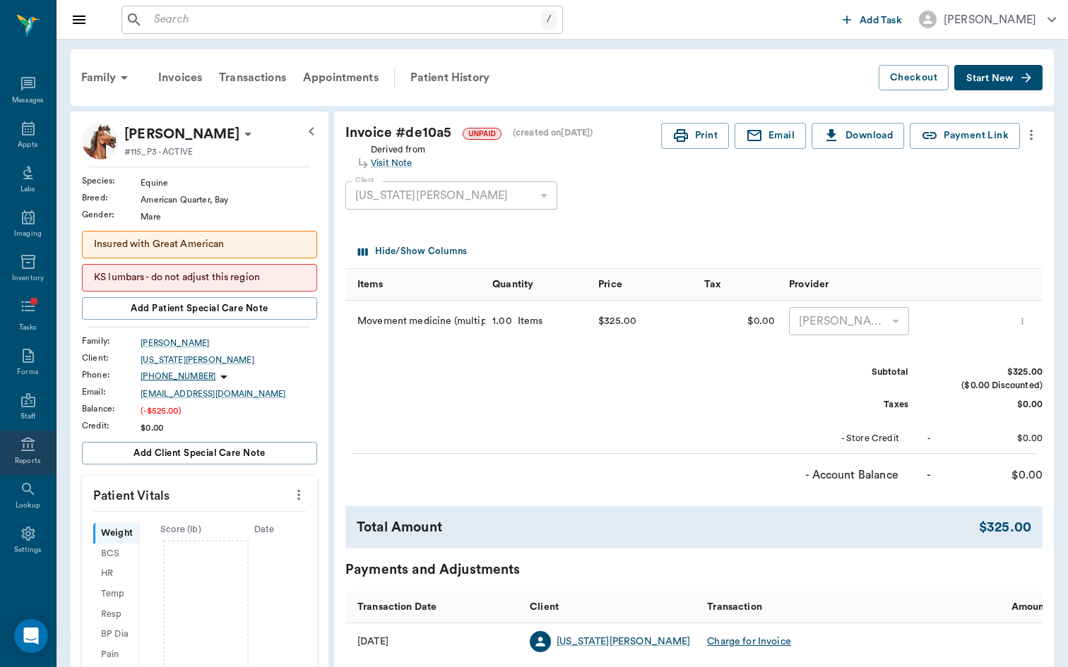
click at [28, 455] on div "Reports" at bounding box center [28, 453] width 56 height 44
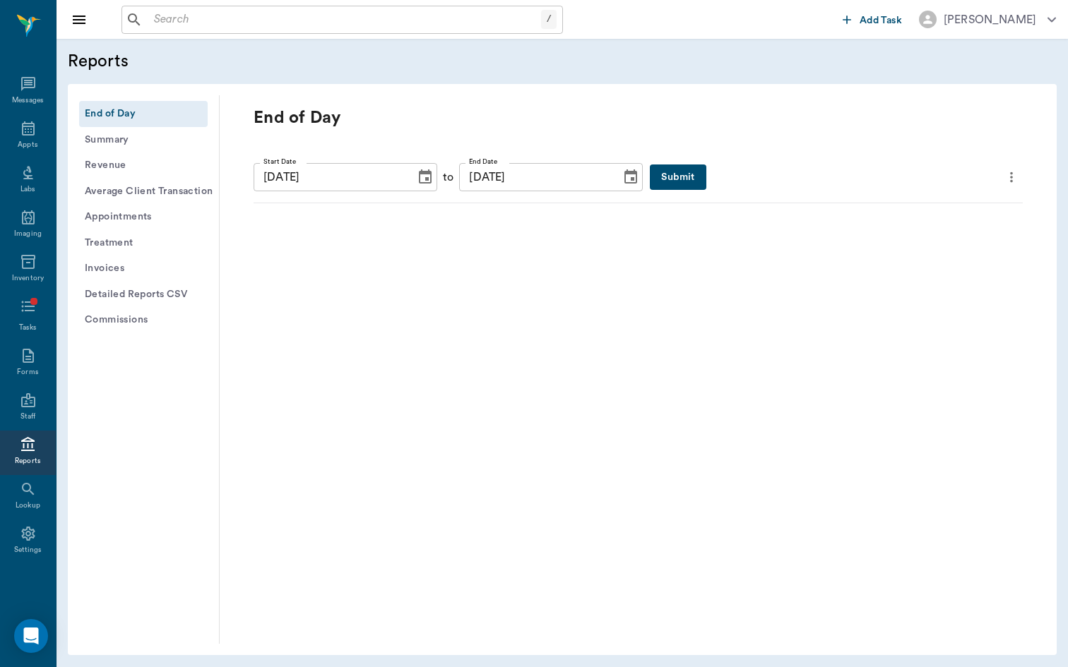
click at [129, 264] on button "Invoices" at bounding box center [143, 269] width 129 height 26
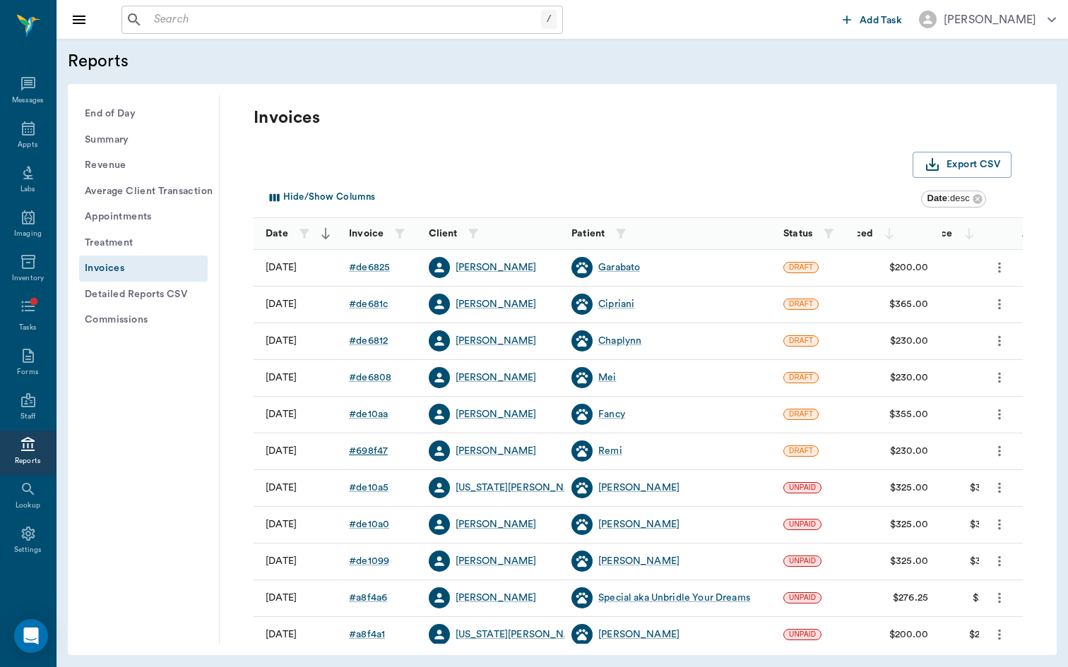
click at [374, 446] on div "# 698f47" at bounding box center [368, 451] width 39 height 14
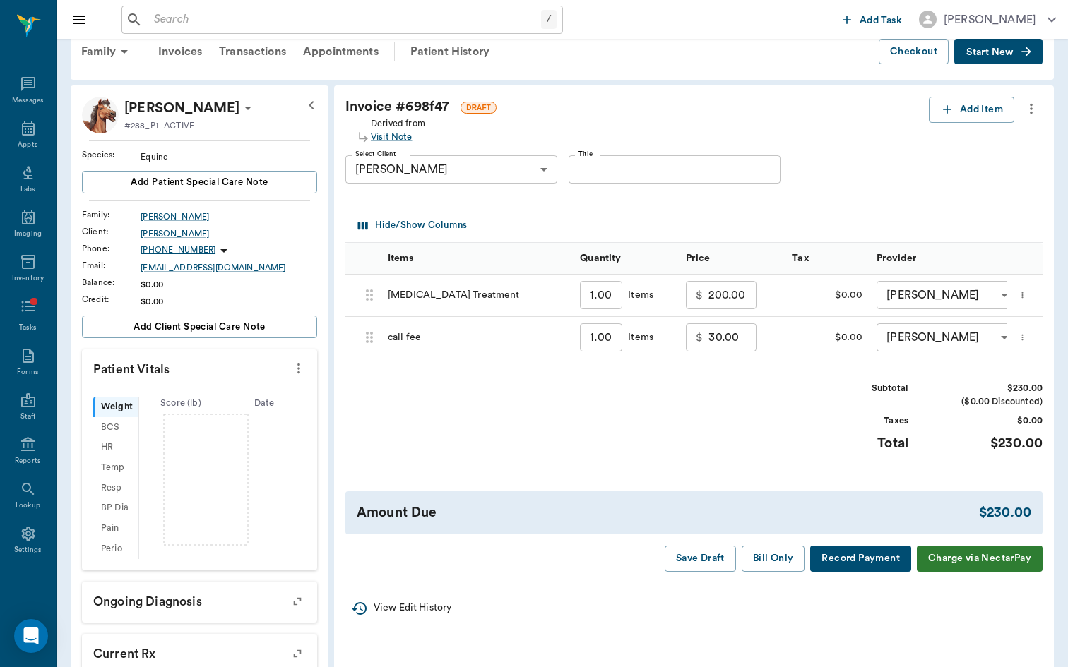
scroll to position [26, 0]
click at [776, 558] on button "Bill Only" at bounding box center [774, 559] width 64 height 26
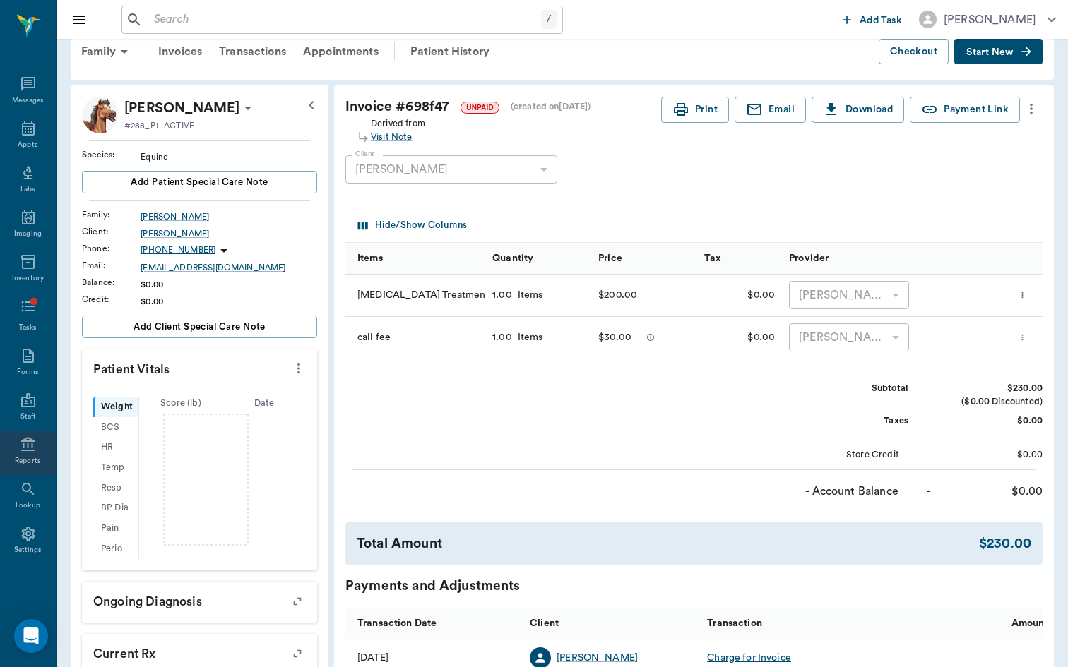
click at [25, 460] on div "Reports" at bounding box center [28, 461] width 26 height 11
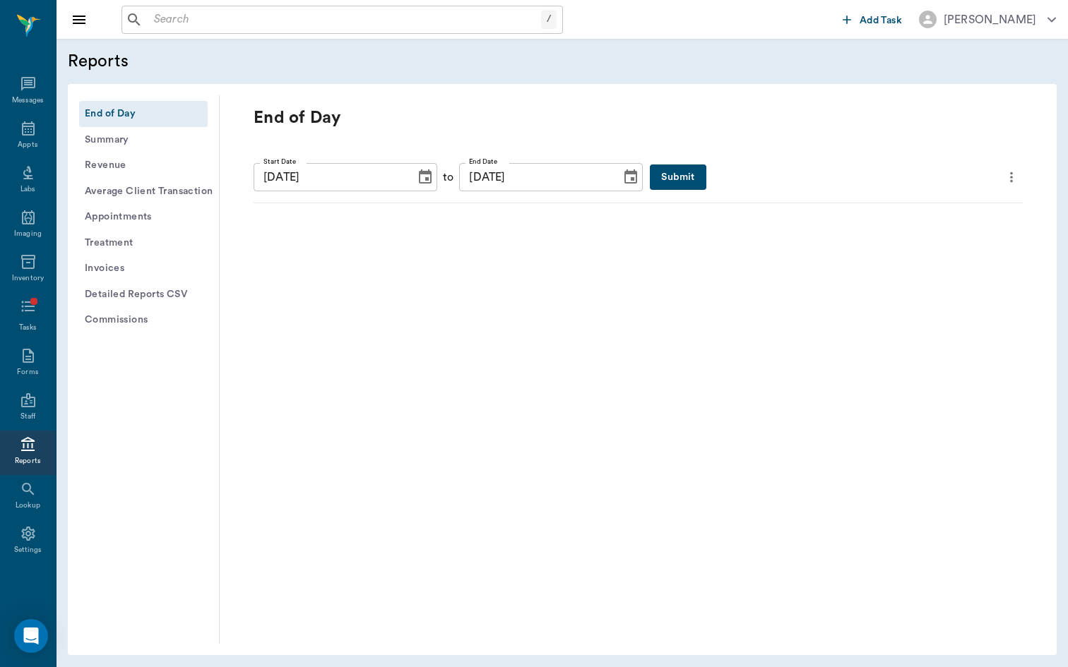
click at [105, 266] on button "Invoices" at bounding box center [143, 269] width 129 height 26
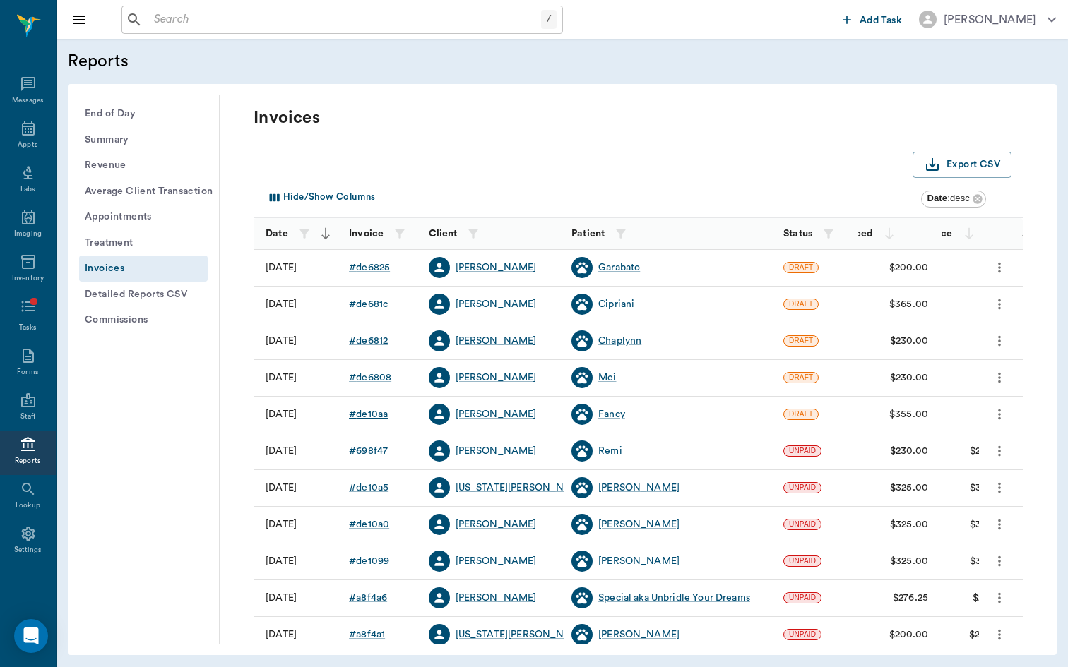
click at [376, 410] on div "# de10aa" at bounding box center [368, 415] width 39 height 14
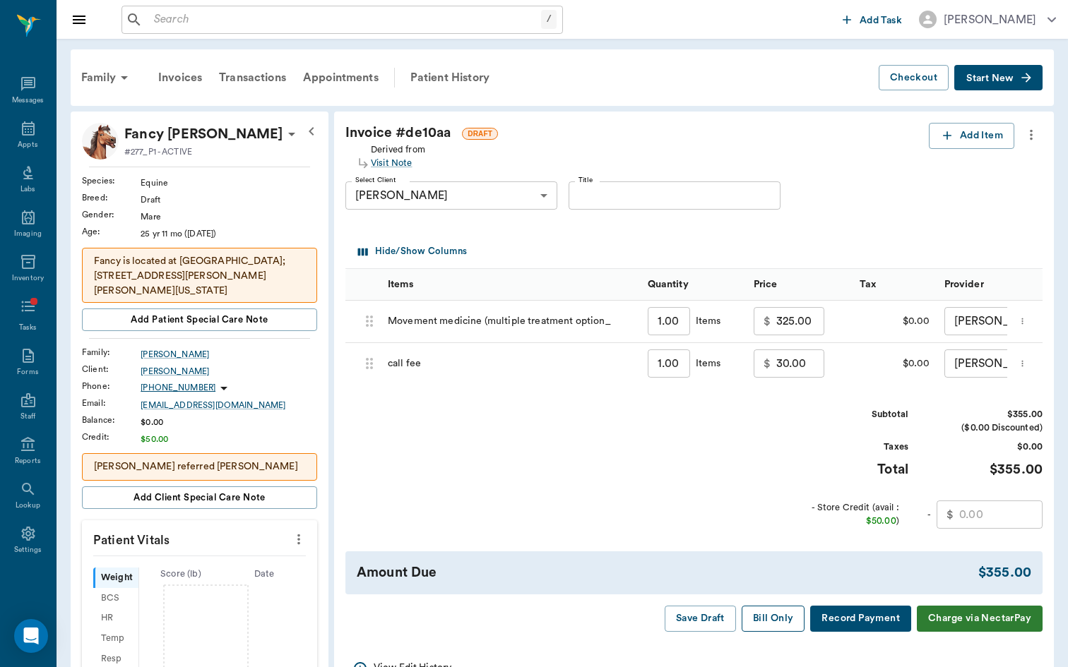
click at [777, 583] on button "Bill Only" at bounding box center [774, 619] width 64 height 26
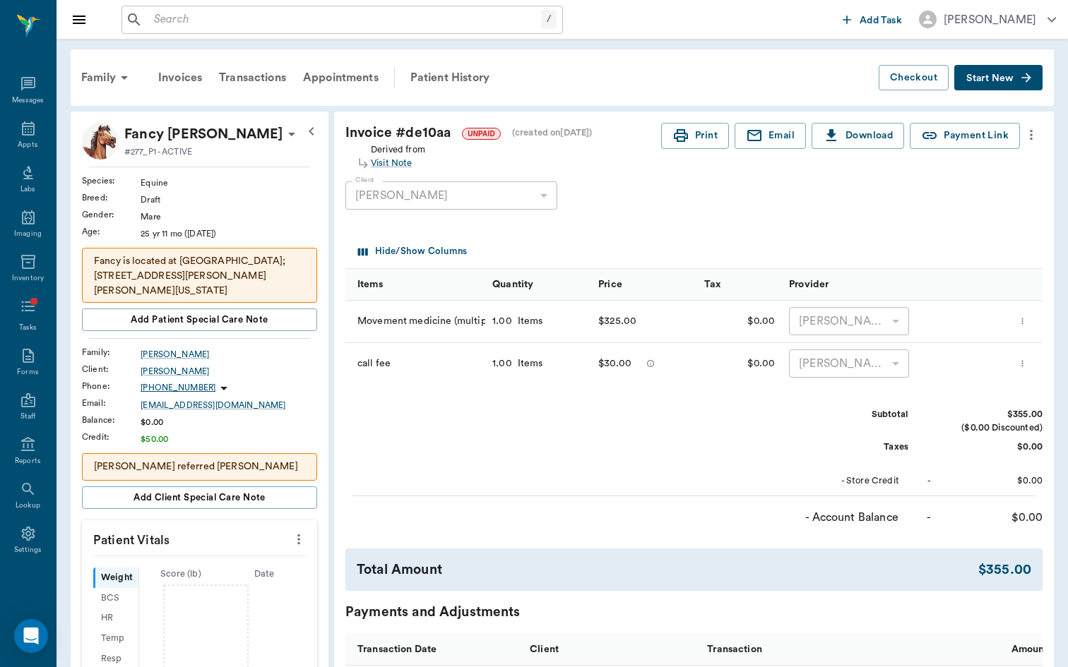
click at [241, 90] on div "Transactions" at bounding box center [252, 78] width 84 height 34
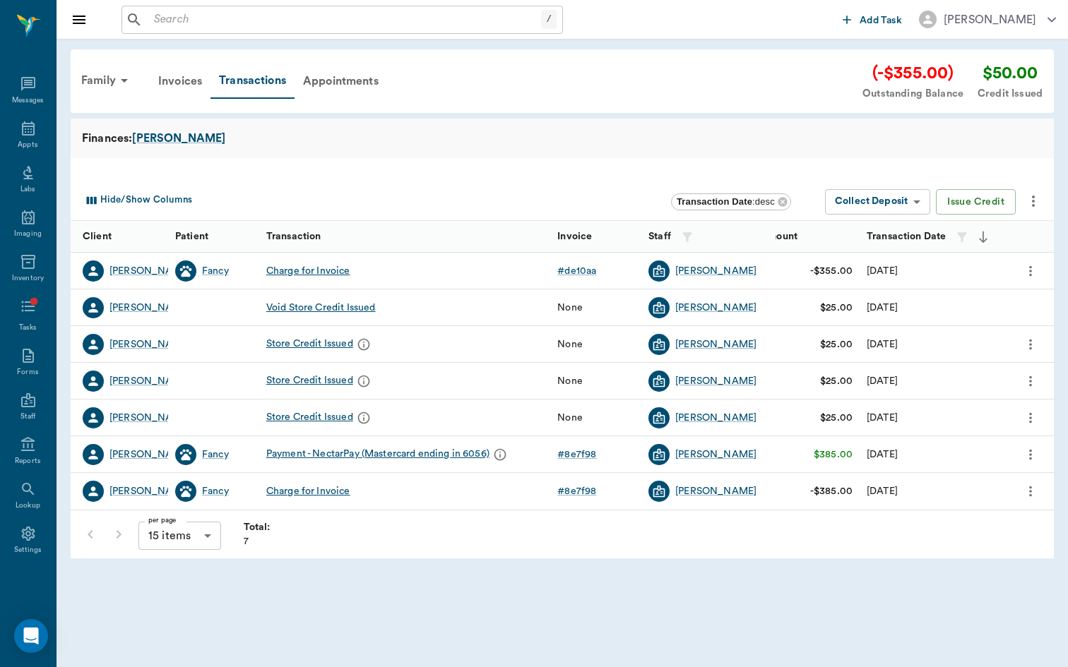
click at [1028, 266] on icon "more" at bounding box center [1031, 271] width 16 height 17
click at [1018, 297] on span "Void Invoice" at bounding box center [971, 294] width 119 height 15
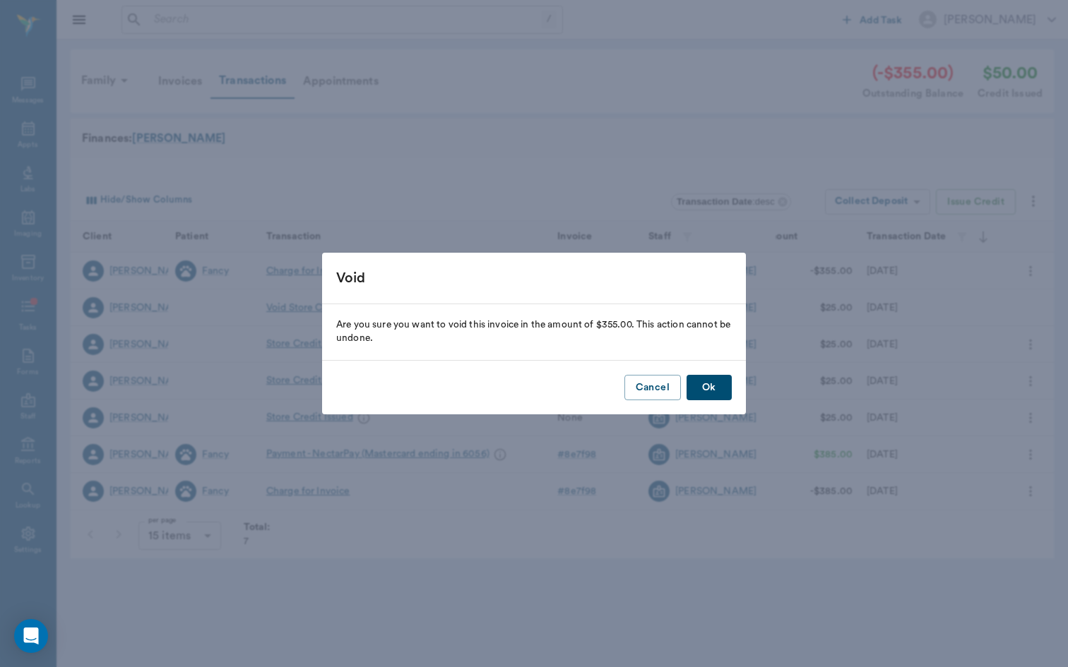
click at [707, 385] on button "Ok" at bounding box center [709, 388] width 45 height 26
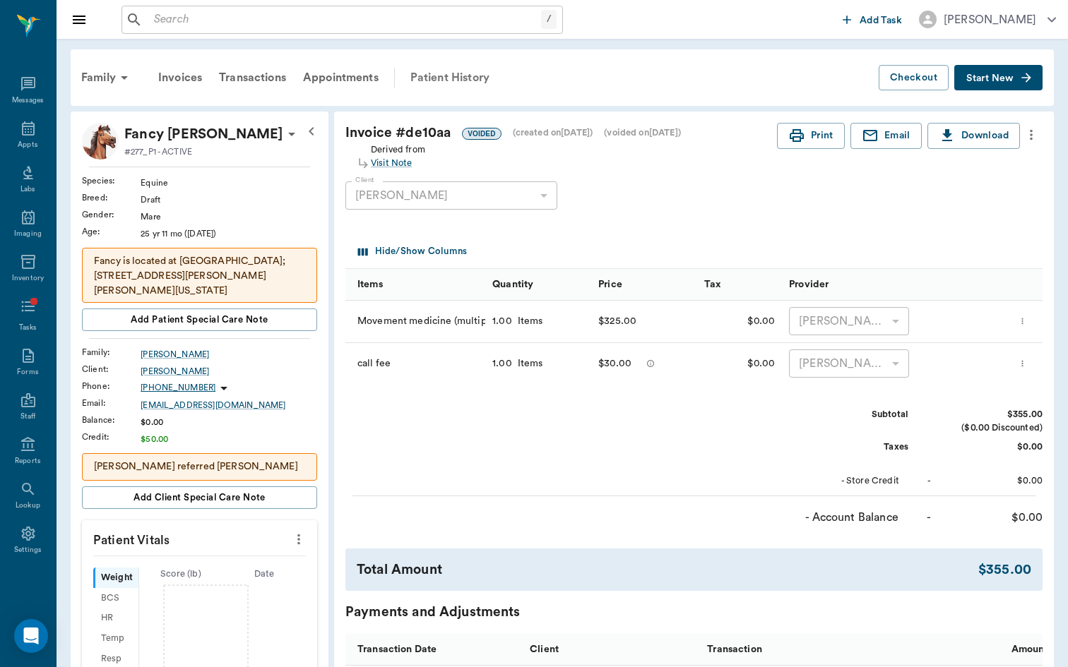
click at [427, 78] on div "Patient History" at bounding box center [450, 78] width 96 height 34
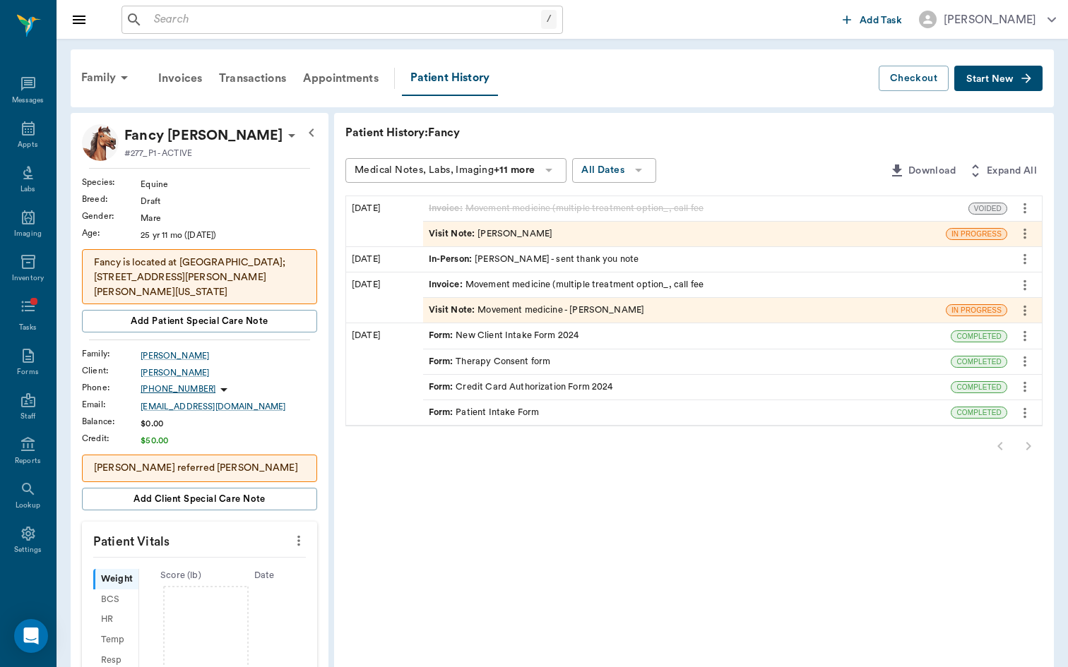
click at [463, 229] on div "Visit Note : [PERSON_NAME]" at bounding box center [491, 233] width 124 height 13
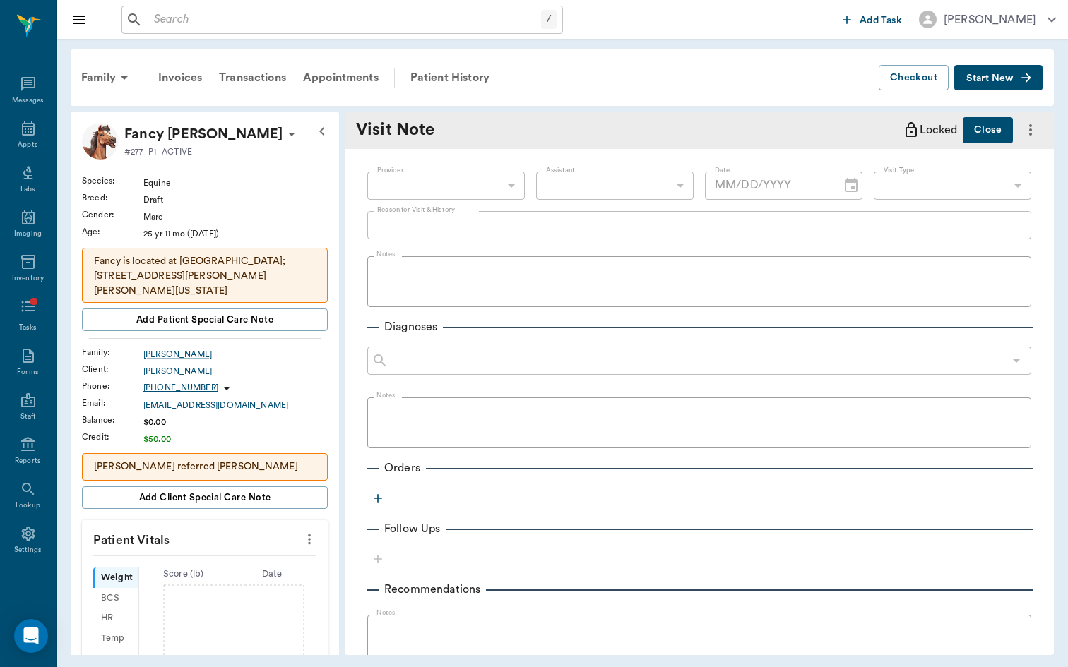
type input "649b3e03b5bc7e03f9326794"
type input "[DATE]"
type textarea "P is in training recently with upper level dressage, still riding weekly with O…"
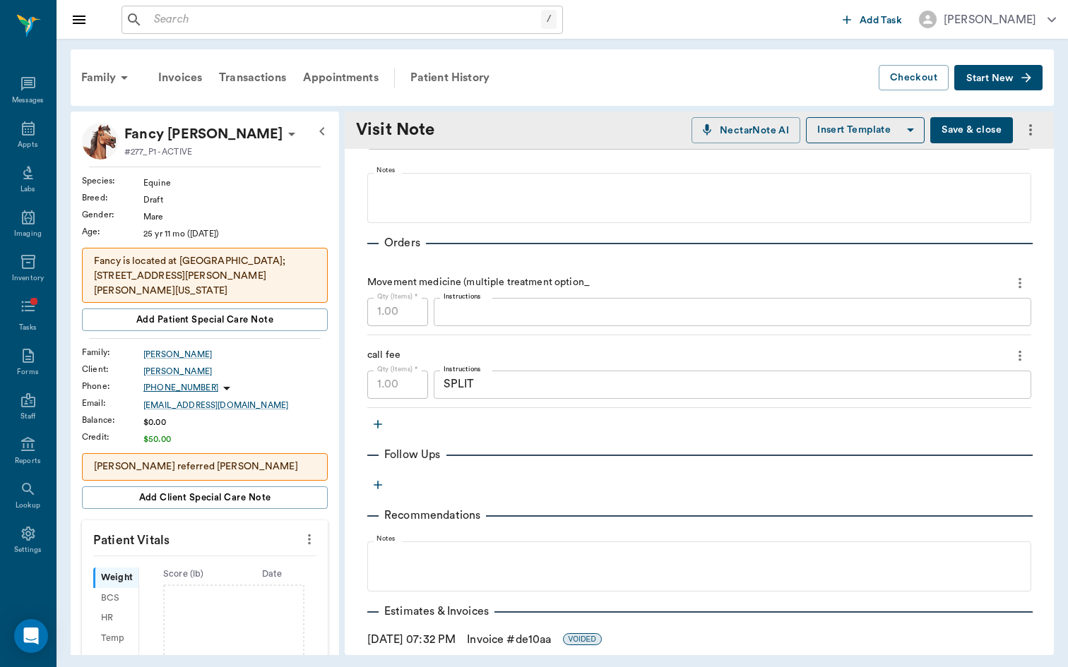
scroll to position [755, 0]
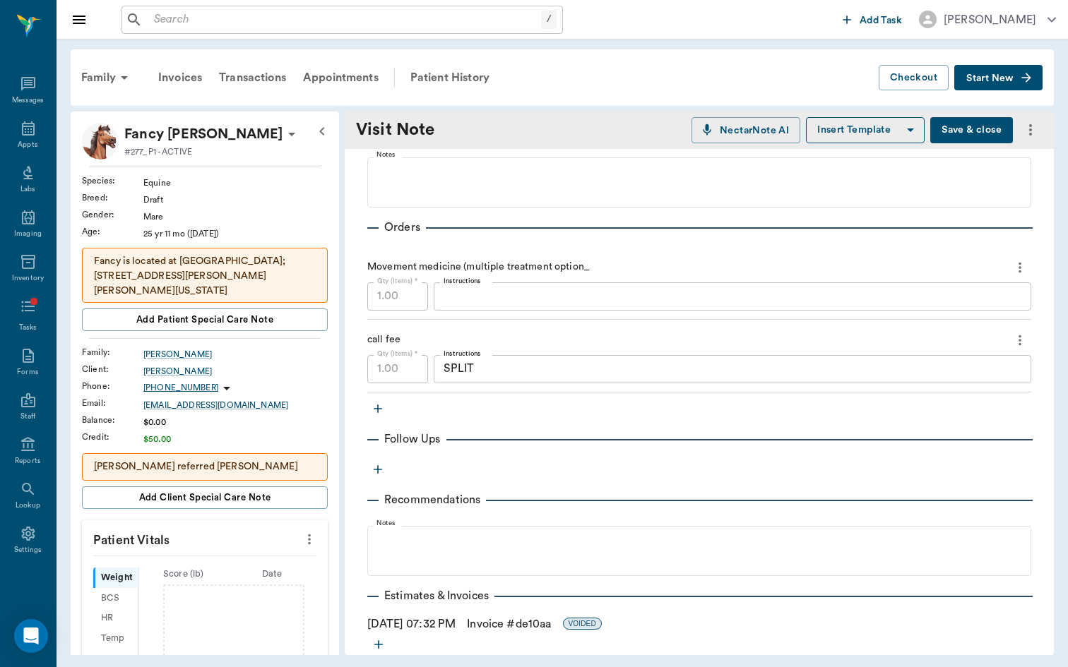
click at [1022, 263] on icon "more" at bounding box center [1020, 267] width 16 height 17
click at [964, 251] on div at bounding box center [534, 333] width 1068 height 667
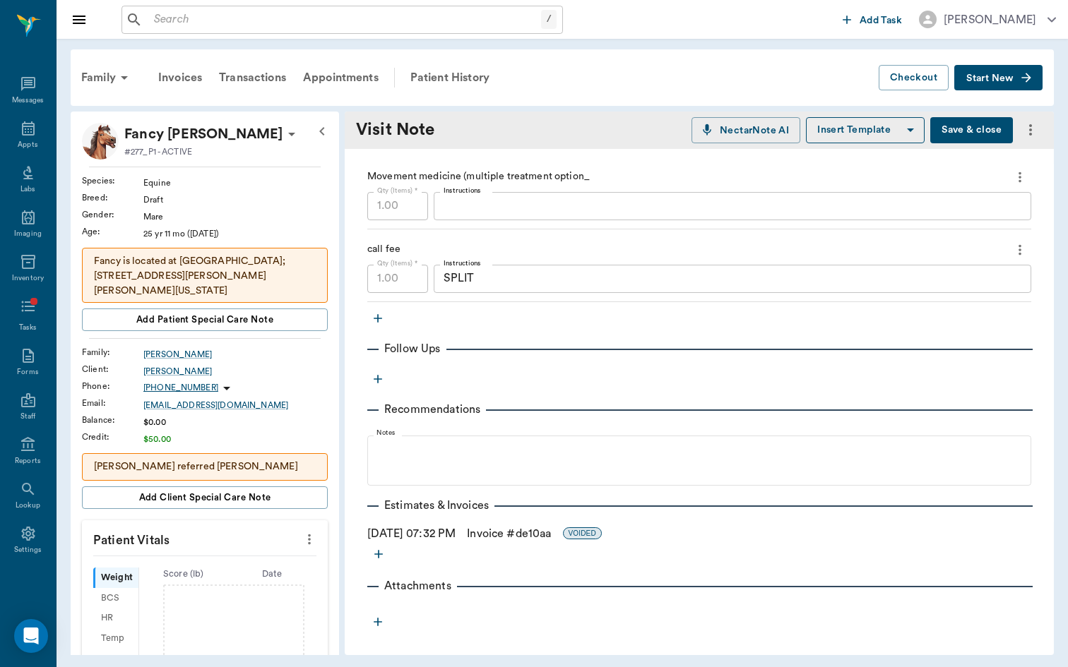
scroll to position [845, 0]
click at [379, 552] on icon "more" at bounding box center [379, 554] width 14 height 14
click at [376, 583] on span "Invoice" at bounding box center [378, 605] width 119 height 15
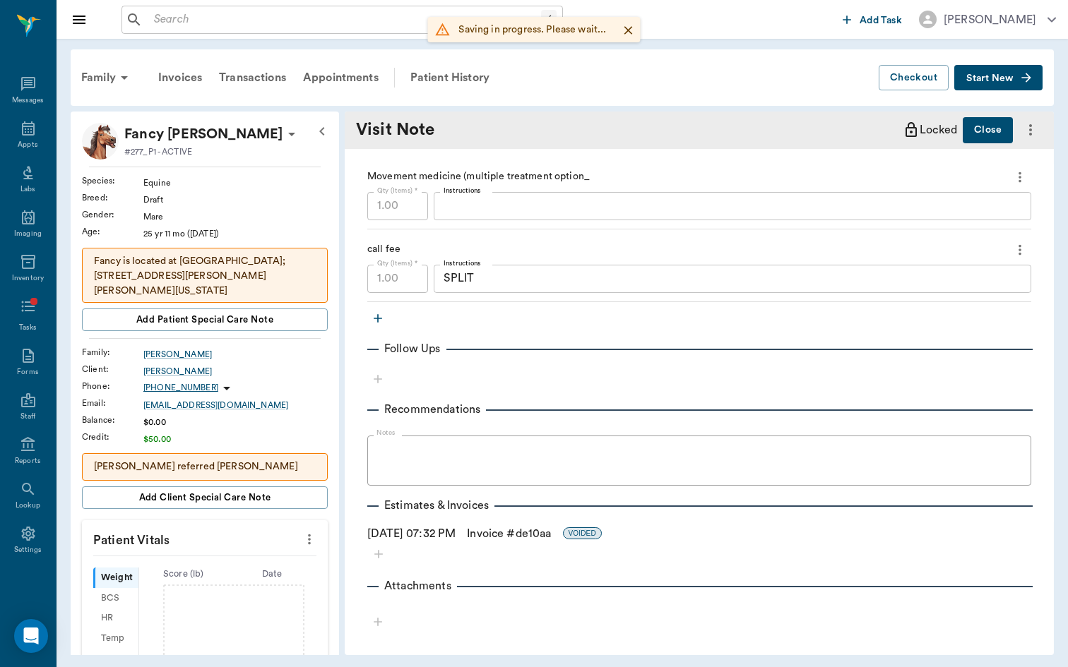
scroll to position [845, 0]
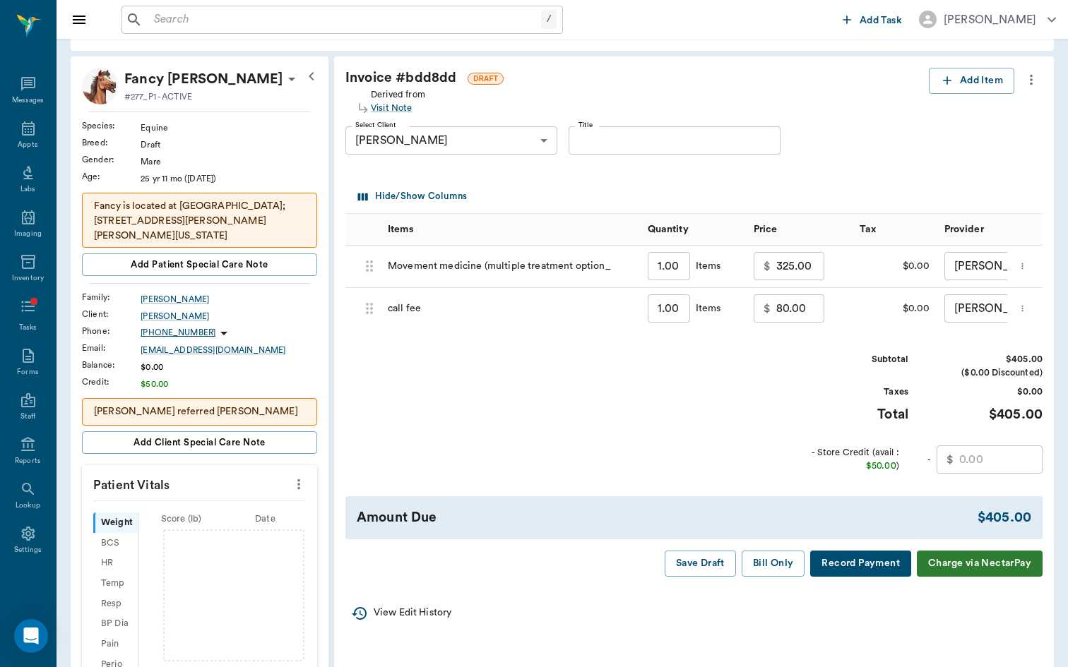
scroll to position [56, 0]
click at [776, 309] on input "80.00" at bounding box center [800, 308] width 48 height 28
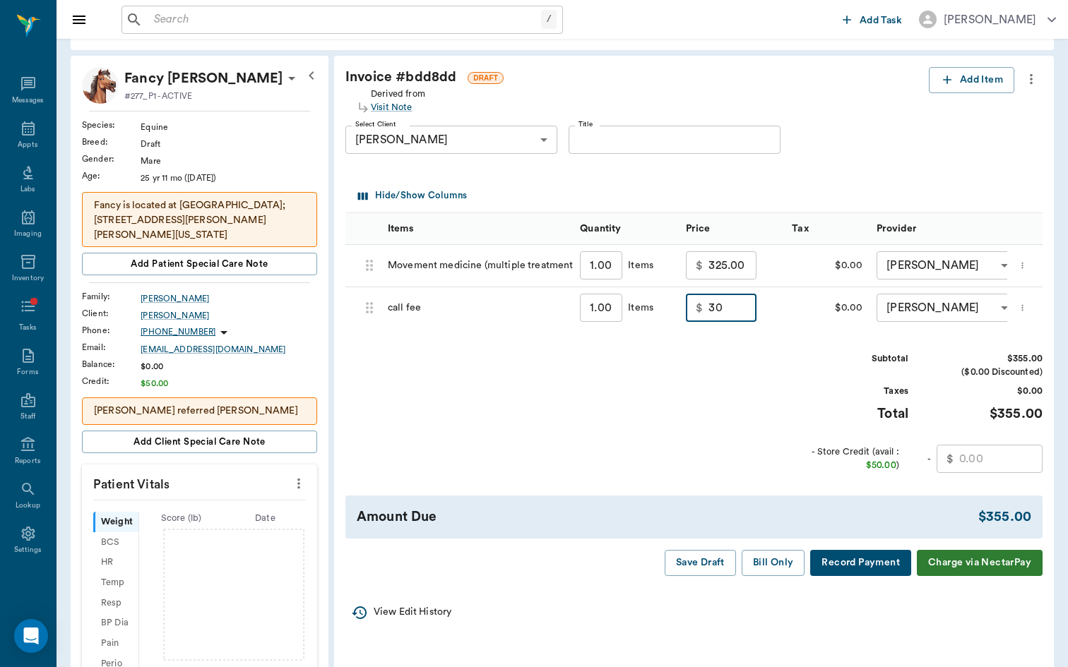
type input "30.00"
click at [766, 384] on div "Subtotal $355.00 ($0.00 Discounted) Taxes $0.00 Total $355.00 - Store Credit (a…" at bounding box center [693, 412] width 697 height 121
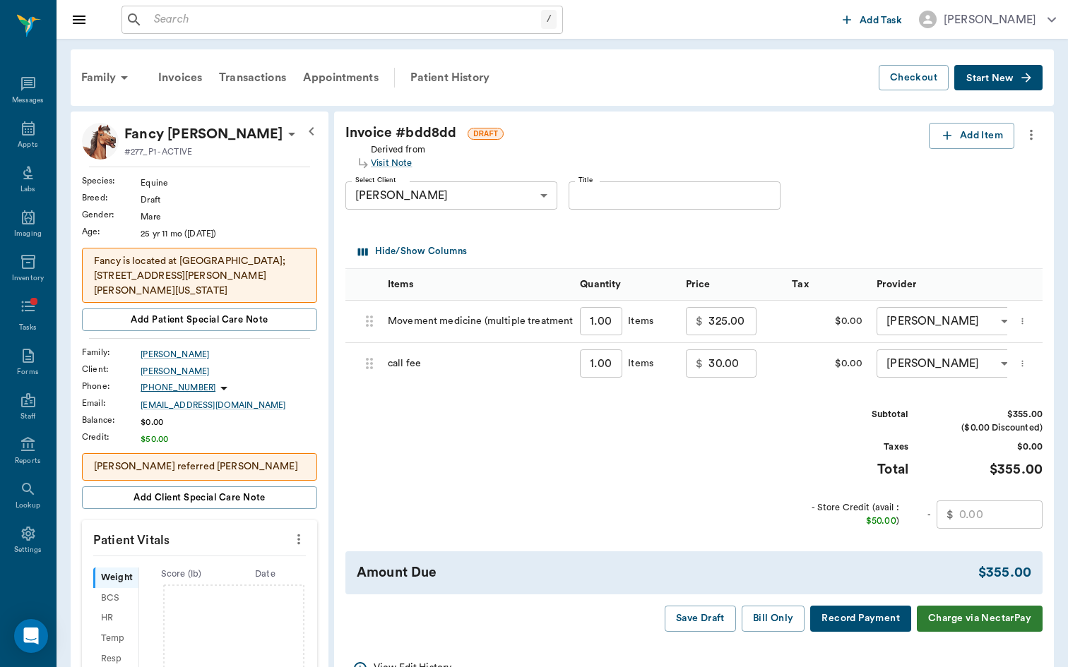
scroll to position [0, 0]
click at [992, 503] on input "text" at bounding box center [1000, 515] width 83 height 28
type input "50.00"
click at [795, 583] on button "Bill Only" at bounding box center [774, 619] width 64 height 26
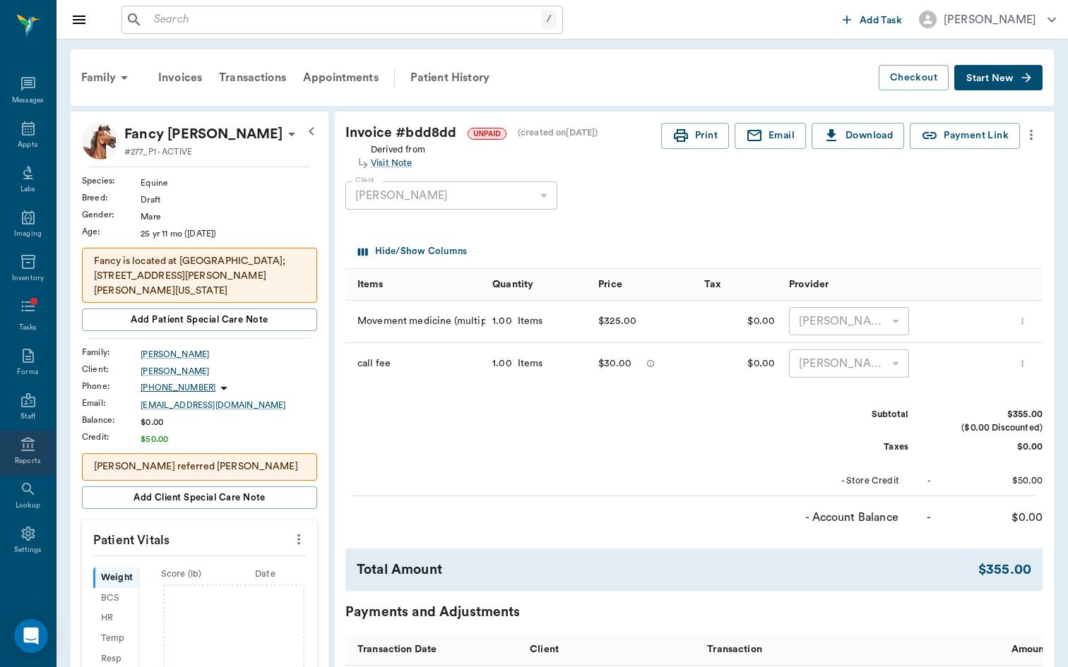
click at [31, 459] on div "Reports" at bounding box center [28, 461] width 26 height 11
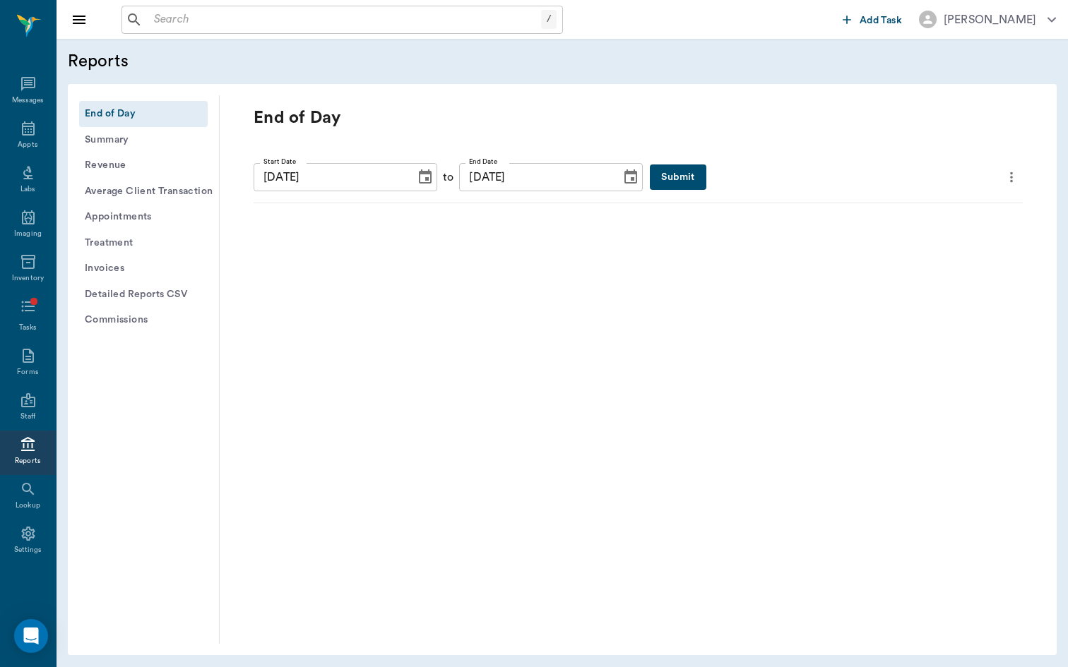
click at [142, 264] on button "Invoices" at bounding box center [143, 269] width 129 height 26
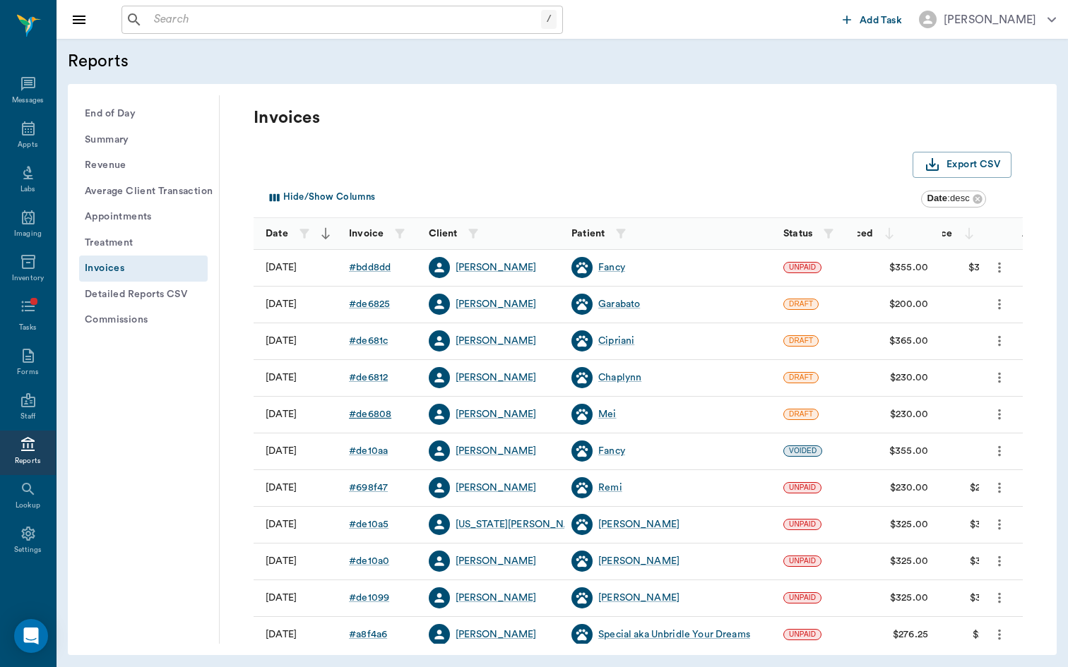
click at [371, 413] on div "# de6808" at bounding box center [370, 415] width 42 height 14
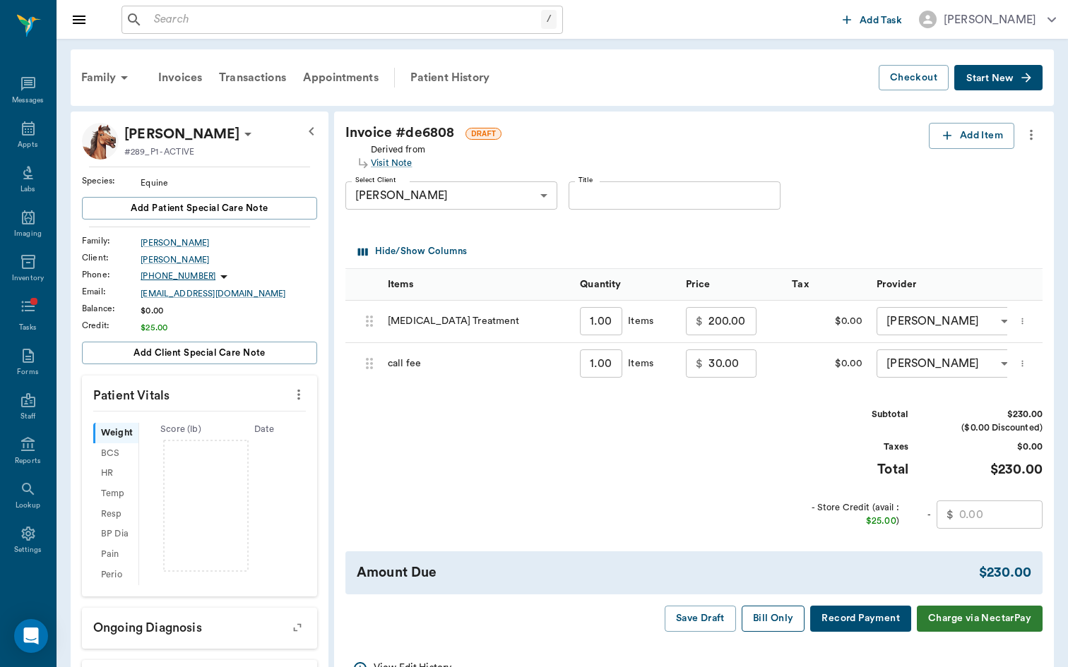
click at [774, 610] on button "Bill Only" at bounding box center [774, 619] width 64 height 26
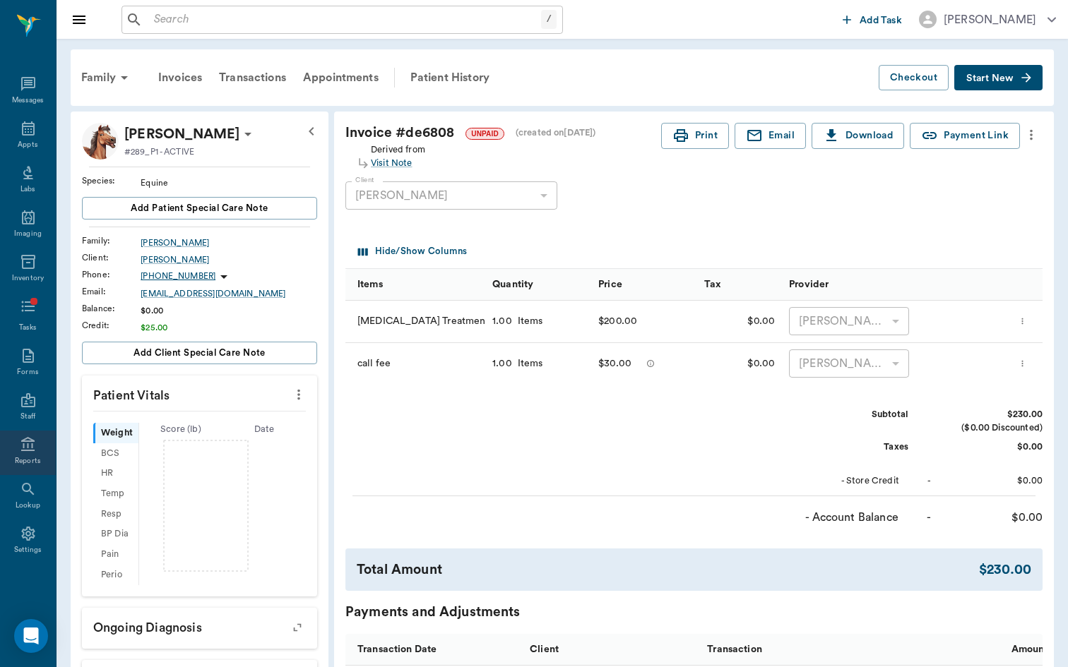
click at [35, 454] on div "Reports" at bounding box center [28, 453] width 56 height 44
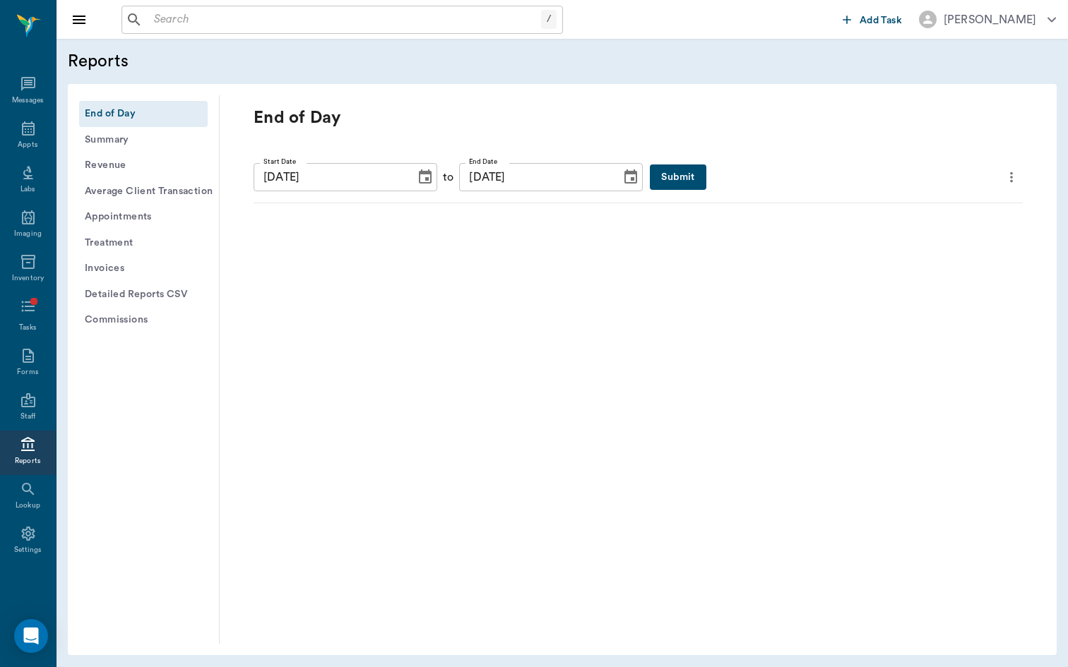
click at [143, 274] on button "Invoices" at bounding box center [143, 269] width 129 height 26
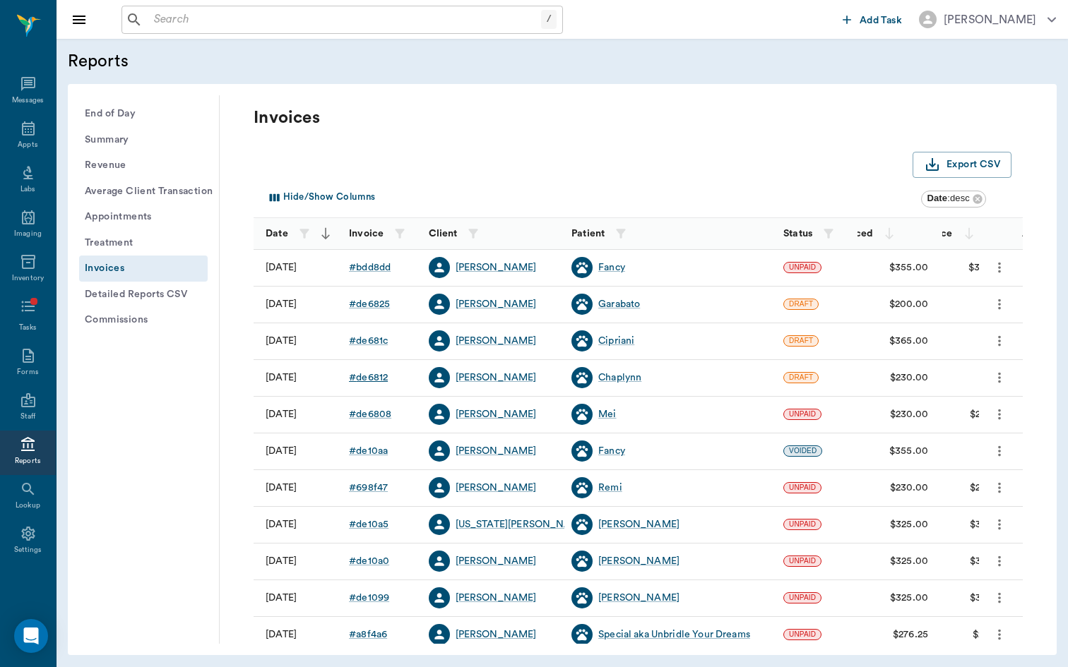
click at [366, 374] on div "# de6812" at bounding box center [368, 378] width 39 height 14
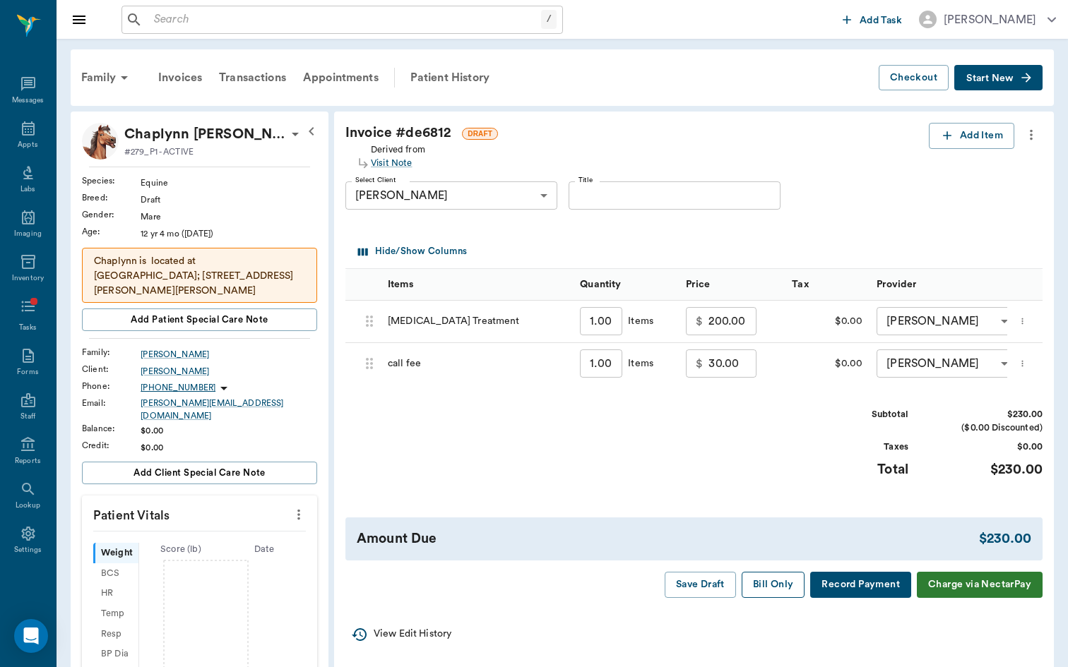
click at [768, 590] on button "Bill Only" at bounding box center [774, 585] width 64 height 26
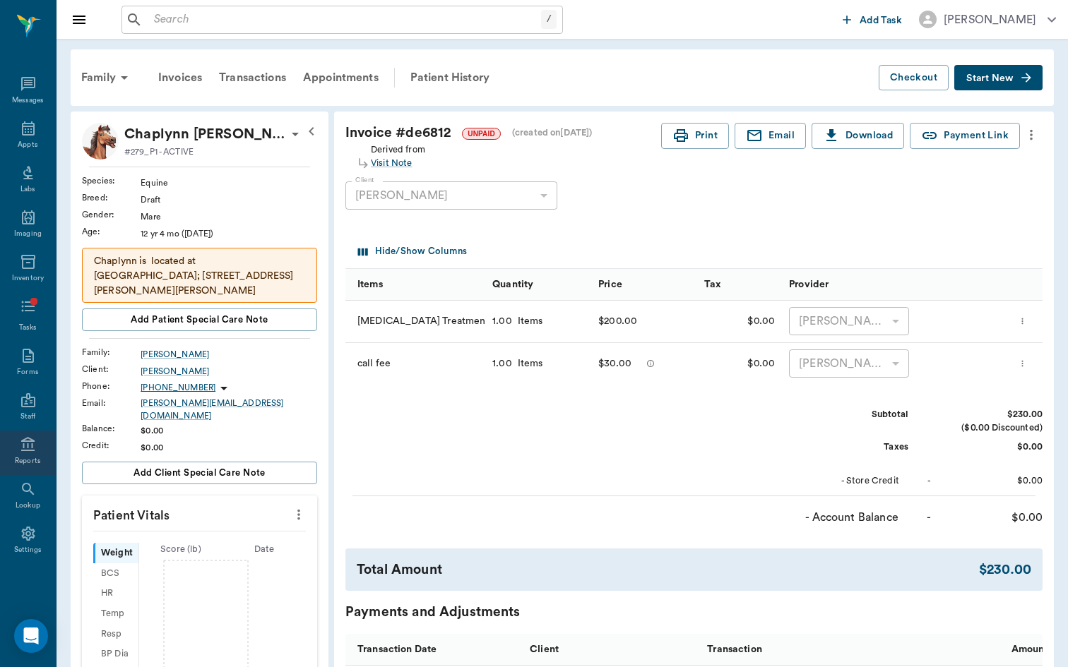
click at [34, 461] on div "Reports" at bounding box center [28, 461] width 26 height 11
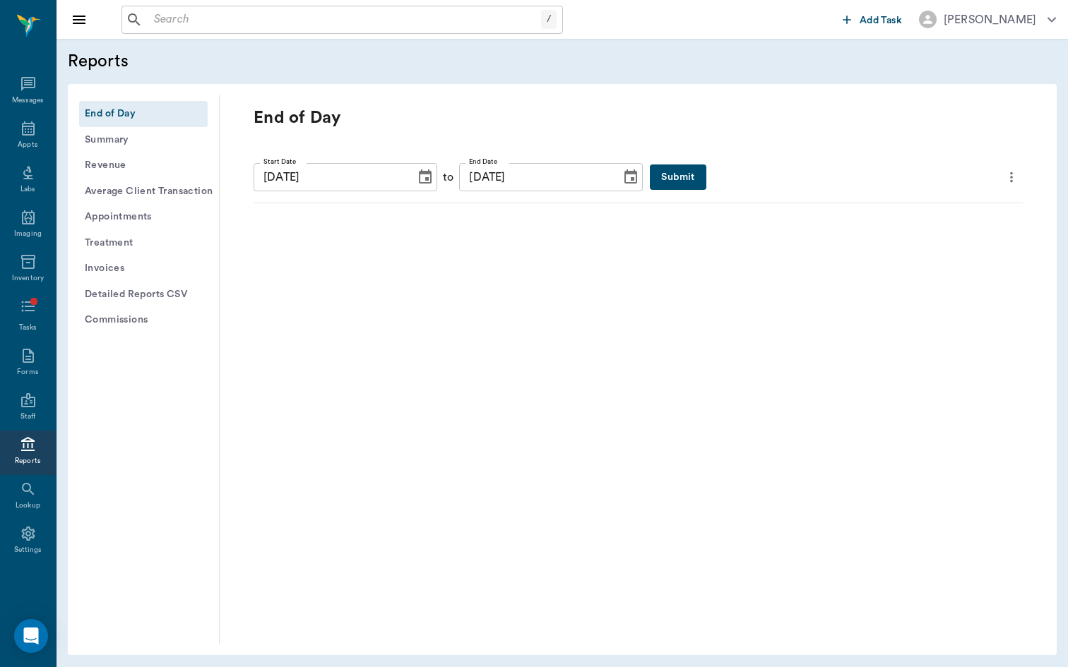
click at [155, 269] on button "Invoices" at bounding box center [143, 269] width 129 height 26
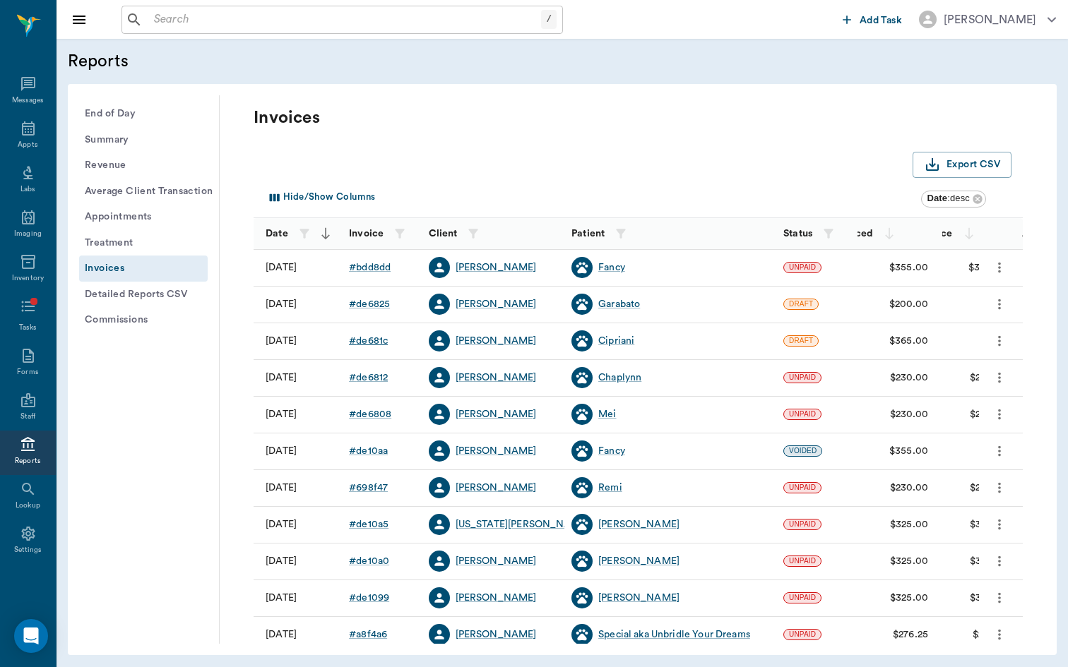
click at [365, 339] on div "# de681c" at bounding box center [368, 341] width 39 height 14
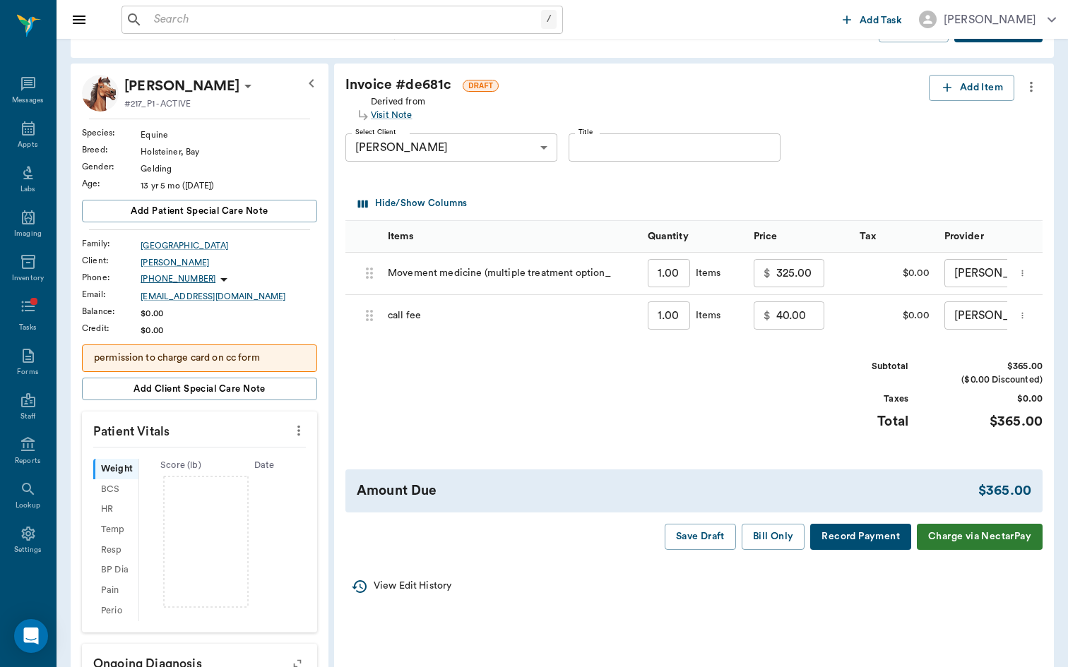
scroll to position [49, 0]
click at [771, 542] on button "Bill Only" at bounding box center [774, 536] width 64 height 26
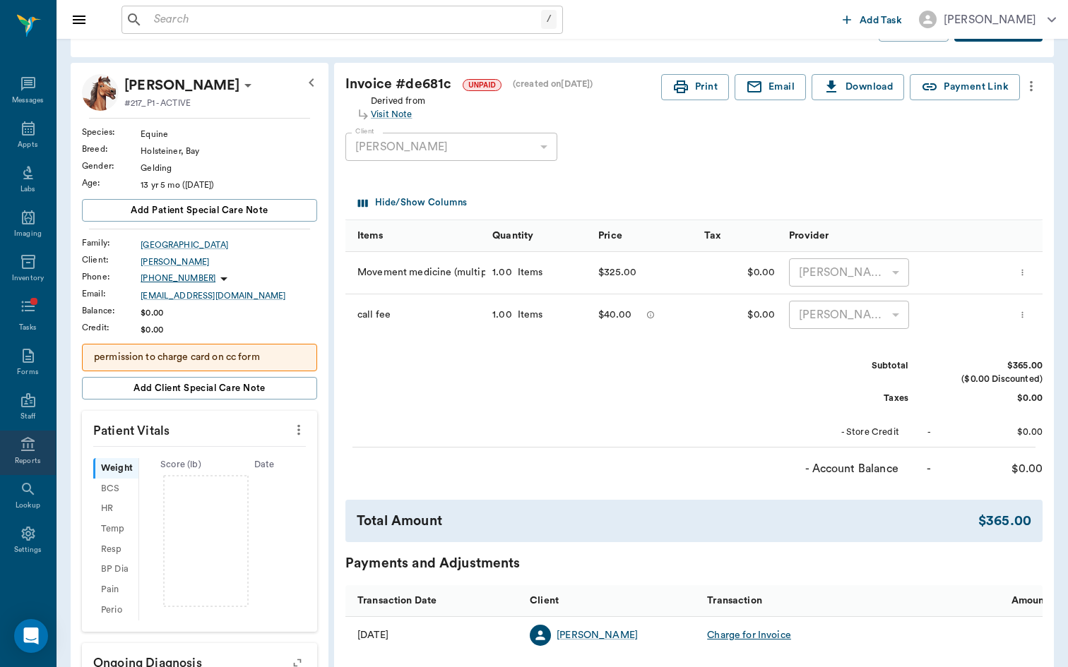
click at [35, 461] on div "Reports" at bounding box center [28, 461] width 26 height 11
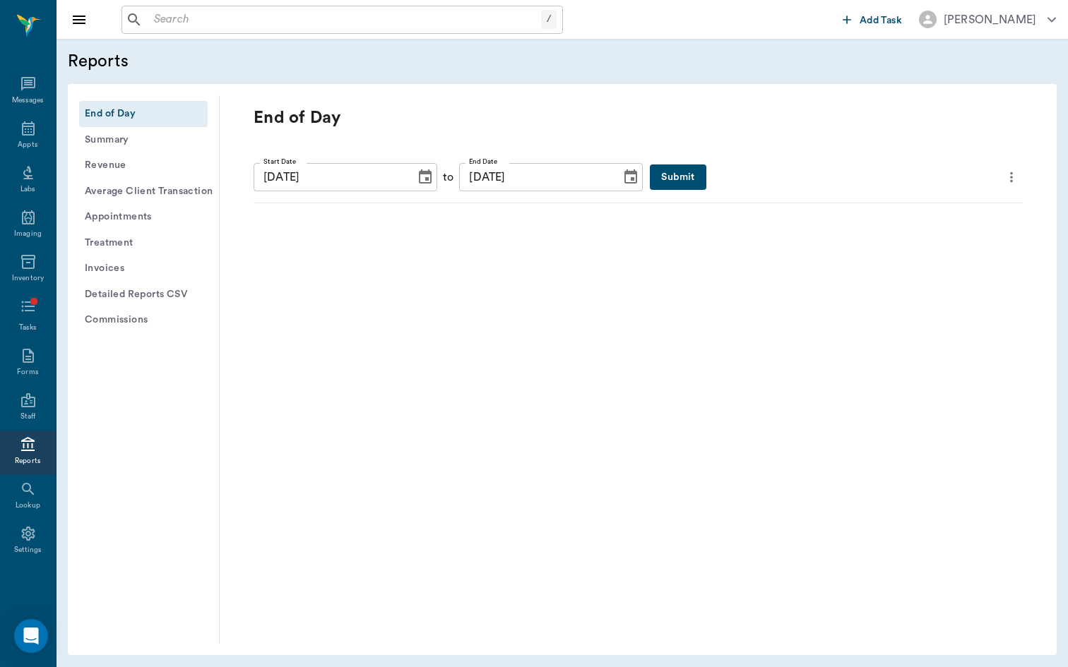
click at [138, 268] on button "Invoices" at bounding box center [143, 269] width 129 height 26
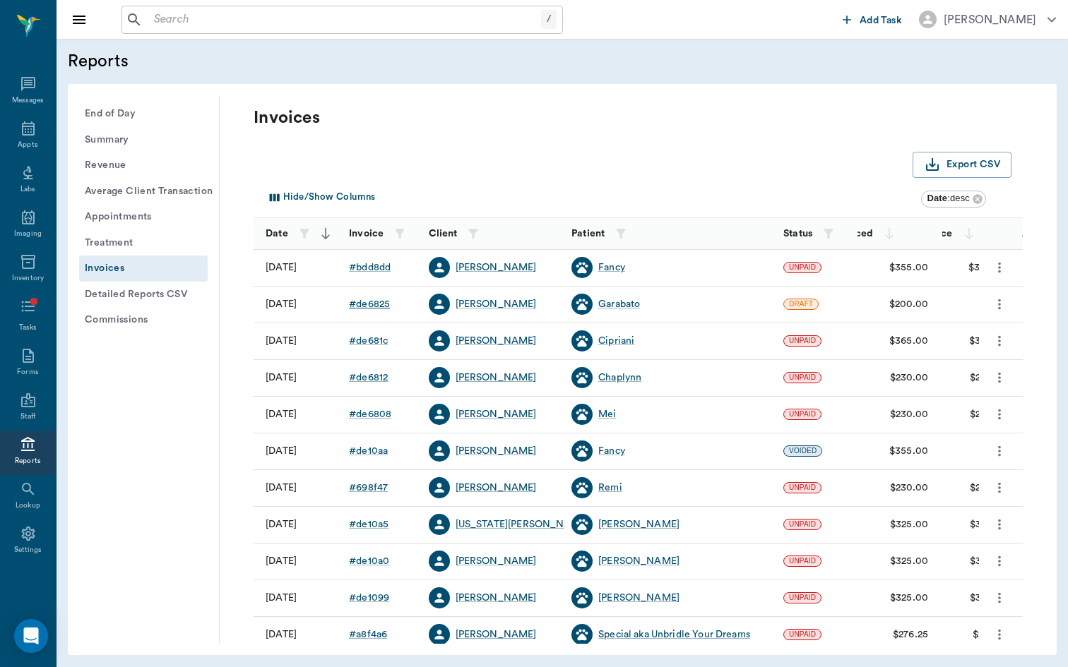
click at [385, 307] on div "# de6825" at bounding box center [369, 304] width 41 height 14
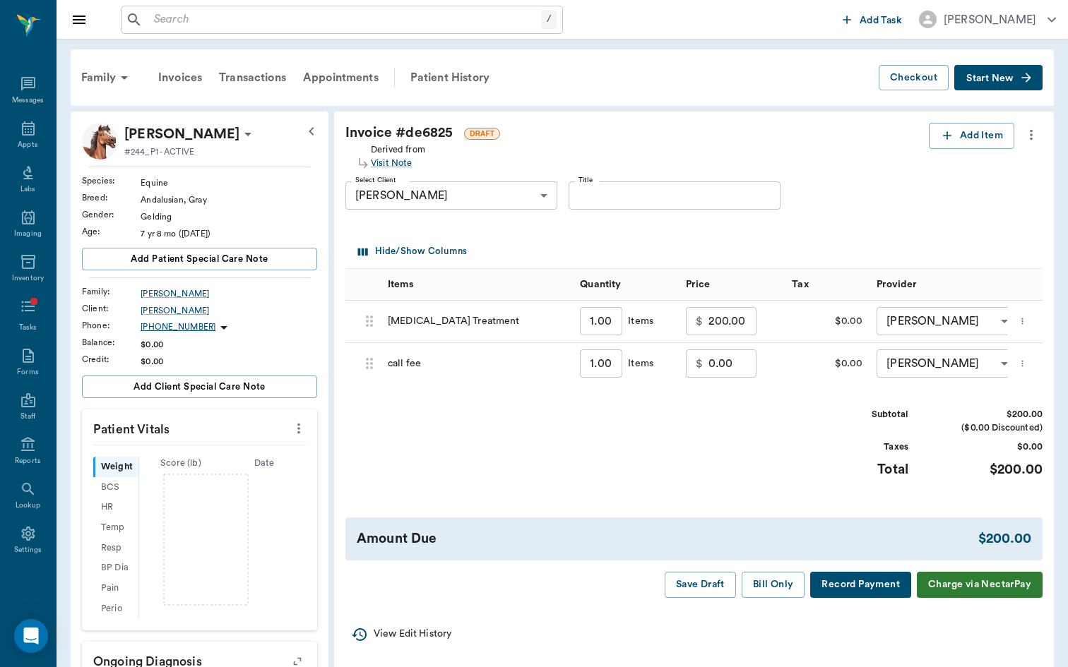
click at [855, 587] on button "Record Payment" at bounding box center [860, 585] width 101 height 26
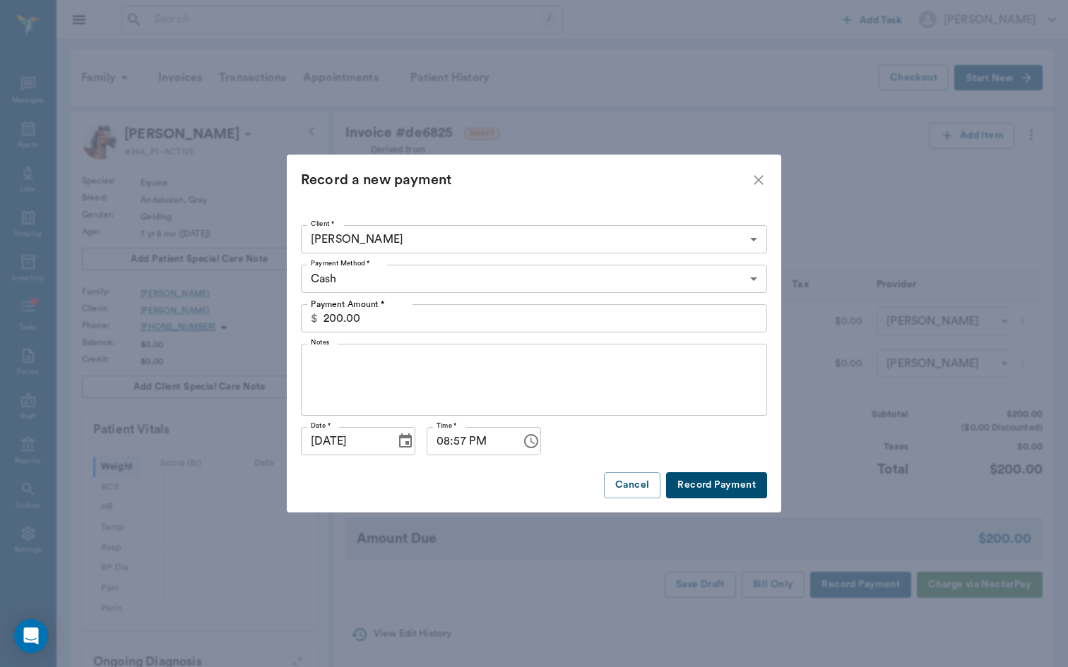
click at [419, 370] on textarea "Notes" at bounding box center [534, 380] width 446 height 49
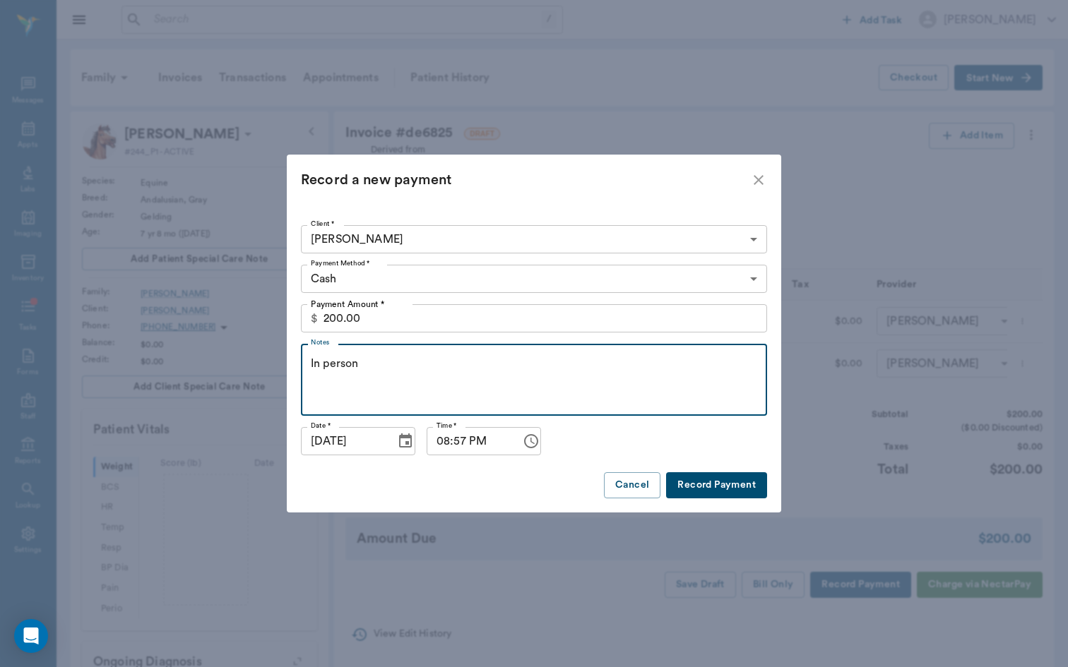
type textarea "In person"
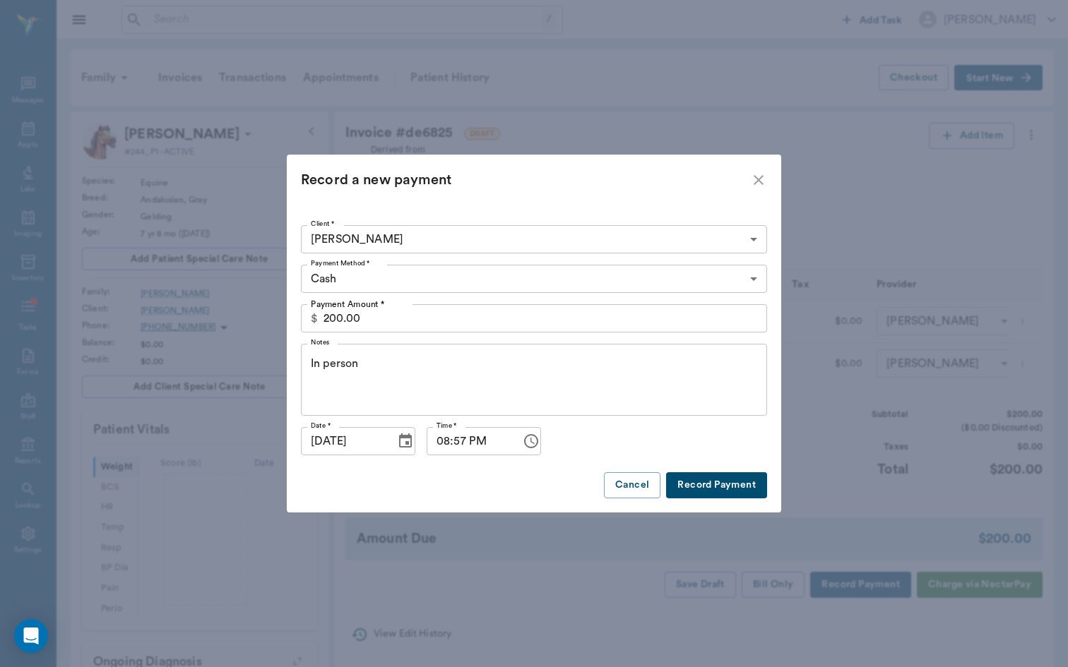
click at [703, 482] on button "Record Payment" at bounding box center [716, 486] width 101 height 26
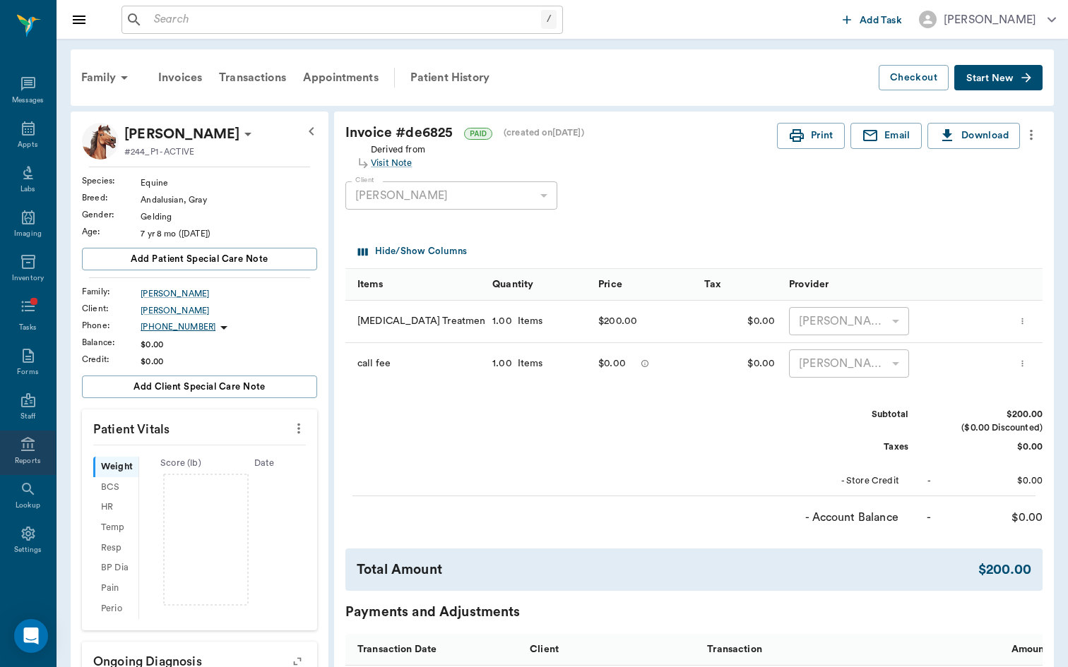
click at [30, 458] on div "Reports" at bounding box center [28, 461] width 26 height 11
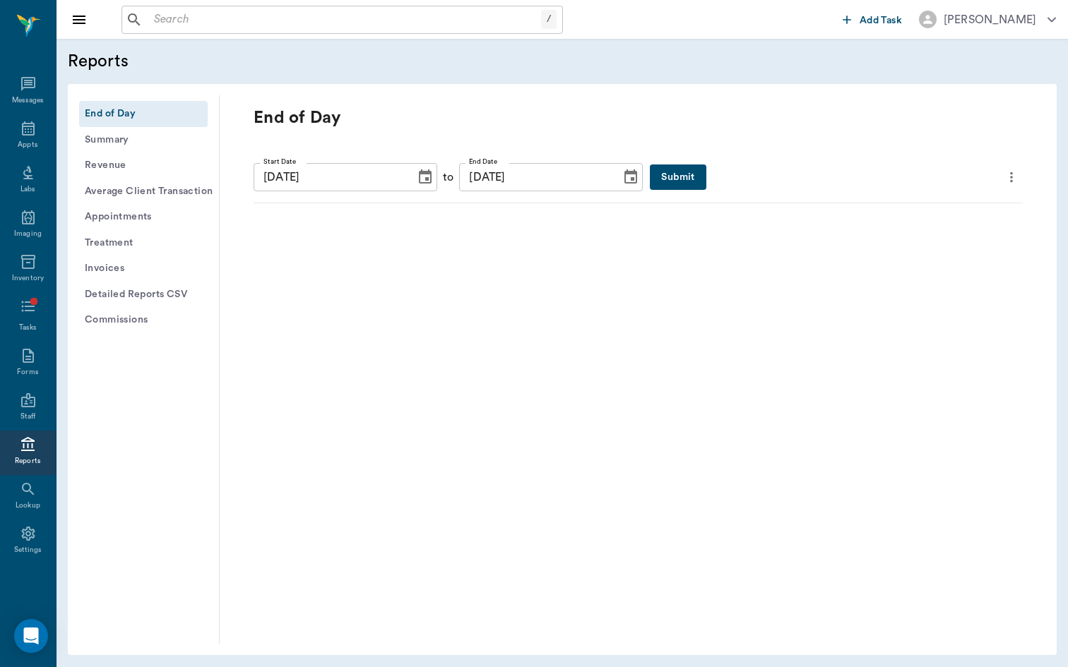
click at [160, 242] on button "Treatment" at bounding box center [143, 243] width 129 height 26
click at [154, 258] on button "Invoices" at bounding box center [143, 269] width 129 height 26
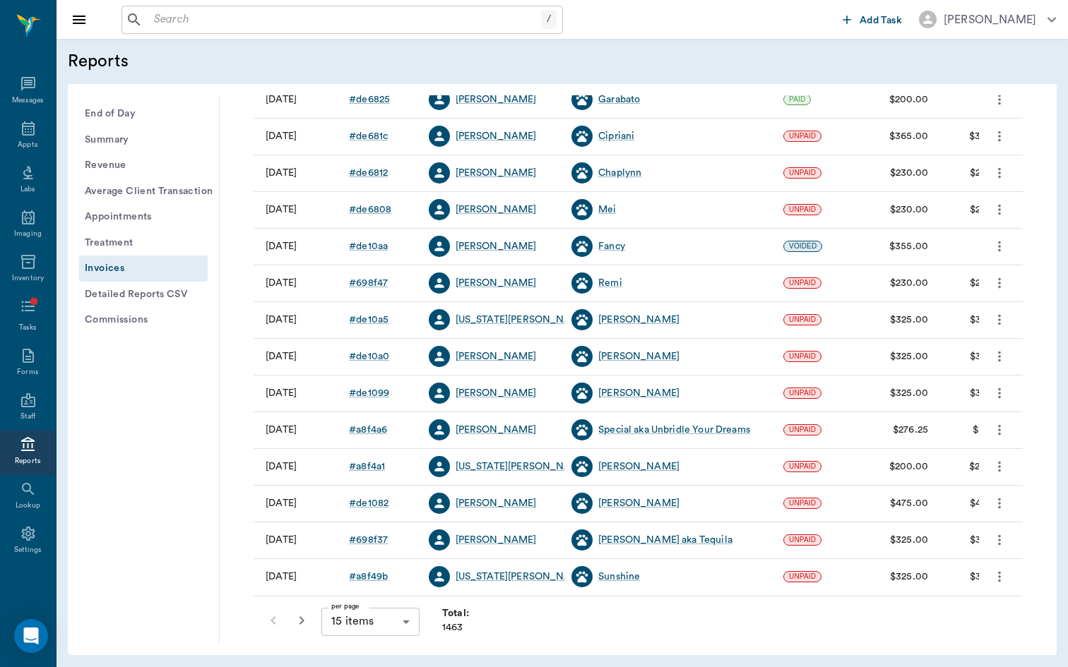
click at [409, 607] on div "per page 15 items 15 per page Total: 1463" at bounding box center [364, 620] width 210 height 37
click at [405, 622] on body "/ ​ Add Task Brittany Newsham Nectar Messages Appts Labs Imaging Inventory Task…" at bounding box center [534, 333] width 1068 height 667
click at [401, 619] on li "50 items" at bounding box center [369, 612] width 97 height 25
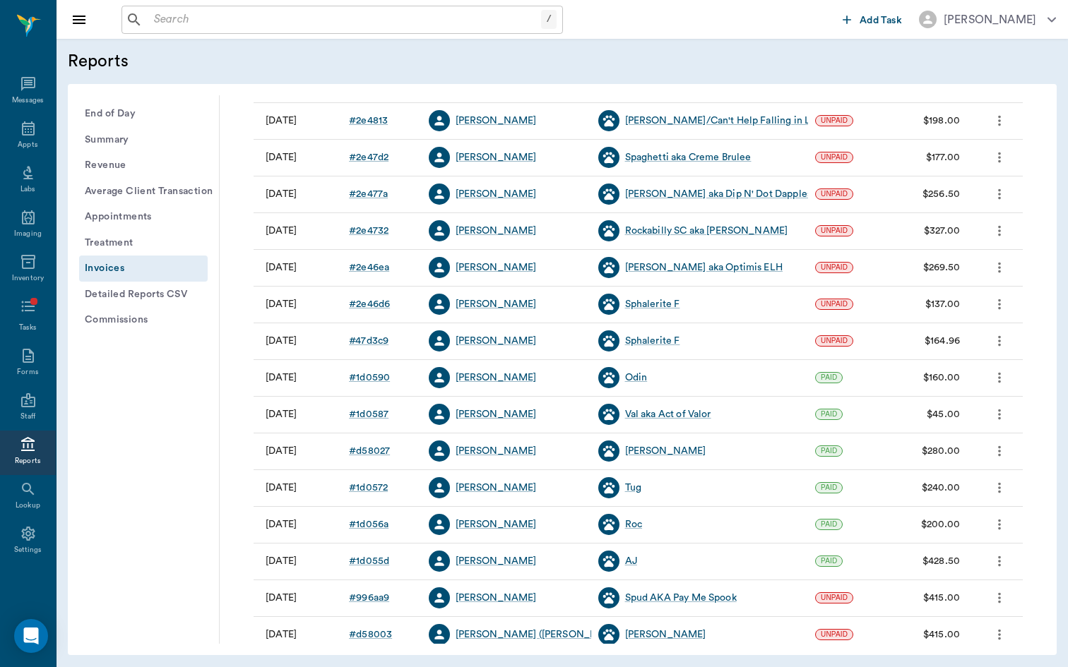
scroll to position [1249, 0]
click at [30, 455] on div "Reports" at bounding box center [28, 453] width 56 height 44
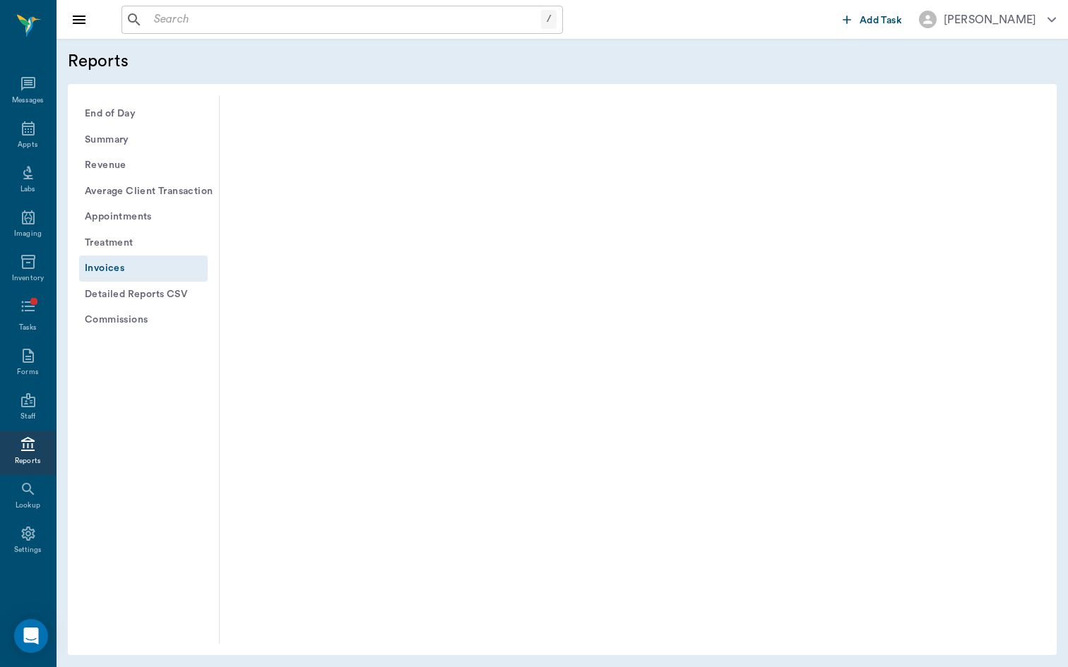
type input "15"
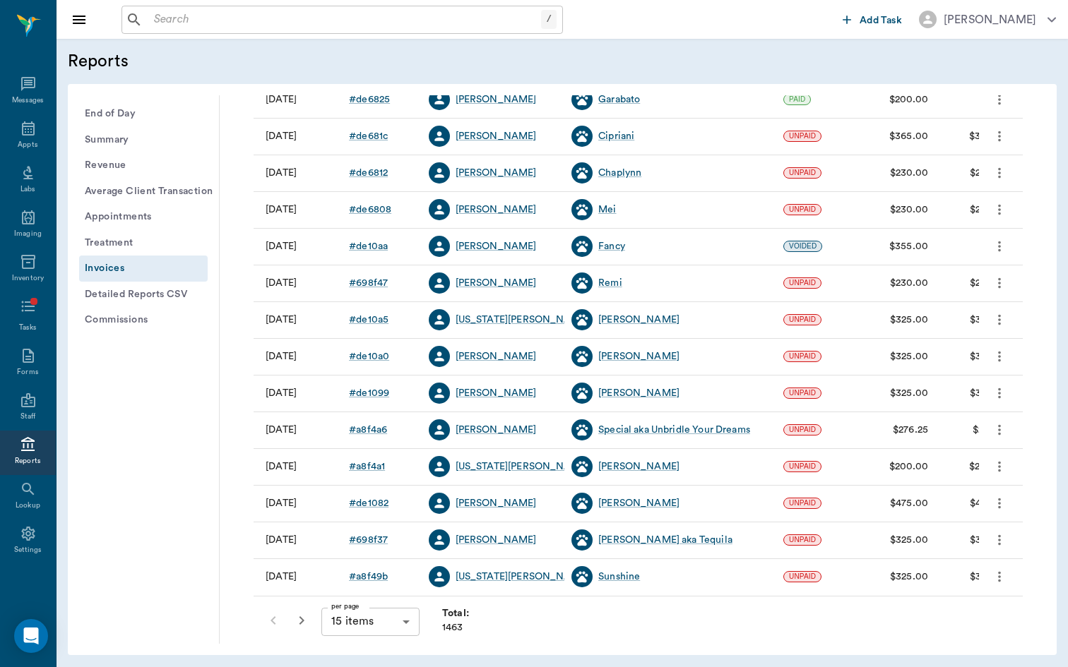
click at [165, 114] on button "End of Day" at bounding box center [143, 114] width 129 height 26
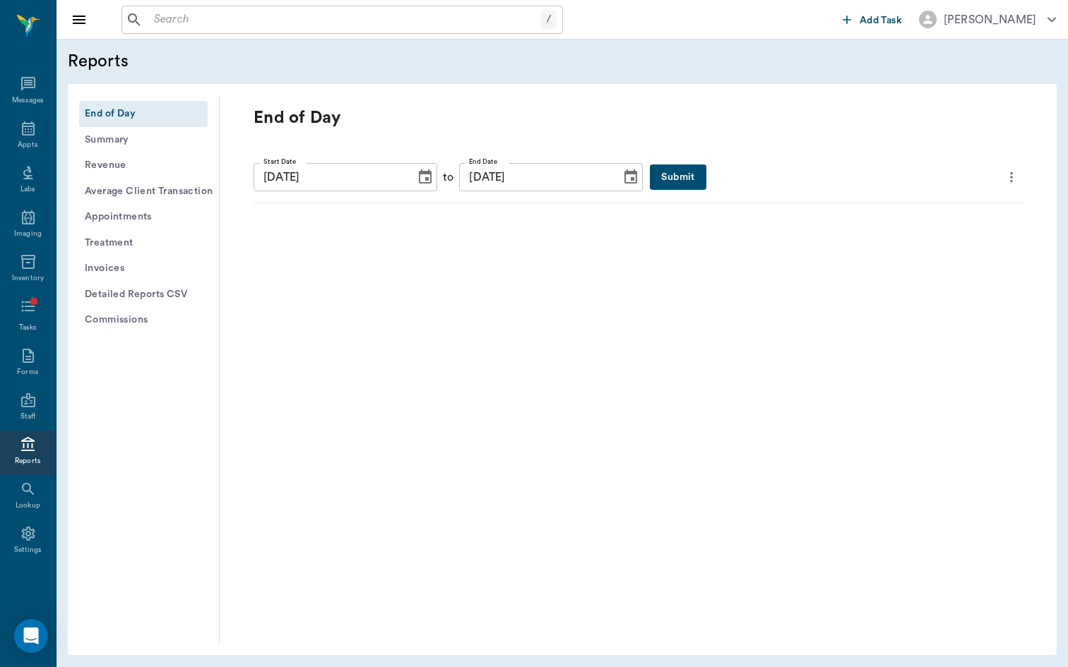
click at [686, 176] on button "Submit" at bounding box center [678, 178] width 56 height 26
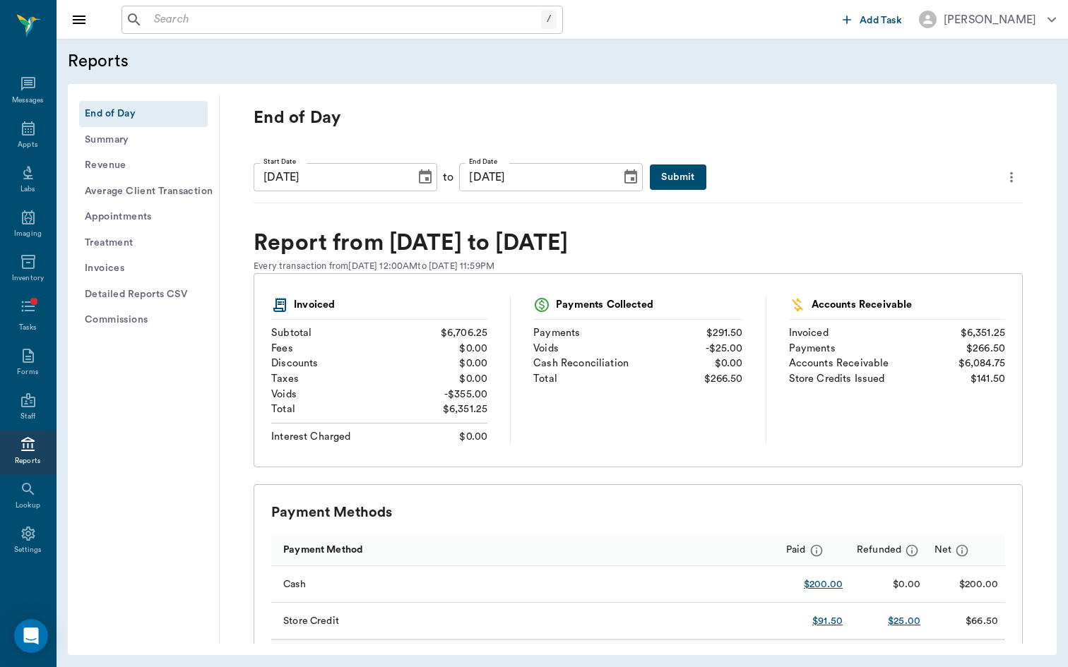
click at [424, 184] on icon "Choose date, selected date is Sep 16, 2025" at bounding box center [425, 177] width 17 height 17
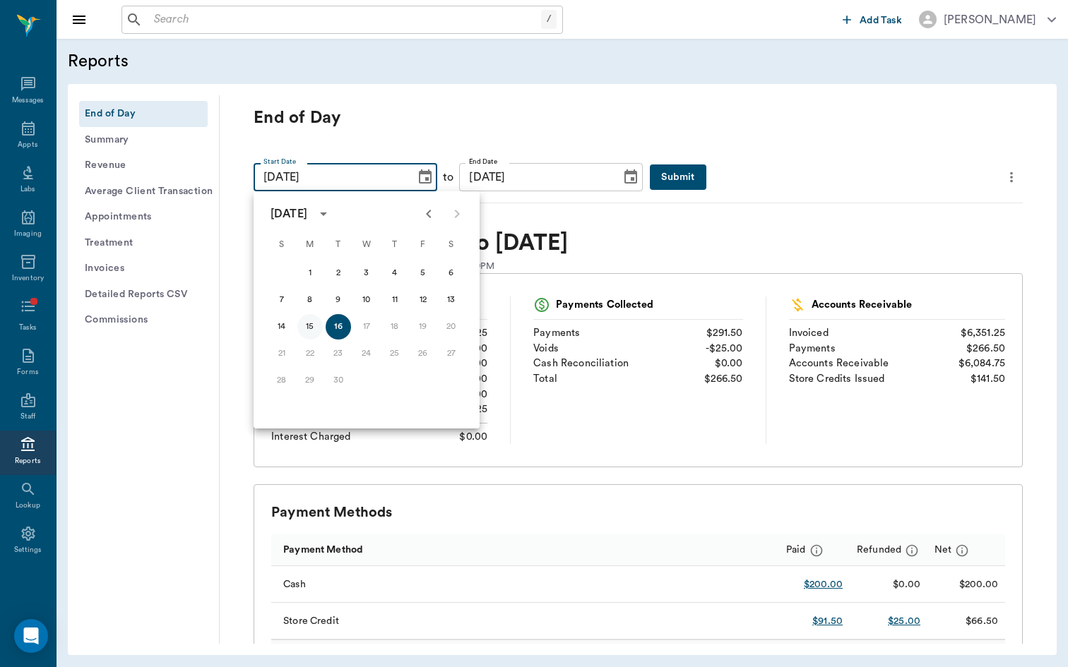
click at [309, 329] on button "15" at bounding box center [309, 326] width 25 height 25
type input "[DATE]"
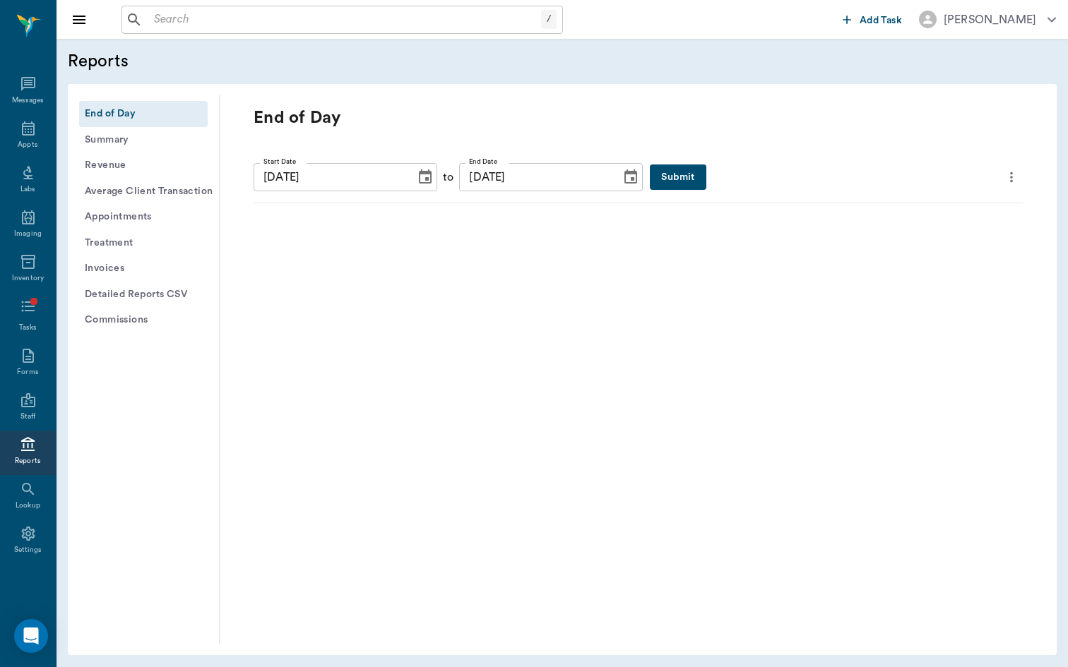
click at [699, 172] on button "Submit" at bounding box center [678, 178] width 56 height 26
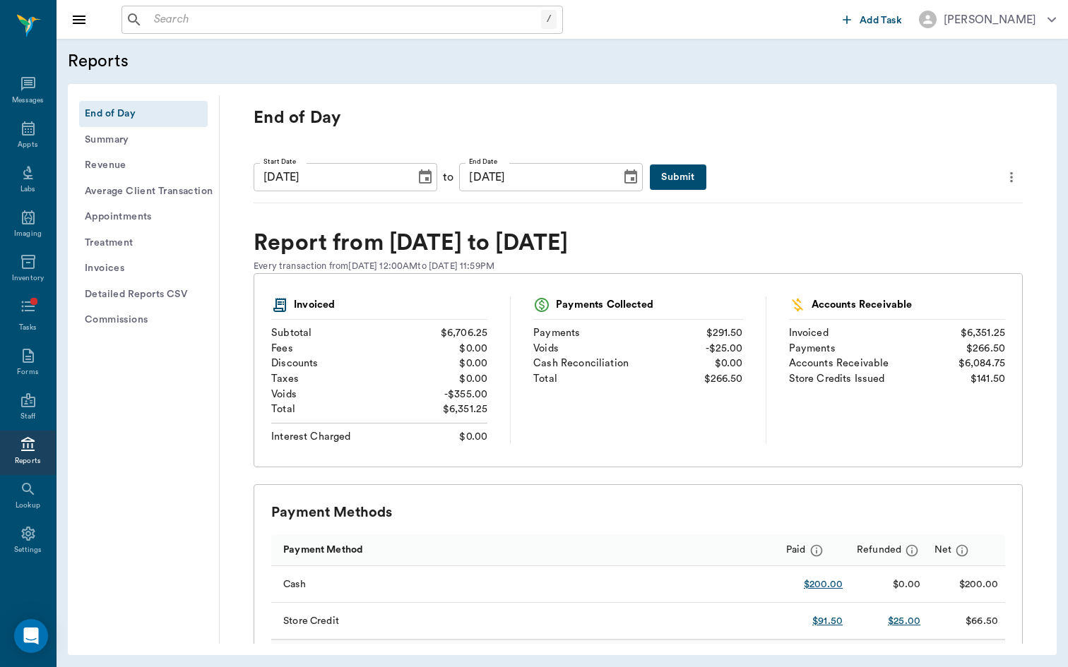
click at [434, 182] on icon "Choose date, selected date is Sep 15, 2025" at bounding box center [425, 177] width 17 height 17
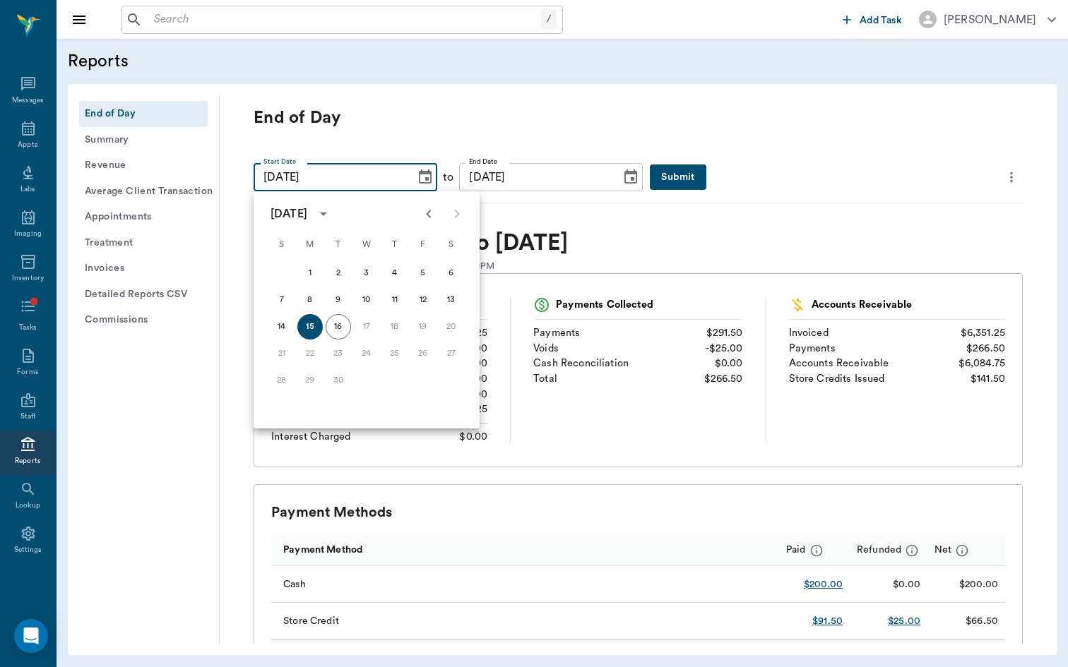
click at [435, 215] on icon "Previous month" at bounding box center [428, 214] width 17 height 17
click at [335, 278] on button "1" at bounding box center [338, 273] width 25 height 25
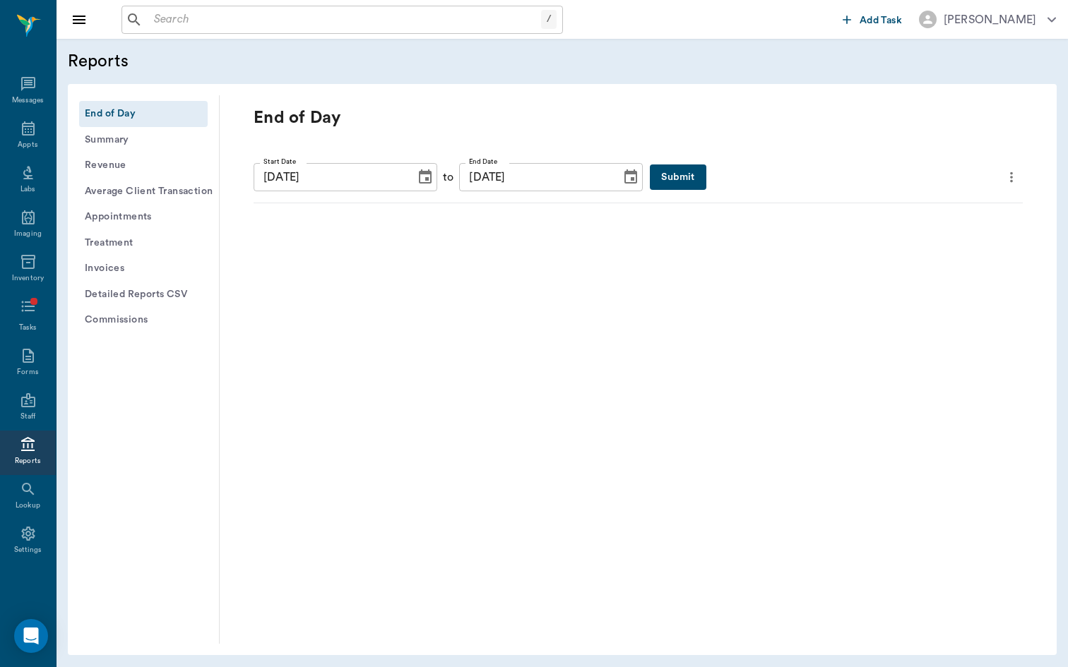
type input "07/01/2025"
click at [679, 179] on button "Submit" at bounding box center [678, 178] width 56 height 26
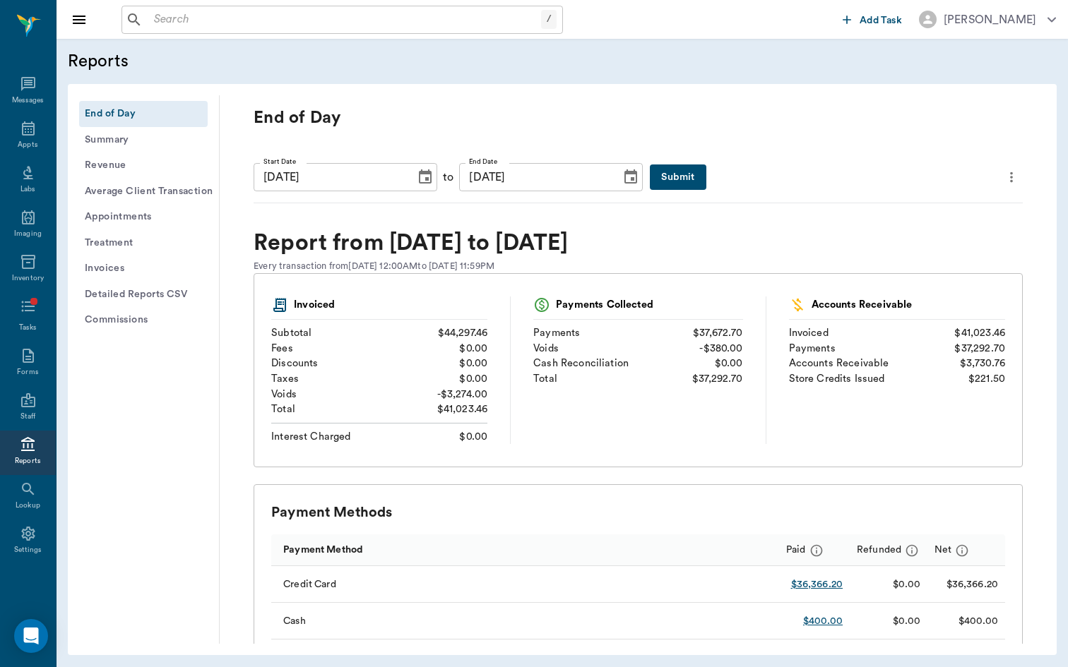
click at [430, 177] on icon "Choose date, selected date is Jul 1, 2025" at bounding box center [425, 177] width 13 height 14
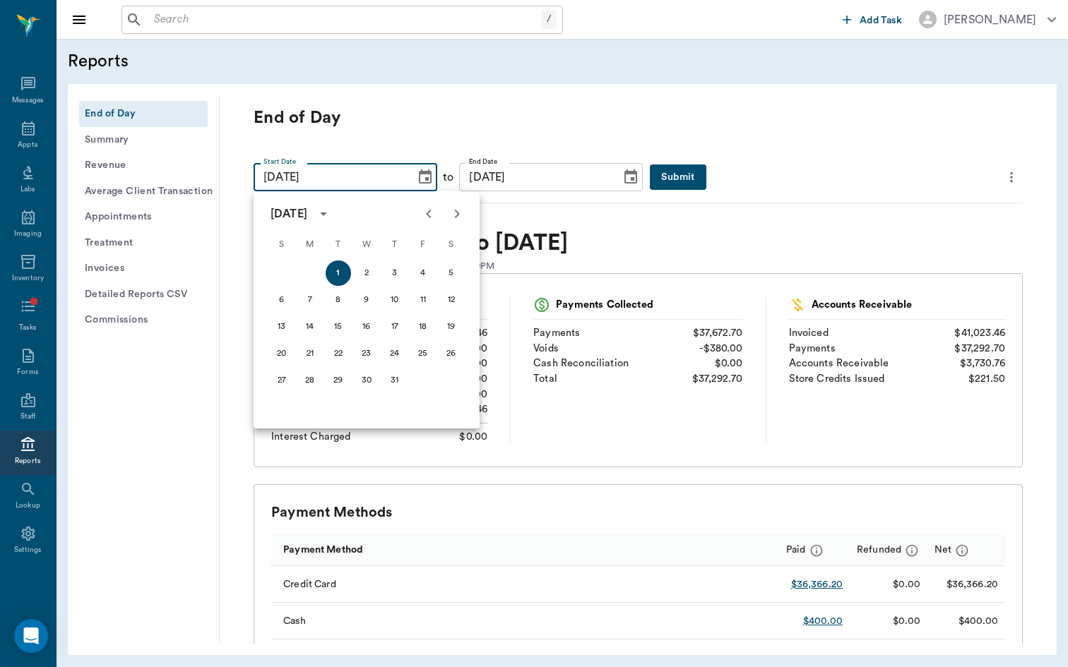
click at [435, 215] on icon "Previous month" at bounding box center [428, 214] width 17 height 17
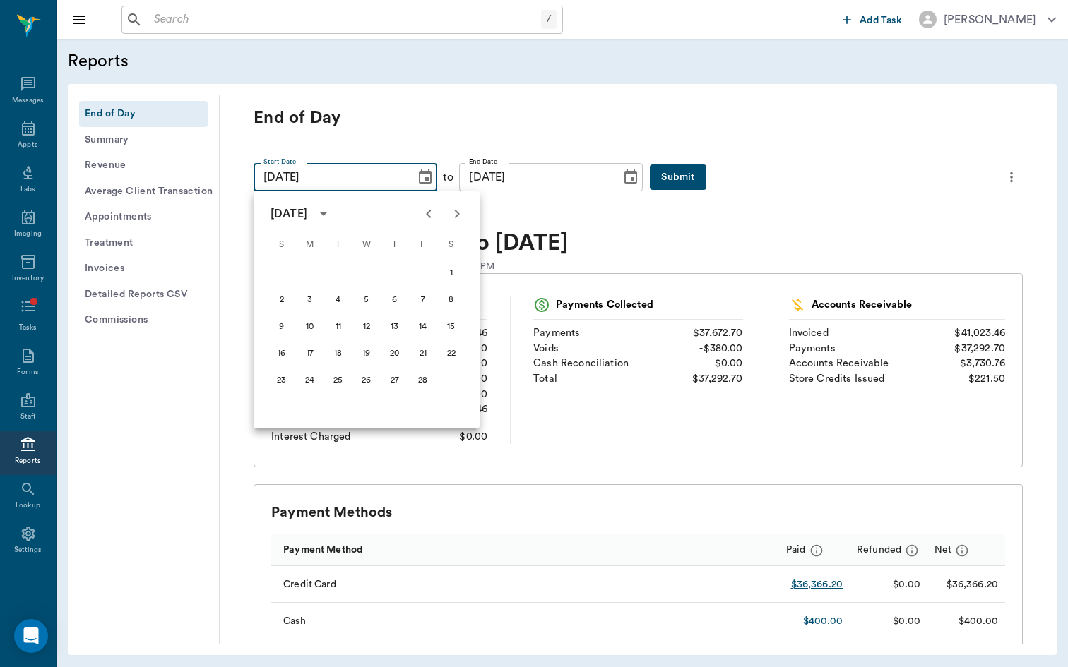
click at [435, 215] on icon "Previous month" at bounding box center [428, 214] width 17 height 17
click at [367, 273] on button "1" at bounding box center [366, 273] width 25 height 25
type input "01/01/2025"
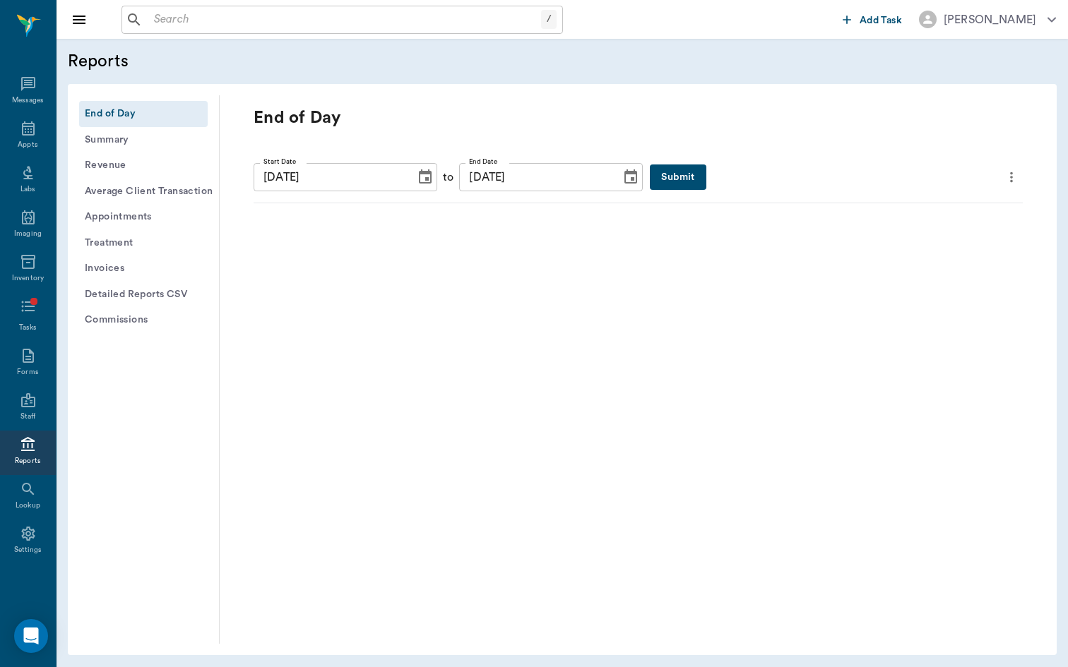
click at [630, 167] on button "Choose date, selected date is Sep 16, 2025" at bounding box center [631, 177] width 28 height 28
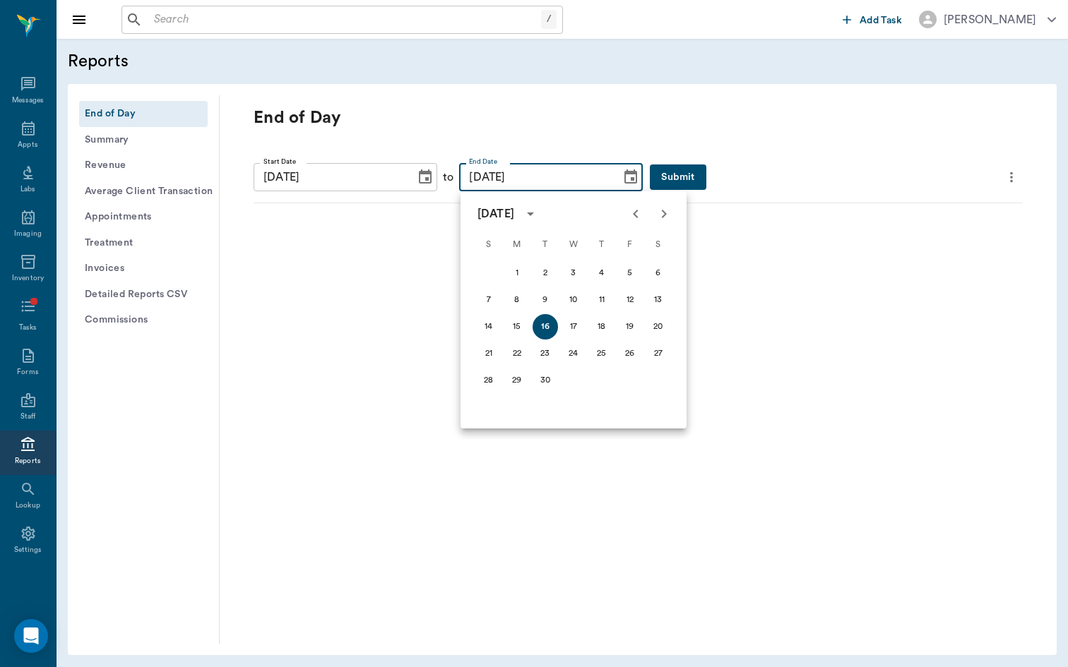
click at [631, 218] on icon "Previous month" at bounding box center [635, 214] width 17 height 17
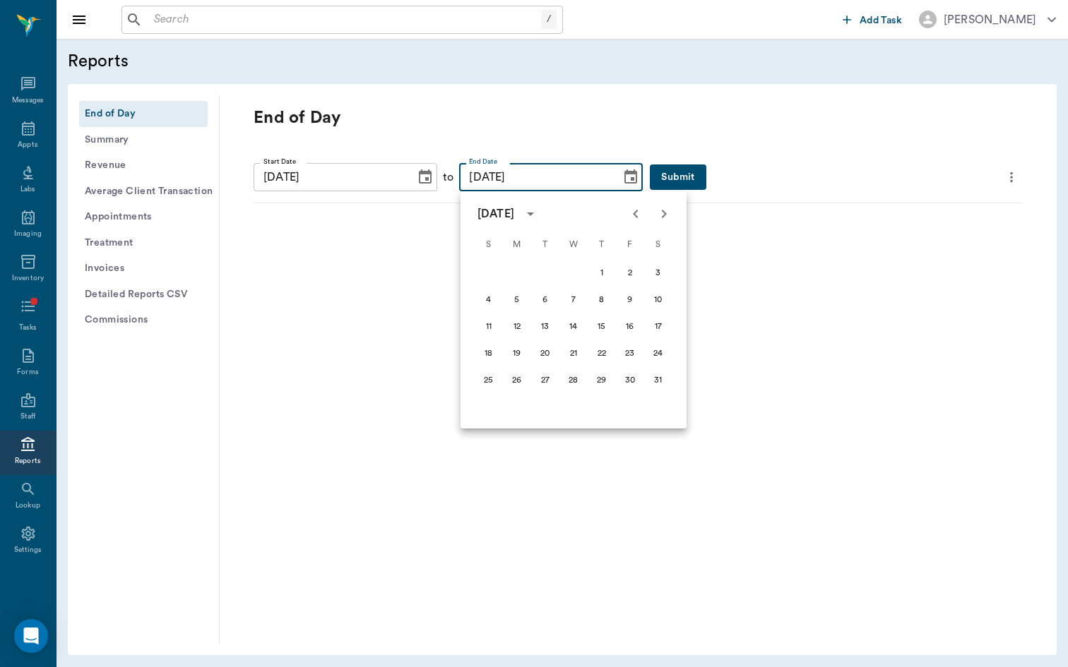
click at [631, 218] on icon "Previous month" at bounding box center [635, 214] width 17 height 17
click at [662, 211] on icon "Next month" at bounding box center [664, 214] width 5 height 8
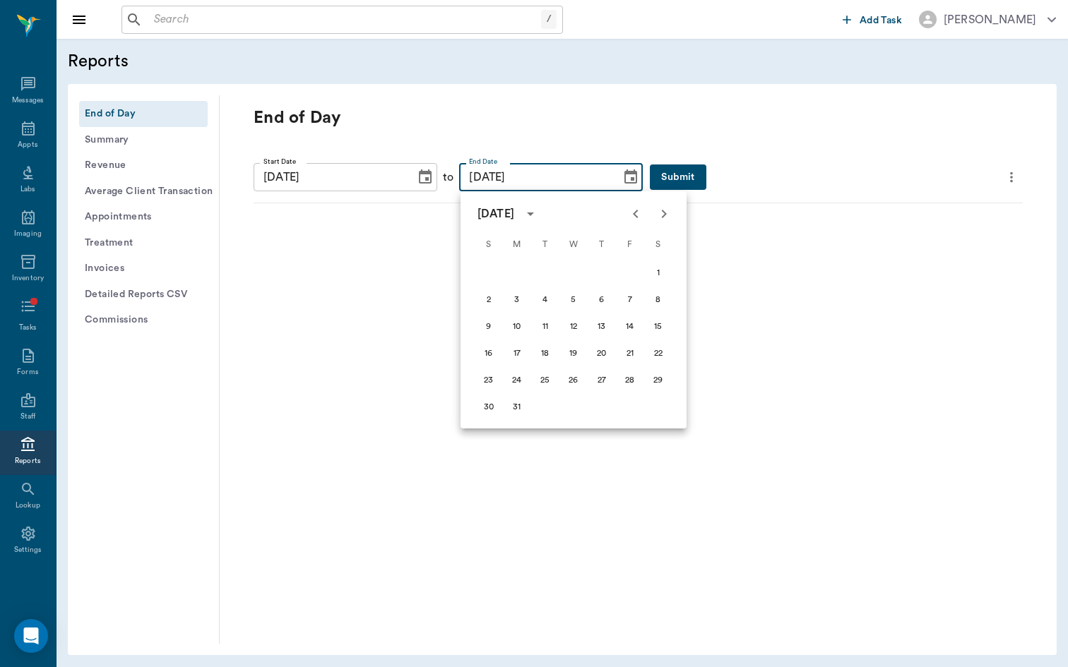
click at [692, 178] on button "Submit" at bounding box center [678, 178] width 56 height 26
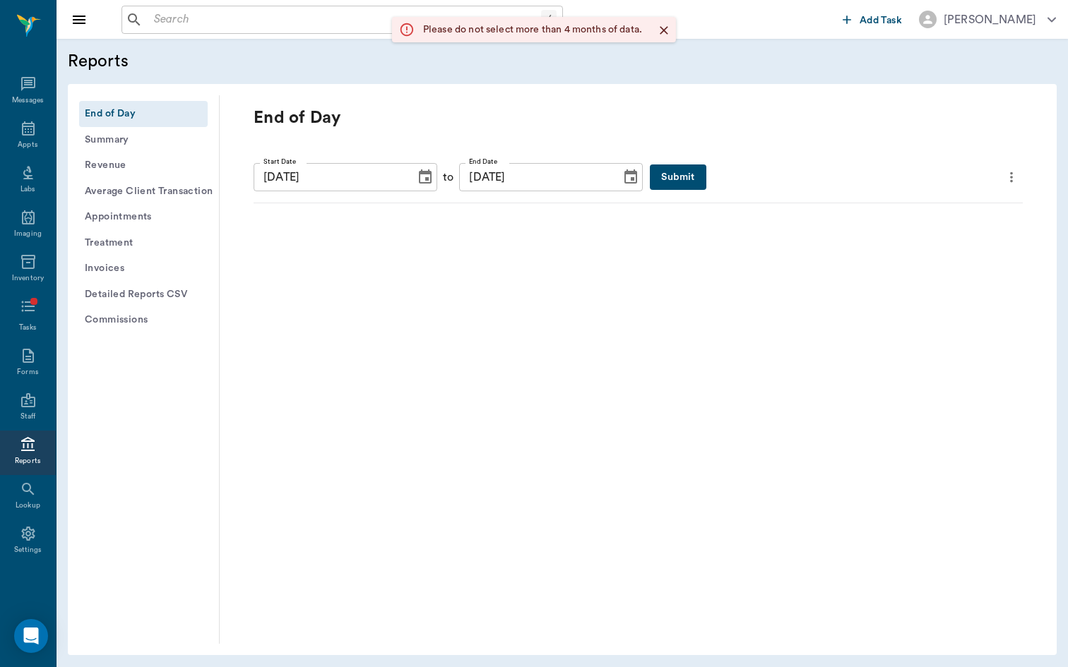
click at [692, 178] on button "Submit" at bounding box center [678, 178] width 56 height 26
click at [625, 174] on icon "Choose date, selected date is Sep 16, 2025" at bounding box center [630, 177] width 17 height 17
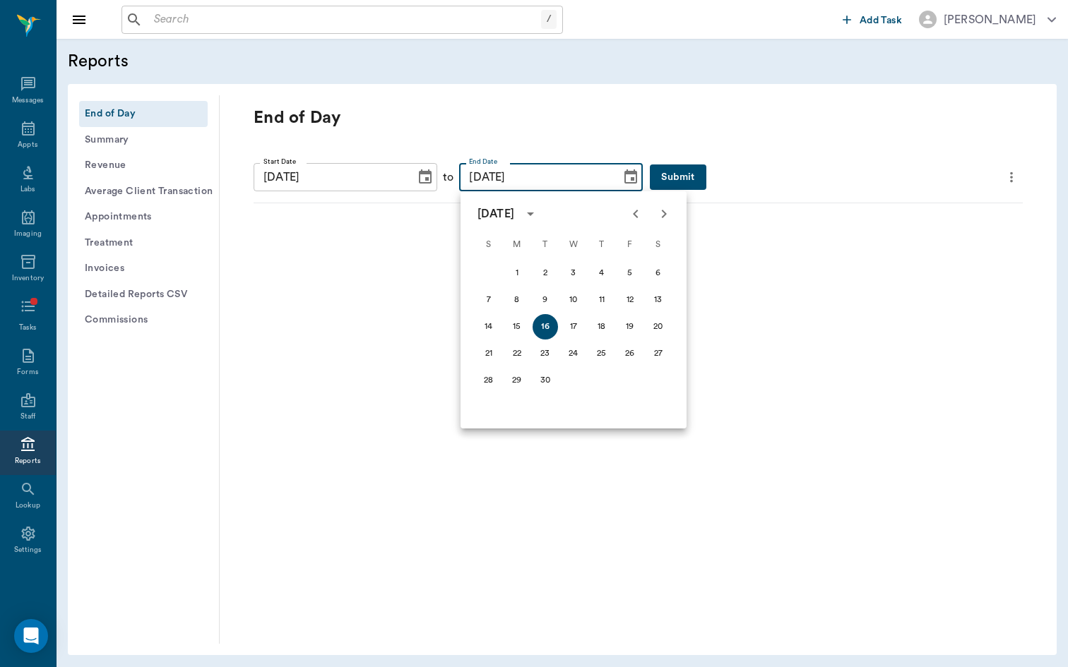
click at [641, 212] on icon "Previous month" at bounding box center [635, 214] width 17 height 17
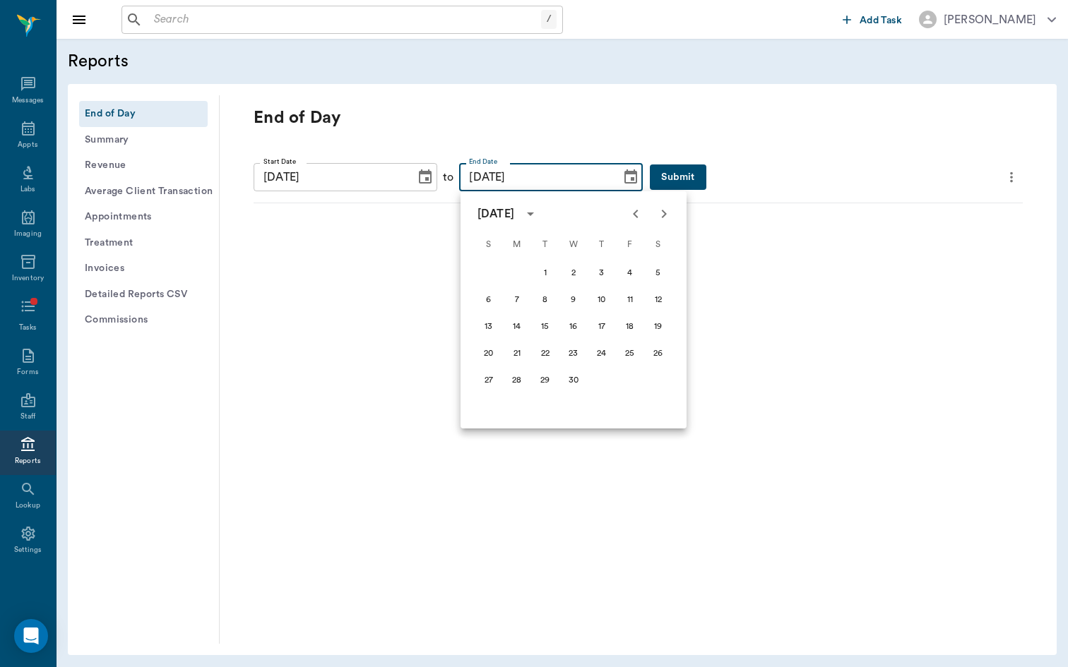
click at [641, 212] on icon "Previous month" at bounding box center [635, 214] width 17 height 17
click at [661, 212] on icon "Next month" at bounding box center [663, 214] width 17 height 17
click at [516, 406] on button "31" at bounding box center [516, 407] width 25 height 25
type input "03/31/2025"
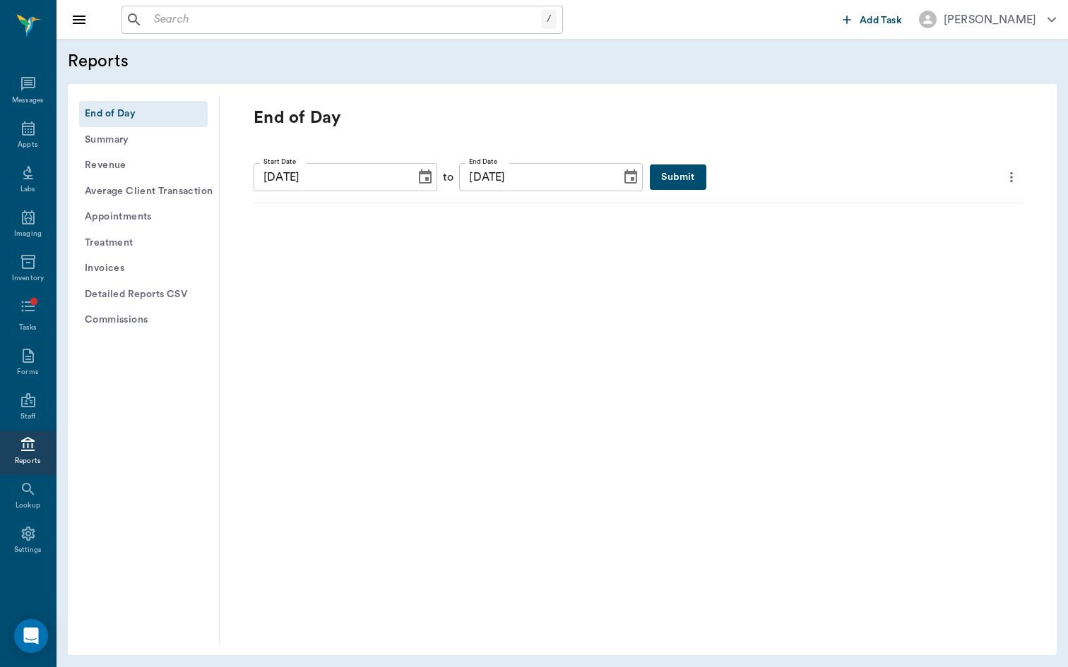
click at [681, 193] on div "Start Date 01/01/2025 Start Date to End Date 03/31/2025 End Date Submit" at bounding box center [638, 178] width 769 height 52
click at [682, 170] on button "Submit" at bounding box center [678, 178] width 56 height 26
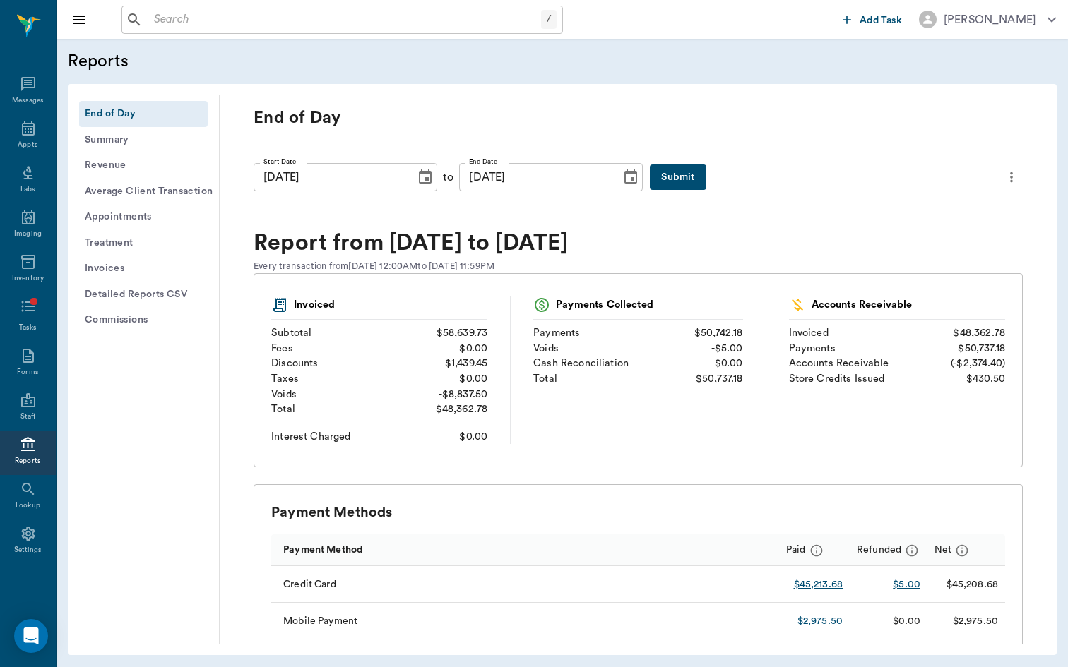
click at [425, 177] on icon "Choose date, selected date is Jan 1, 2025" at bounding box center [425, 177] width 17 height 17
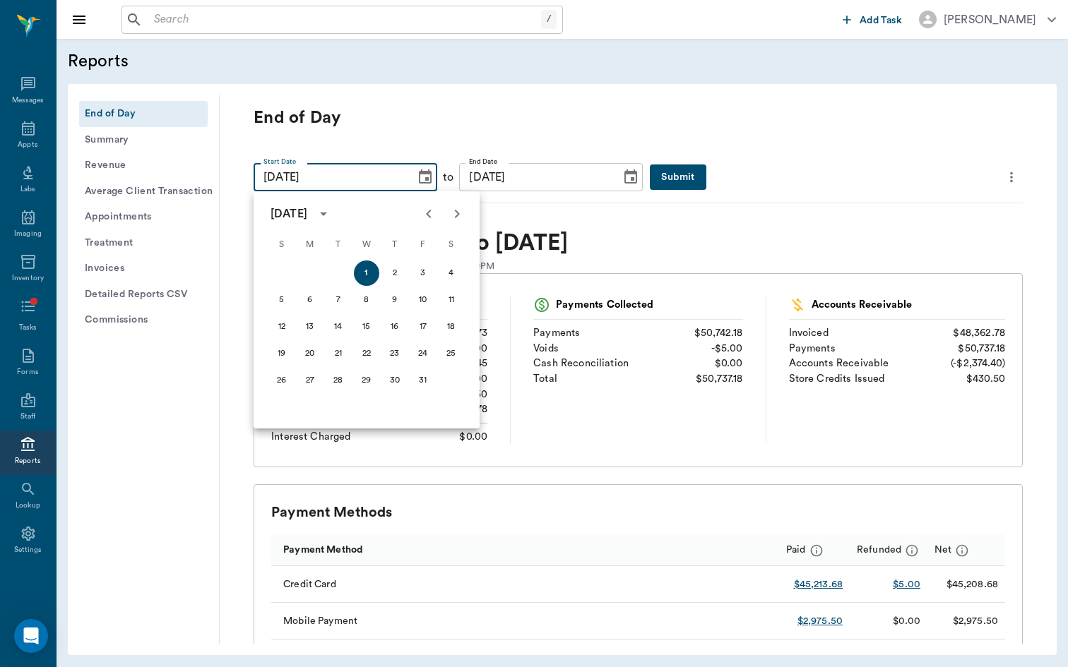
click at [456, 221] on icon "Next month" at bounding box center [456, 214] width 17 height 17
click at [456, 221] on div at bounding box center [443, 214] width 57 height 28
click at [467, 206] on div at bounding box center [443, 214] width 57 height 28
click at [462, 207] on div at bounding box center [443, 214] width 57 height 28
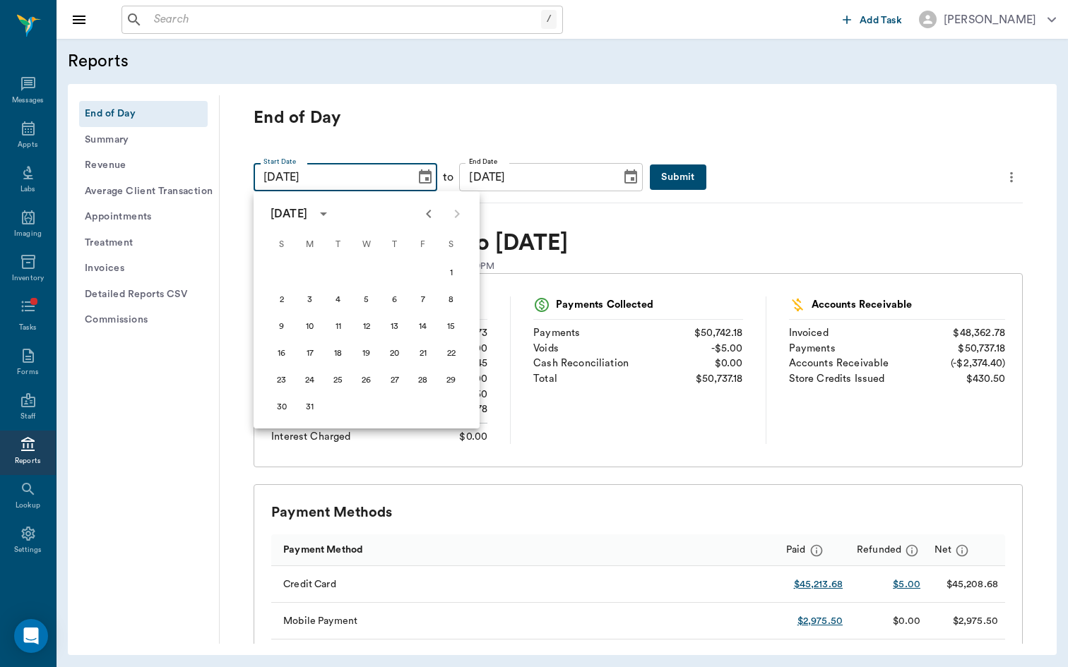
click at [578, 189] on input "03/31/2025" at bounding box center [535, 177] width 152 height 28
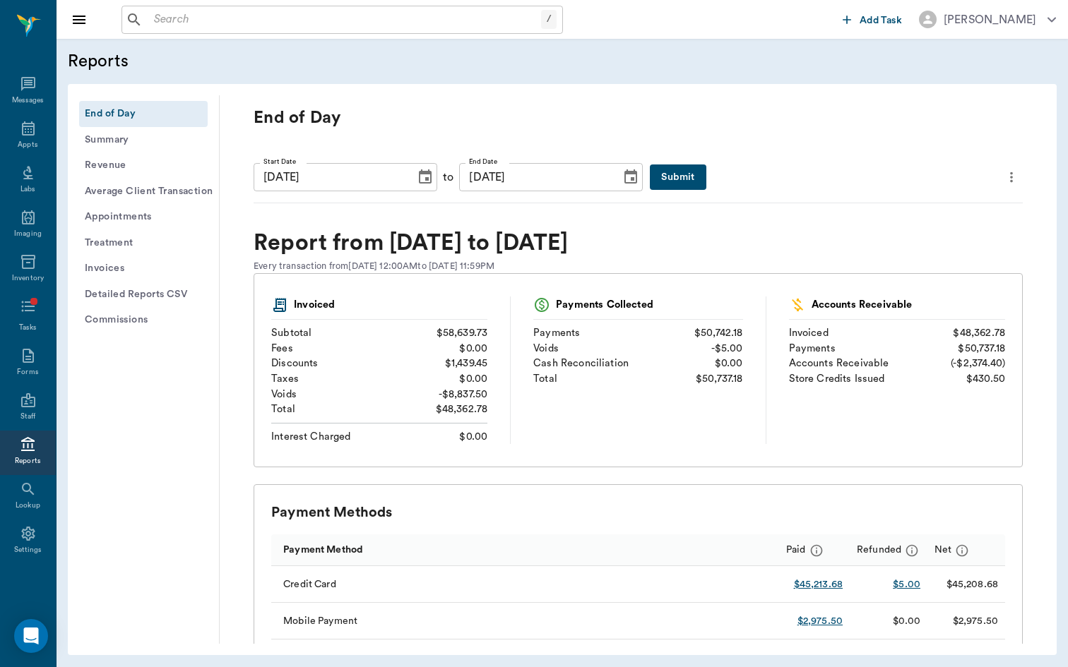
click at [625, 175] on icon "Choose date, selected date is Mar 31, 2025" at bounding box center [630, 177] width 17 height 17
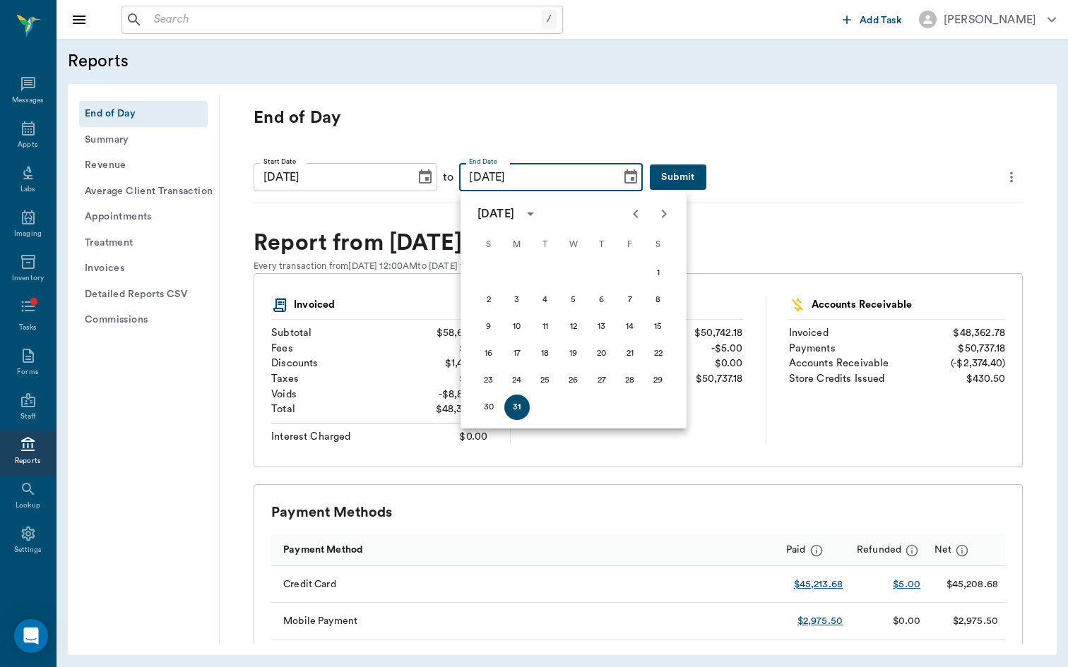
click at [667, 210] on icon "Next month" at bounding box center [663, 214] width 17 height 17
click at [524, 384] on button "30" at bounding box center [516, 380] width 25 height 25
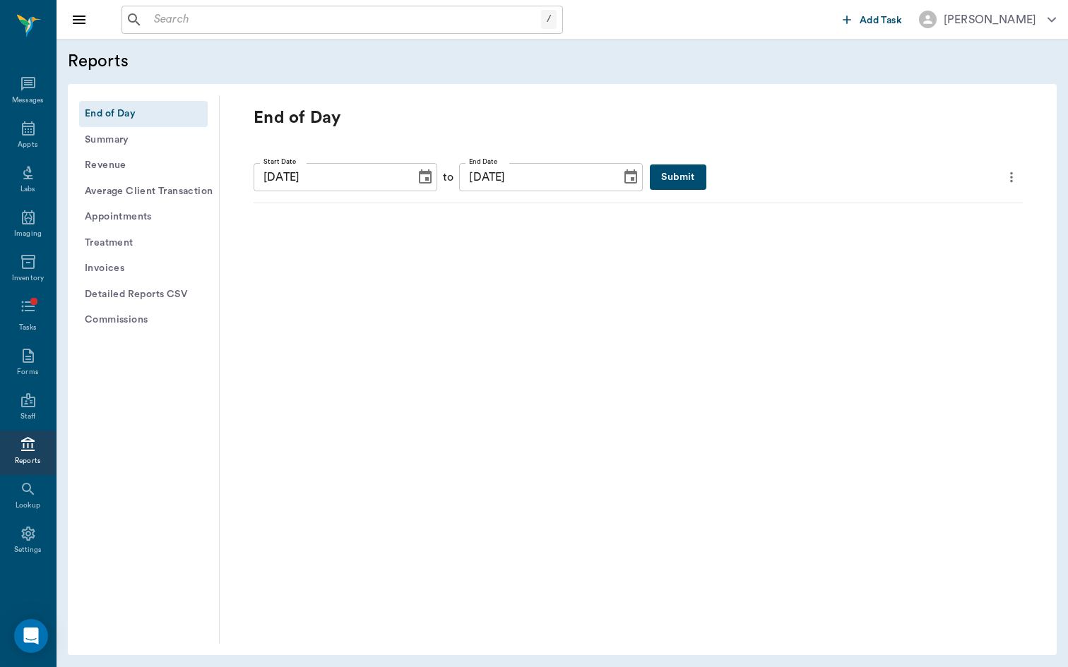
type input "06/30/2025"
click at [424, 178] on icon "Choose date, selected date is Jan 1, 2025" at bounding box center [425, 177] width 17 height 17
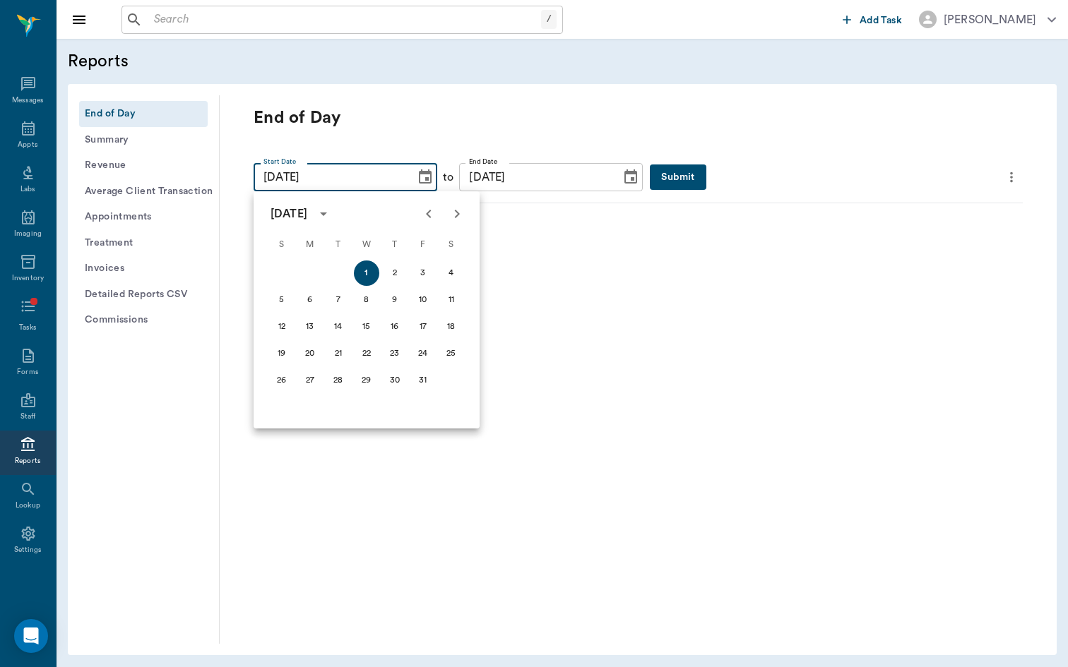
click at [458, 213] on icon "Next month" at bounding box center [457, 214] width 5 height 8
click at [340, 268] on button "1" at bounding box center [338, 273] width 25 height 25
type input "04/01/2025"
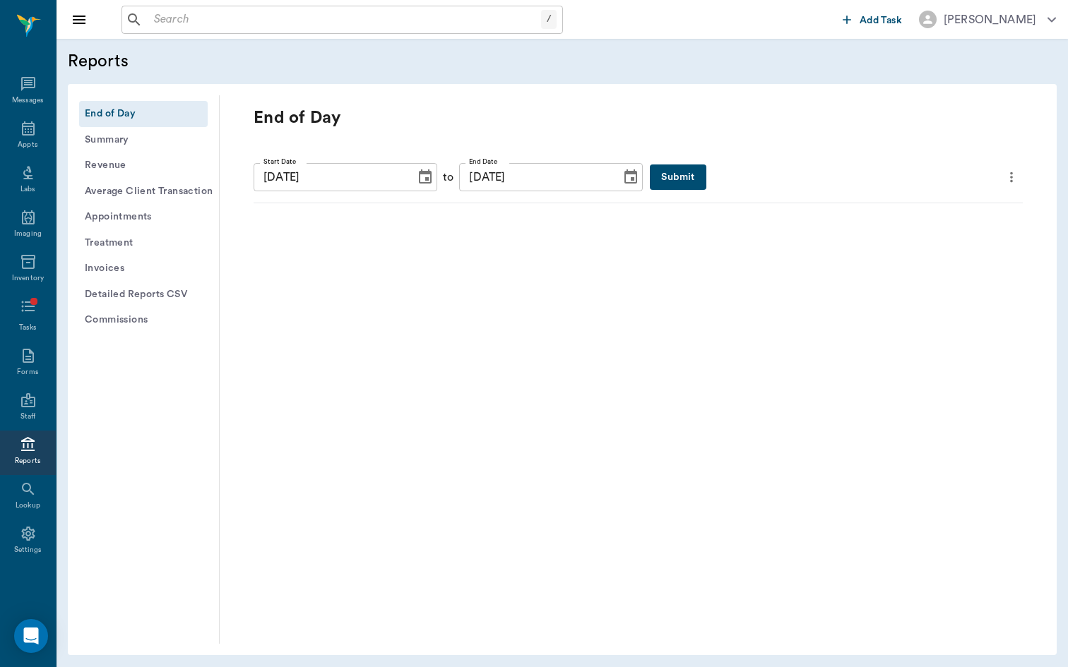
click at [679, 179] on button "Submit" at bounding box center [678, 178] width 56 height 26
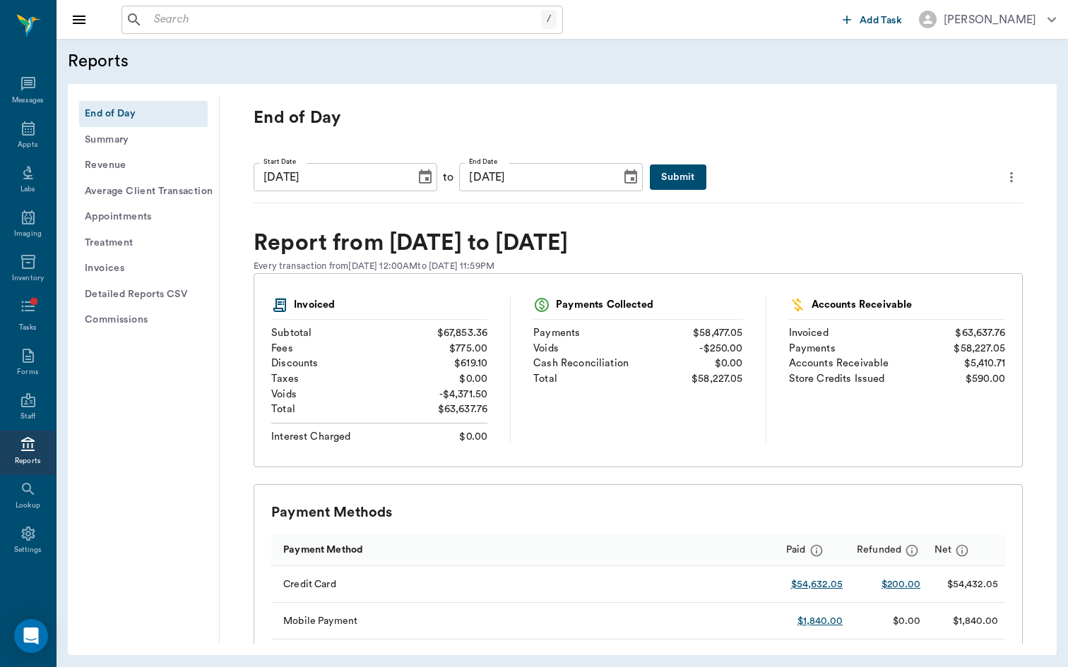
click at [432, 179] on icon "Choose date, selected date is Apr 1, 2025" at bounding box center [425, 177] width 17 height 17
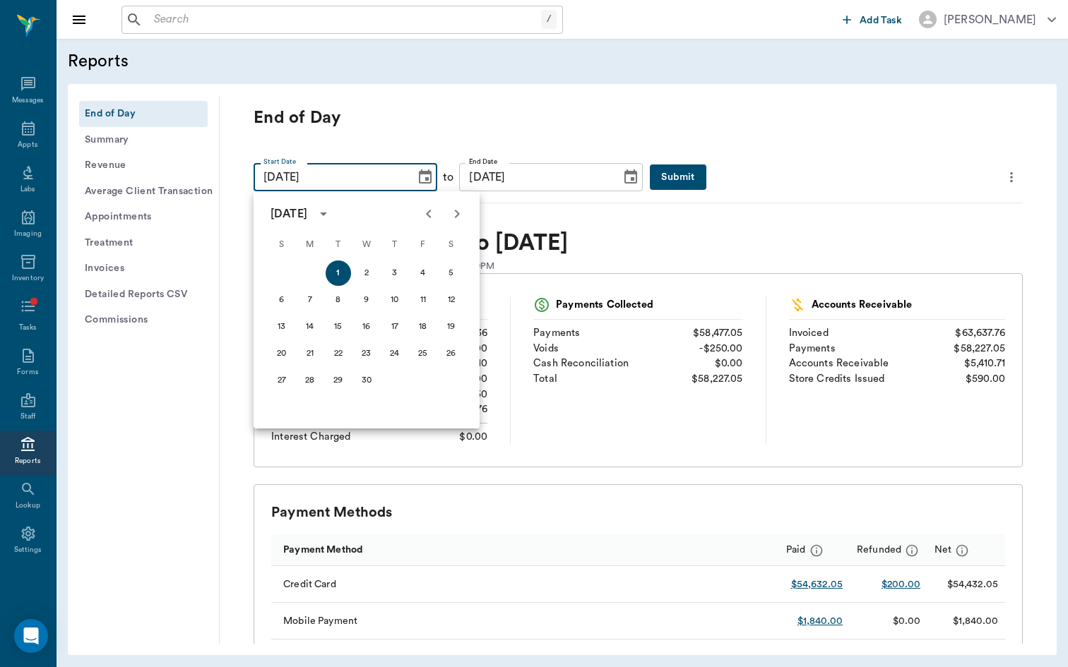
click at [455, 210] on icon "Next month" at bounding box center [457, 214] width 5 height 8
click at [455, 210] on div at bounding box center [443, 214] width 57 height 28
click at [429, 219] on icon "Previous month" at bounding box center [428, 214] width 17 height 17
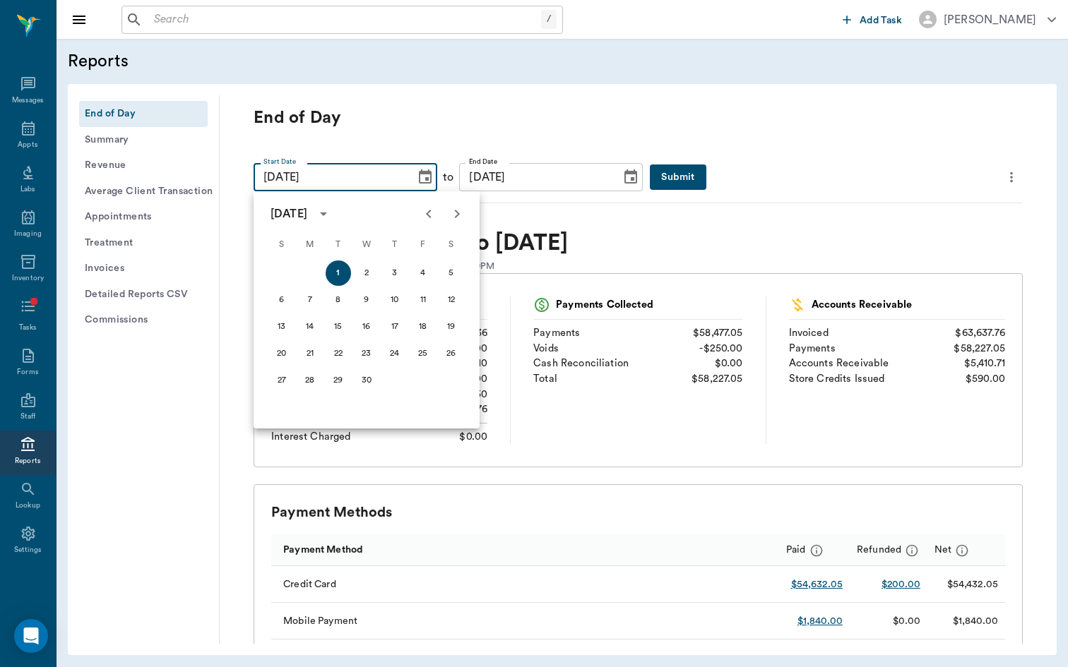
click at [619, 177] on div "06/30/2025 End Date" at bounding box center [551, 177] width 184 height 28
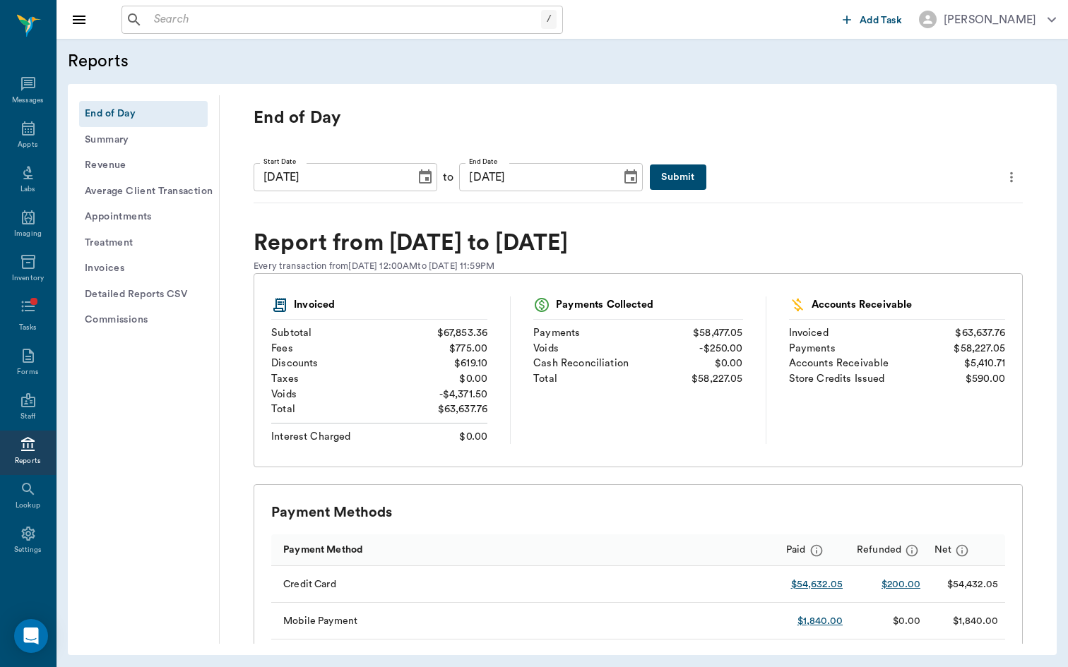
click at [633, 177] on icon "Choose date, selected date is Jun 30, 2025" at bounding box center [630, 177] width 17 height 17
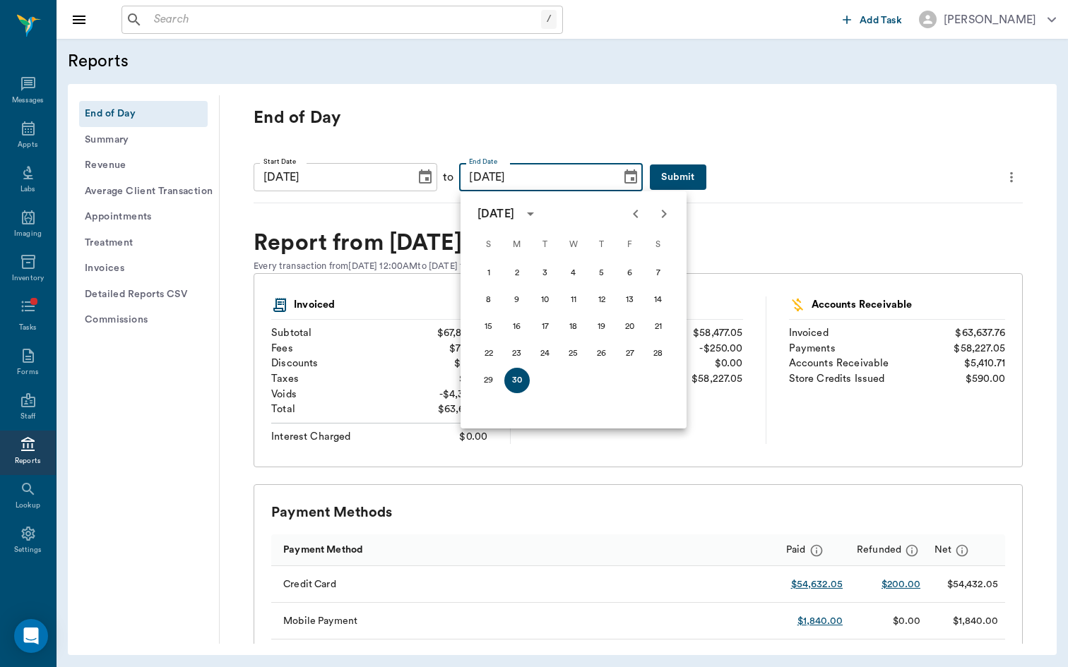
click at [656, 211] on icon "Next month" at bounding box center [663, 214] width 17 height 17
click at [385, 355] on div "Fees $775.00" at bounding box center [379, 349] width 216 height 16
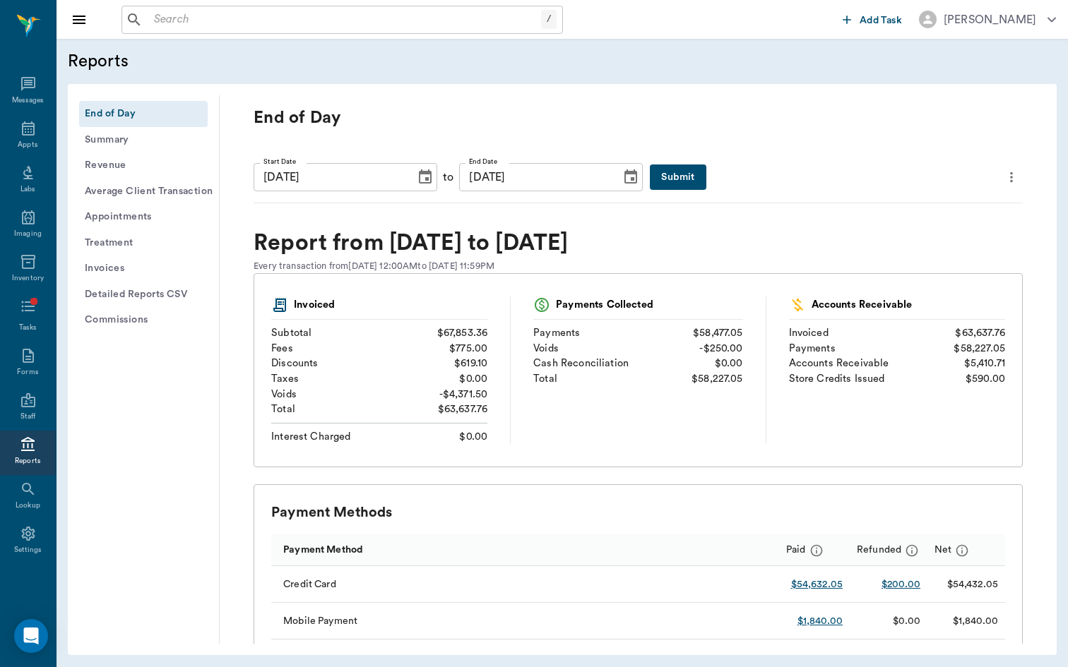
click at [431, 177] on icon "Choose date, selected date is Apr 1, 2025" at bounding box center [425, 177] width 17 height 17
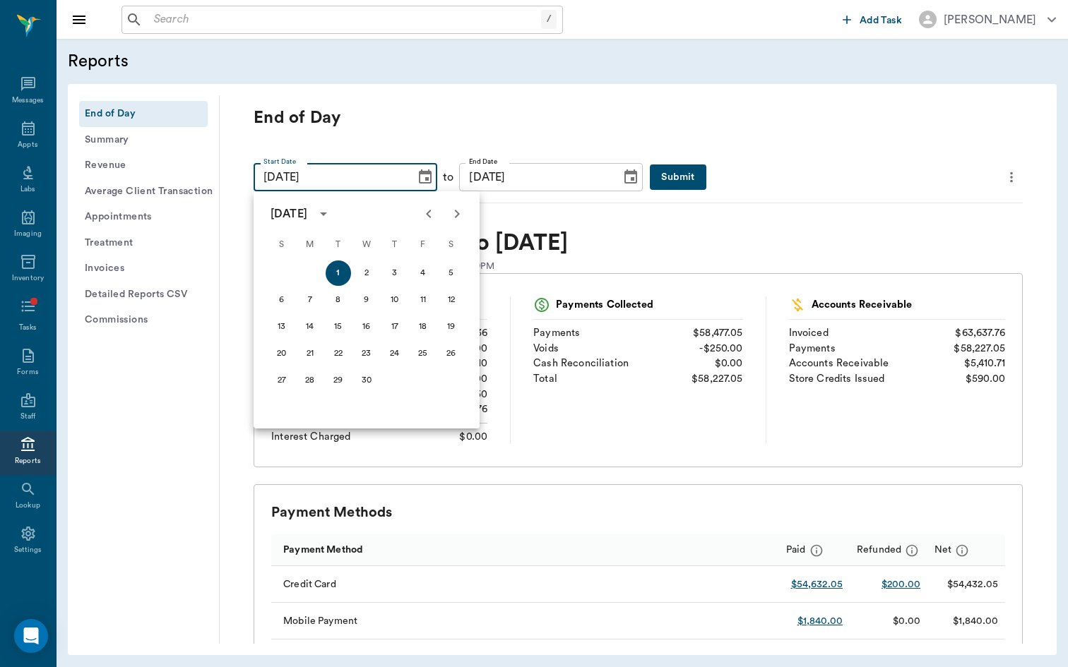
click at [453, 208] on icon "Next month" at bounding box center [456, 214] width 17 height 17
click at [453, 208] on div at bounding box center [443, 214] width 57 height 28
click at [590, 174] on input "06/30/2025" at bounding box center [535, 177] width 152 height 28
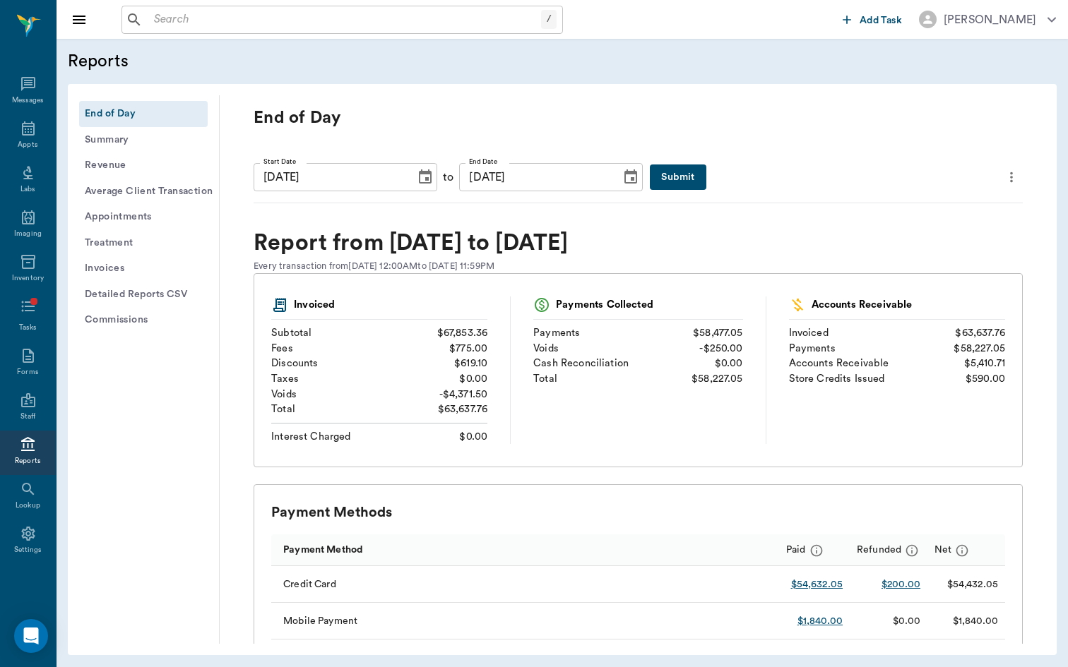
click at [637, 179] on icon "Choose date, selected date is Jun 30, 2025" at bounding box center [630, 177] width 13 height 14
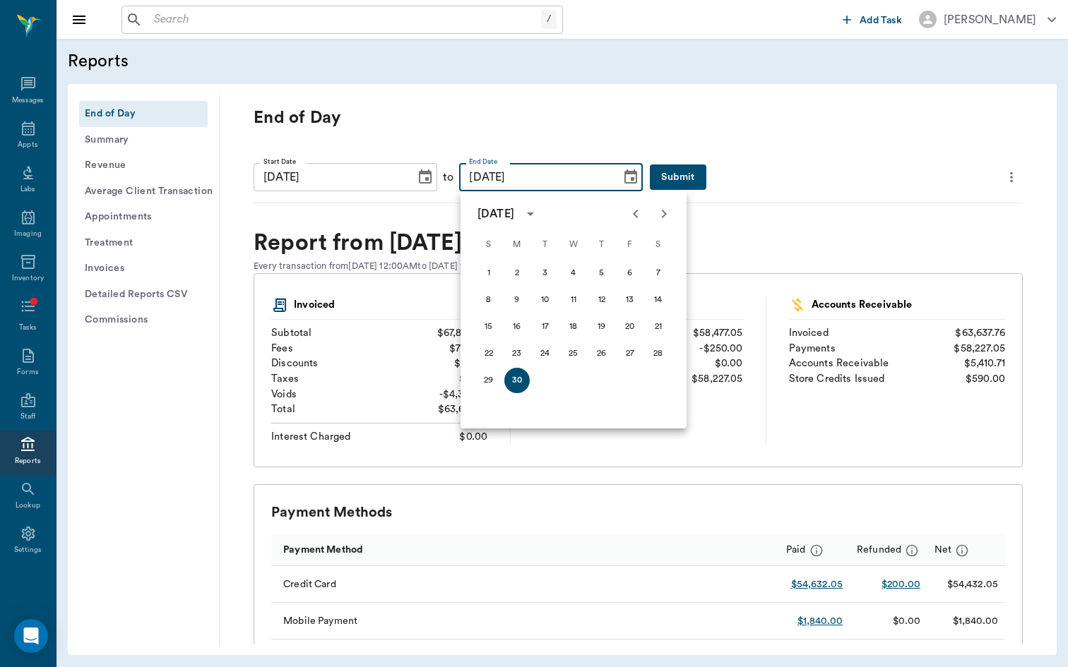
click at [669, 208] on icon "Next month" at bounding box center [663, 214] width 17 height 17
click at [636, 217] on icon "Previous month" at bounding box center [635, 214] width 5 height 8
click at [599, 386] on button "31" at bounding box center [601, 380] width 25 height 25
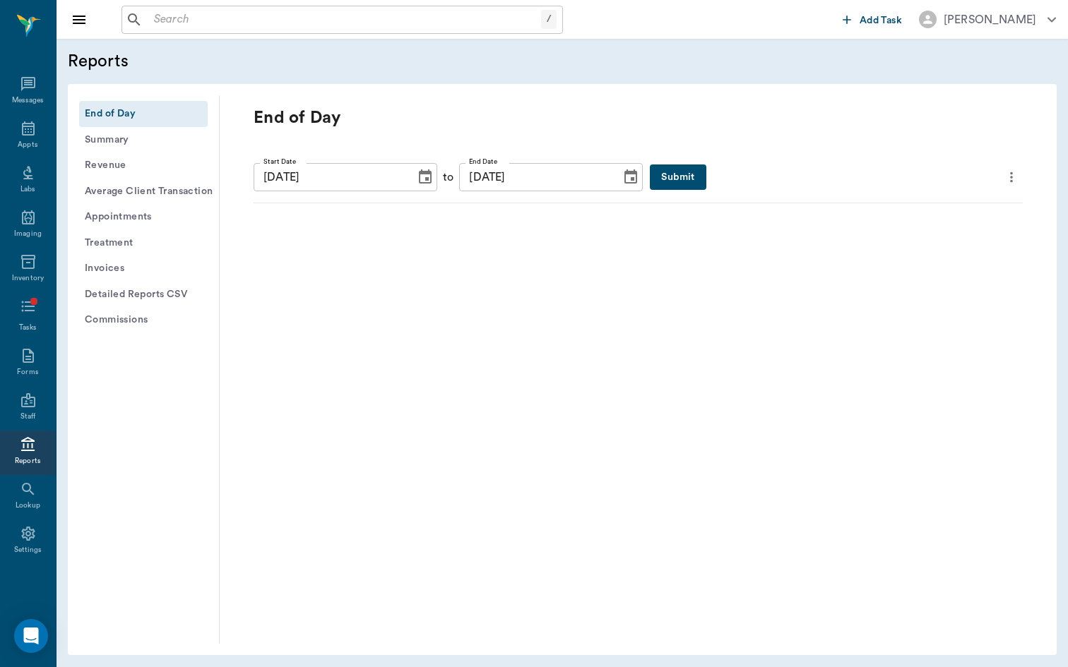
type input "07/31/2025"
click at [432, 172] on icon "Choose date, selected date is Apr 1, 2025" at bounding box center [425, 177] width 13 height 14
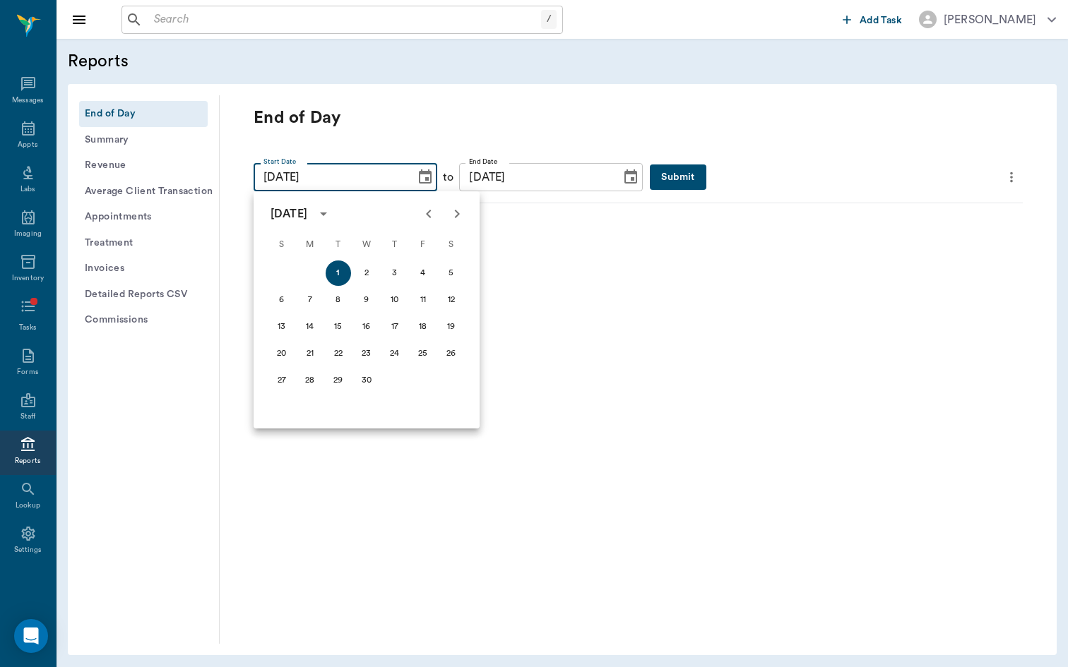
click at [457, 210] on icon "Next month" at bounding box center [456, 214] width 17 height 17
click at [335, 276] on button "1" at bounding box center [338, 273] width 25 height 25
type input "07/01/2025"
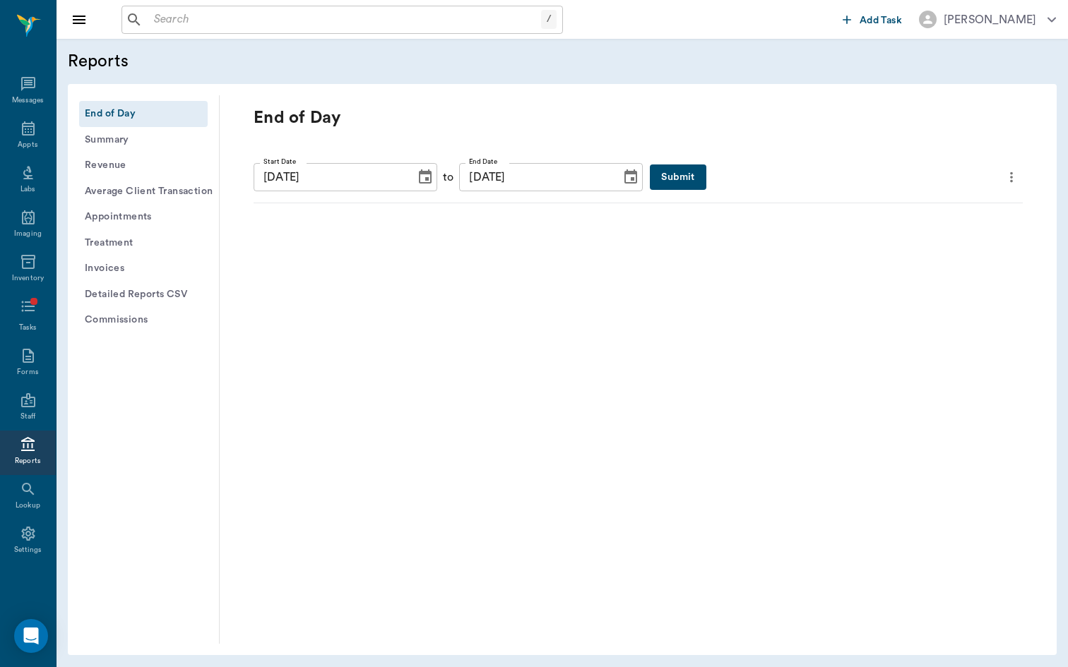
click at [675, 179] on button "Submit" at bounding box center [678, 178] width 56 height 26
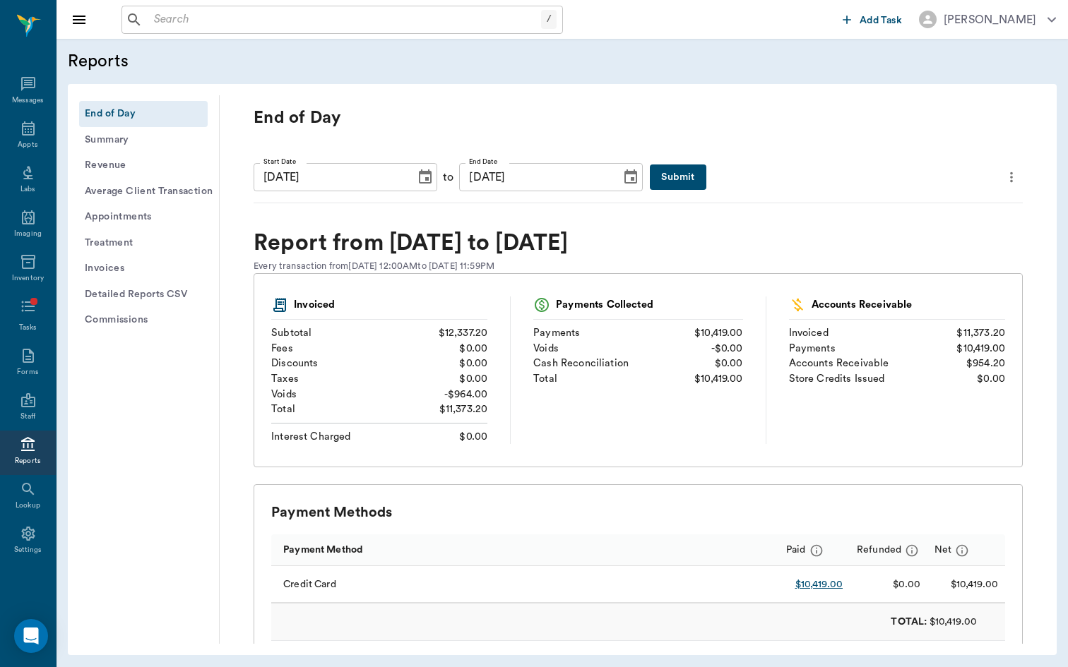
click at [437, 180] on button "Choose date, selected date is Jul 1, 2025" at bounding box center [425, 177] width 28 height 28
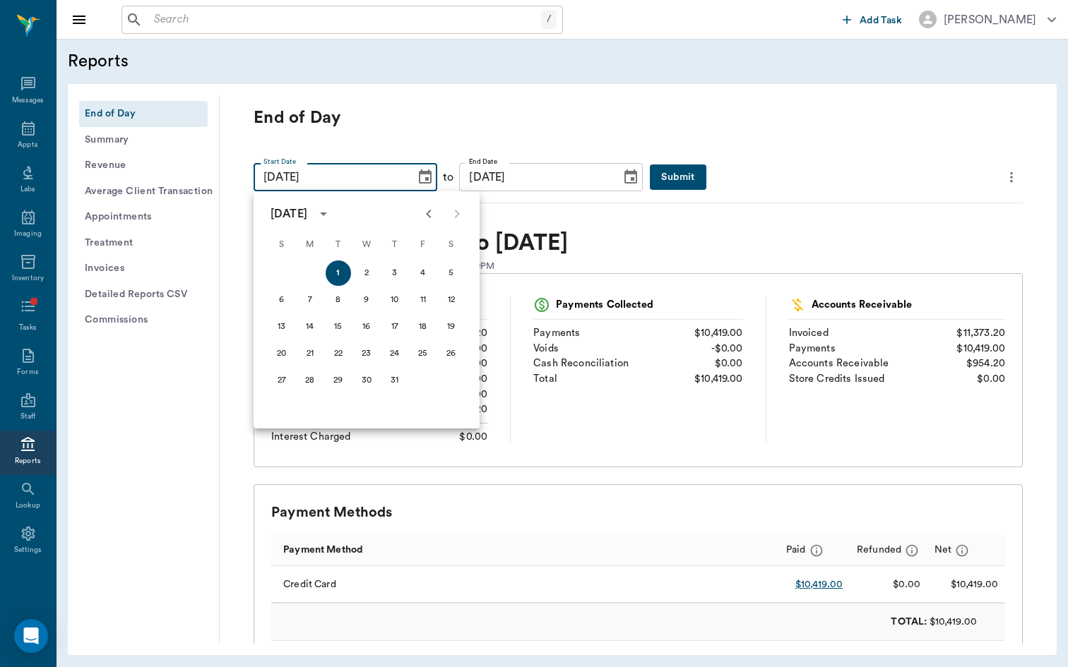
click at [458, 215] on div at bounding box center [443, 214] width 57 height 28
click at [586, 172] on input "07/31/2025" at bounding box center [535, 177] width 152 height 28
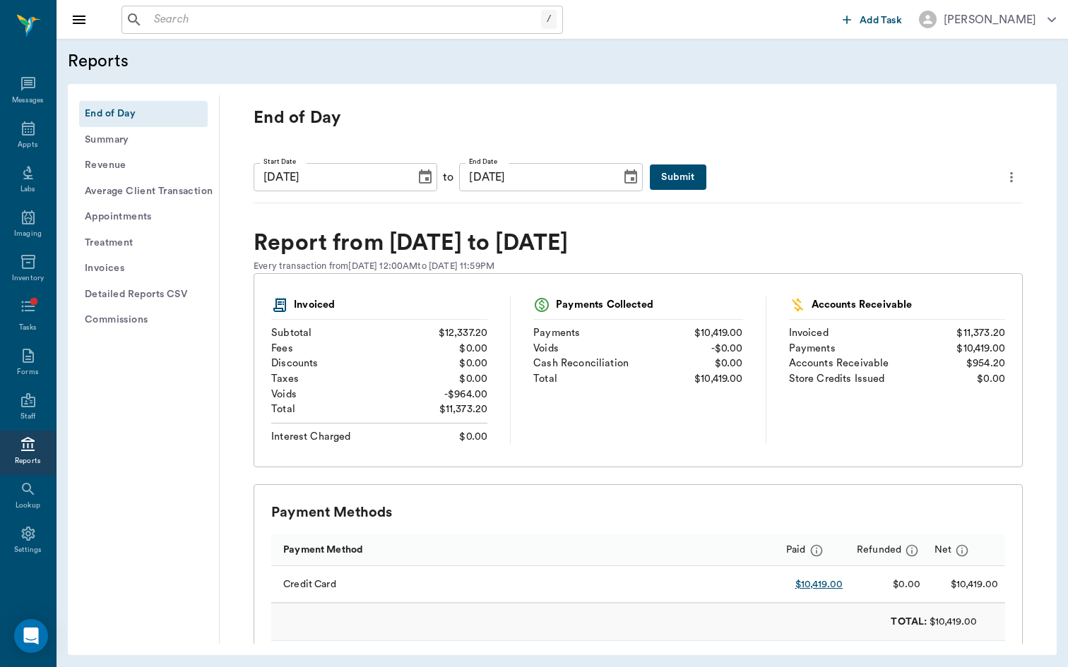
click at [629, 179] on icon "Choose date, selected date is Jul 31, 2025" at bounding box center [630, 177] width 17 height 17
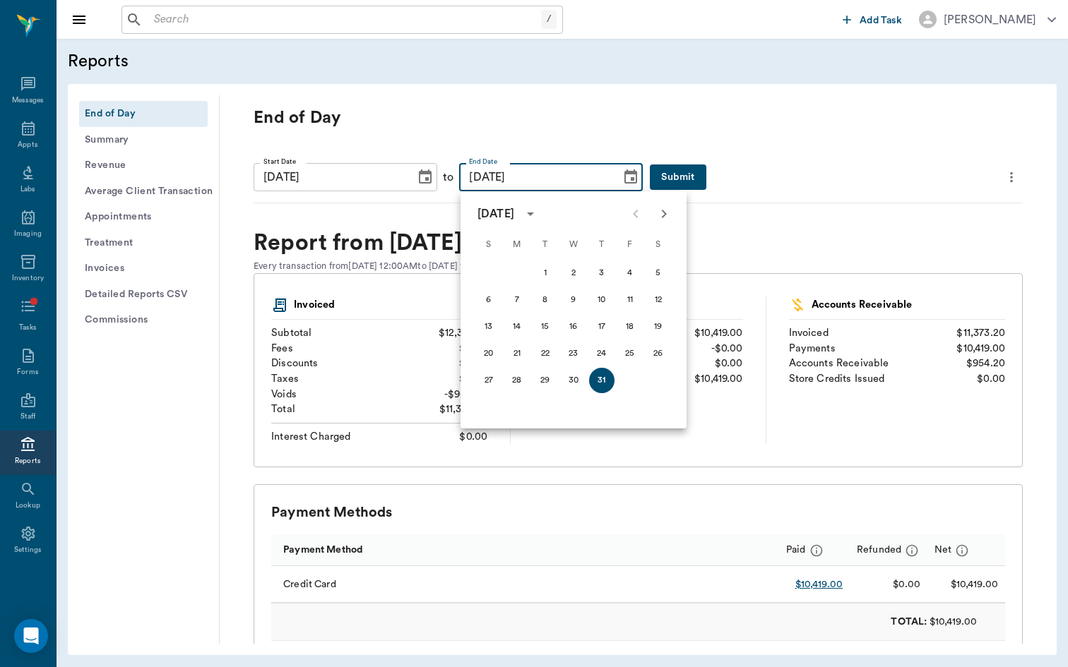
click at [662, 213] on icon "Next month" at bounding box center [663, 214] width 17 height 17
click at [549, 384] on button "30" at bounding box center [545, 380] width 25 height 25
type input "09/30/2025"
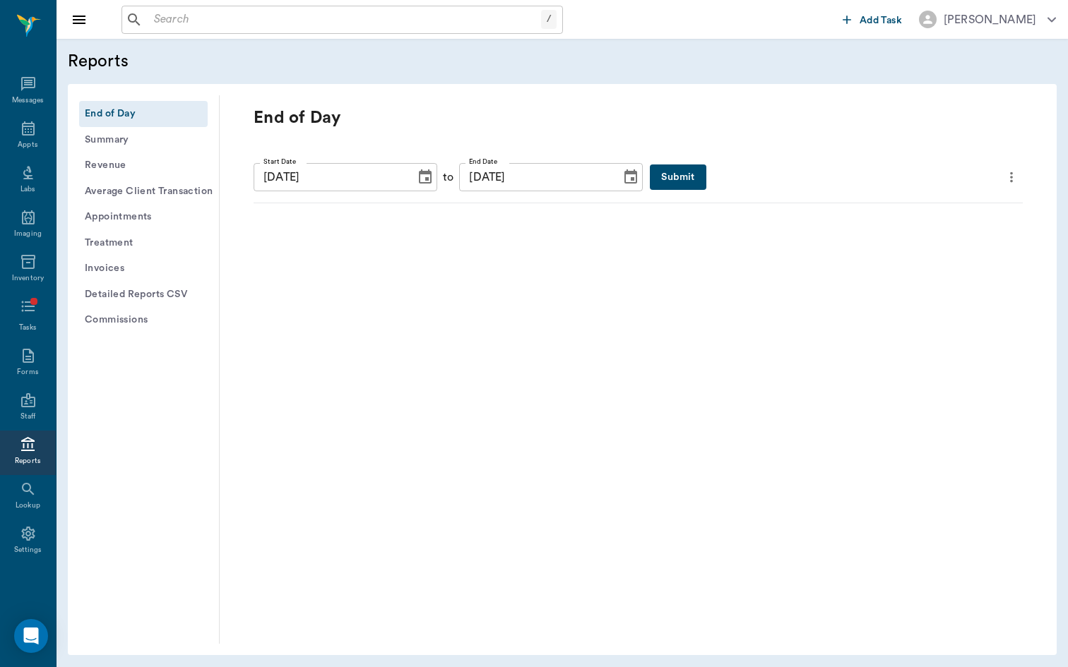
click at [420, 170] on icon "Choose date, selected date is Jul 1, 2025" at bounding box center [425, 177] width 17 height 17
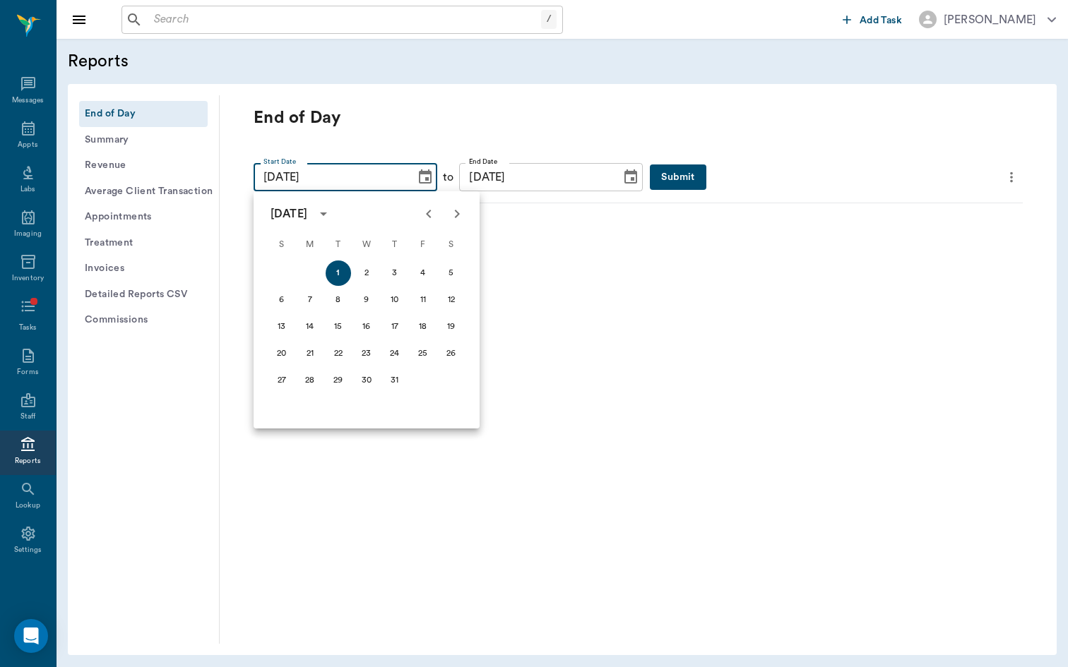
click at [454, 208] on icon "Next month" at bounding box center [456, 214] width 17 height 17
click at [423, 275] on button "1" at bounding box center [422, 273] width 25 height 25
type input "08/01/2025"
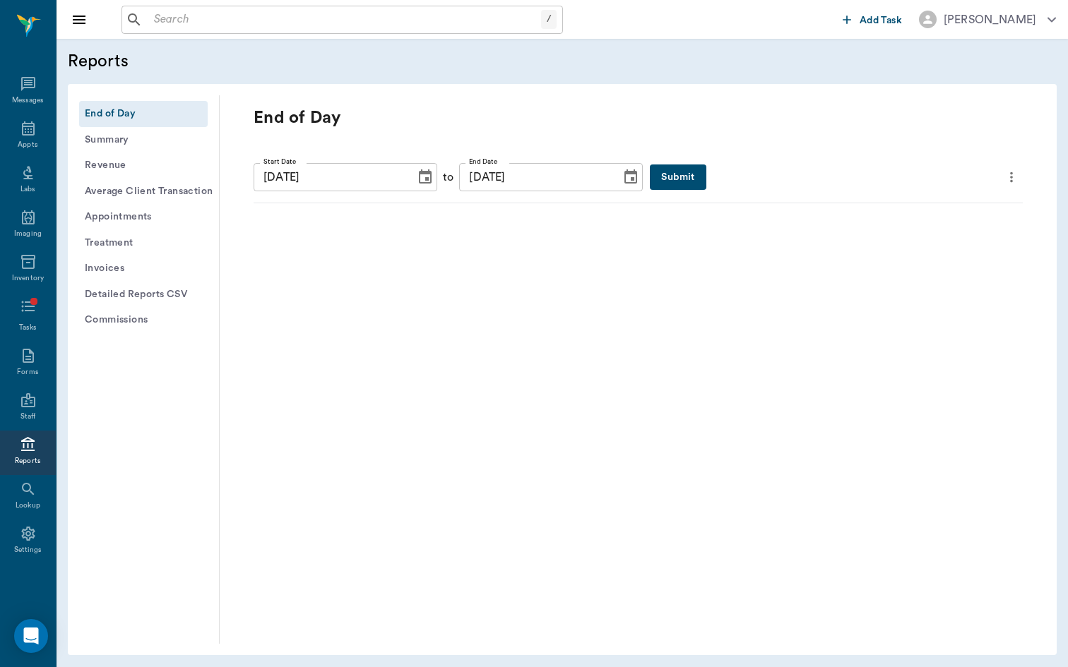
click at [675, 183] on button "Submit" at bounding box center [678, 178] width 56 height 26
